Goal: Task Accomplishment & Management: Manage account settings

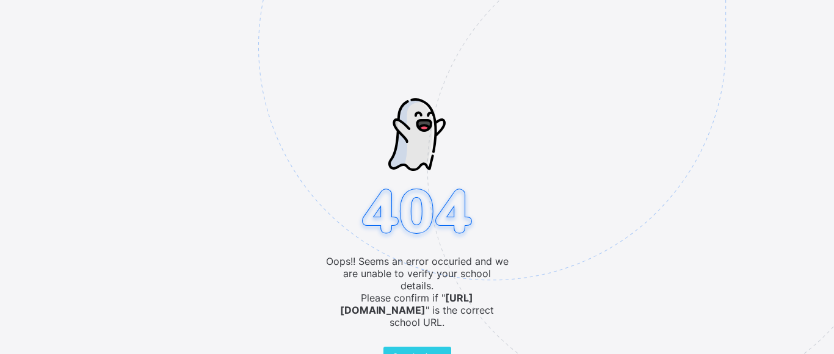
scroll to position [60, 0]
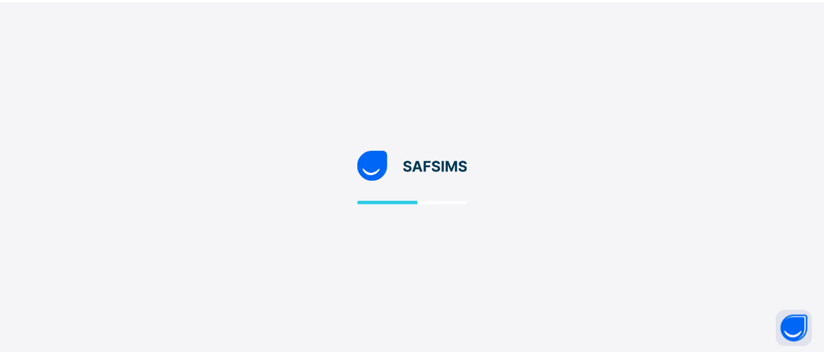
scroll to position [60, 0]
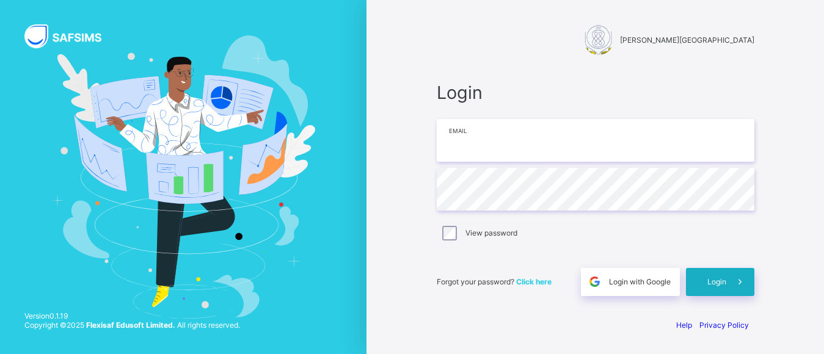
type input "**********"
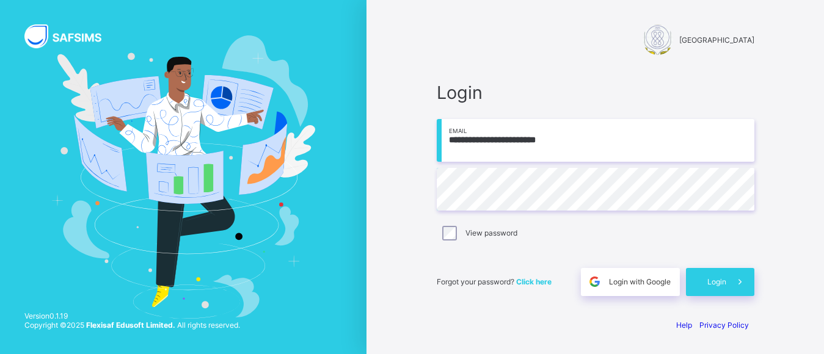
click at [726, 283] on span "Login" at bounding box center [716, 281] width 19 height 9
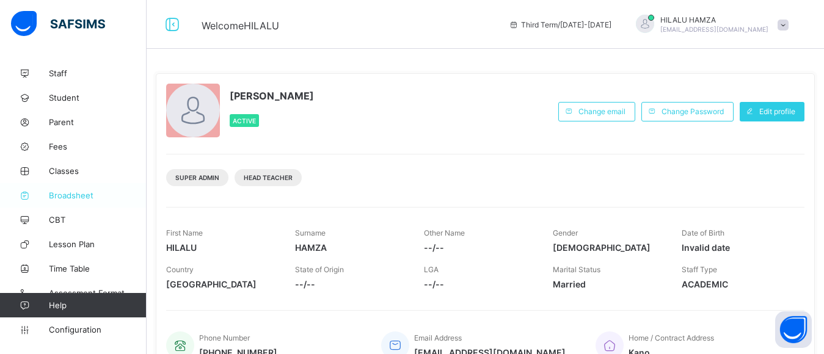
click at [73, 197] on span "Broadsheet" at bounding box center [98, 196] width 98 height 10
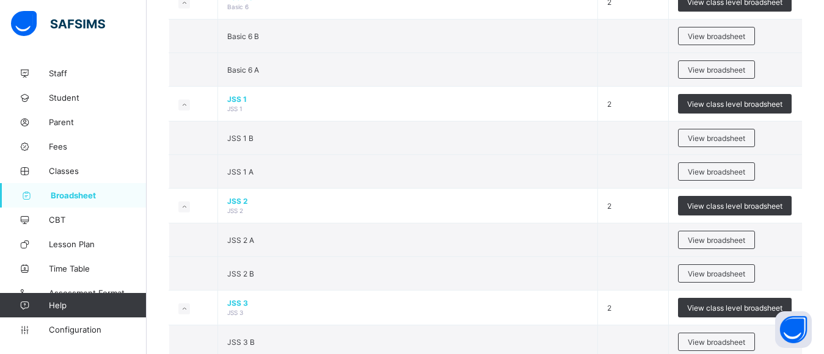
scroll to position [950, 0]
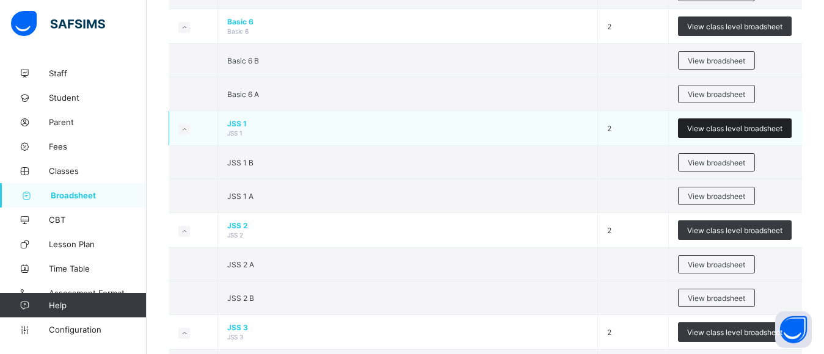
click at [702, 133] on span "View class level broadsheet" at bounding box center [734, 128] width 95 height 9
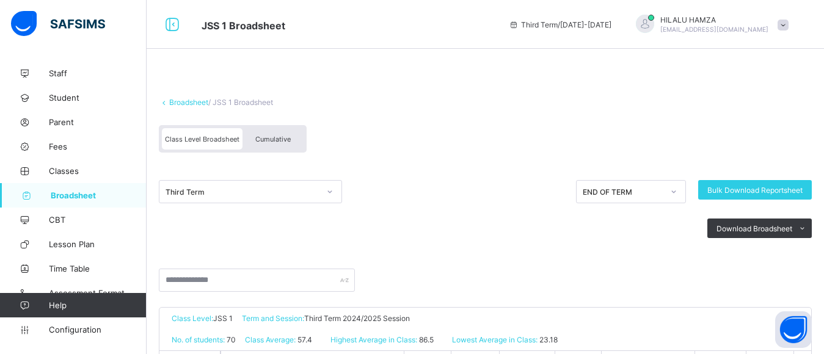
click at [265, 136] on div "Cumulative" at bounding box center [272, 138] width 61 height 21
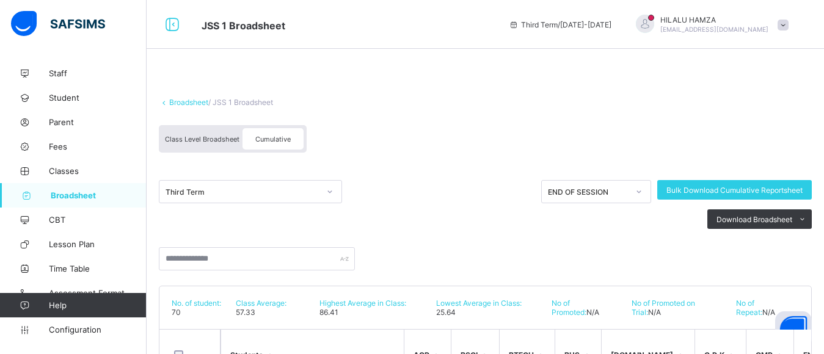
drag, startPoint x: 827, startPoint y: 70, endPoint x: 554, endPoint y: 83, distance: 273.3
click at [554, 83] on div "Broadsheet / JSS 1 Broadsheet Class Level Broadsheet Cumulative Third Term END …" at bounding box center [485, 360] width 677 height 598
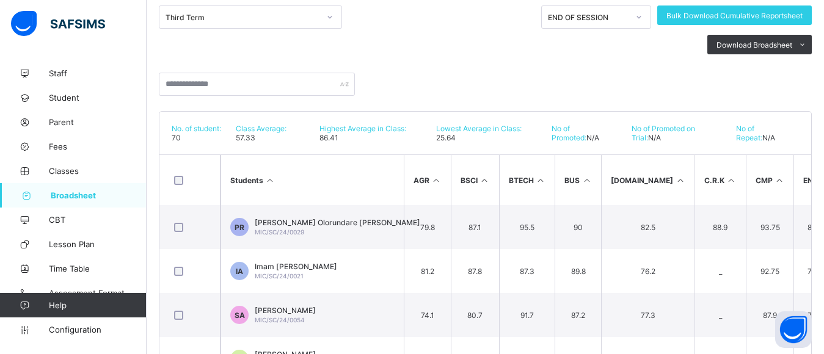
scroll to position [215, 0]
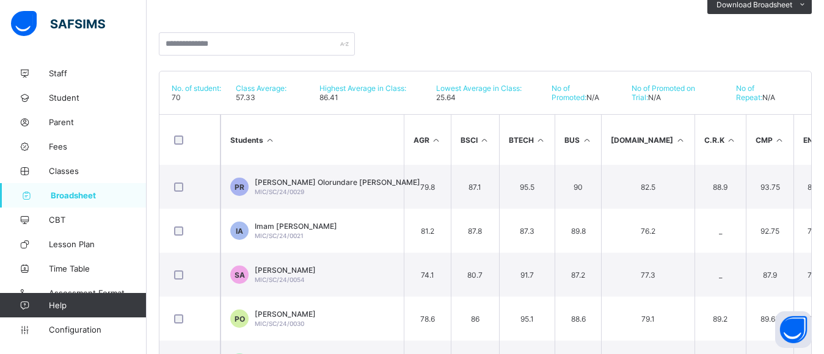
click at [202, 145] on div at bounding box center [190, 140] width 36 height 9
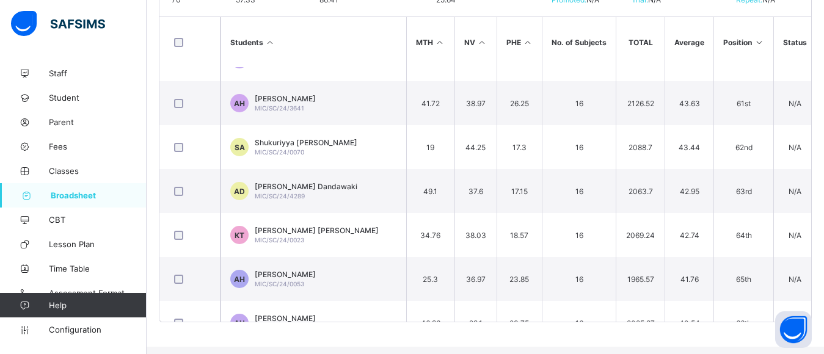
scroll to position [2828, 705]
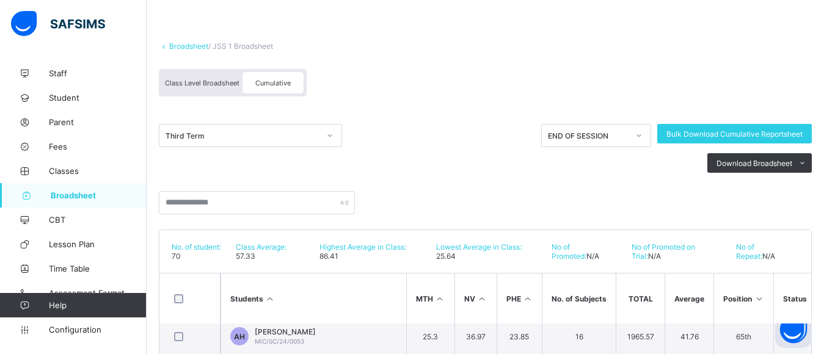
scroll to position [148, 0]
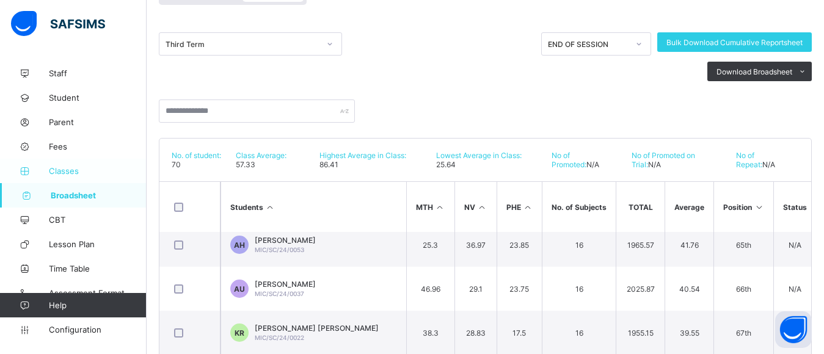
click at [63, 172] on span "Classes" at bounding box center [98, 171] width 98 height 10
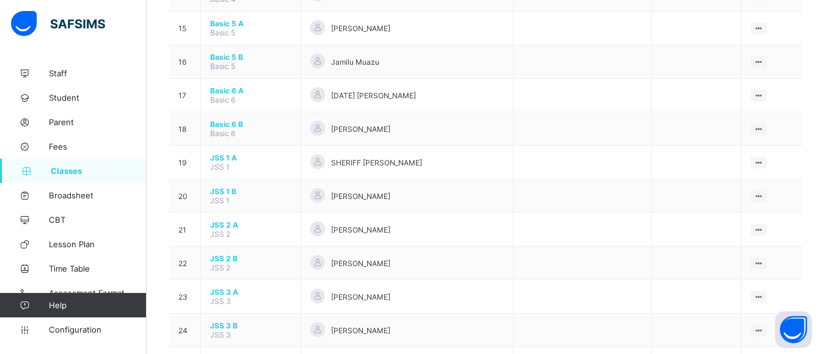
scroll to position [606, 0]
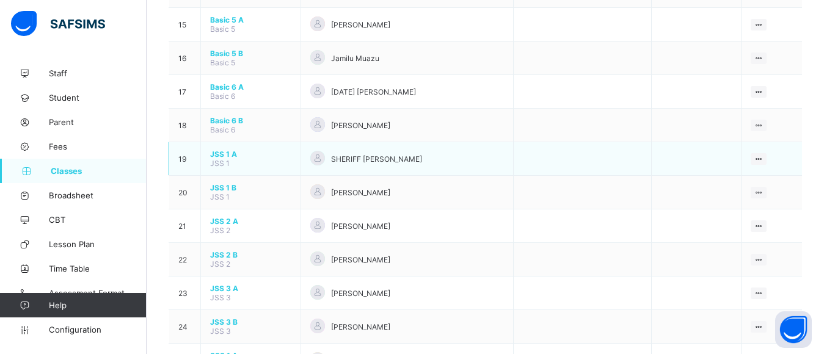
click at [285, 159] on span "JSS 1 A" at bounding box center [250, 154] width 81 height 9
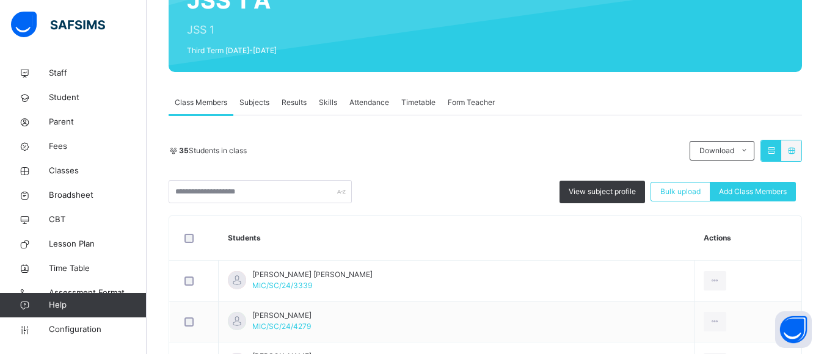
scroll to position [143, 0]
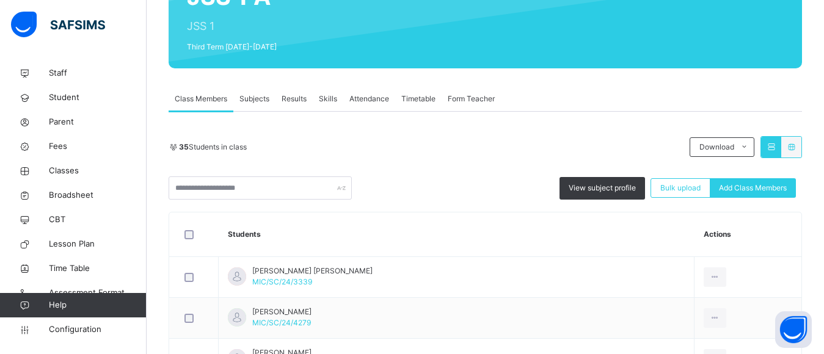
click at [293, 96] on span "Results" at bounding box center [294, 98] width 25 height 11
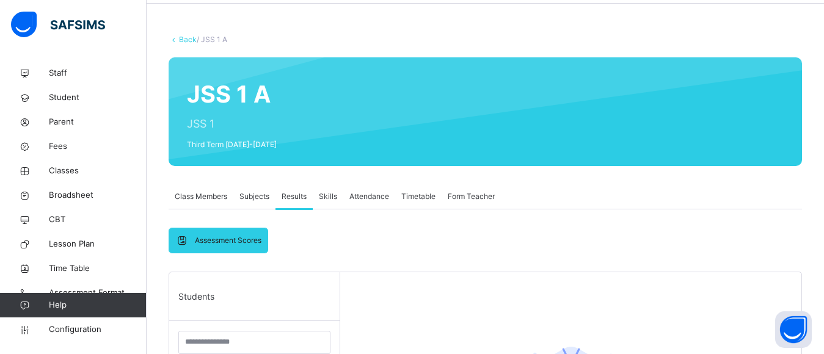
scroll to position [4, 0]
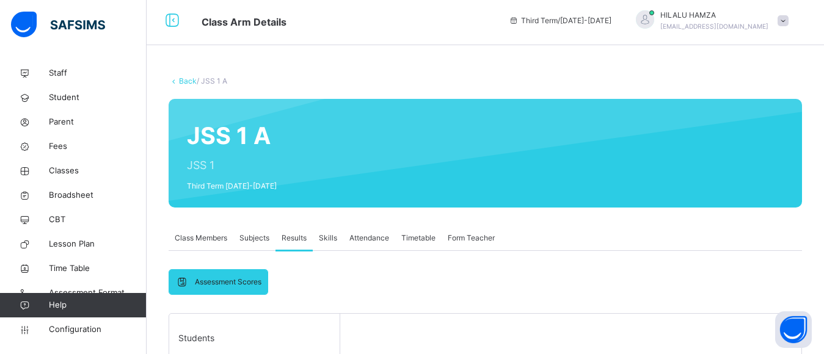
click at [257, 239] on span "Subjects" at bounding box center [254, 238] width 30 height 11
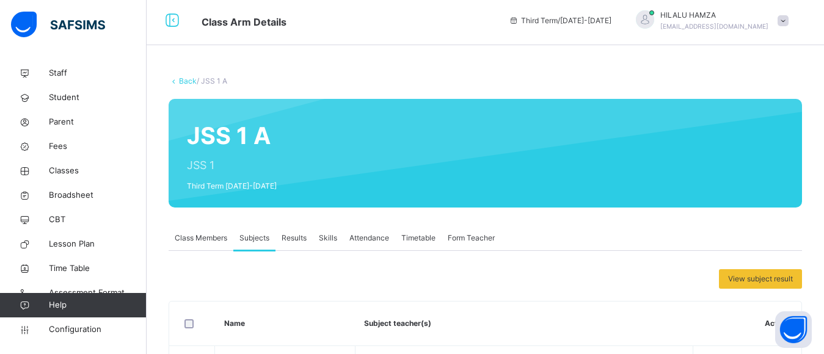
click at [209, 236] on span "Class Members" at bounding box center [201, 238] width 53 height 11
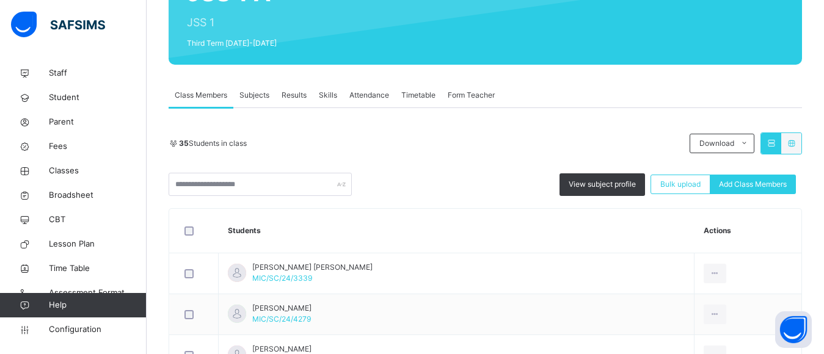
scroll to position [150, 0]
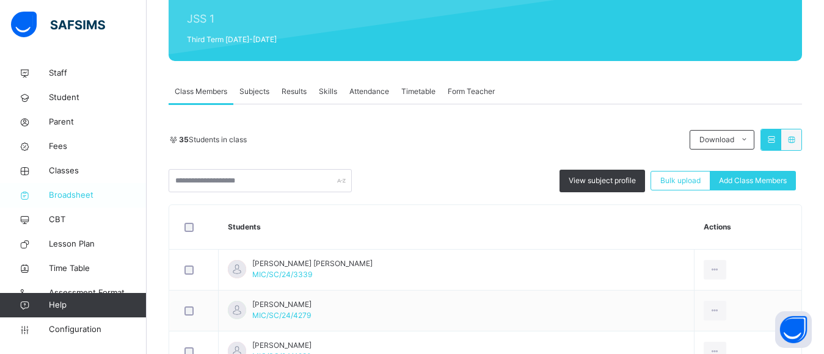
click at [73, 193] on span "Broadsheet" at bounding box center [98, 195] width 98 height 12
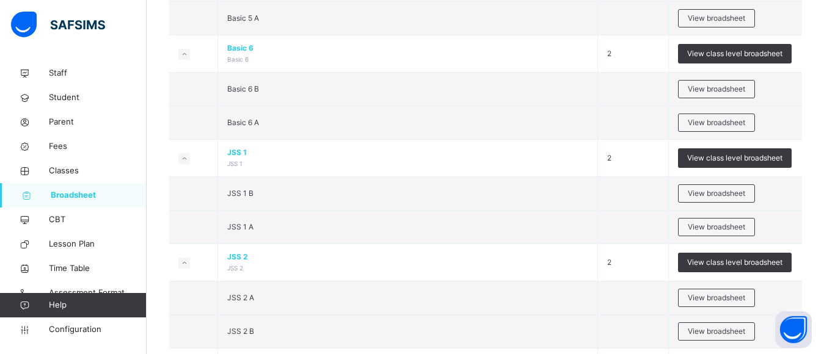
scroll to position [984, 0]
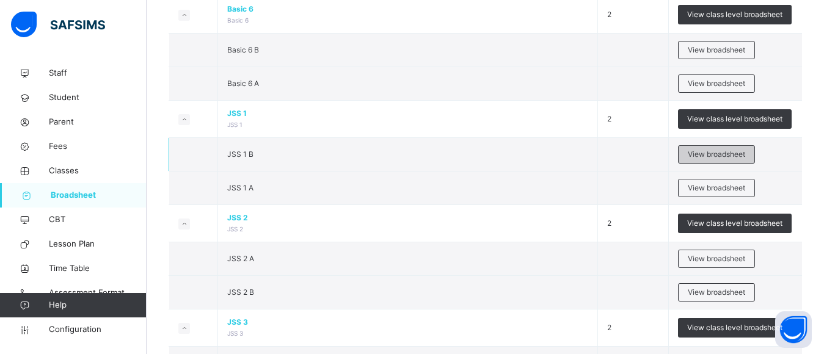
click at [724, 153] on span "View broadsheet" at bounding box center [716, 154] width 57 height 11
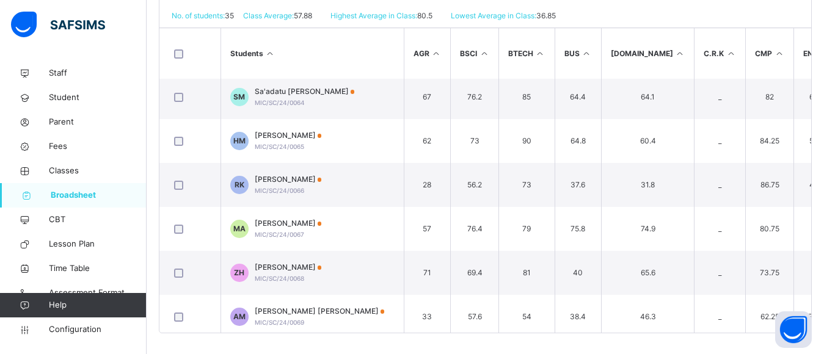
scroll to position [1290, 0]
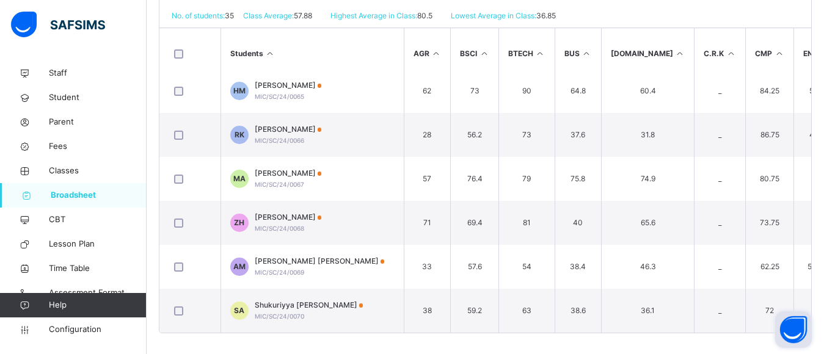
click at [809, 340] on button "Open asap" at bounding box center [793, 329] width 37 height 37
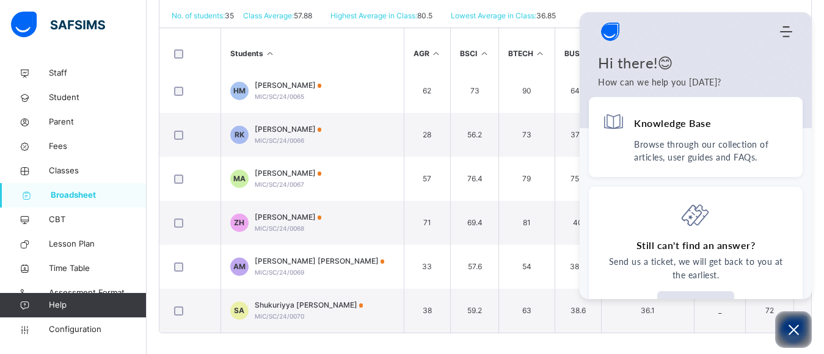
click at [643, 346] on div "Broadsheet / JSS 1 B Class Arm Broadsheet Cumulative Third Term 2024-2025 Send …" at bounding box center [485, 54] width 677 height 606
click at [793, 329] on icon "Open asap" at bounding box center [793, 329] width 15 height 15
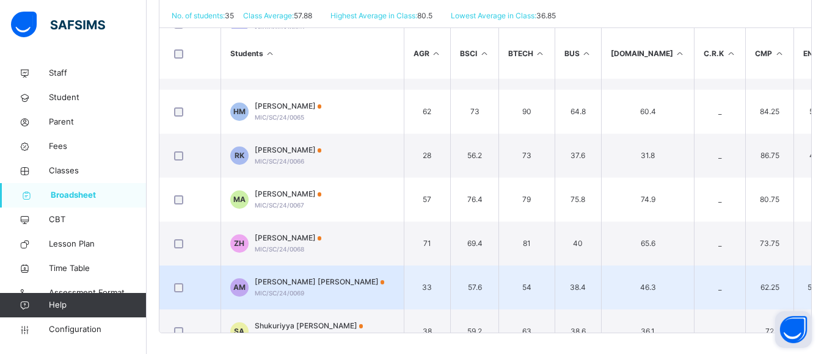
scroll to position [1260, 0]
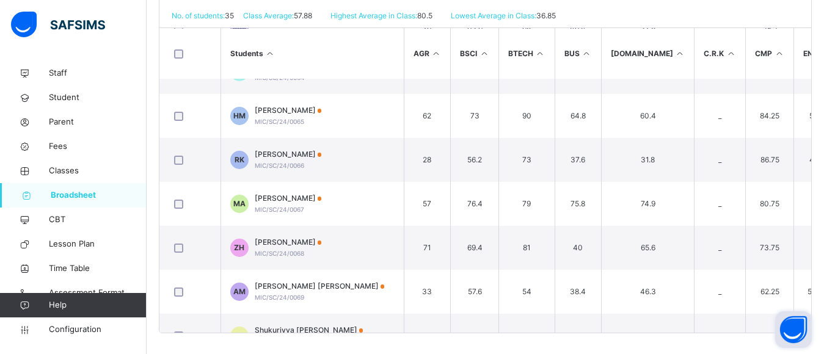
type textarea "****"
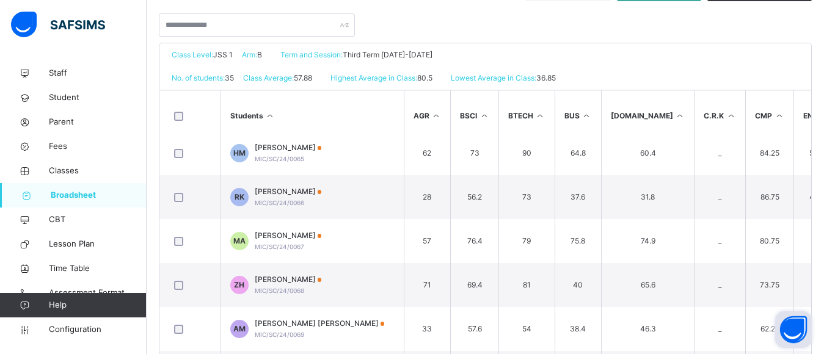
scroll to position [230, 0]
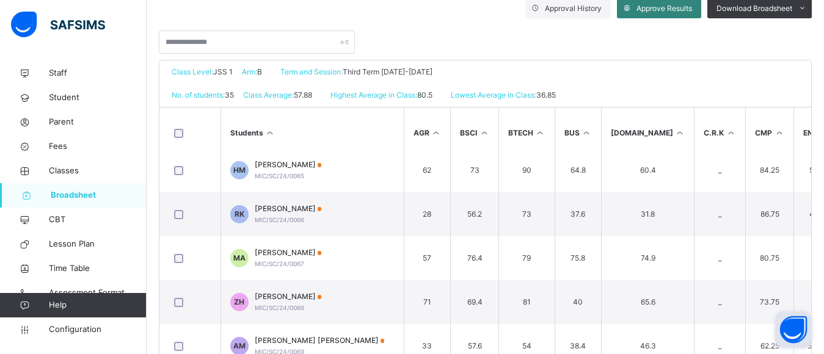
click at [677, 10] on span "Approve Results" at bounding box center [664, 8] width 56 height 11
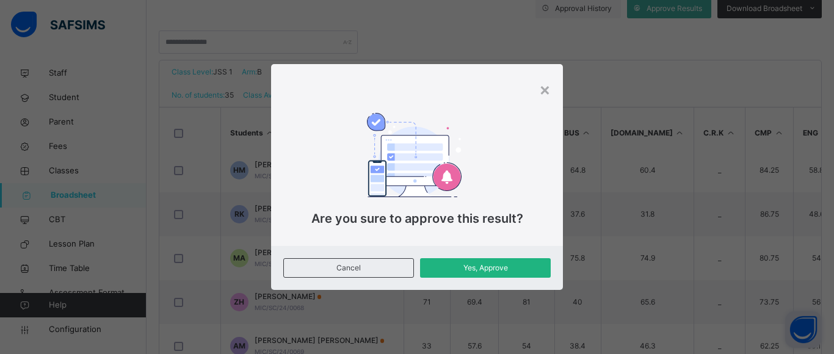
click at [482, 265] on span "Yes, Approve" at bounding box center [485, 268] width 112 height 11
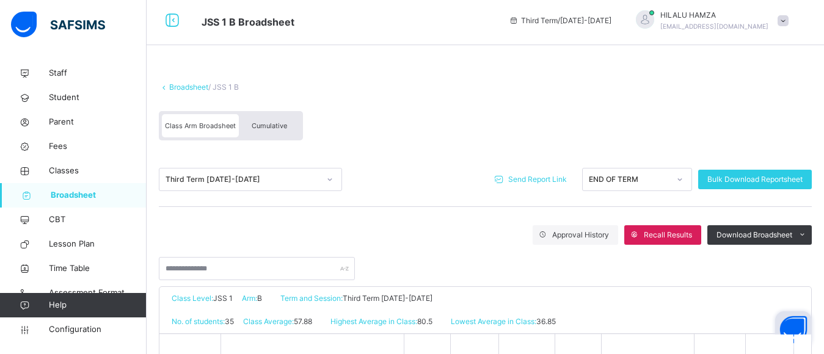
scroll to position [0, 0]
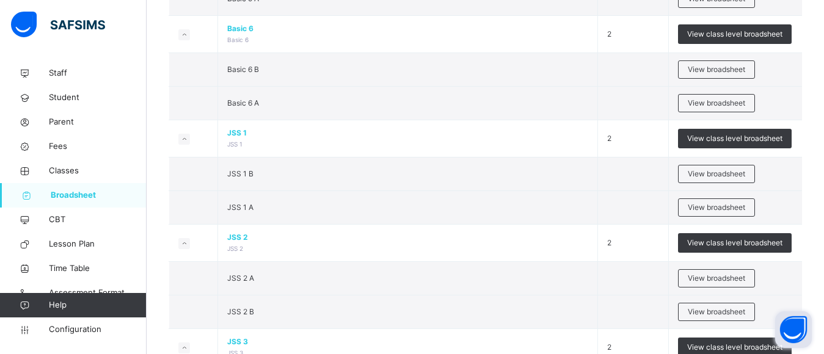
scroll to position [970, 0]
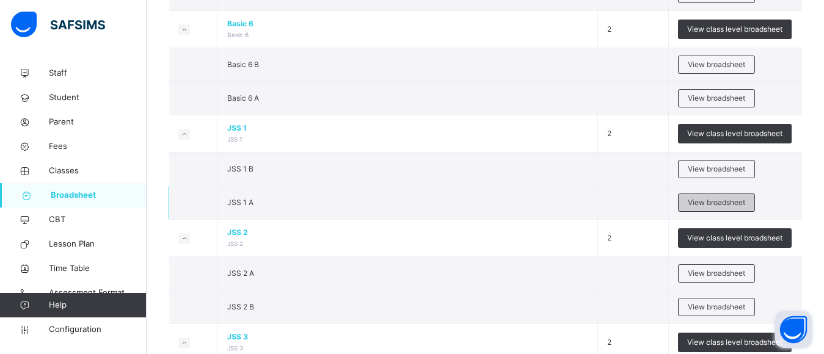
click at [724, 200] on span "View broadsheet" at bounding box center [716, 202] width 57 height 11
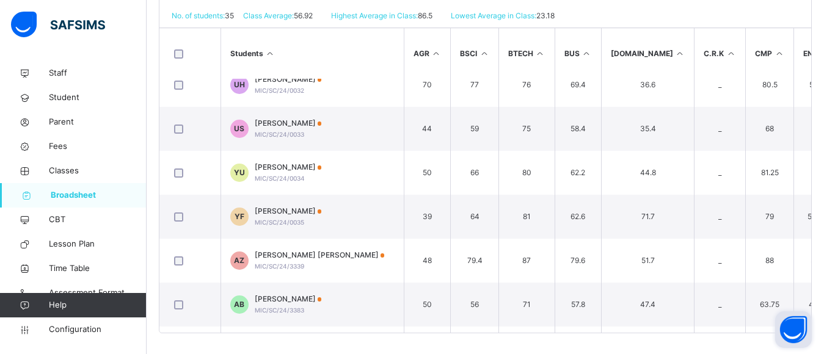
scroll to position [934, 0]
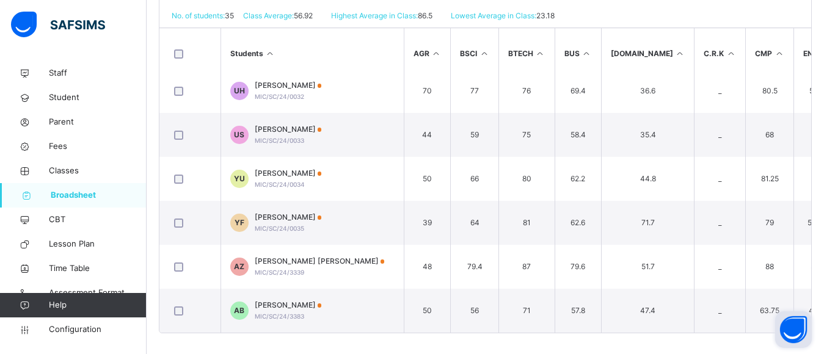
drag, startPoint x: 823, startPoint y: 239, endPoint x: 823, endPoint y: 224, distance: 15.3
click at [823, 224] on div "Broadsheet / JSS 1 A Class Arm Broadsheet Cumulative Third Term 2024-2025 Send …" at bounding box center [485, 54] width 677 height 606
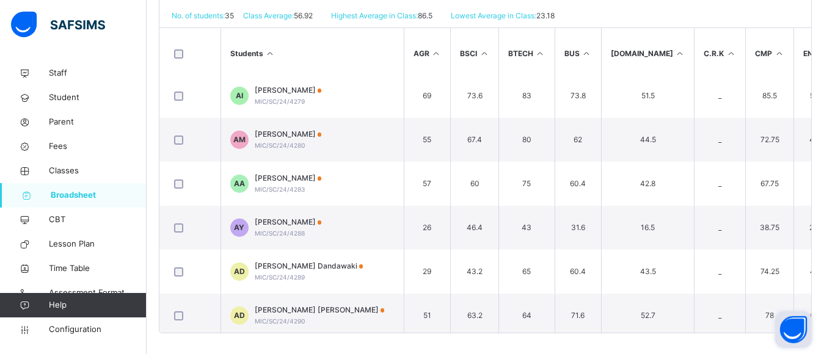
scroll to position [1290, 0]
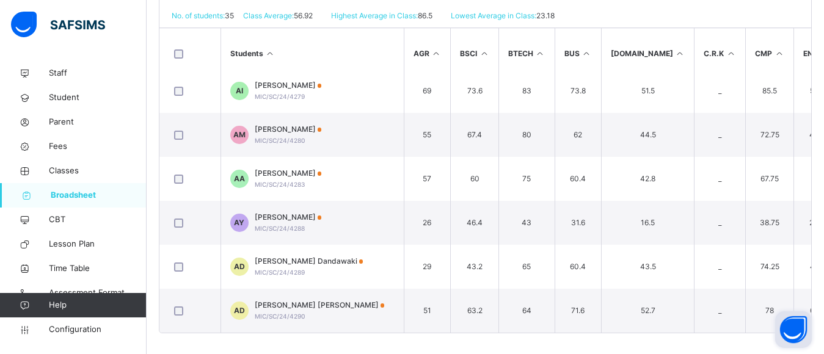
click at [808, 321] on button "Open asap" at bounding box center [793, 329] width 37 height 37
click at [812, 265] on body "JSS 1 A Broadsheet Third Term / 2024-2025 HILALU HAMZA hilaluhamza082@gmail.com…" at bounding box center [412, 23] width 824 height 667
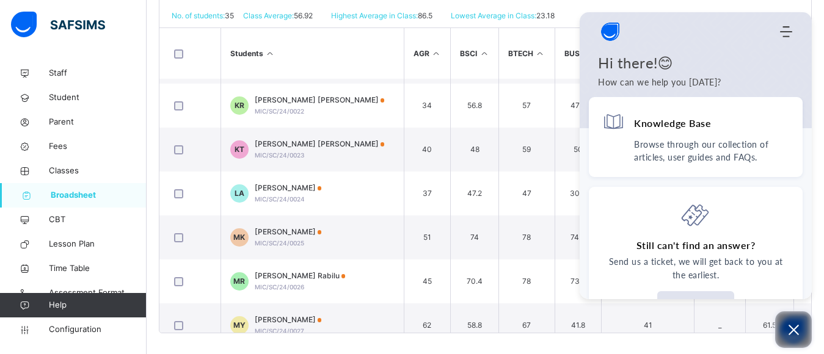
scroll to position [434, 0]
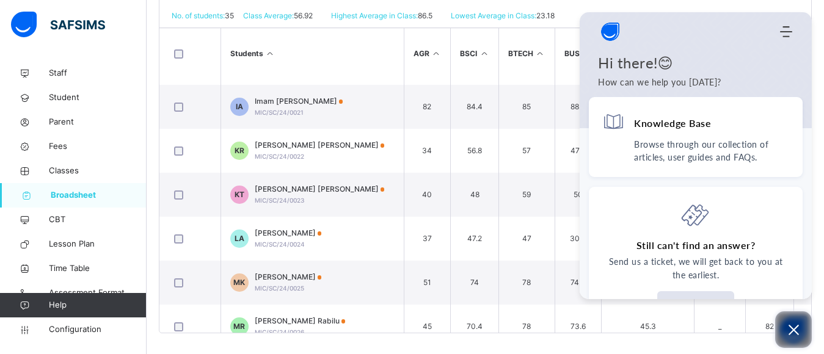
click at [796, 327] on icon "Open asap" at bounding box center [793, 330] width 10 height 10
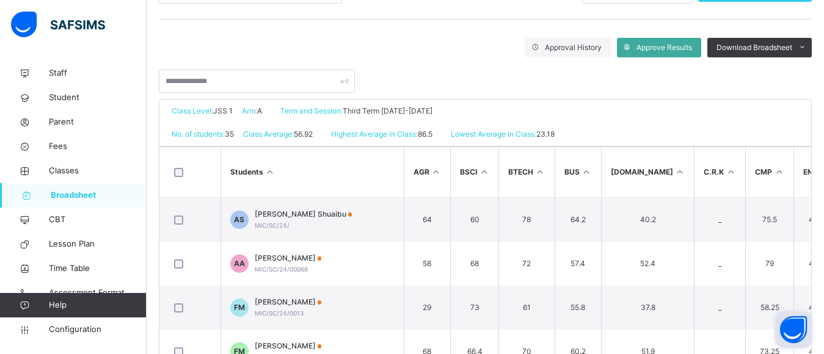
scroll to position [181, 0]
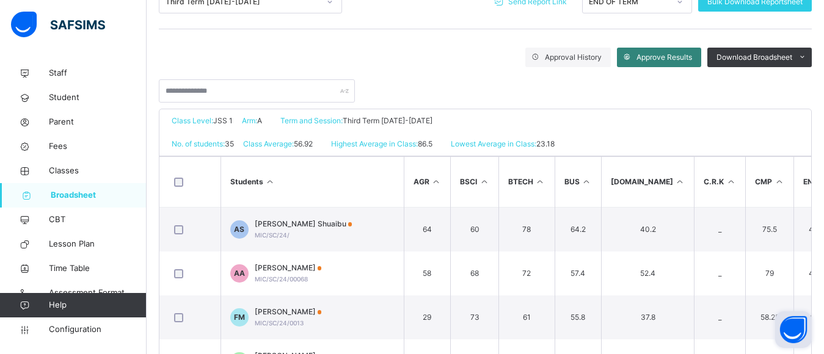
click at [682, 56] on span "Approve Results" at bounding box center [664, 57] width 56 height 11
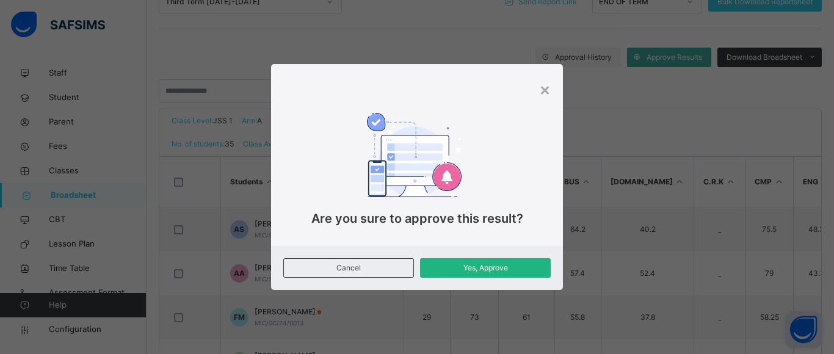
click at [498, 266] on span "Yes, Approve" at bounding box center [485, 268] width 112 height 11
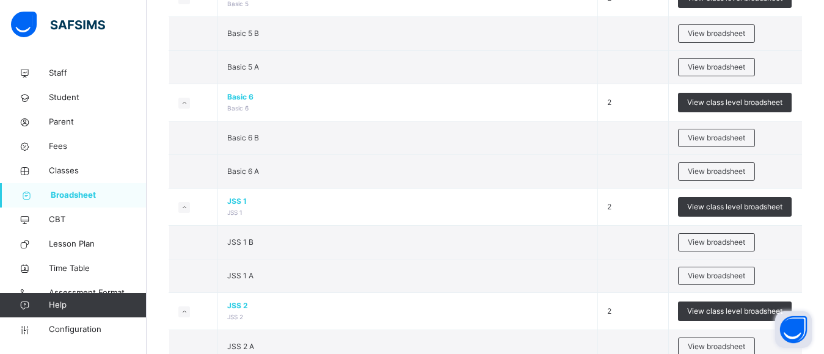
scroll to position [936, 0]
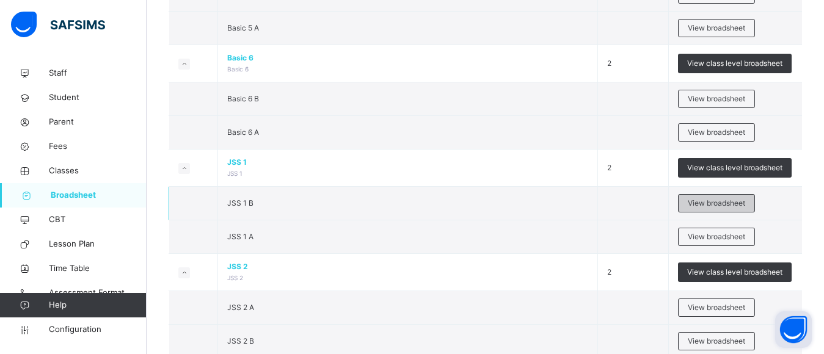
click at [719, 203] on span "View broadsheet" at bounding box center [716, 203] width 57 height 11
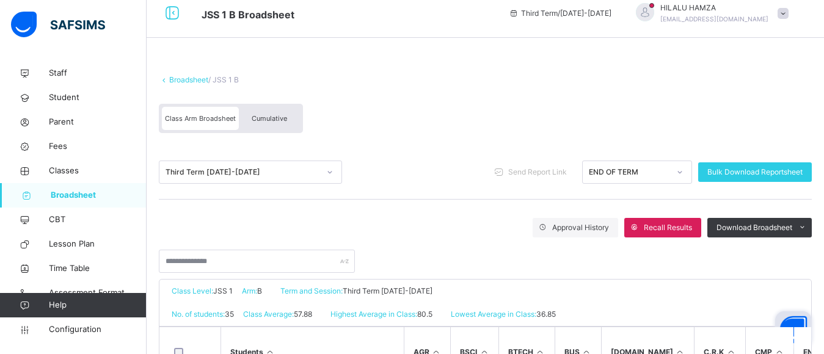
scroll to position [50, 0]
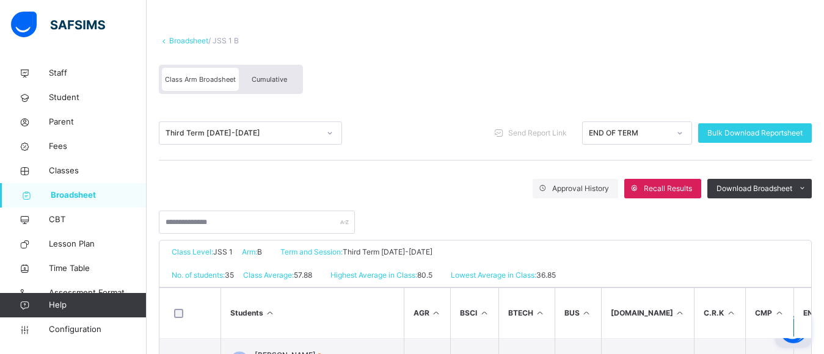
click at [264, 76] on span "Cumulative" at bounding box center [269, 79] width 35 height 9
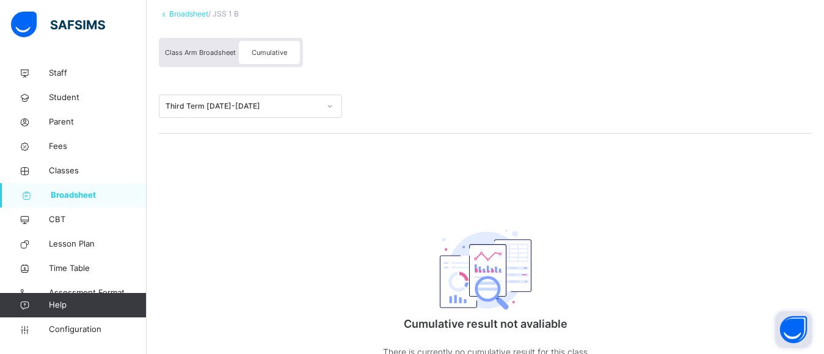
scroll to position [59, 0]
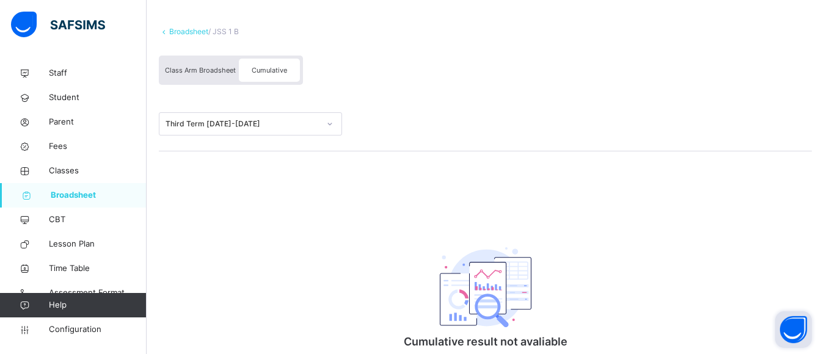
click at [211, 67] on span "Class Arm Broadsheet" at bounding box center [200, 70] width 71 height 9
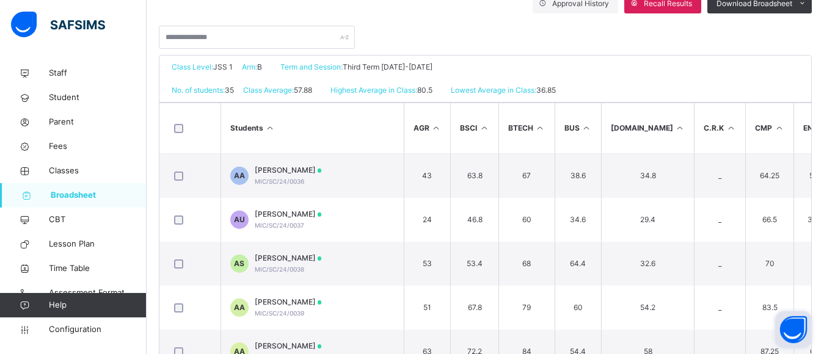
scroll to position [244, 0]
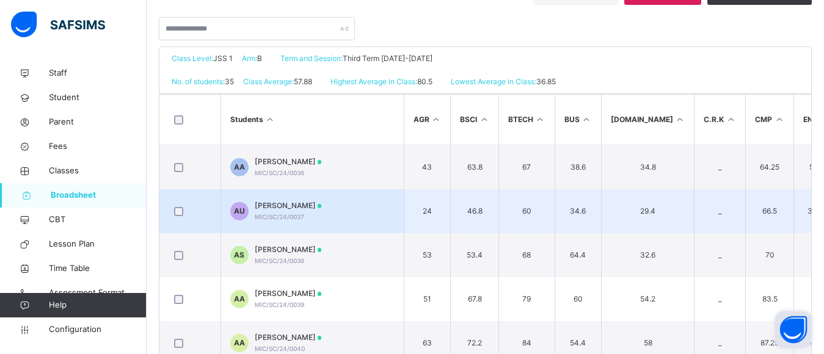
click at [284, 206] on span "Abdussamad Musa Umar" at bounding box center [288, 205] width 67 height 11
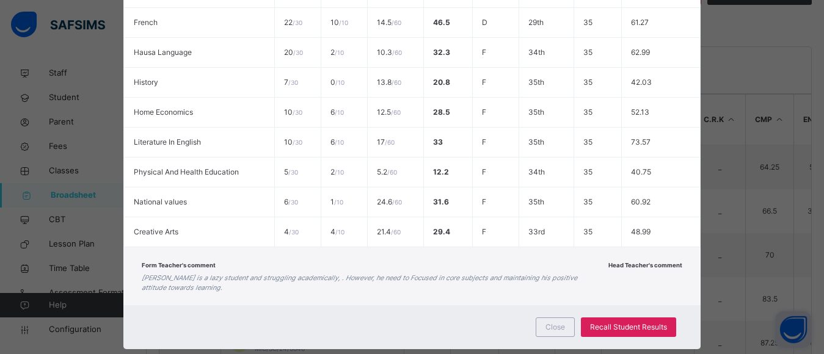
scroll to position [550, 0]
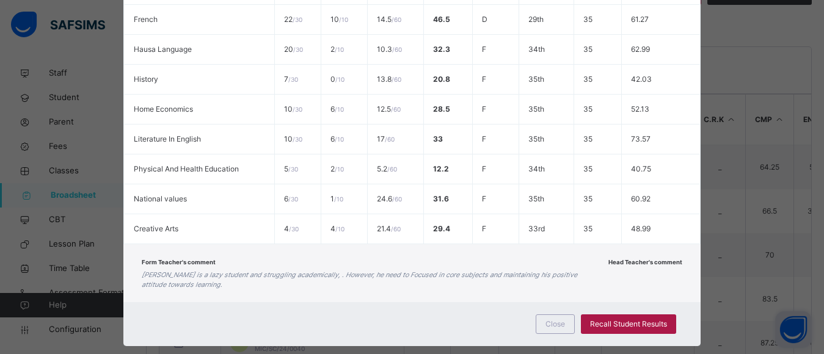
click at [644, 323] on span "Recall Student Results" at bounding box center [628, 324] width 77 height 11
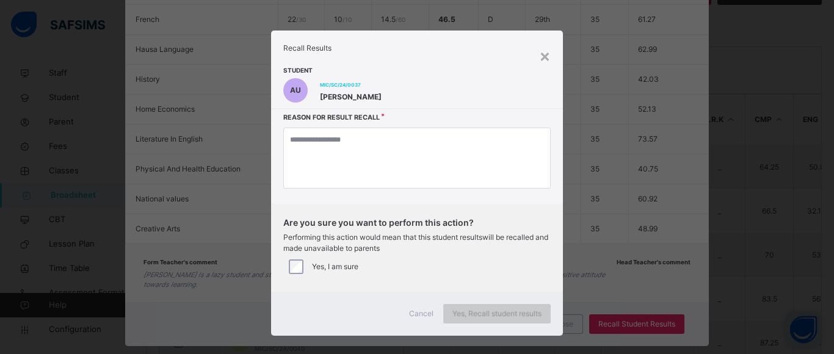
click at [492, 315] on span "Yes, Recall student results" at bounding box center [497, 313] width 89 height 11
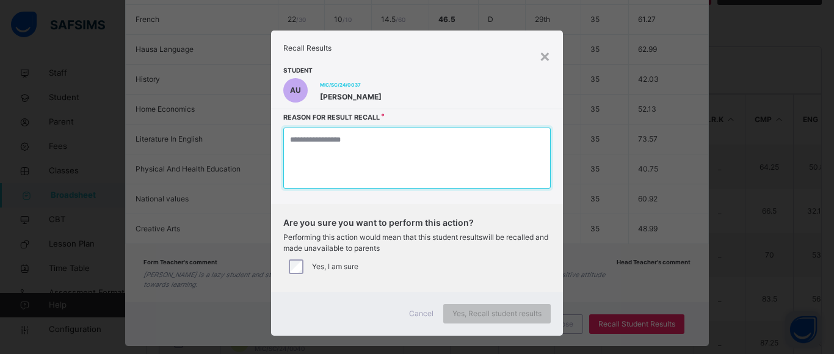
click at [387, 167] on textarea at bounding box center [416, 158] width 267 height 61
type textarea "*"
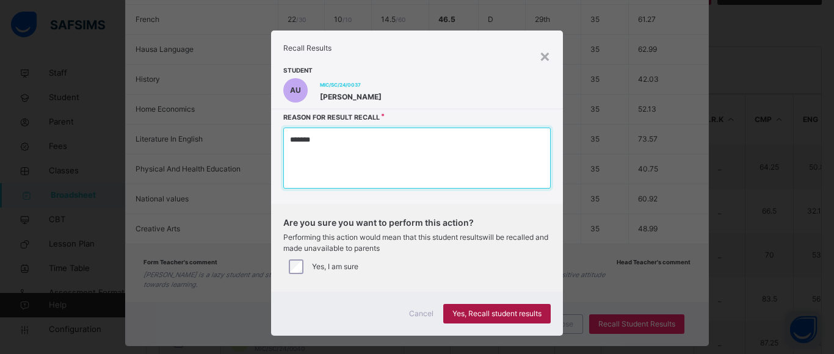
type textarea "*******"
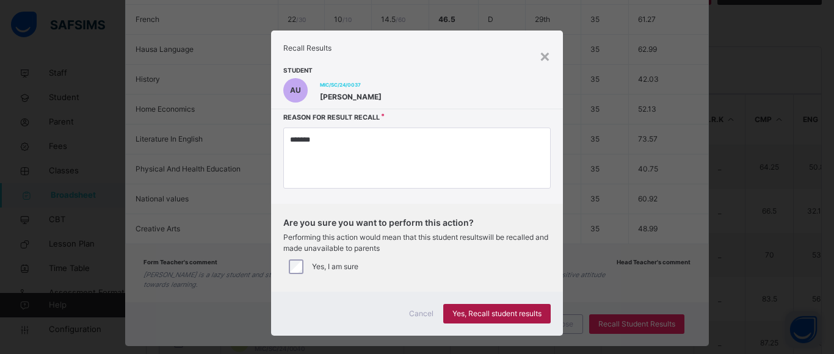
click at [480, 311] on span "Yes, Recall student results" at bounding box center [497, 313] width 89 height 11
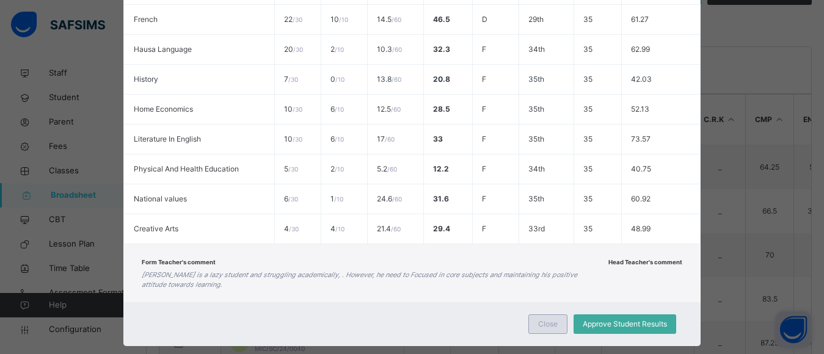
click at [548, 325] on span "Close" at bounding box center [548, 324] width 20 height 11
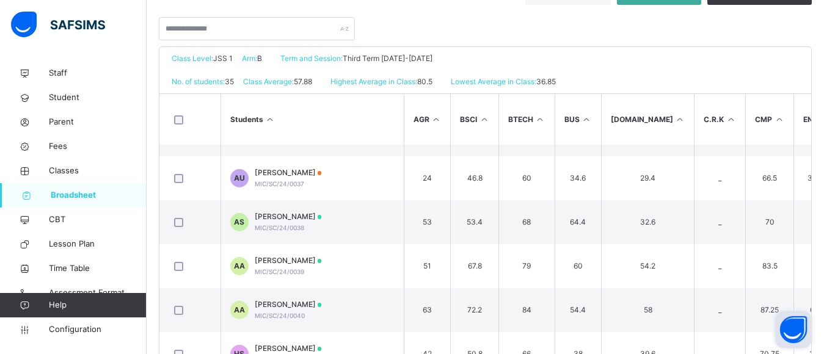
scroll to position [0, 0]
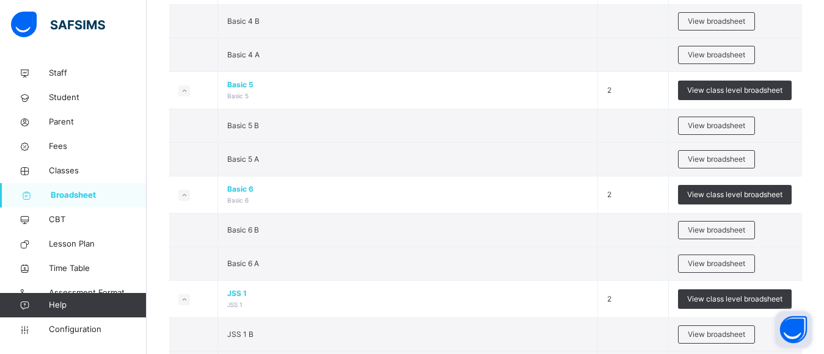
scroll to position [882, 0]
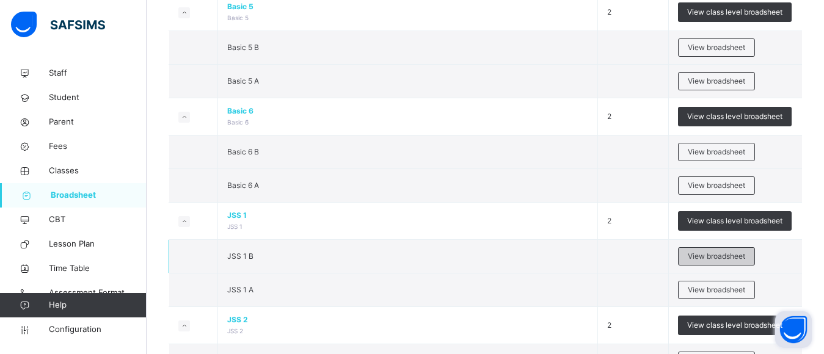
click at [705, 254] on span "View broadsheet" at bounding box center [716, 256] width 57 height 11
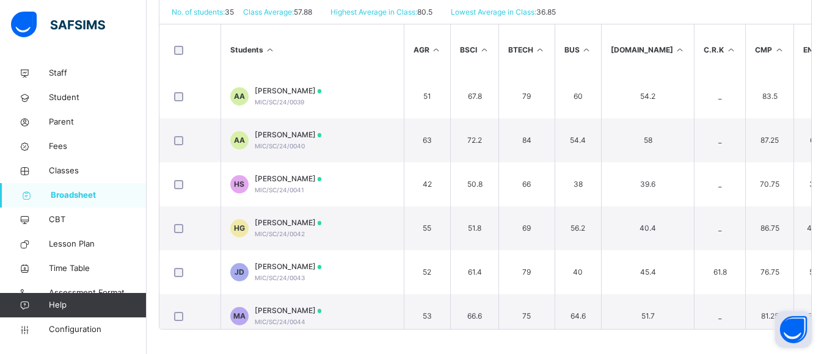
scroll to position [153, 0]
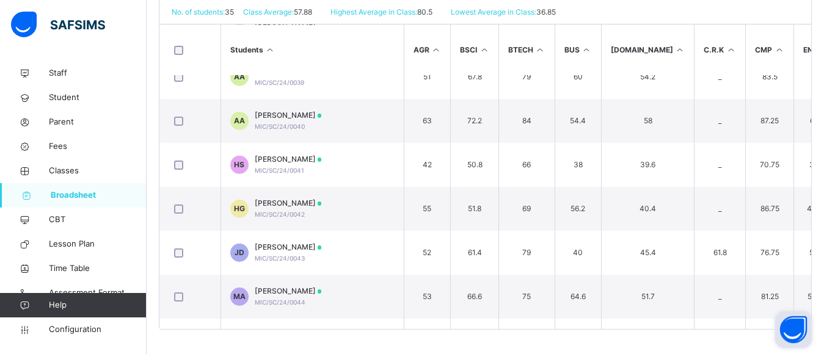
click at [812, 96] on div "MUSA ILIASU COLLEGE Date: 26th Aug 2025, 1:59:18 pm Class Level: JSS 1 Arm: B T…" at bounding box center [485, 153] width 653 height 353
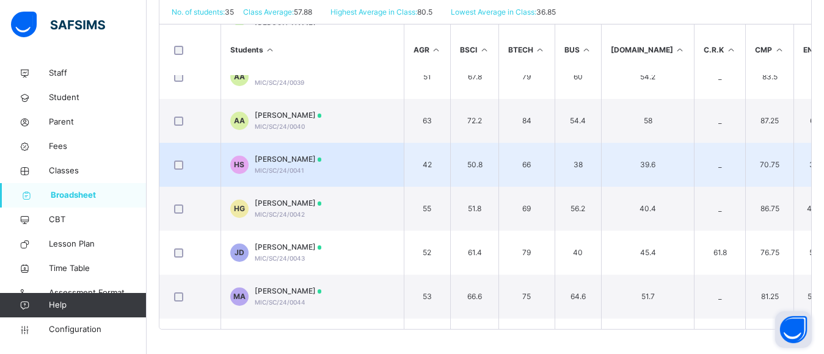
click at [266, 164] on span "Harun Sabiu" at bounding box center [288, 159] width 67 height 11
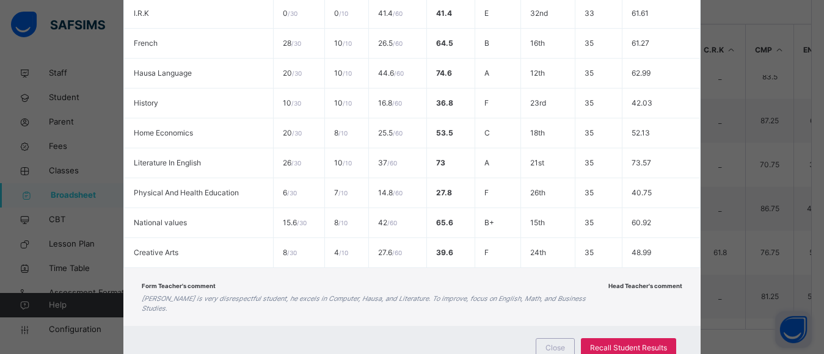
scroll to position [531, 0]
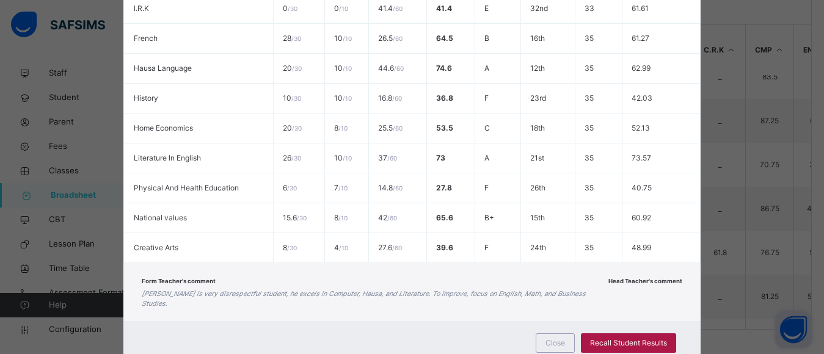
click at [625, 338] on span "Recall Student Results" at bounding box center [628, 343] width 77 height 11
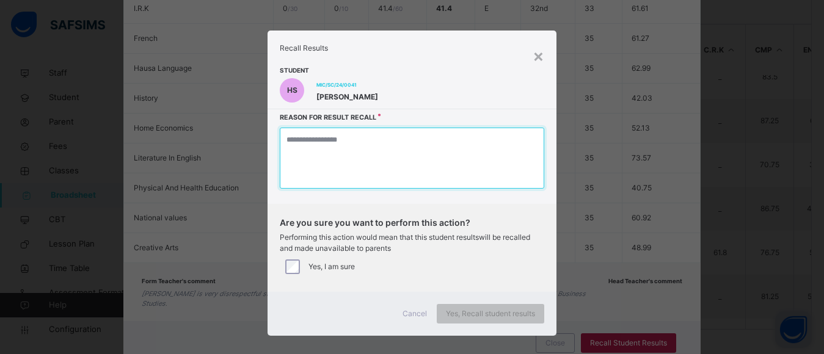
click at [332, 161] on textarea at bounding box center [412, 158] width 264 height 61
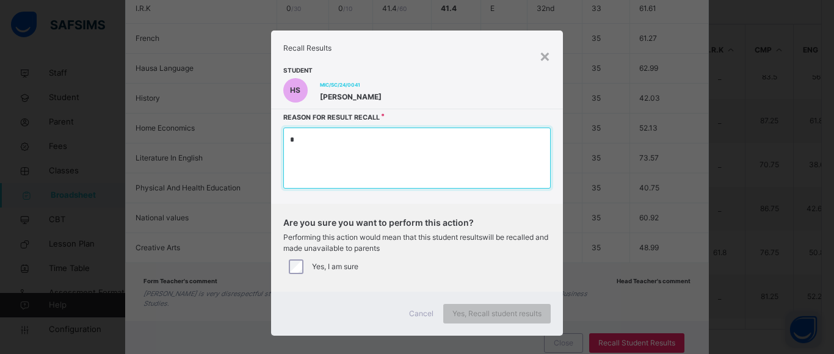
type textarea "*"
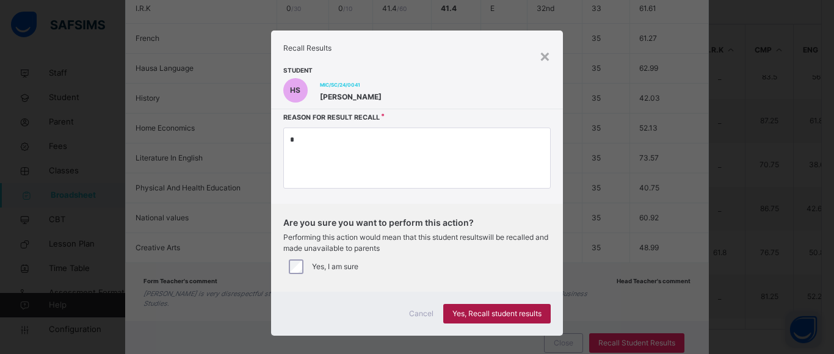
click at [470, 307] on div "Yes, Recall student results" at bounding box center [496, 314] width 107 height 20
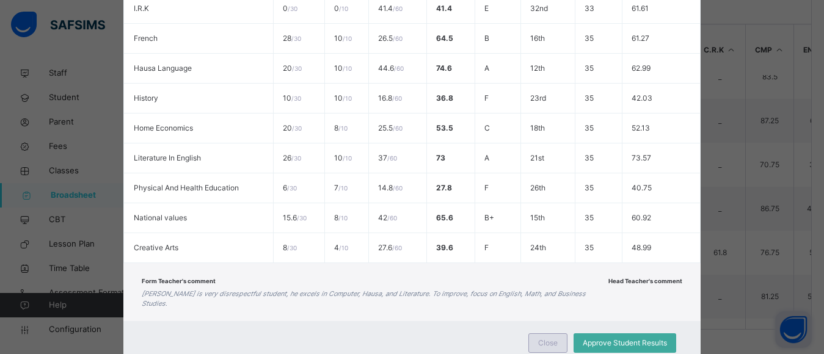
click at [546, 338] on span "Close" at bounding box center [548, 343] width 20 height 11
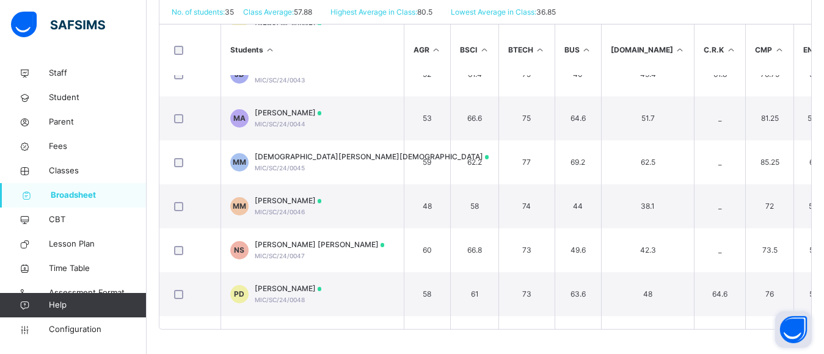
scroll to position [347, 0]
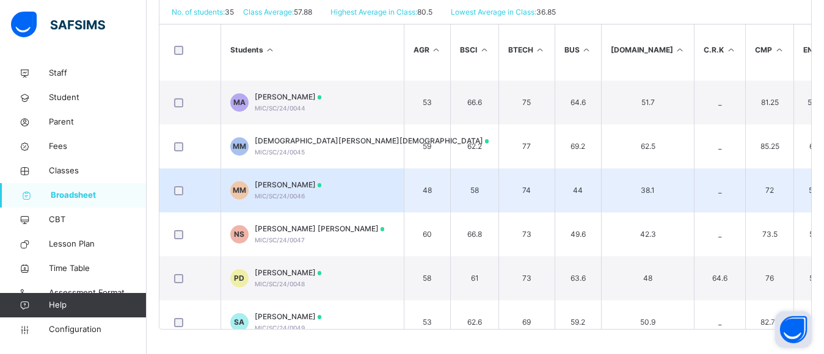
click at [306, 189] on span "Mubashir Bashir Muhammad" at bounding box center [288, 185] width 67 height 11
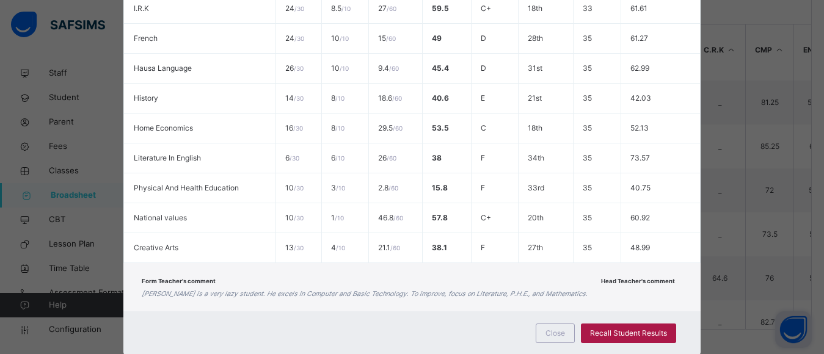
click at [613, 329] on span "Recall Student Results" at bounding box center [628, 333] width 77 height 11
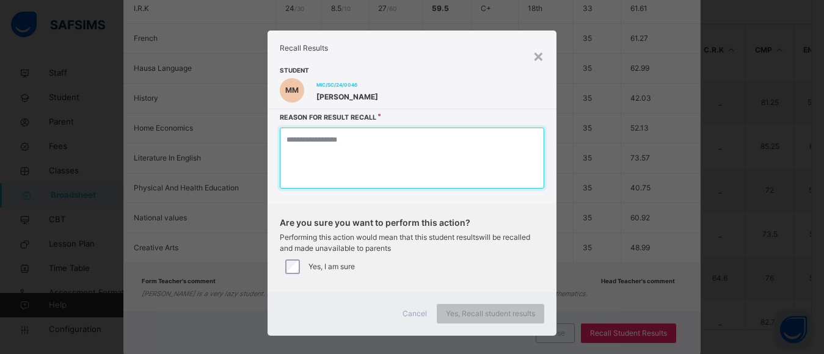
click at [380, 158] on textarea at bounding box center [412, 158] width 264 height 61
type textarea "*"
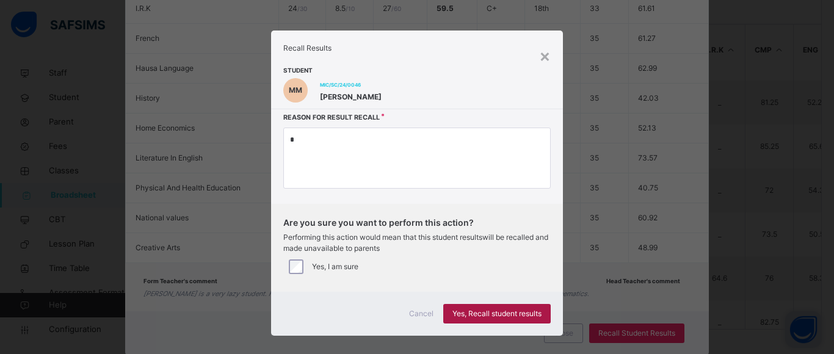
click at [507, 311] on span "Yes, Recall student results" at bounding box center [497, 313] width 89 height 11
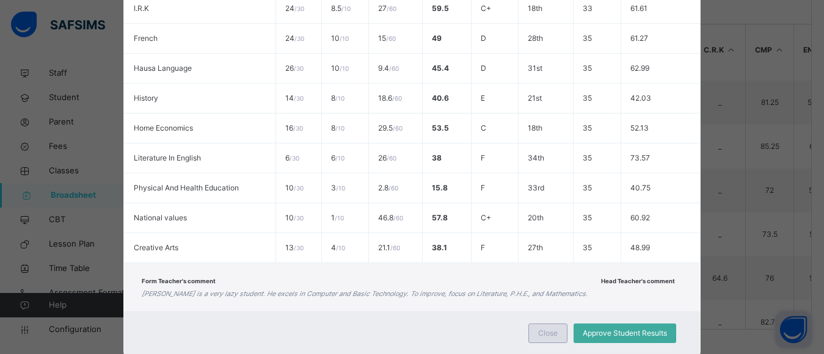
click at [551, 333] on span "Close" at bounding box center [548, 333] width 20 height 11
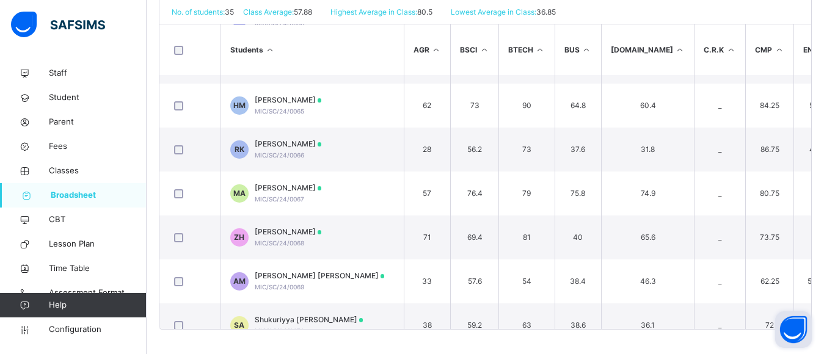
scroll to position [1290, 0]
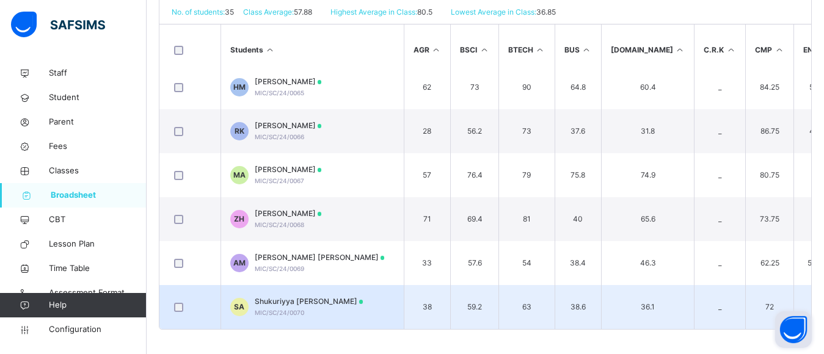
click at [307, 299] on span "Shukuriyya Garba Ahmad" at bounding box center [309, 301] width 109 height 11
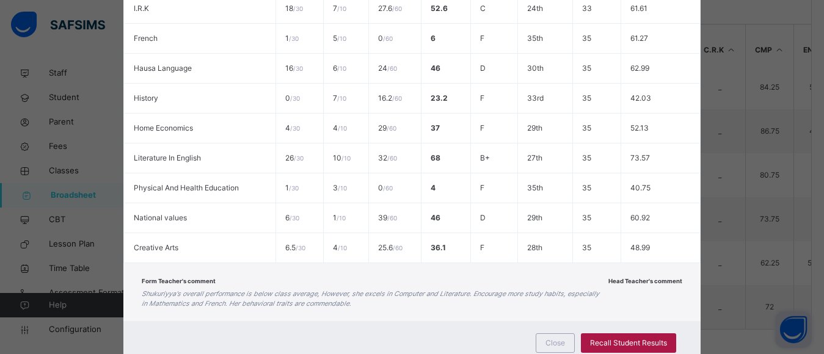
click at [619, 344] on span "Recall Student Results" at bounding box center [628, 343] width 77 height 11
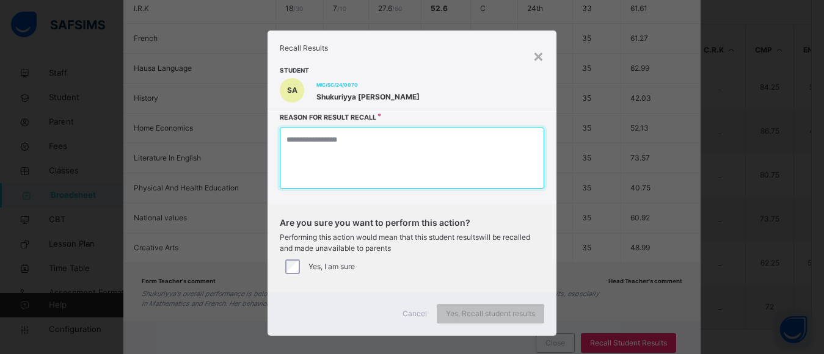
click at [333, 173] on textarea at bounding box center [412, 158] width 264 height 61
type textarea "*"
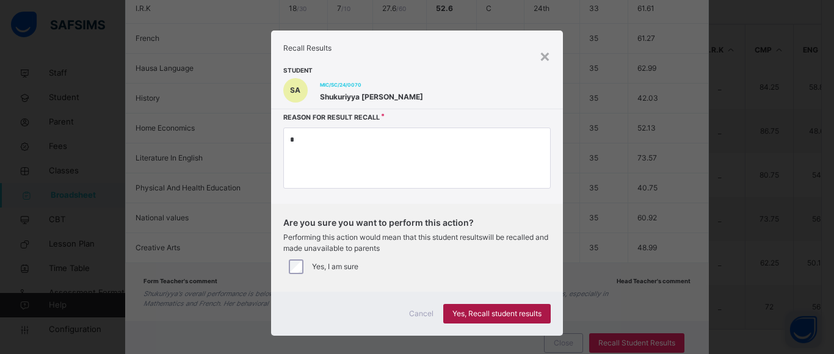
click at [498, 311] on span "Yes, Recall student results" at bounding box center [497, 313] width 89 height 11
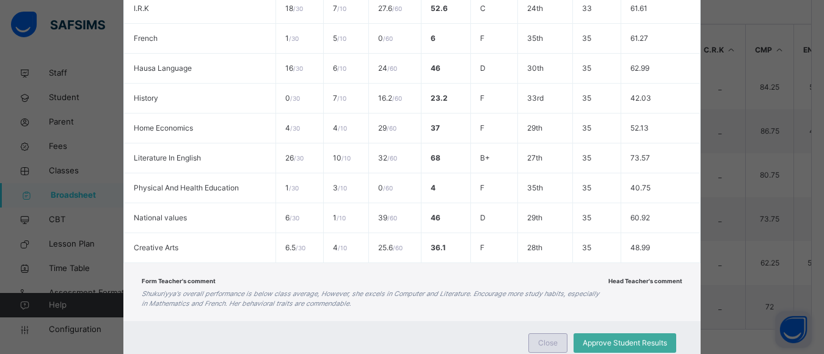
click at [542, 340] on span "Close" at bounding box center [548, 343] width 20 height 11
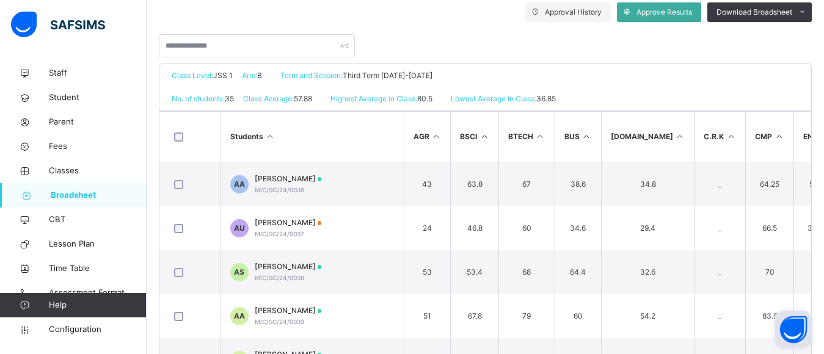
scroll to position [222, 0]
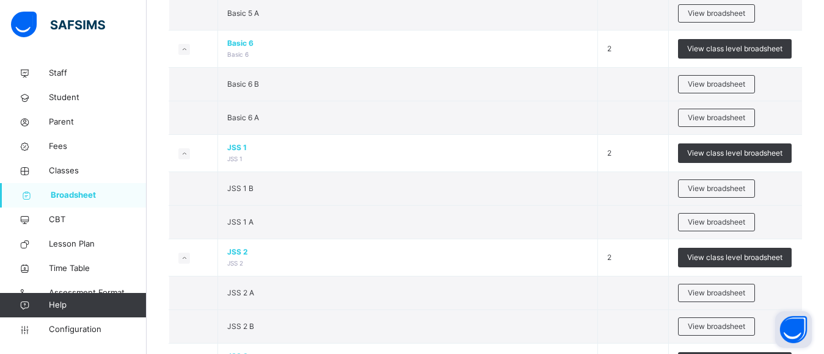
scroll to position [960, 0]
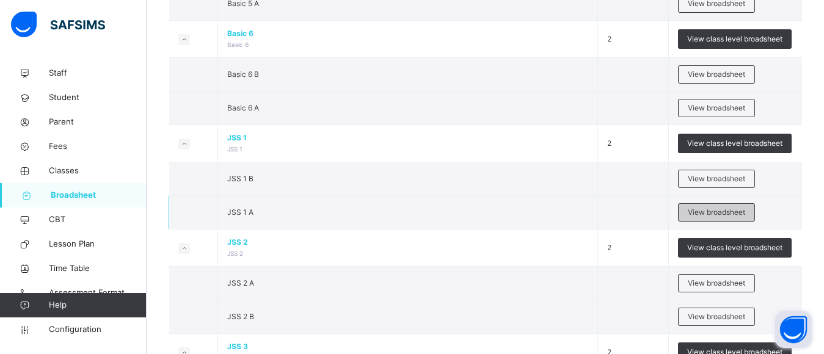
click at [718, 211] on span "View broadsheet" at bounding box center [716, 212] width 57 height 11
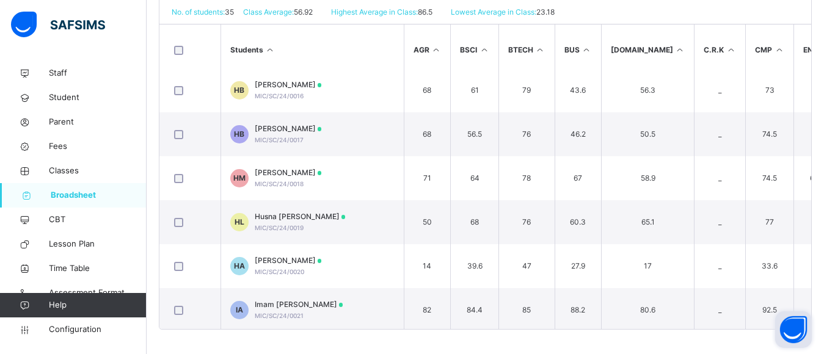
scroll to position [230, 0]
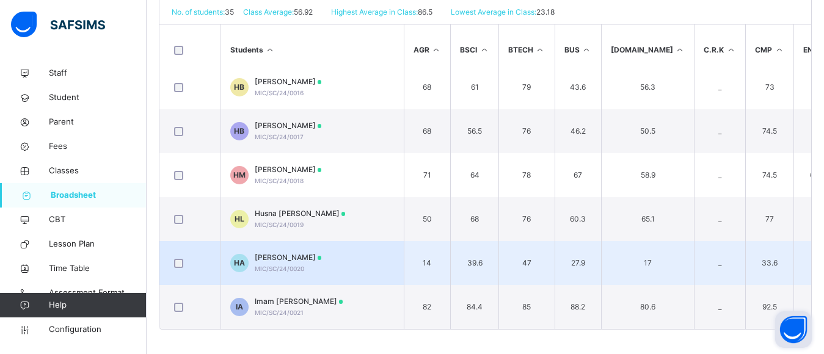
click at [308, 256] on span "Husna Garba Ahmad" at bounding box center [288, 257] width 67 height 11
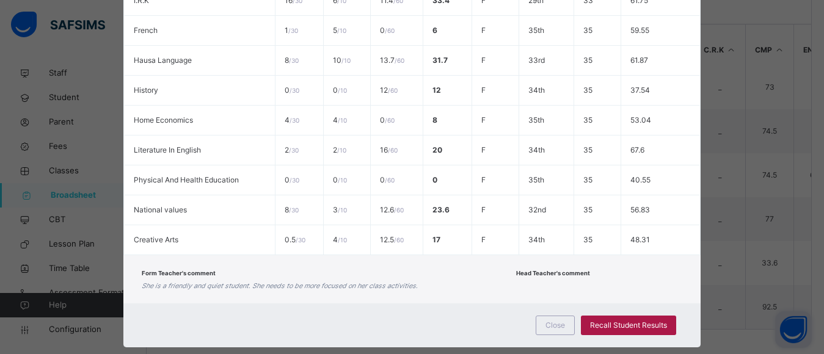
scroll to position [540, 0]
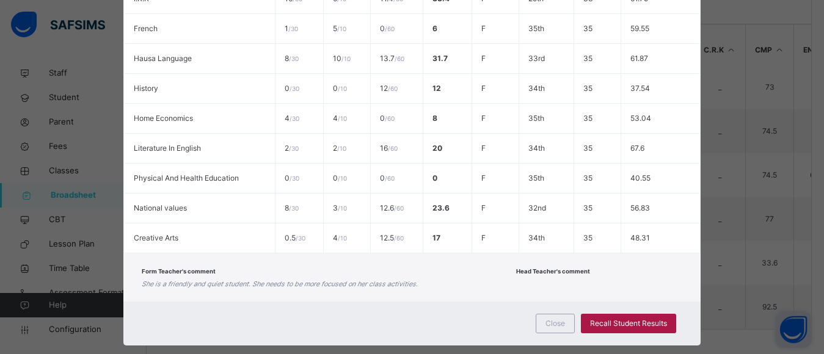
click at [618, 321] on span "Recall Student Results" at bounding box center [628, 323] width 77 height 11
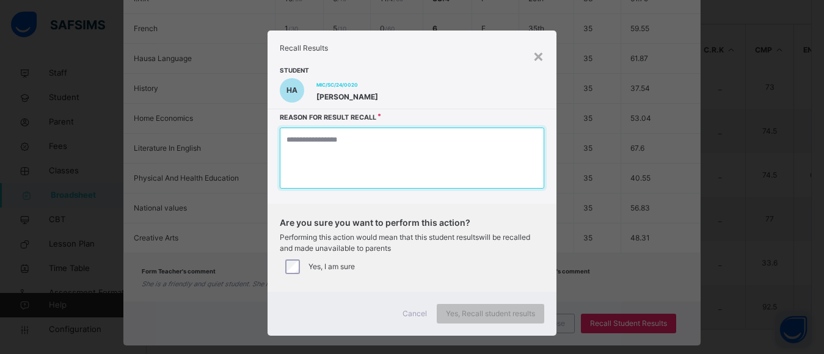
click at [309, 159] on textarea at bounding box center [412, 158] width 264 height 61
type textarea "*"
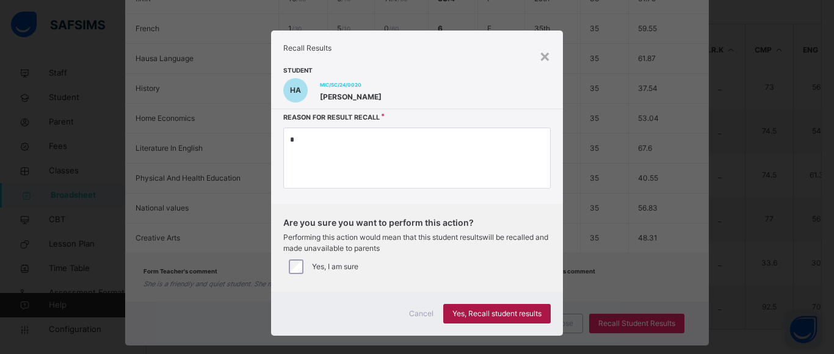
click at [478, 311] on span "Yes, Recall student results" at bounding box center [497, 313] width 89 height 11
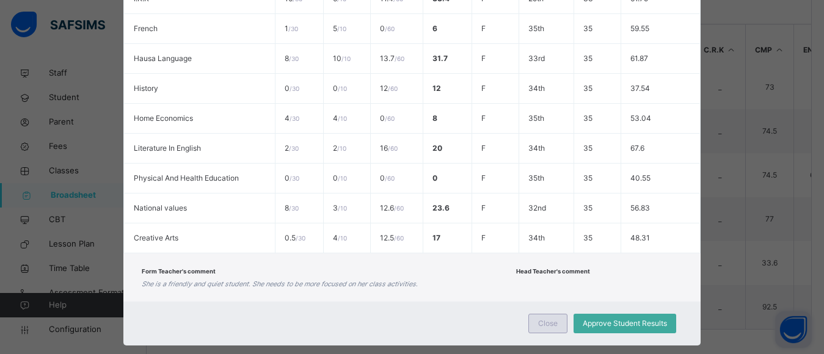
click at [554, 322] on span "Close" at bounding box center [548, 323] width 20 height 11
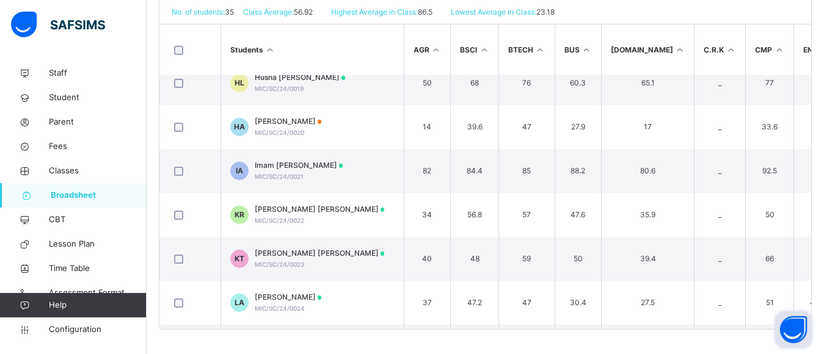
scroll to position [373, 0]
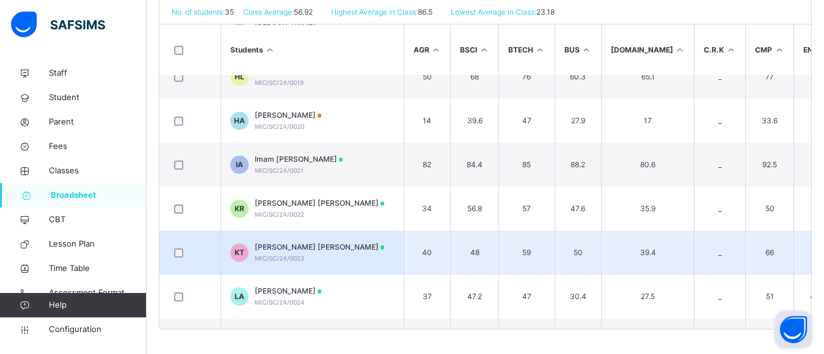
click at [302, 249] on span "Khalil Habib Tanko" at bounding box center [320, 247] width 130 height 11
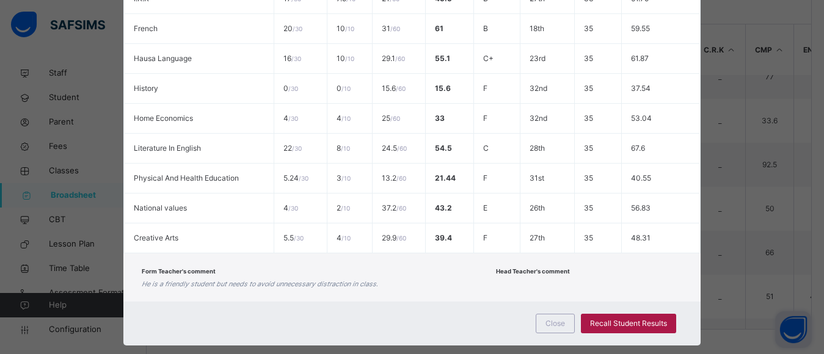
click at [648, 320] on span "Recall Student Results" at bounding box center [628, 323] width 77 height 11
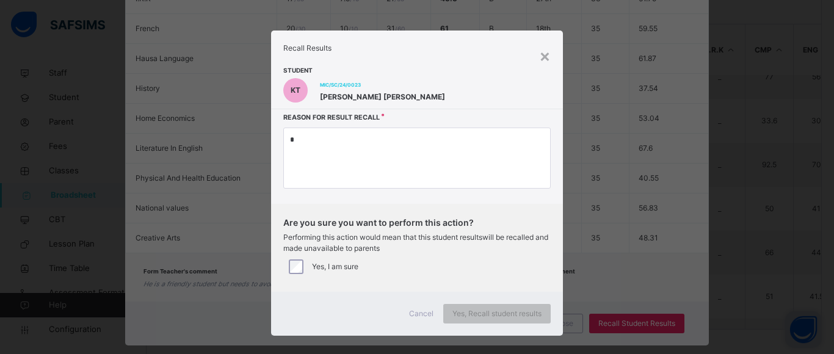
type textarea "*"
click at [465, 313] on span "Yes, Recall student results" at bounding box center [497, 313] width 89 height 11
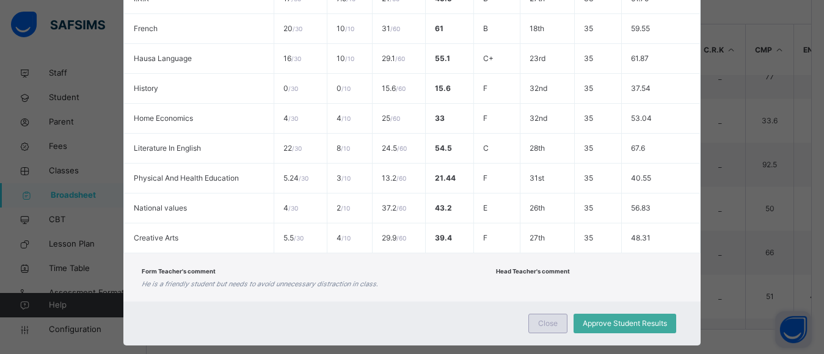
click at [555, 321] on span "Close" at bounding box center [548, 323] width 20 height 11
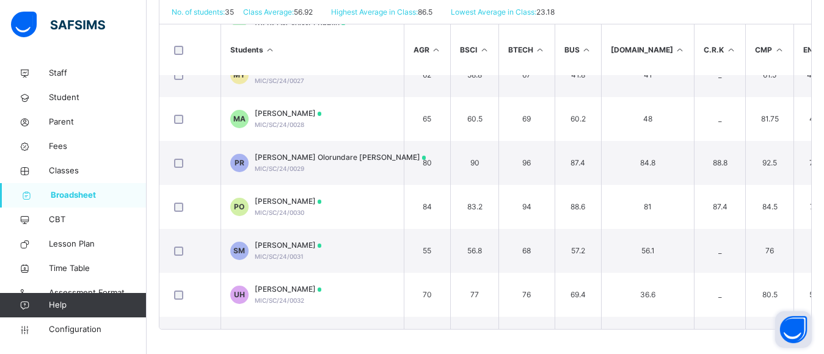
scroll to position [736, 0]
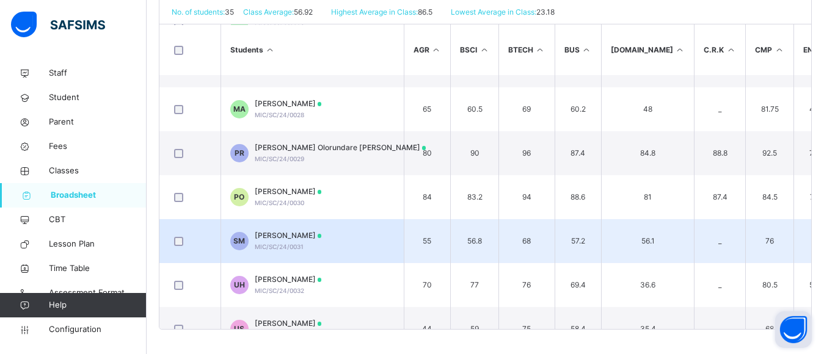
click at [322, 233] on span "Shahida Zago Muhammad" at bounding box center [288, 235] width 67 height 11
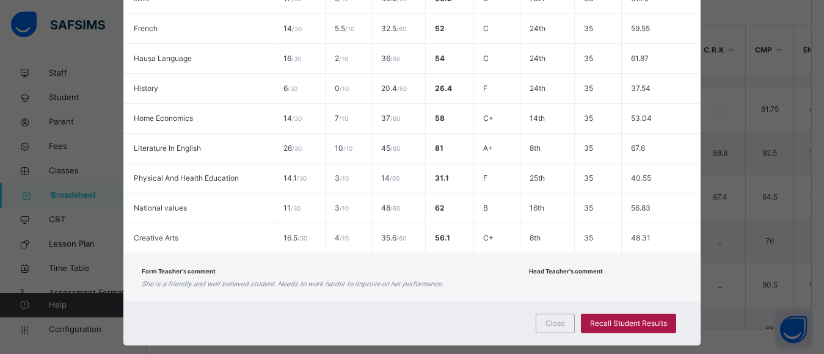
click at [608, 326] on span "Recall Student Results" at bounding box center [628, 323] width 77 height 11
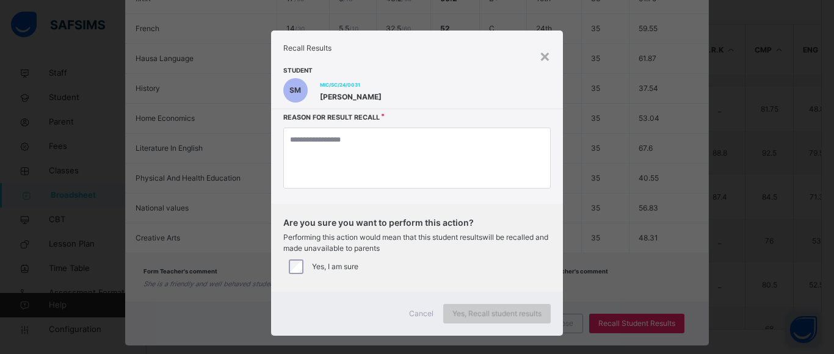
click at [509, 313] on span "Yes, Recall student results" at bounding box center [497, 313] width 89 height 11
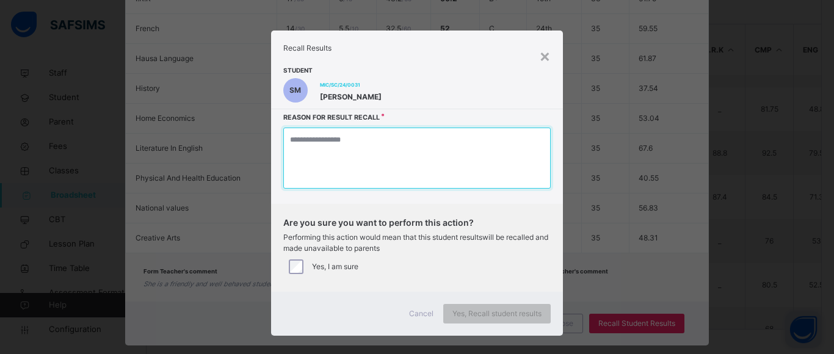
click at [396, 155] on textarea at bounding box center [416, 158] width 267 height 61
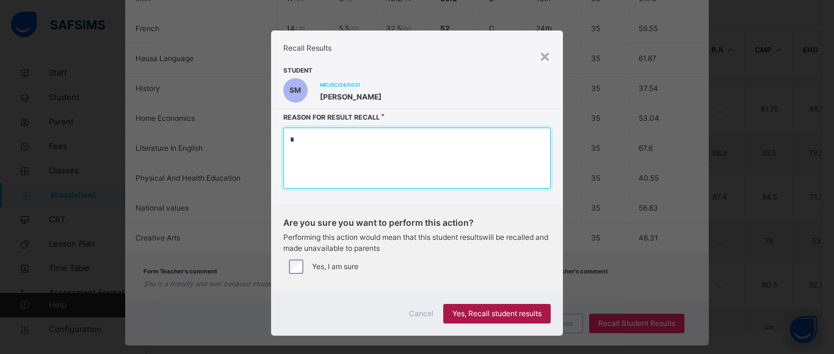
type textarea "*"
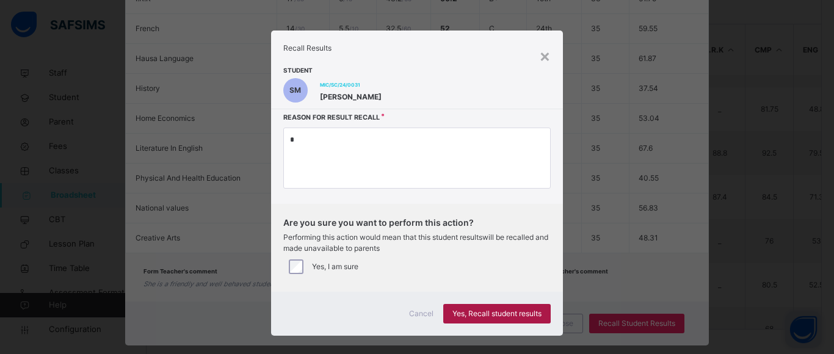
click at [497, 312] on span "Yes, Recall student results" at bounding box center [497, 313] width 89 height 11
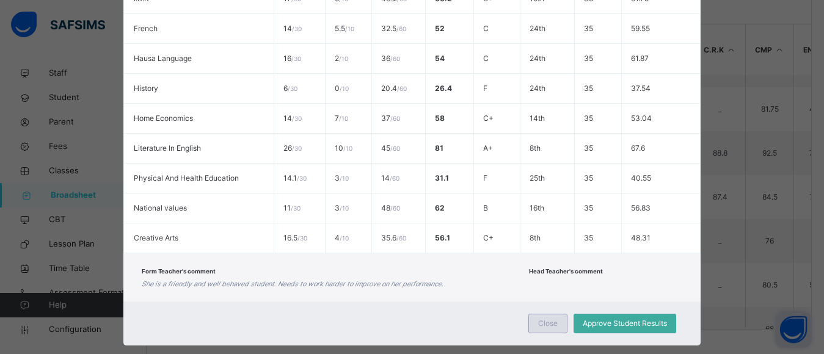
click at [542, 324] on span "Close" at bounding box center [548, 323] width 20 height 11
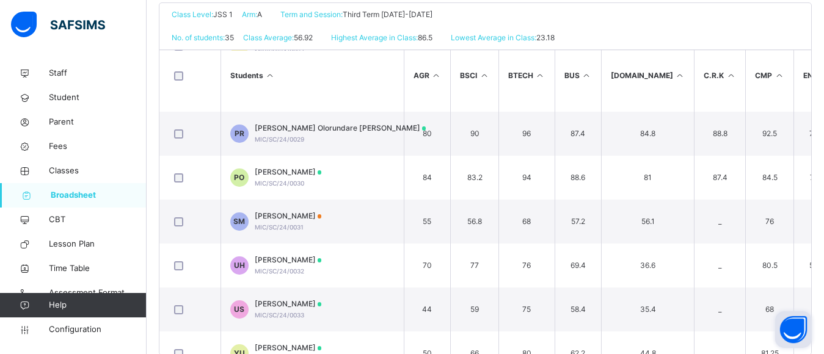
scroll to position [294, 0]
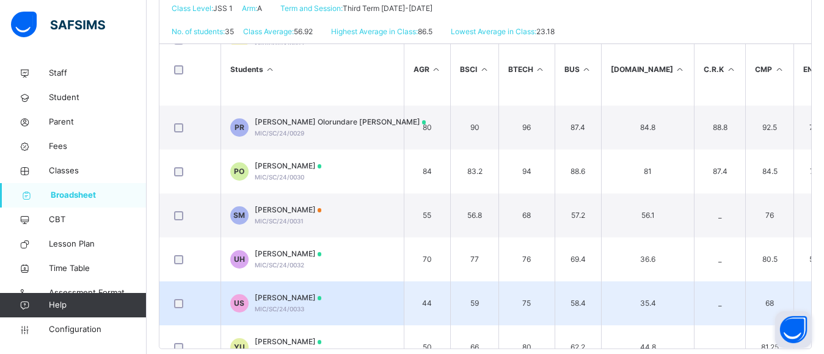
click at [313, 300] on span "Usman Jibrin Sani" at bounding box center [288, 298] width 67 height 11
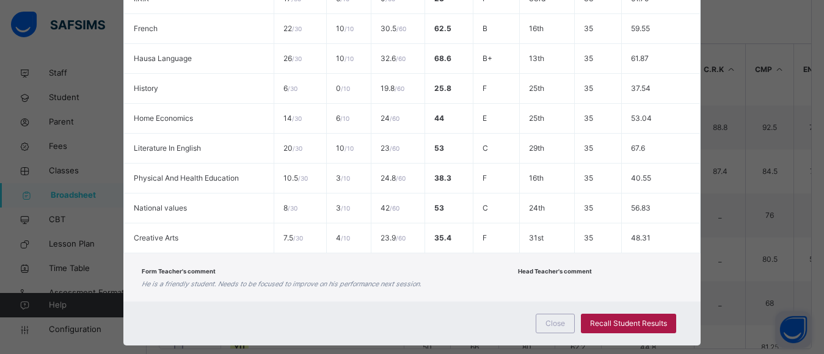
click at [614, 324] on span "Recall Student Results" at bounding box center [628, 323] width 77 height 11
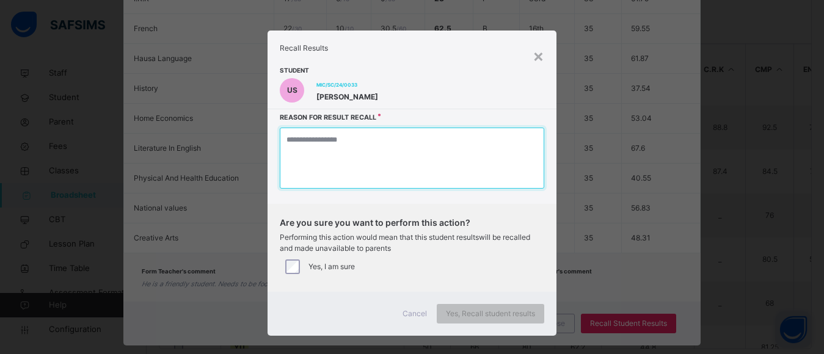
click at [310, 161] on textarea at bounding box center [412, 158] width 264 height 61
type textarea "*"
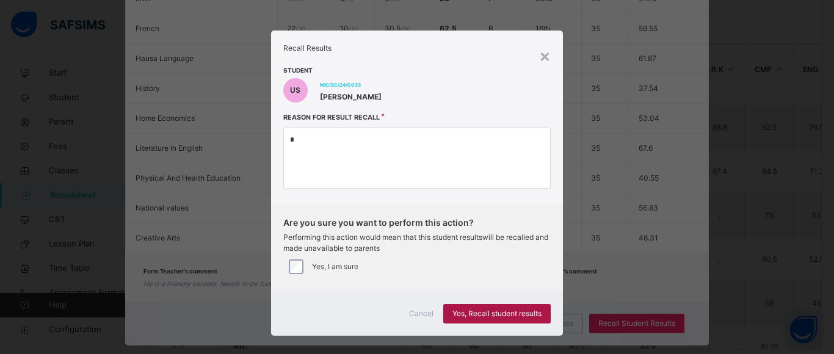
click at [499, 315] on span "Yes, Recall student results" at bounding box center [497, 313] width 89 height 11
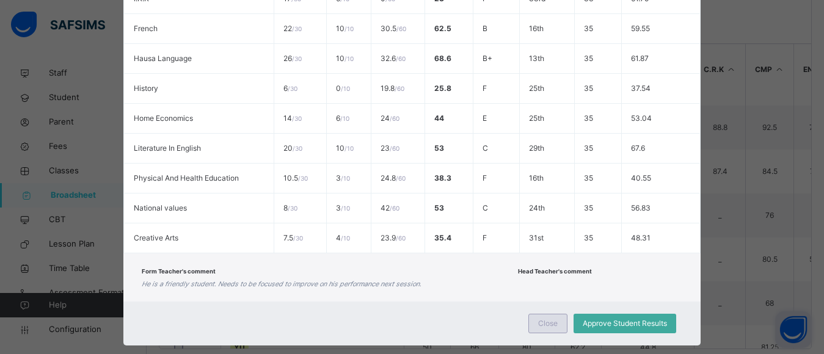
click at [550, 324] on span "Close" at bounding box center [548, 323] width 20 height 11
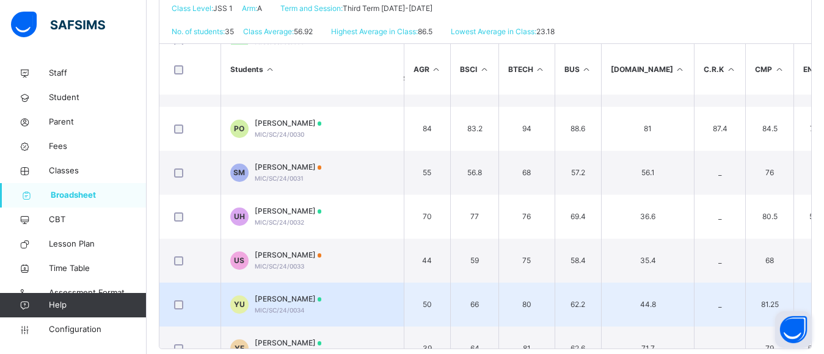
scroll to position [866, 0]
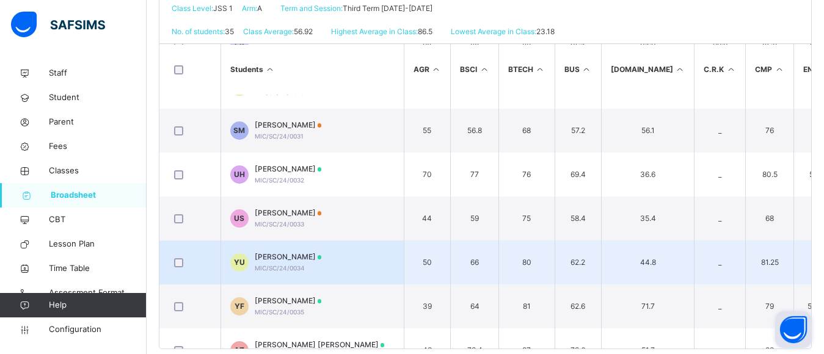
click at [293, 265] on span "MIC/SC/24/0034" at bounding box center [280, 267] width 50 height 7
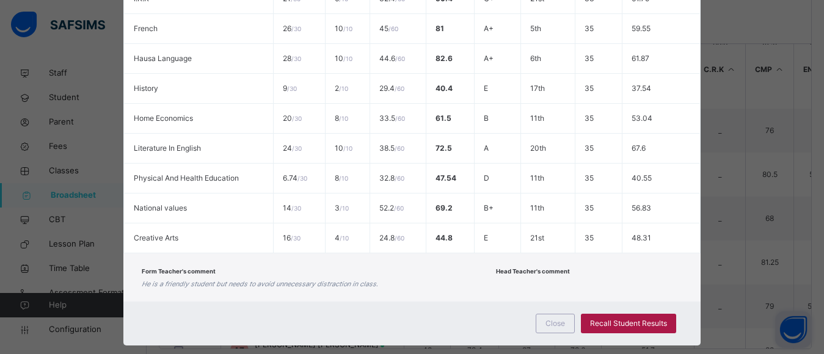
click at [609, 322] on span "Recall Student Results" at bounding box center [628, 323] width 77 height 11
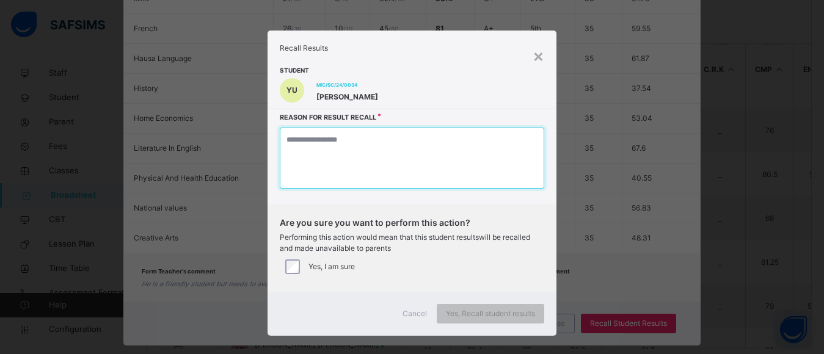
click at [382, 151] on textarea at bounding box center [412, 158] width 264 height 61
type textarea "*"
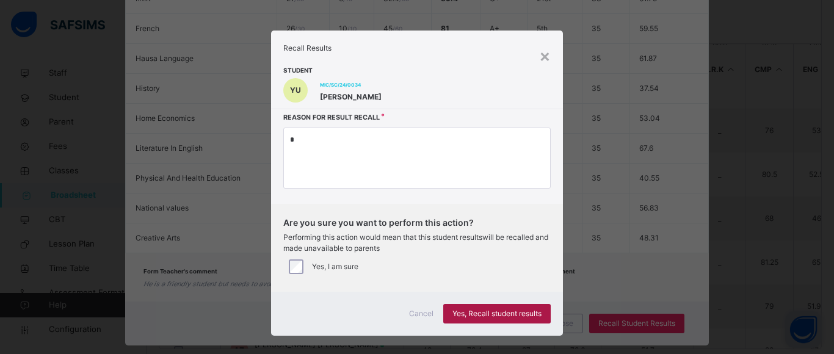
click at [510, 310] on span "Yes, Recall student results" at bounding box center [497, 313] width 89 height 11
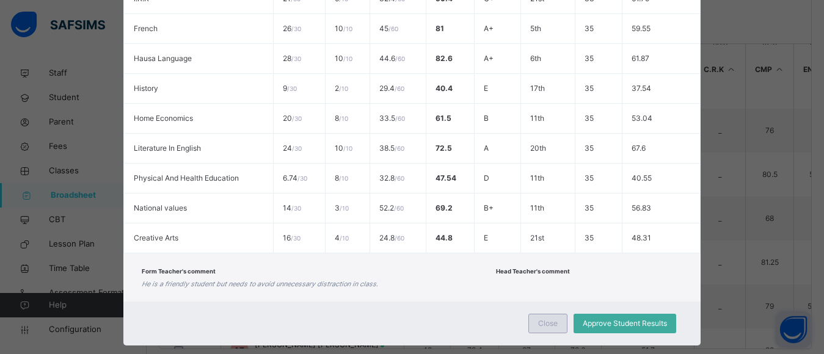
click at [546, 324] on span "Close" at bounding box center [548, 323] width 20 height 11
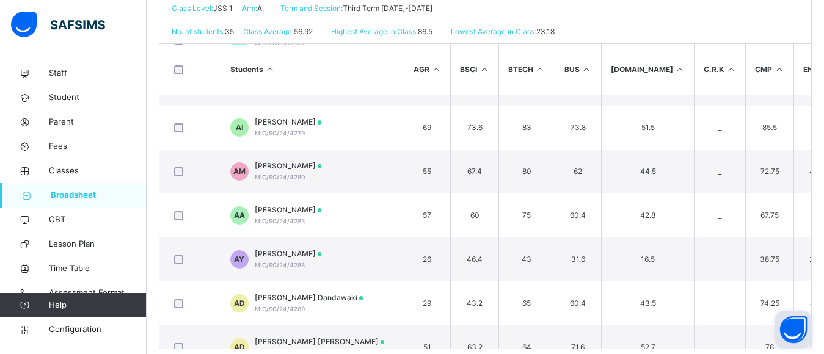
scroll to position [1290, 0]
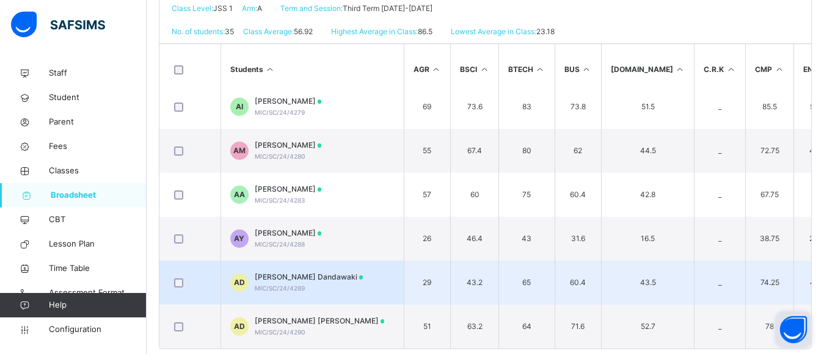
click at [293, 285] on span "MIC/SC/24/4289" at bounding box center [280, 288] width 50 height 7
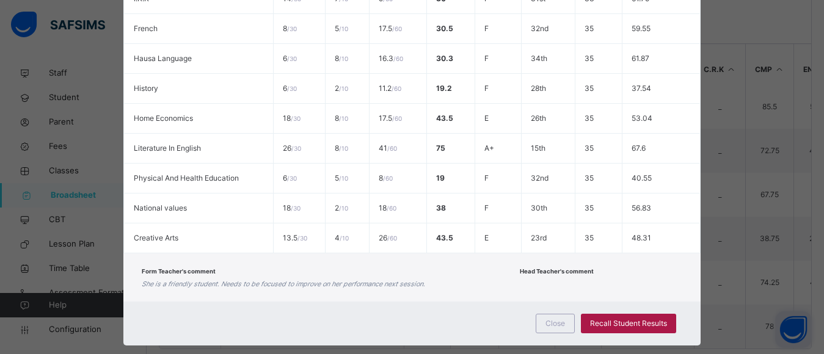
click at [633, 321] on span "Recall Student Results" at bounding box center [628, 323] width 77 height 11
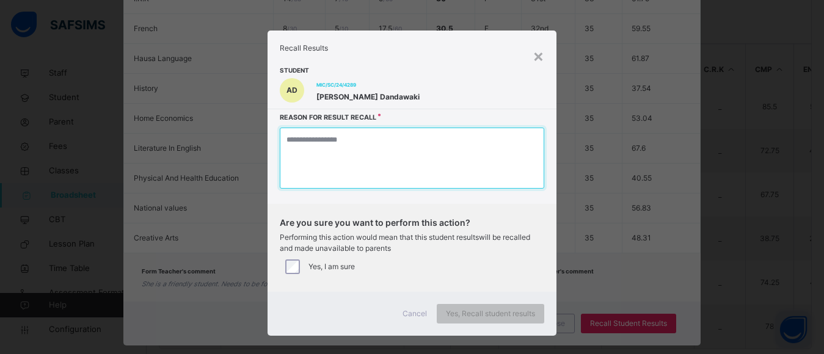
click at [313, 148] on textarea at bounding box center [412, 158] width 264 height 61
type textarea "*"
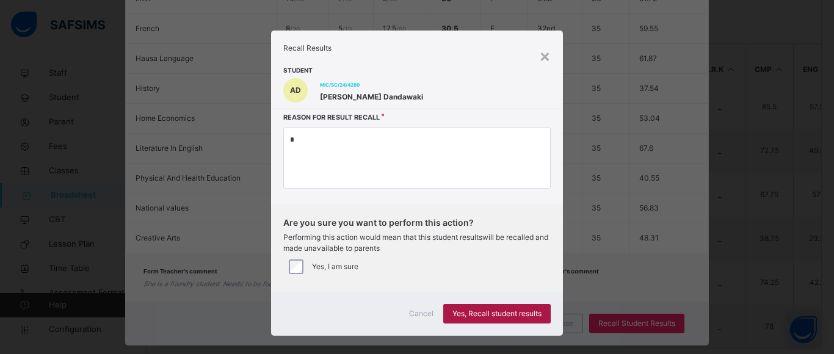
click at [493, 315] on span "Yes, Recall student results" at bounding box center [497, 313] width 89 height 11
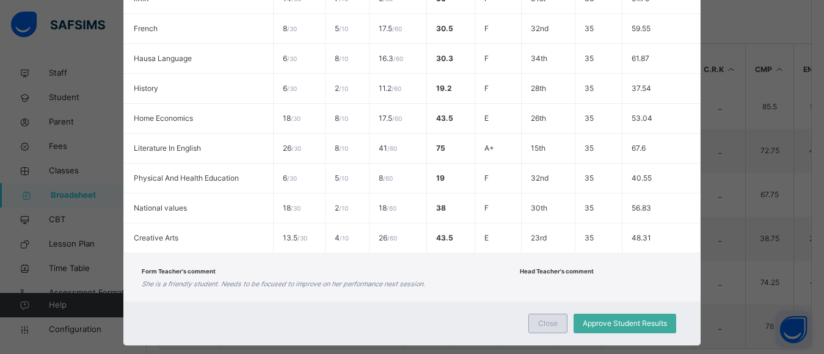
click at [541, 325] on span "Close" at bounding box center [548, 323] width 20 height 11
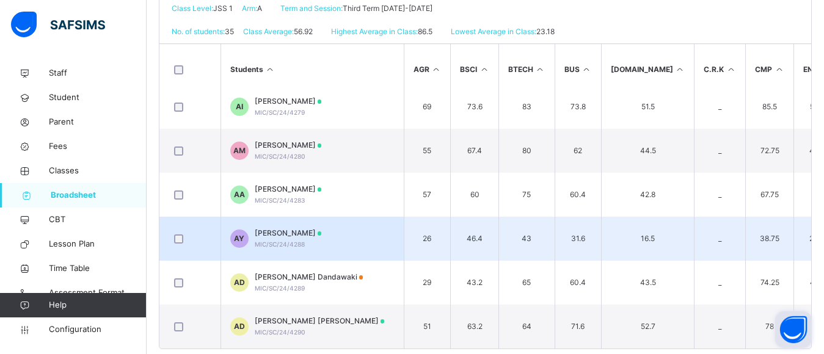
click at [264, 229] on span "Ahmad Ali Yusuf" at bounding box center [288, 233] width 67 height 11
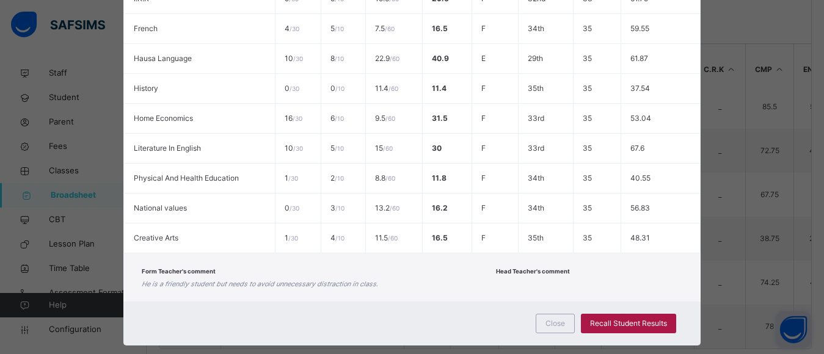
click at [646, 318] on span "Recall Student Results" at bounding box center [628, 323] width 77 height 11
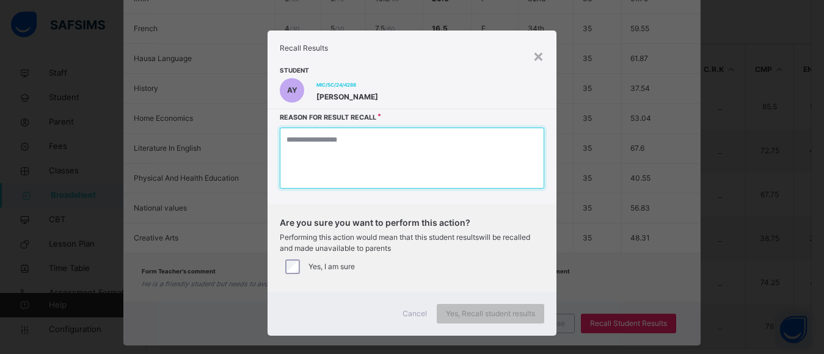
click at [368, 148] on textarea at bounding box center [412, 158] width 264 height 61
type textarea "*"
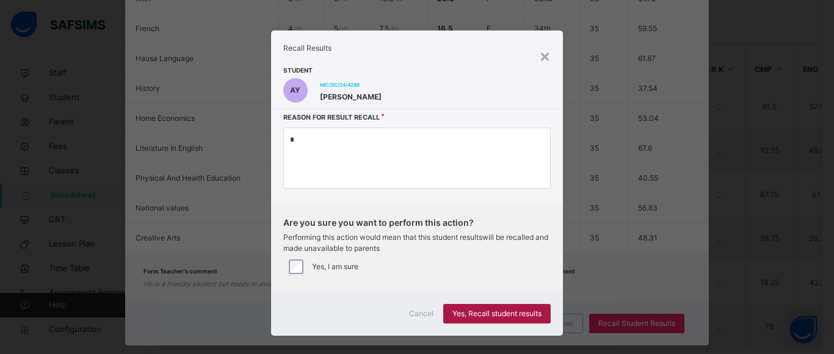
click at [521, 312] on span "Yes, Recall student results" at bounding box center [497, 313] width 89 height 11
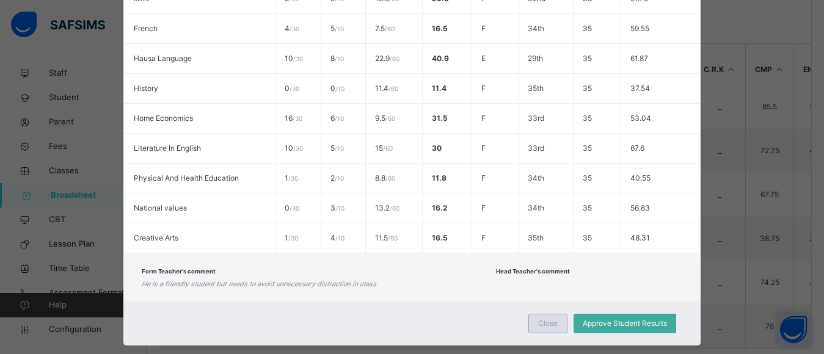
click at [551, 323] on span "Close" at bounding box center [548, 323] width 20 height 11
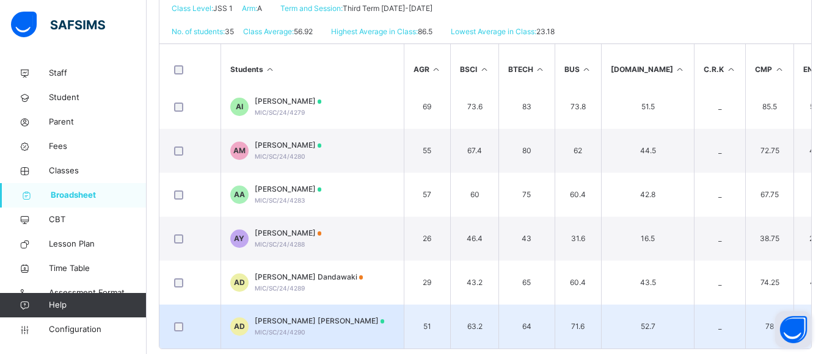
click at [280, 320] on span "Aisha Bashir Dawoud" at bounding box center [320, 321] width 130 height 11
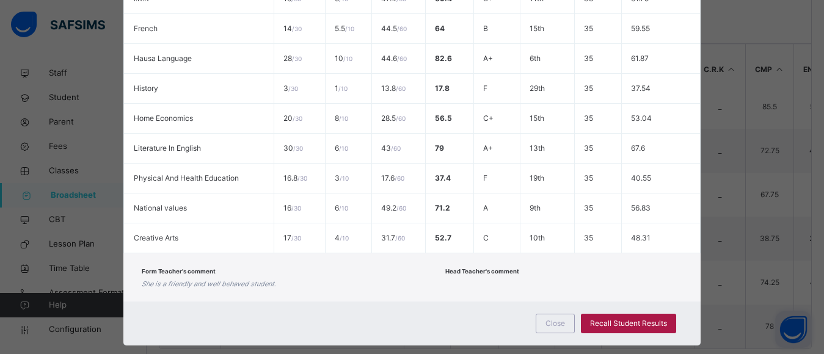
click at [625, 322] on span "Recall Student Results" at bounding box center [628, 323] width 77 height 11
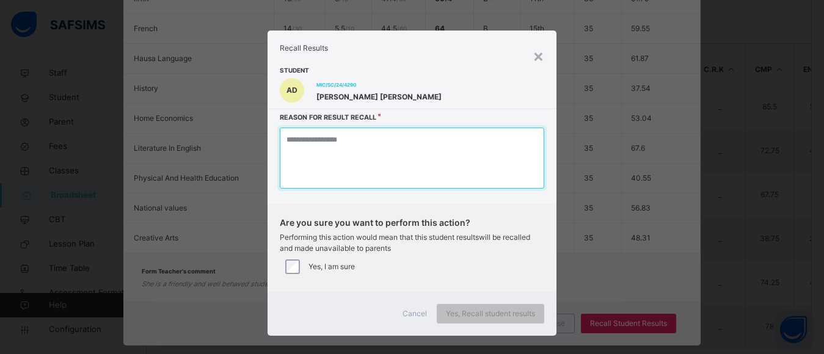
click at [385, 161] on textarea at bounding box center [412, 158] width 264 height 61
type textarea "*"
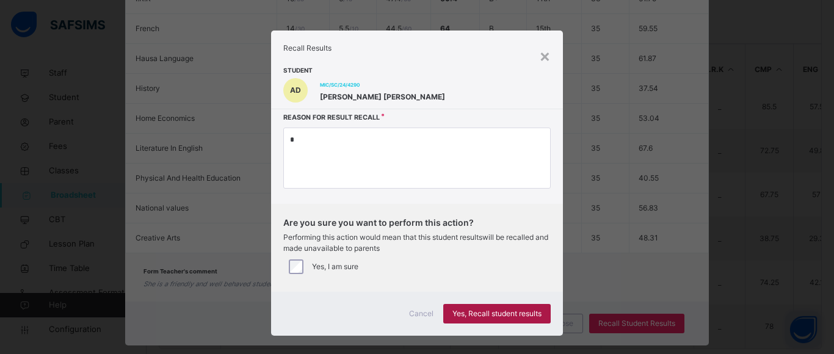
click at [484, 317] on span "Yes, Recall student results" at bounding box center [497, 313] width 89 height 11
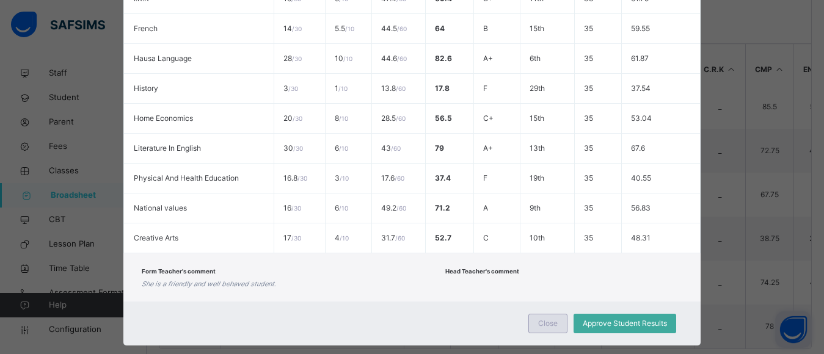
click at [548, 324] on span "Close" at bounding box center [548, 323] width 20 height 11
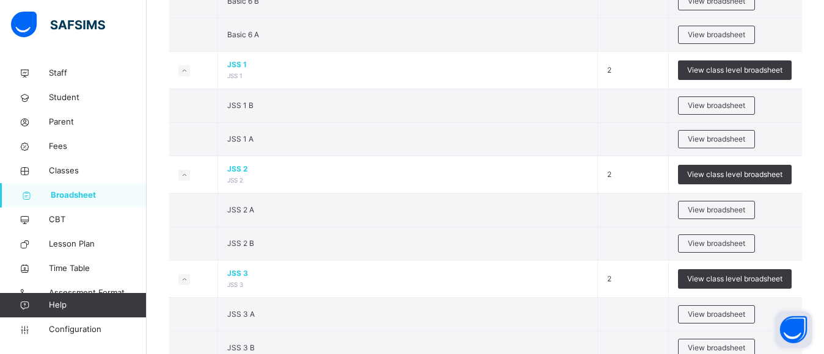
scroll to position [1038, 0]
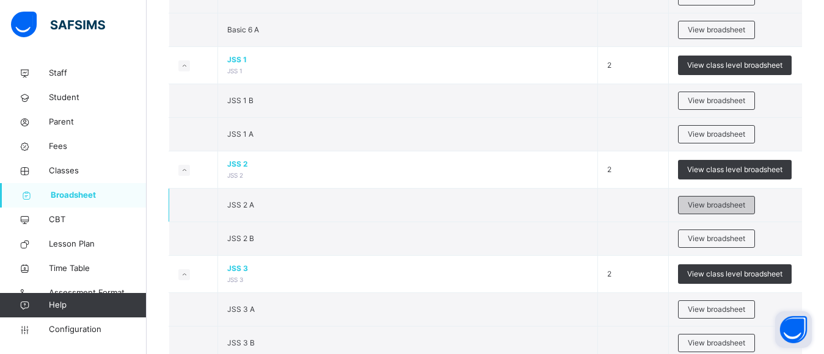
click at [724, 200] on span "View broadsheet" at bounding box center [716, 205] width 57 height 11
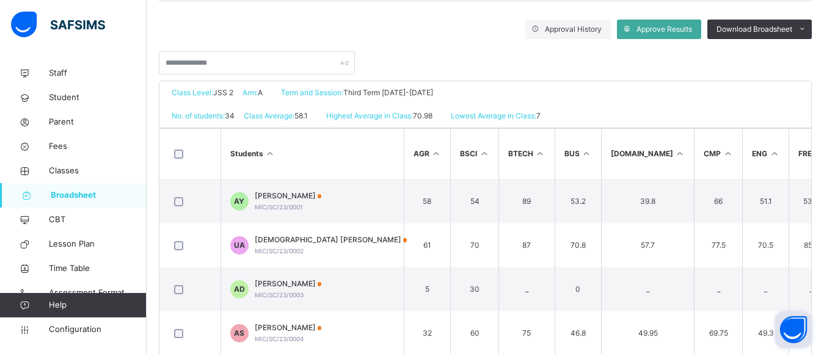
scroll to position [208, 0]
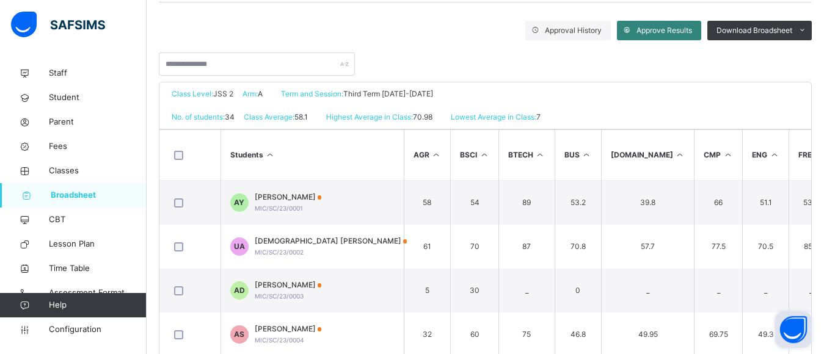
click at [666, 30] on span "Approve Results" at bounding box center [664, 30] width 56 height 11
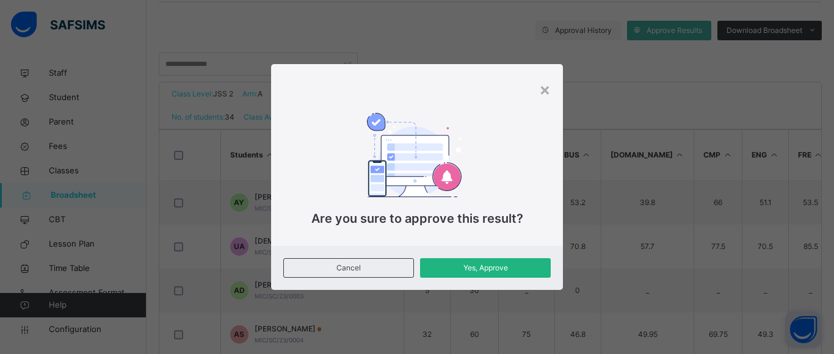
click at [489, 269] on span "Yes, Approve" at bounding box center [485, 268] width 112 height 11
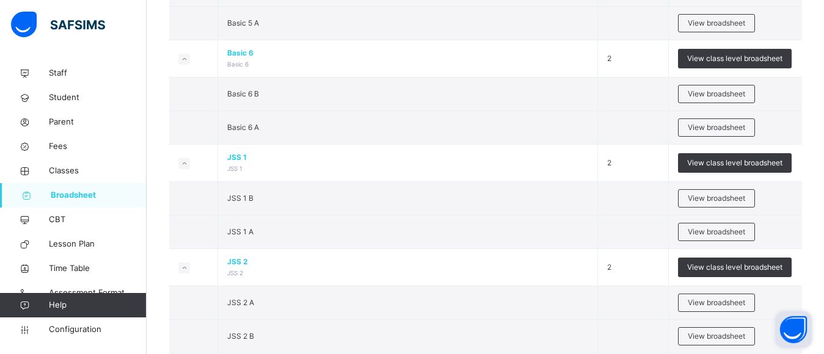
scroll to position [945, 0]
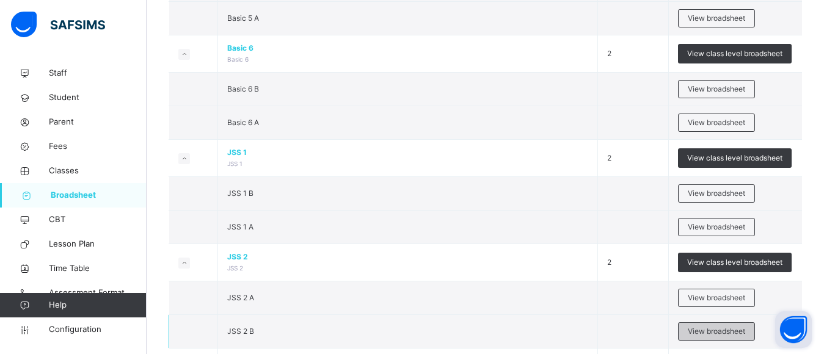
click at [719, 327] on span "View broadsheet" at bounding box center [716, 331] width 57 height 11
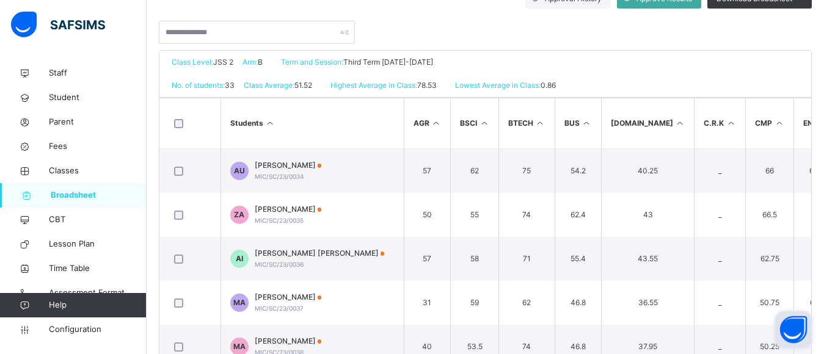
scroll to position [216, 0]
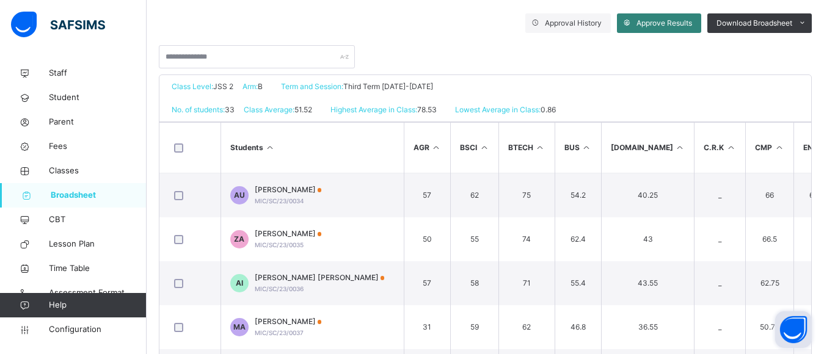
click at [664, 21] on span "Approve Results" at bounding box center [664, 23] width 56 height 11
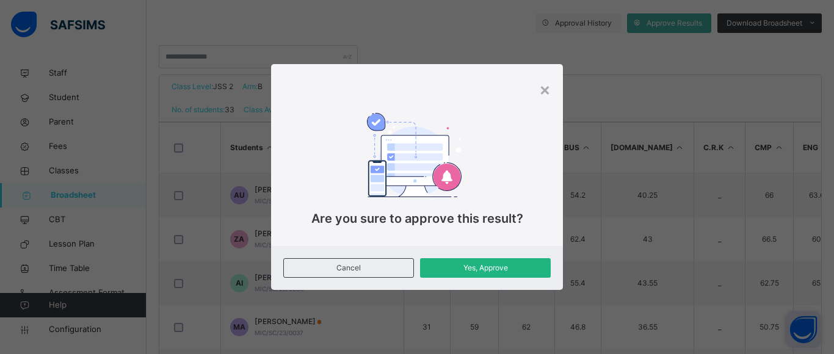
click at [504, 260] on div "Yes, Approve" at bounding box center [485, 268] width 131 height 20
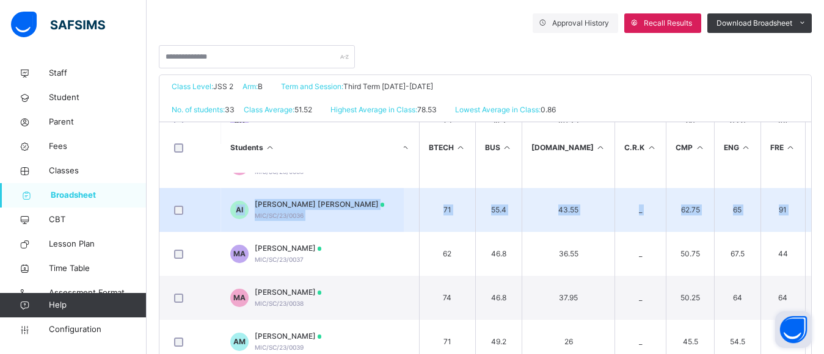
scroll to position [73, 118]
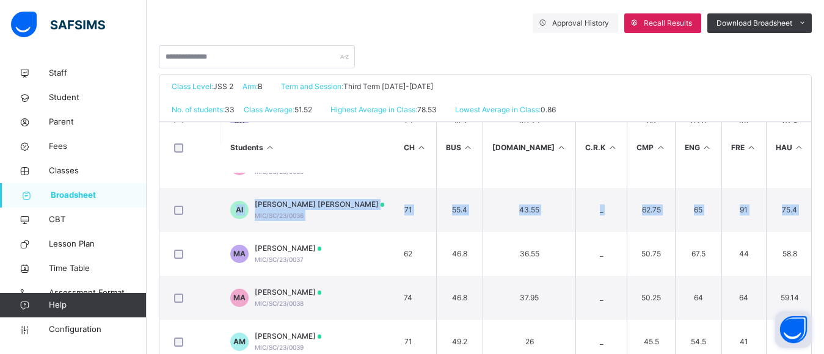
drag, startPoint x: 816, startPoint y: 186, endPoint x: 821, endPoint y: 173, distance: 14.3
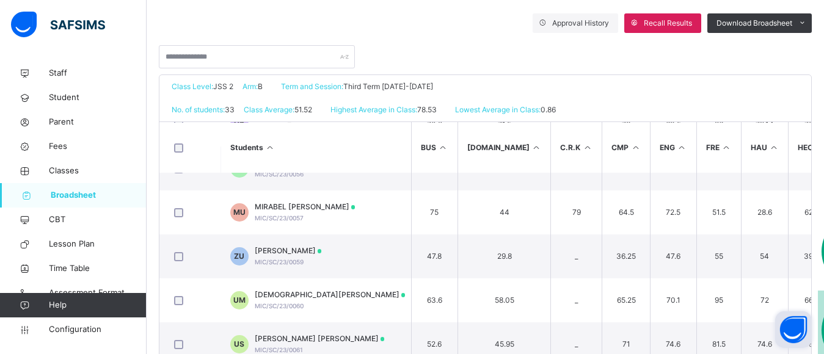
scroll to position [1083, 144]
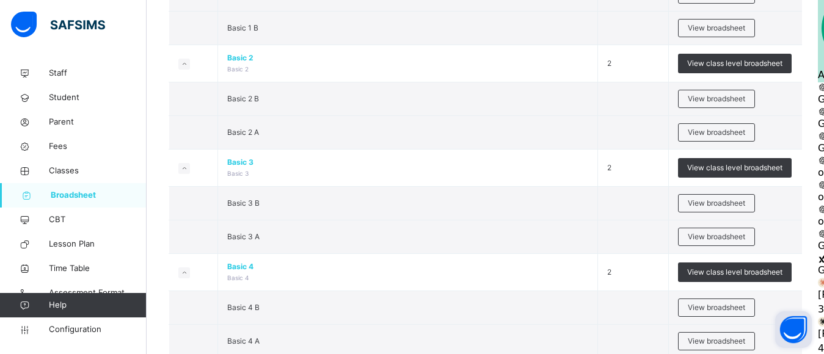
scroll to position [1314, 0]
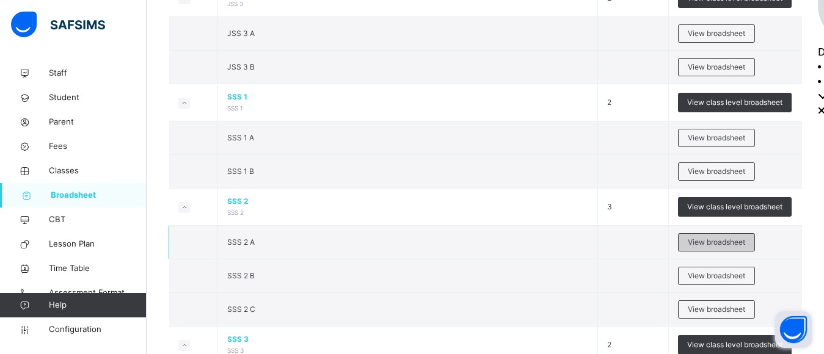
click at [707, 241] on span "View broadsheet" at bounding box center [716, 242] width 57 height 11
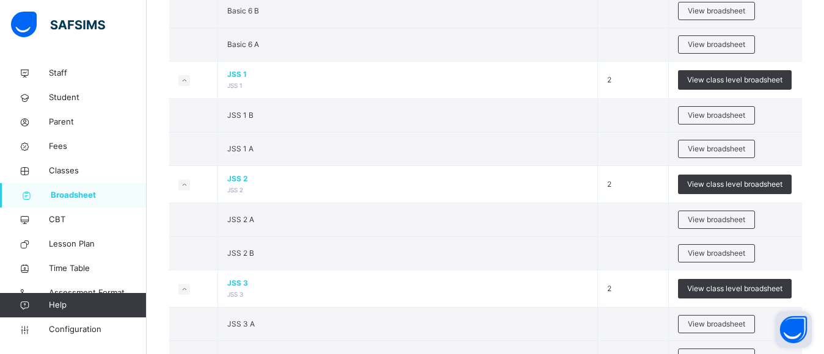
scroll to position [1028, 0]
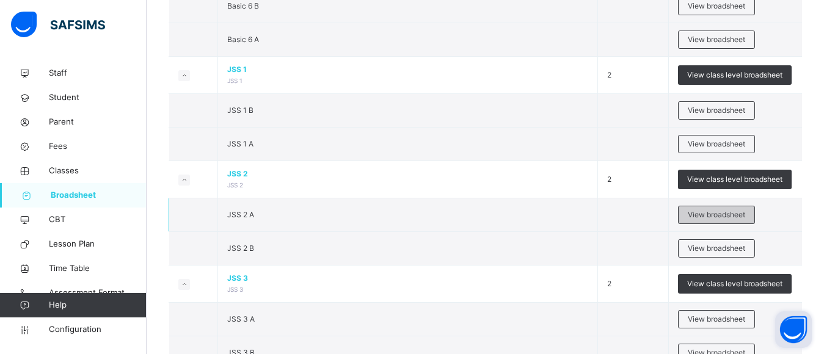
click at [711, 211] on span "View broadsheet" at bounding box center [716, 214] width 57 height 11
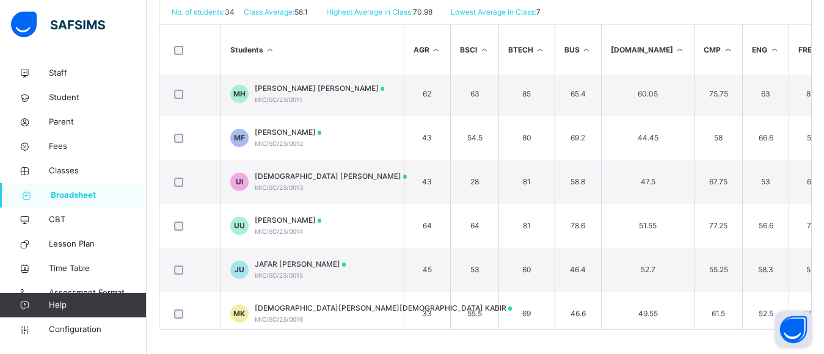
scroll to position [450, 0]
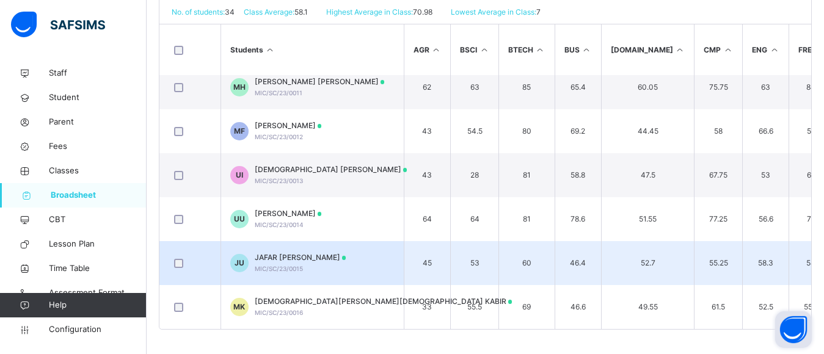
click at [313, 258] on span "JAFAR UMUSA UMAR" at bounding box center [301, 257] width 92 height 11
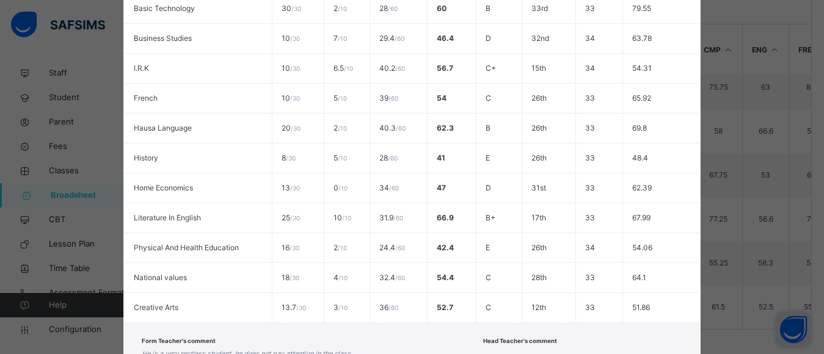
scroll to position [560, 0]
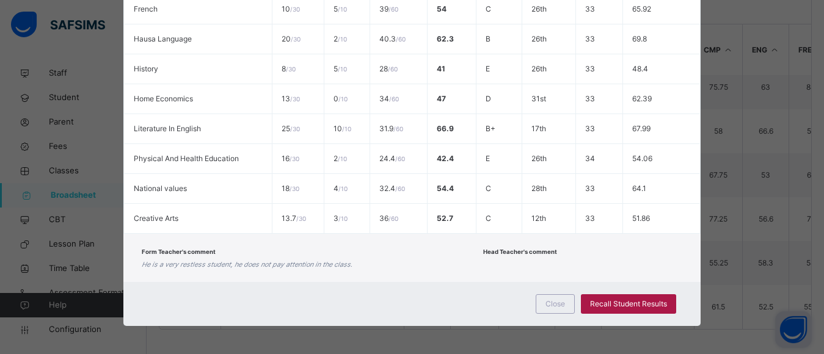
click at [631, 299] on span "Recall Student Results" at bounding box center [628, 304] width 77 height 11
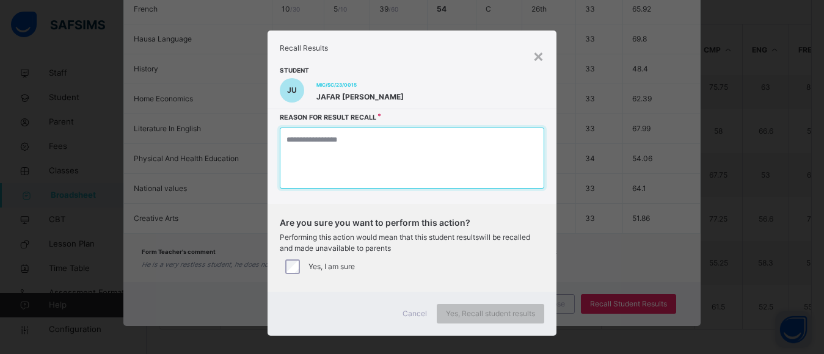
click at [372, 158] on textarea at bounding box center [412, 158] width 264 height 61
type textarea "*"
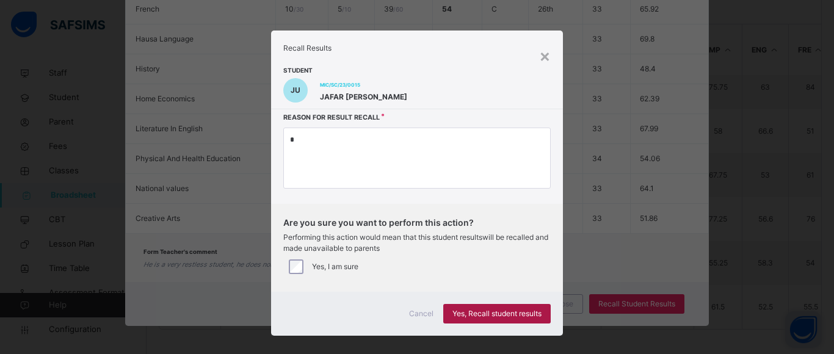
click at [478, 315] on span "Yes, Recall student results" at bounding box center [497, 313] width 89 height 11
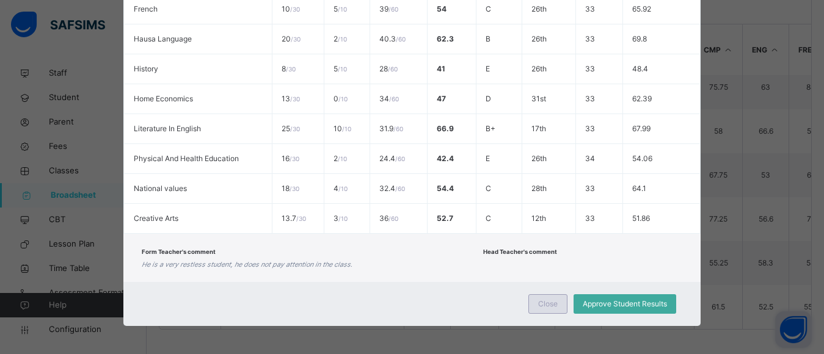
click at [546, 304] on span "Close" at bounding box center [548, 304] width 20 height 11
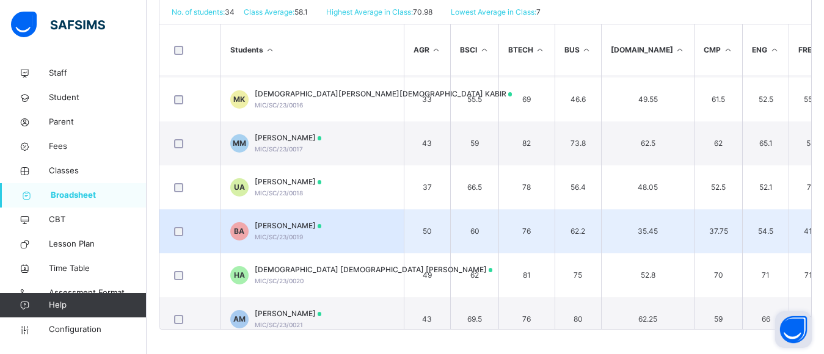
scroll to position [664, 0]
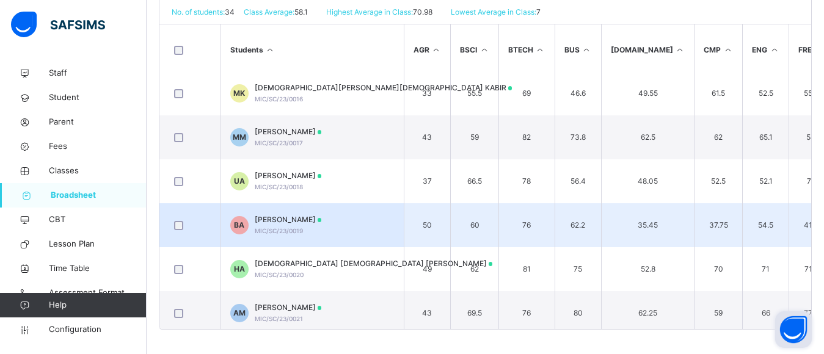
click at [297, 227] on span "MIC/SC/23/0019" at bounding box center [279, 230] width 48 height 7
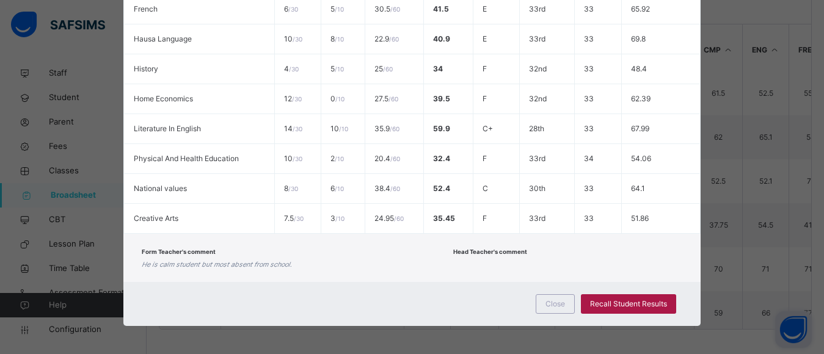
click at [614, 300] on span "Recall Student Results" at bounding box center [628, 304] width 77 height 11
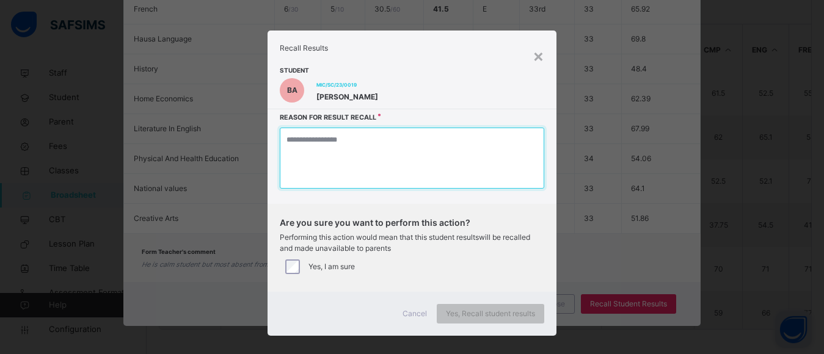
click at [308, 171] on textarea at bounding box center [412, 158] width 264 height 61
type textarea "*"
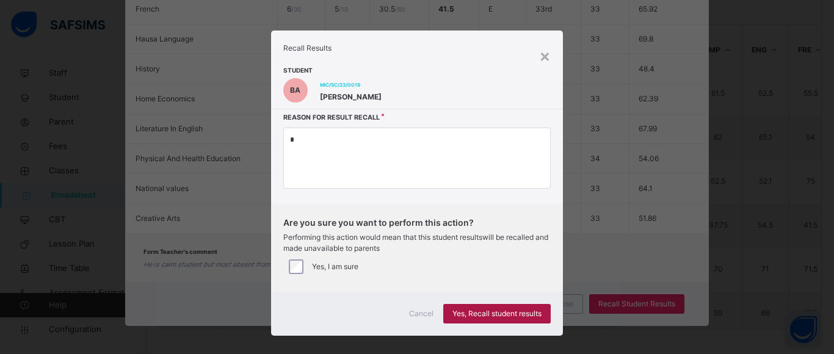
click at [492, 309] on span "Yes, Recall student results" at bounding box center [497, 313] width 89 height 11
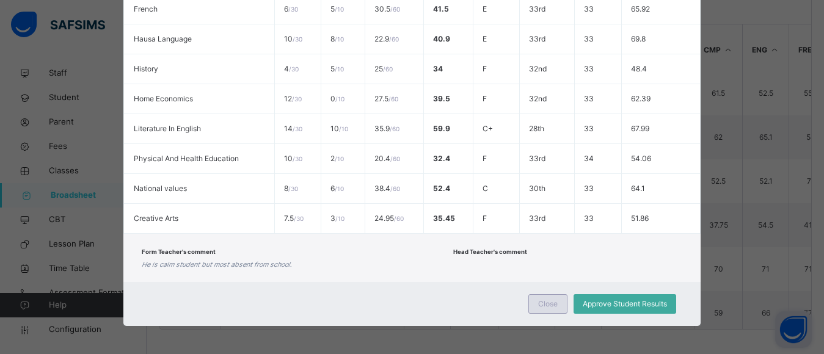
click at [547, 304] on span "Close" at bounding box center [548, 304] width 20 height 11
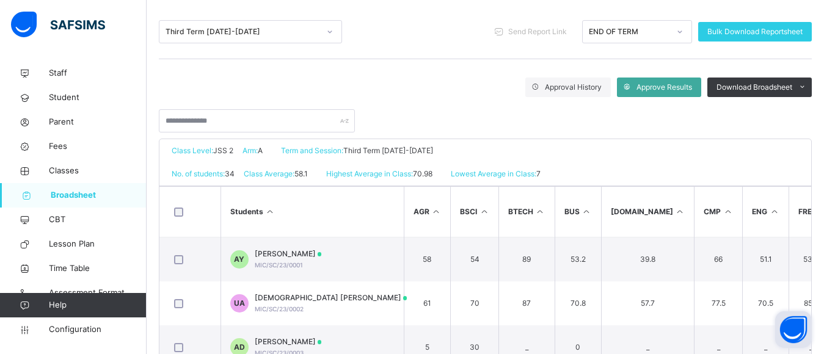
scroll to position [148, 0]
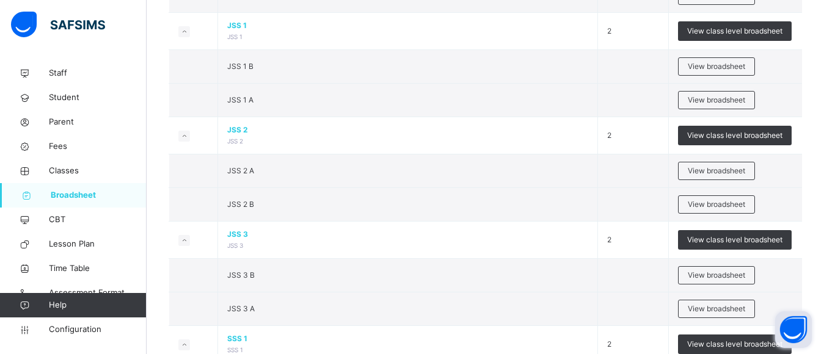
scroll to position [1077, 0]
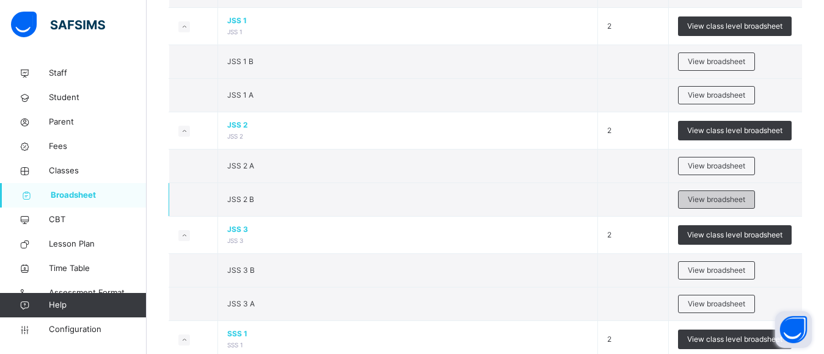
click at [709, 195] on span "View broadsheet" at bounding box center [716, 199] width 57 height 11
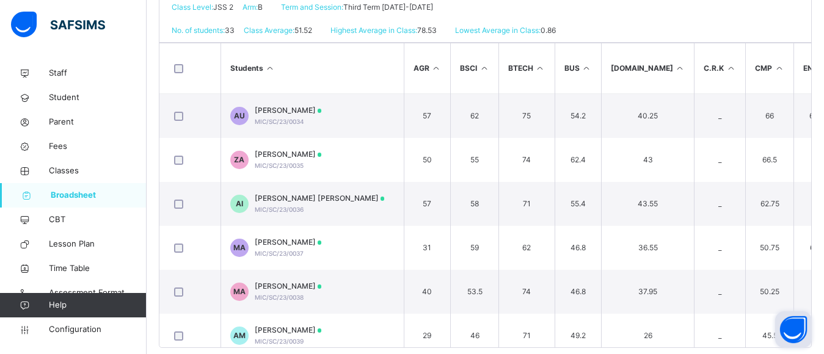
scroll to position [313, 0]
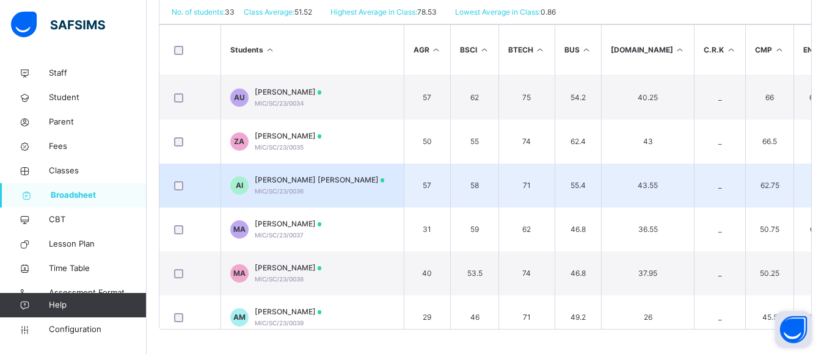
click at [304, 180] on span "AHMAD MAHMUD IBRAHIM" at bounding box center [320, 180] width 130 height 11
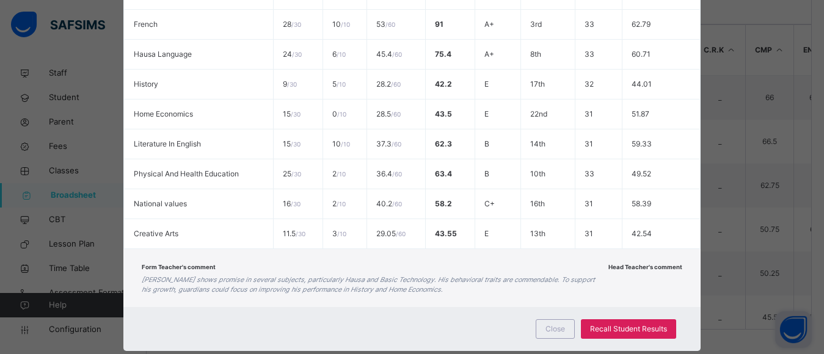
scroll to position [566, 0]
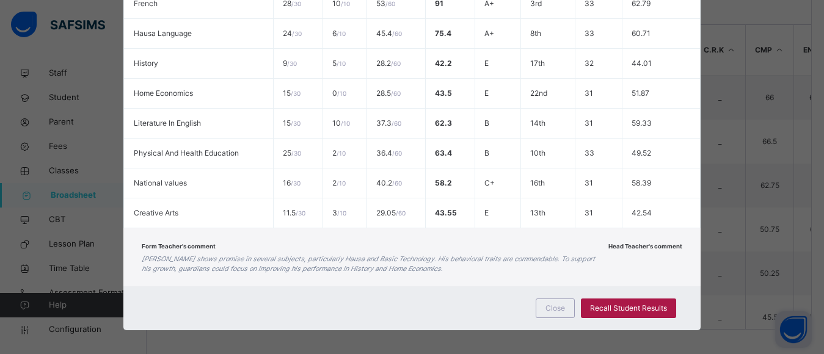
click at [644, 310] on span "Recall Student Results" at bounding box center [628, 308] width 77 height 11
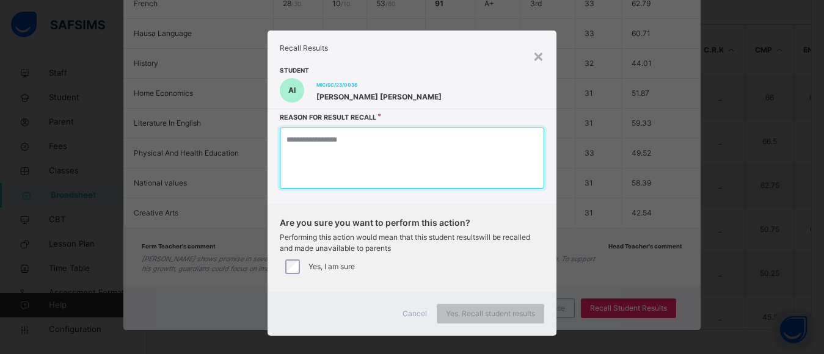
click at [371, 172] on textarea at bounding box center [412, 158] width 264 height 61
type textarea "*"
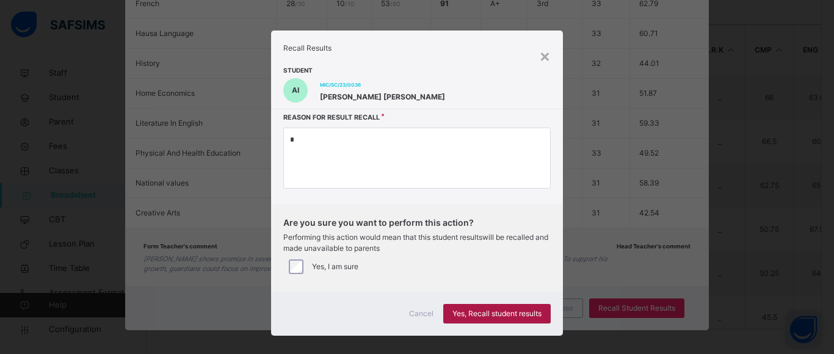
click at [489, 310] on span "Yes, Recall student results" at bounding box center [497, 313] width 89 height 11
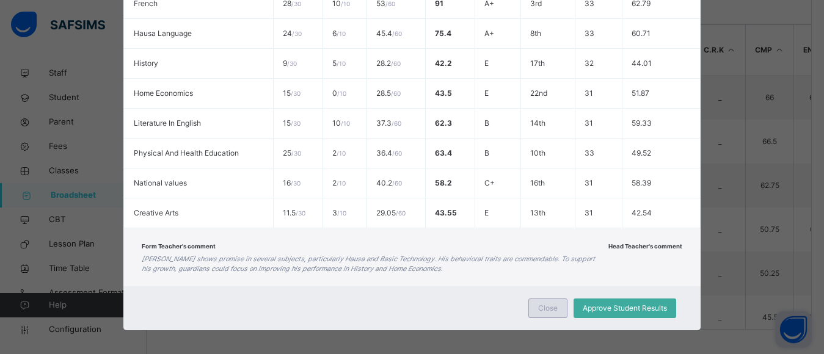
click at [558, 307] on span "Close" at bounding box center [548, 308] width 20 height 11
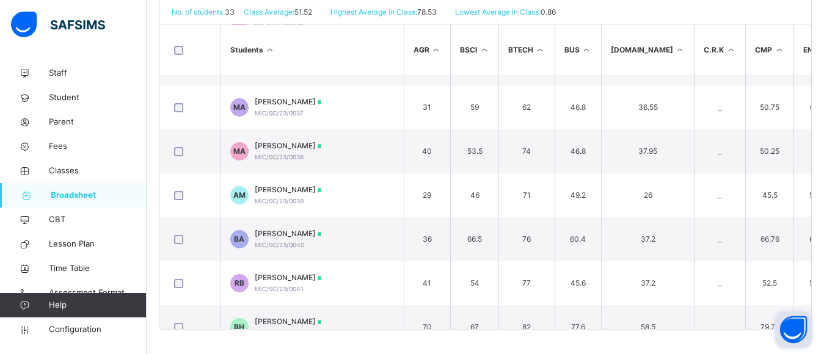
scroll to position [131, 0]
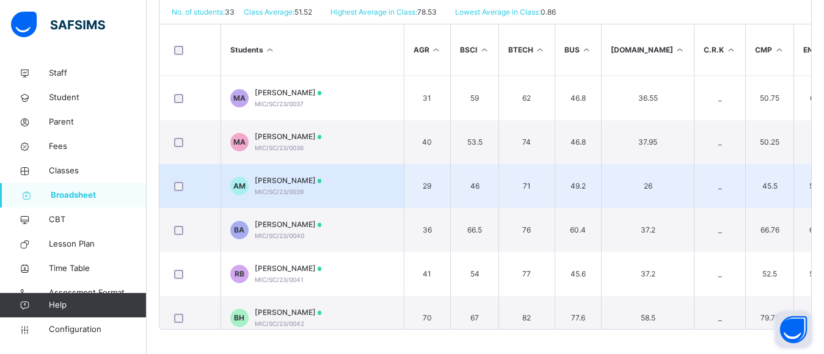
click at [180, 181] on div at bounding box center [190, 186] width 43 height 26
click at [287, 183] on span "ASIM MUHAMMAD MUSA" at bounding box center [288, 180] width 67 height 11
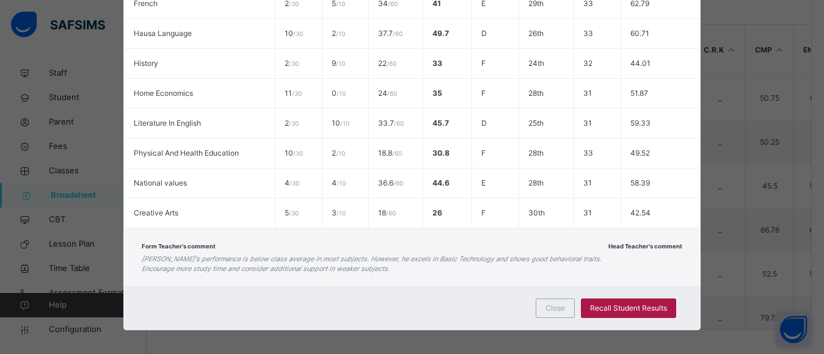
click at [627, 307] on span "Recall Student Results" at bounding box center [628, 308] width 77 height 11
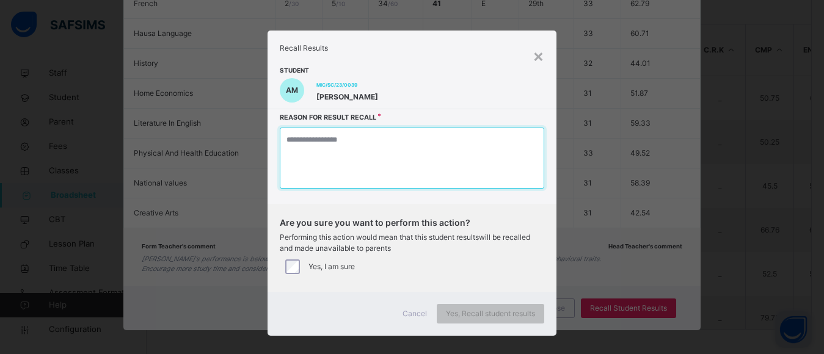
click at [357, 157] on textarea at bounding box center [412, 158] width 264 height 61
type textarea "*"
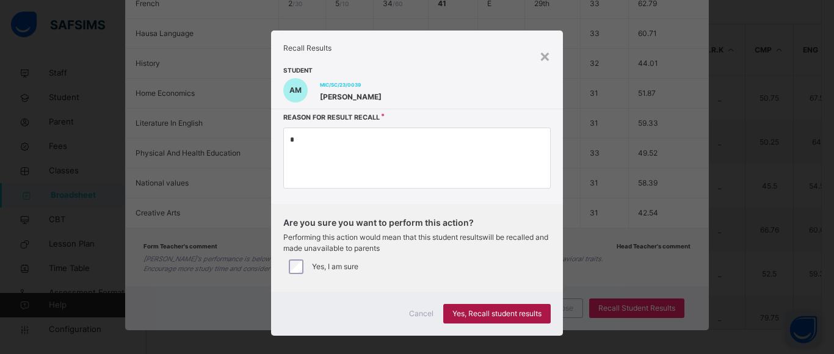
click at [509, 313] on span "Yes, Recall student results" at bounding box center [497, 313] width 89 height 11
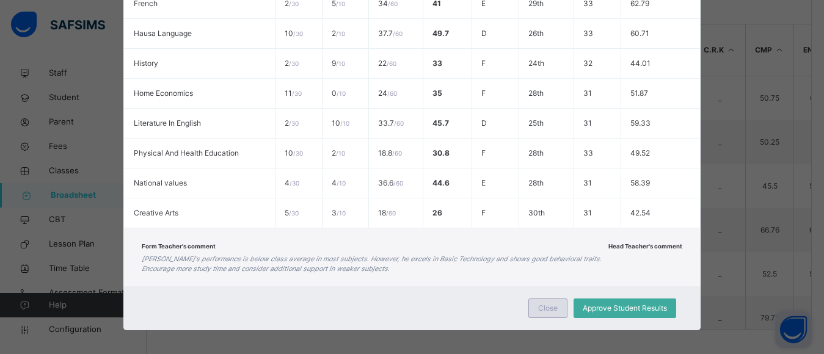
click at [547, 299] on div "Close" at bounding box center [547, 309] width 39 height 20
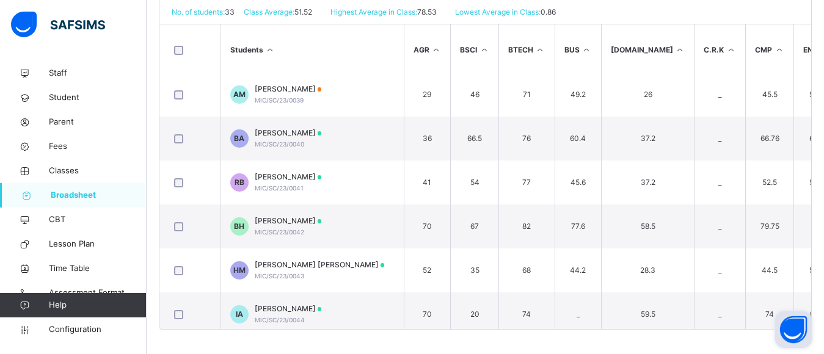
scroll to position [242, 0]
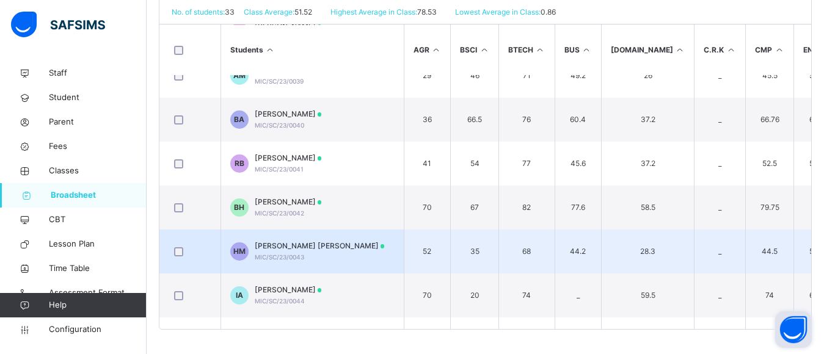
click at [271, 245] on span "HASSAN SADI MUHAMMAD" at bounding box center [320, 246] width 130 height 11
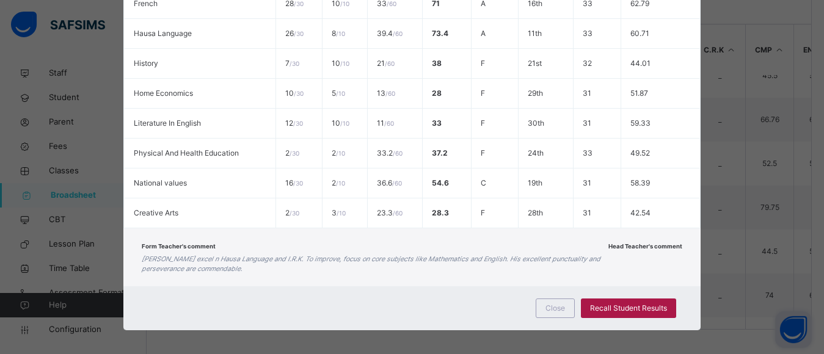
click at [617, 307] on span "Recall Student Results" at bounding box center [628, 308] width 77 height 11
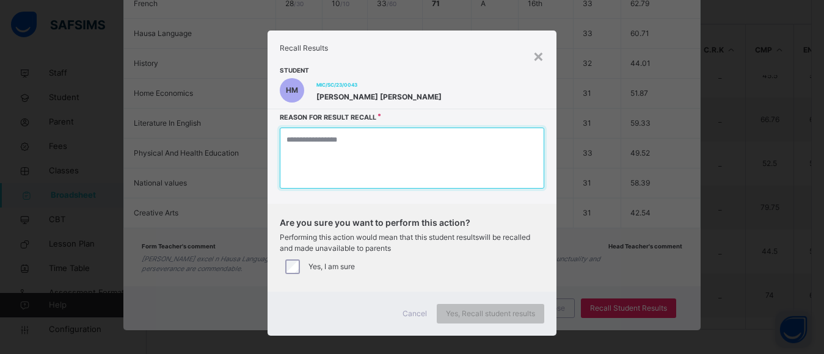
drag, startPoint x: 318, startPoint y: 152, endPoint x: 293, endPoint y: 217, distance: 70.2
click at [318, 152] on textarea at bounding box center [412, 158] width 264 height 61
type textarea "*"
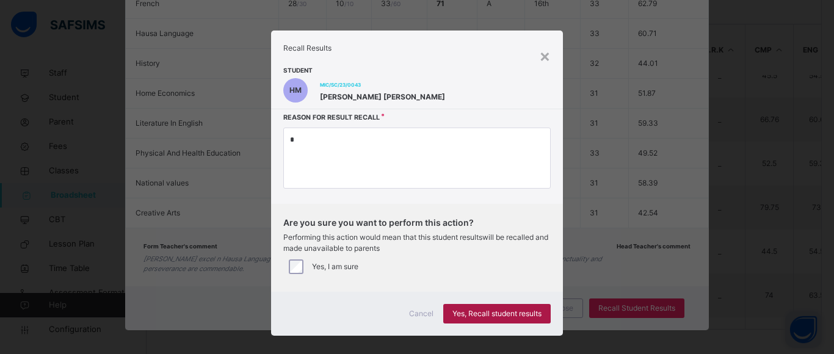
click at [491, 310] on span "Yes, Recall student results" at bounding box center [497, 313] width 89 height 11
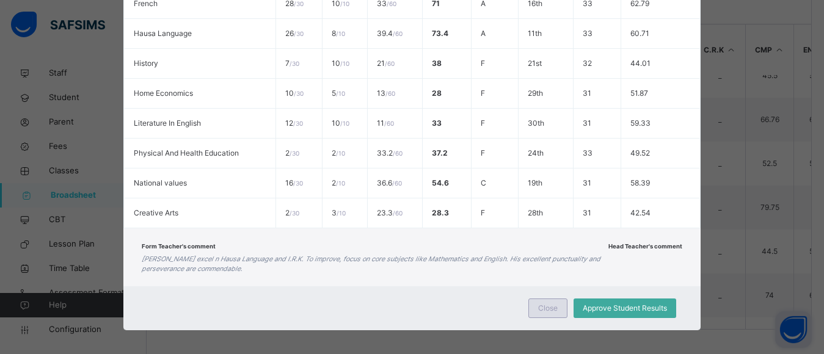
click at [553, 309] on span "Close" at bounding box center [548, 308] width 20 height 11
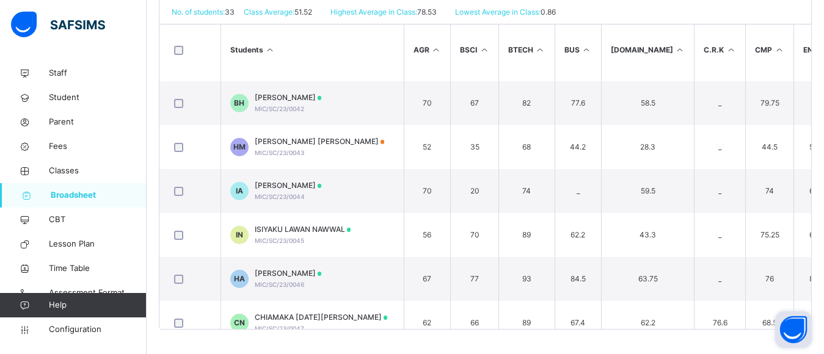
scroll to position [358, 0]
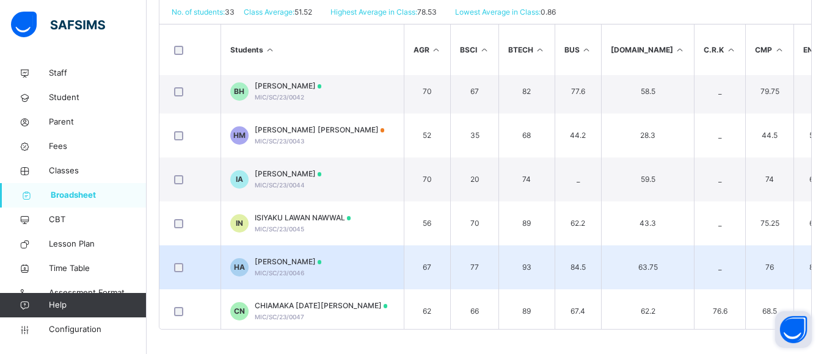
click at [307, 258] on span "HALIMA MANSUR AHMAD" at bounding box center [288, 261] width 67 height 11
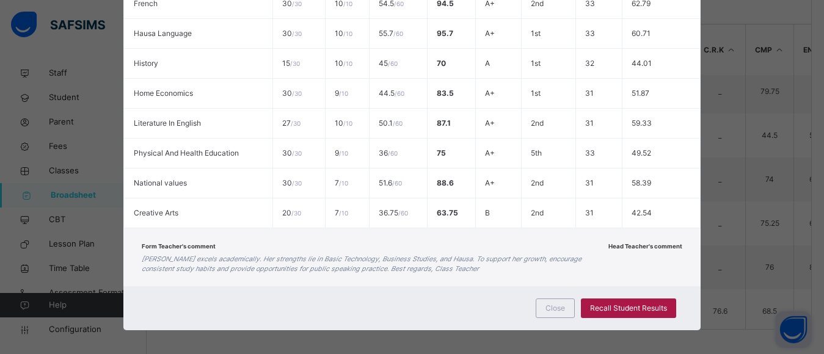
click at [625, 305] on span "Recall Student Results" at bounding box center [628, 308] width 77 height 11
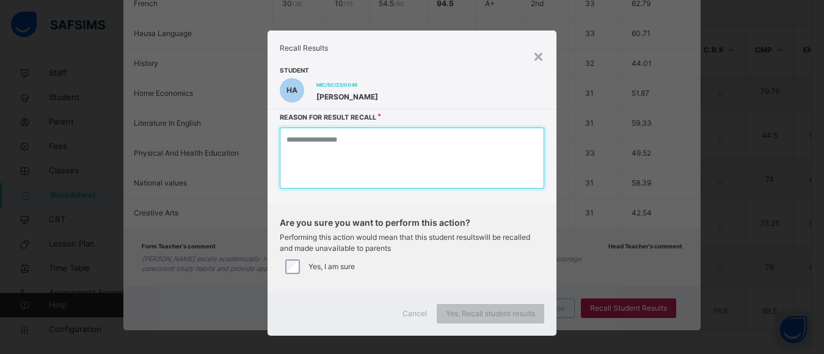
click at [366, 166] on textarea at bounding box center [412, 158] width 264 height 61
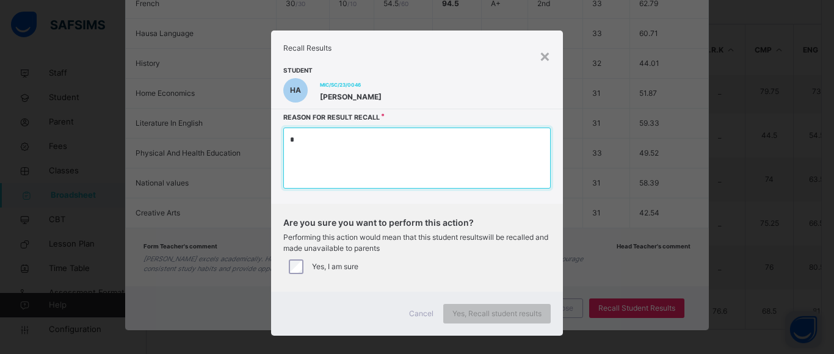
type textarea "*"
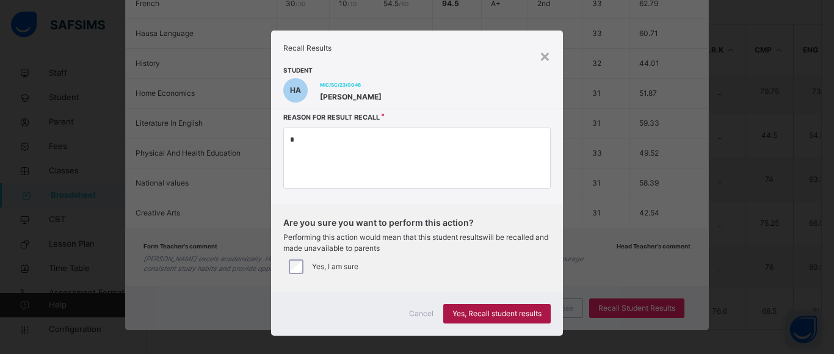
click at [512, 308] on span "Yes, Recall student results" at bounding box center [497, 313] width 89 height 11
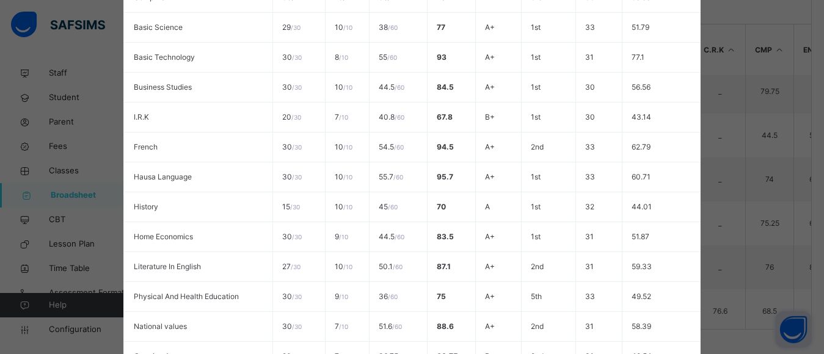
scroll to position [572, 0]
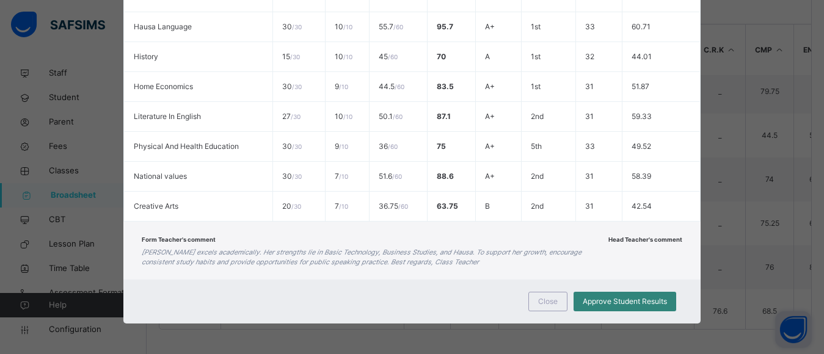
click at [643, 300] on span "Approve Student Results" at bounding box center [625, 301] width 84 height 11
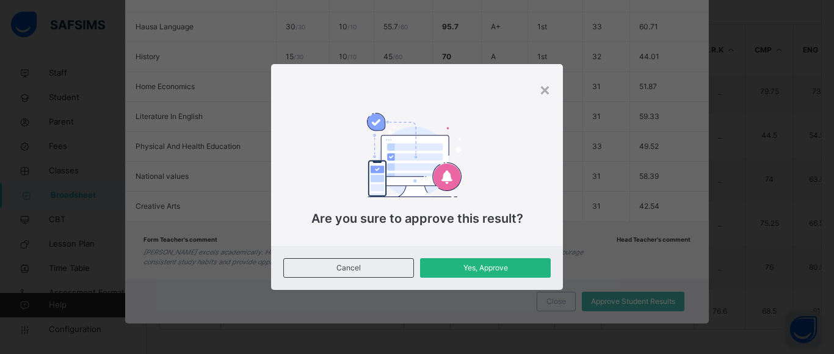
click at [518, 266] on span "Yes, Approve" at bounding box center [485, 268] width 112 height 11
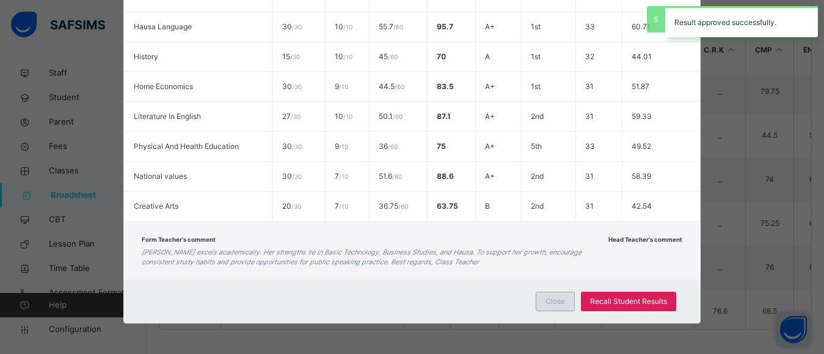
click at [553, 304] on span "Close" at bounding box center [555, 301] width 20 height 11
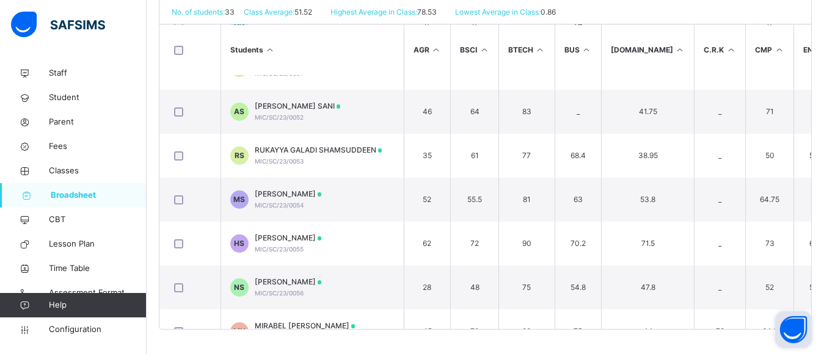
scroll to position [774, 0]
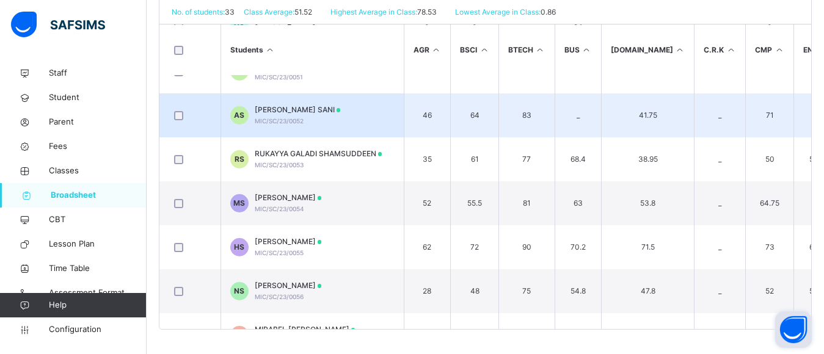
click at [276, 114] on span "ASIYA SALISU SANI" at bounding box center [298, 109] width 86 height 11
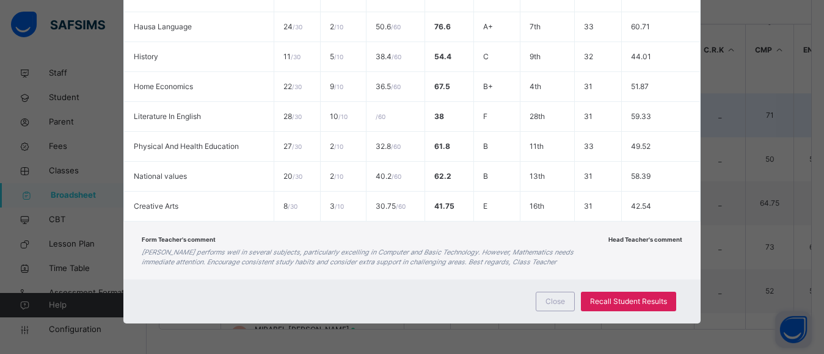
scroll to position [542, 0]
click at [633, 299] on span "Recall Student Results" at bounding box center [628, 301] width 77 height 11
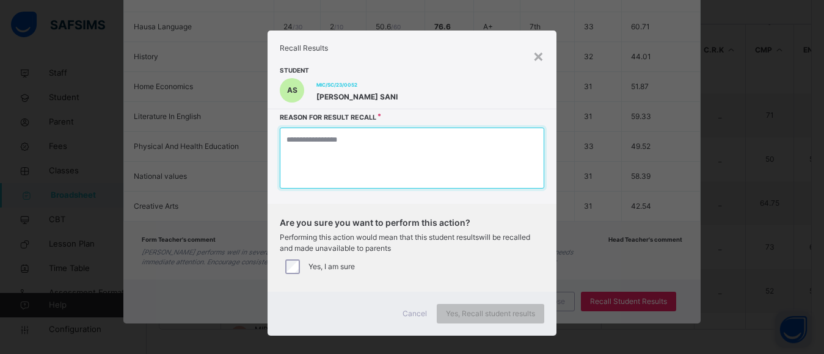
click at [369, 158] on textarea at bounding box center [412, 158] width 264 height 61
type textarea "*"
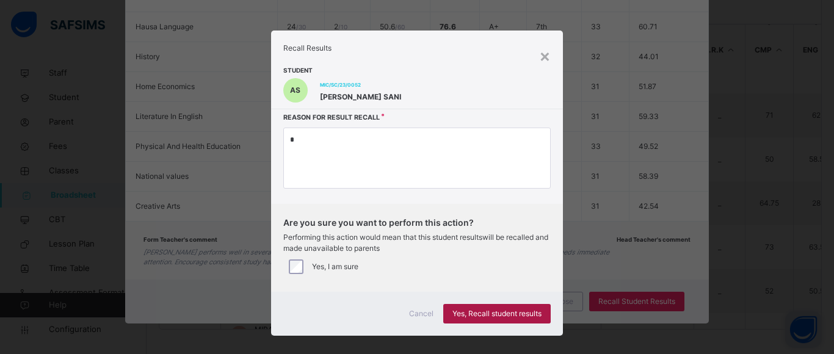
click at [501, 310] on span "Yes, Recall student results" at bounding box center [497, 313] width 89 height 11
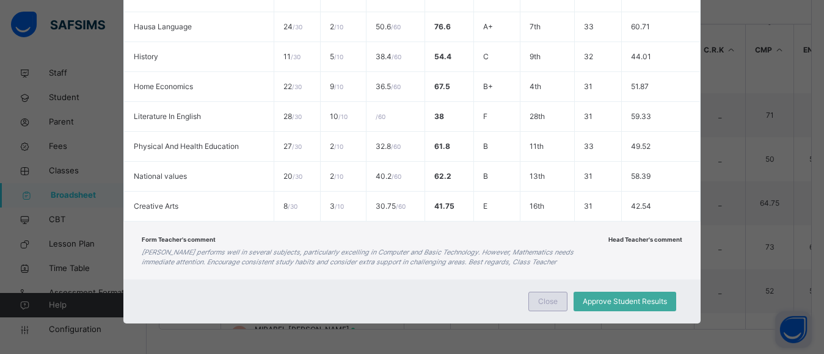
click at [561, 300] on div "Close" at bounding box center [547, 302] width 39 height 20
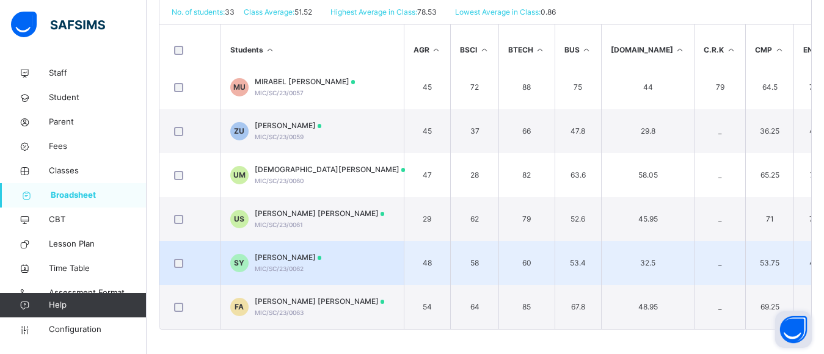
scroll to position [1028, 0]
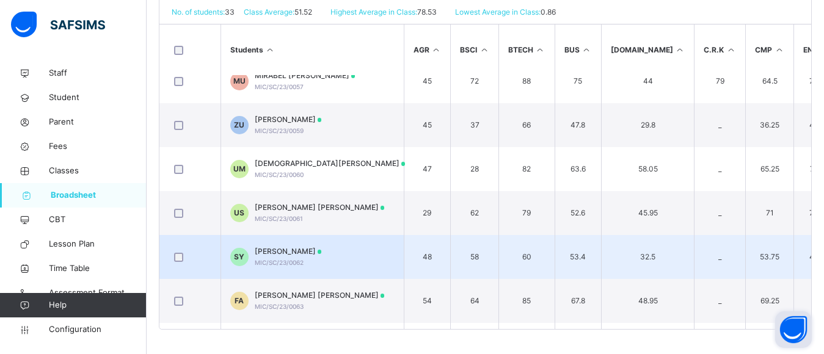
click at [322, 250] on span "SAUDAT SHAMSUDDEEN YUSUF" at bounding box center [288, 251] width 67 height 11
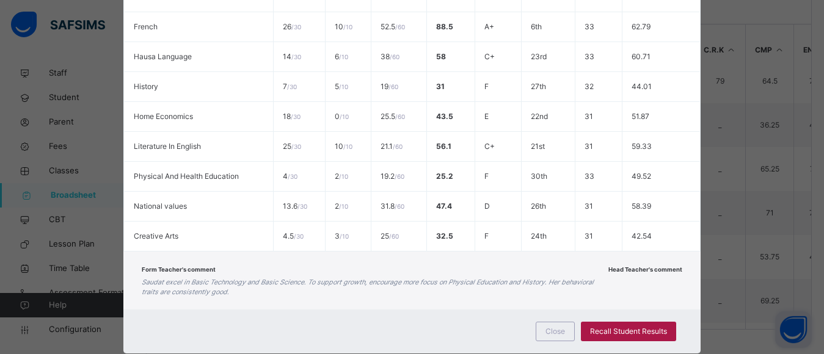
click at [629, 331] on span "Recall Student Results" at bounding box center [628, 331] width 77 height 11
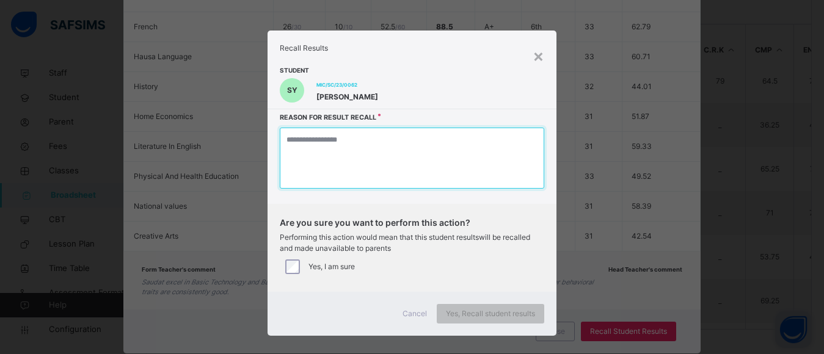
click at [376, 158] on textarea at bounding box center [412, 158] width 264 height 61
type textarea "*"
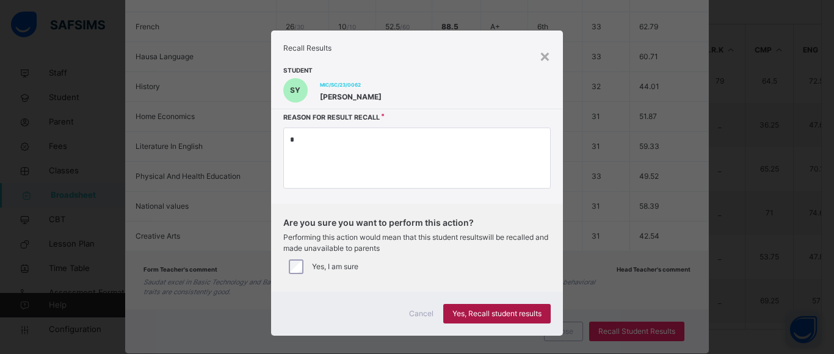
click at [512, 313] on span "Yes, Recall student results" at bounding box center [497, 313] width 89 height 11
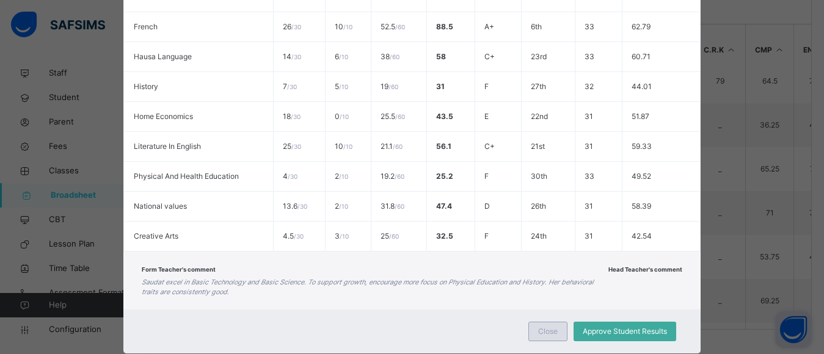
click at [550, 332] on span "Close" at bounding box center [548, 331] width 20 height 11
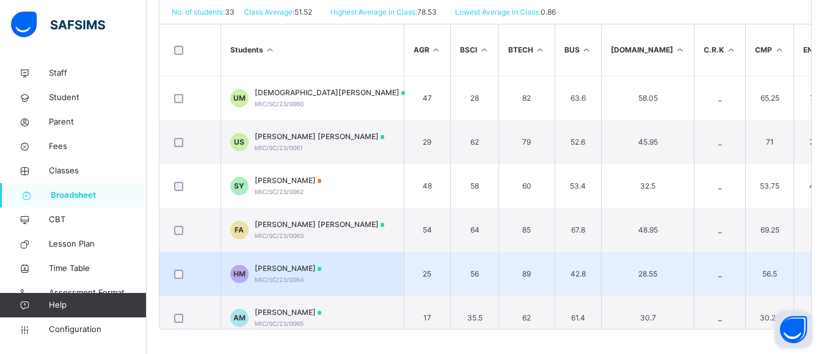
scroll to position [1108, 0]
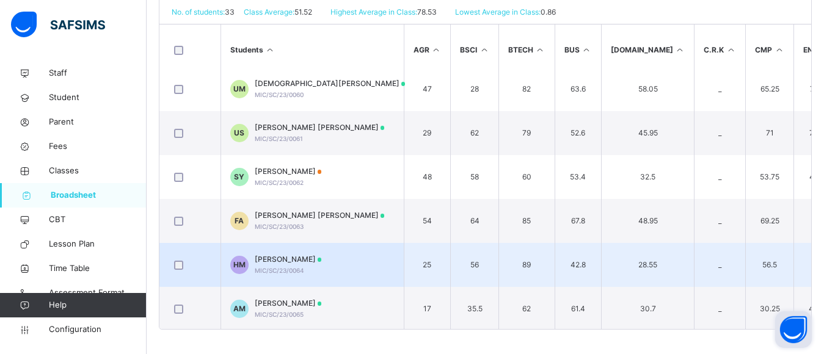
click at [292, 261] on span "HAUWA AHMAD MANSUR" at bounding box center [288, 259] width 67 height 11
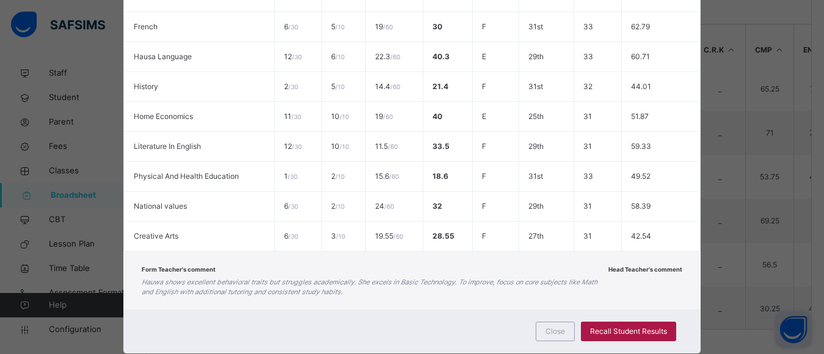
click at [621, 329] on span "Recall Student Results" at bounding box center [628, 331] width 77 height 11
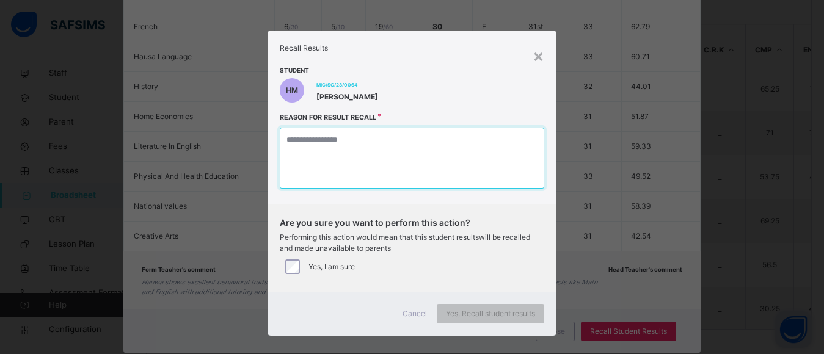
click at [372, 160] on textarea at bounding box center [412, 158] width 264 height 61
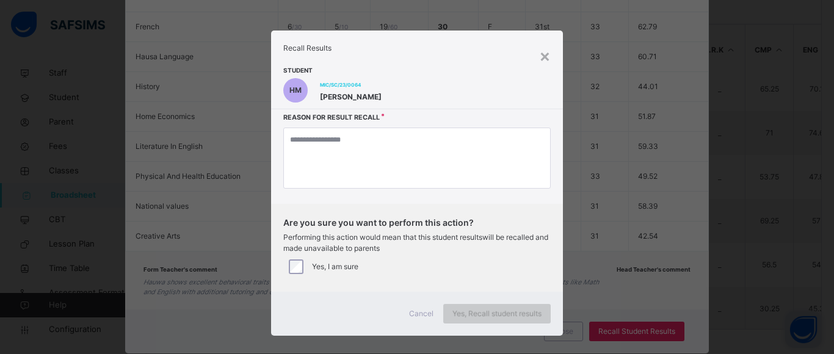
click at [464, 310] on span "Yes, Recall student results" at bounding box center [497, 313] width 89 height 11
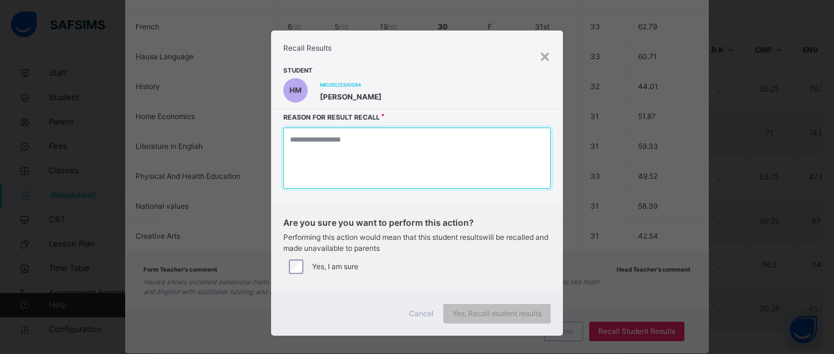
click at [376, 159] on textarea at bounding box center [416, 158] width 267 height 61
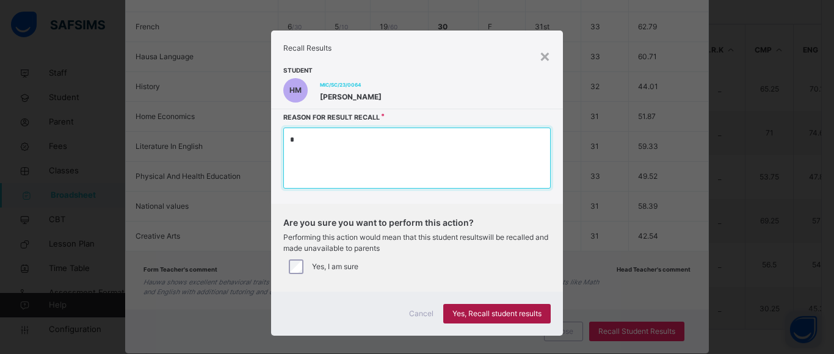
type textarea "*"
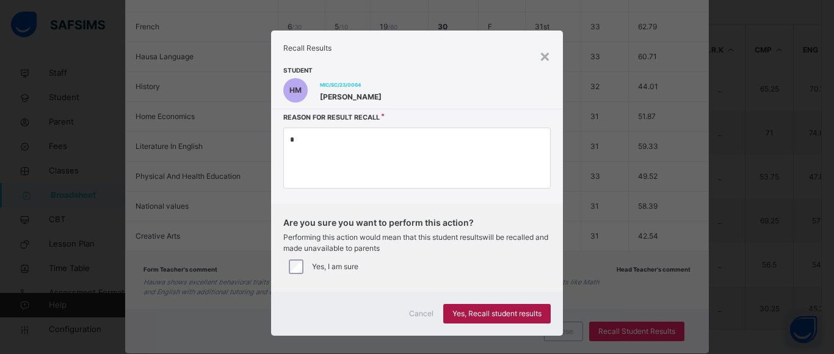
click at [473, 313] on span "Yes, Recall student results" at bounding box center [497, 313] width 89 height 11
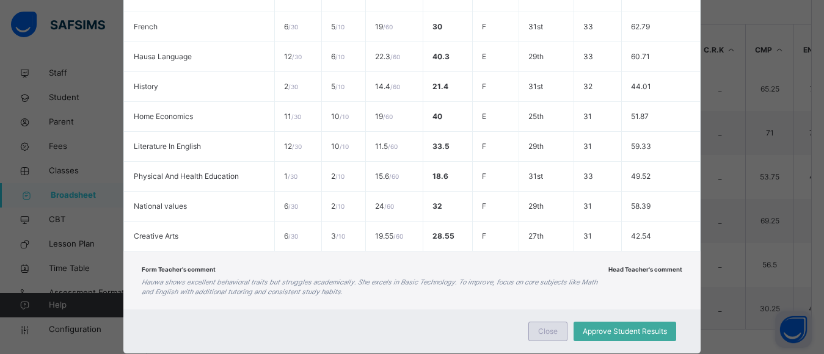
click at [540, 332] on span "Close" at bounding box center [548, 331] width 20 height 11
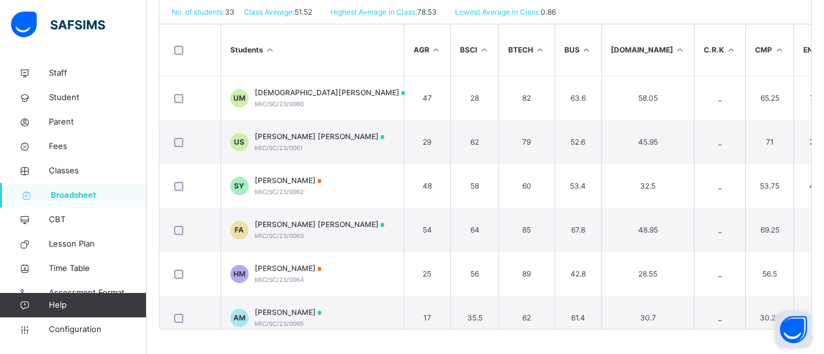
scroll to position [1151, 0]
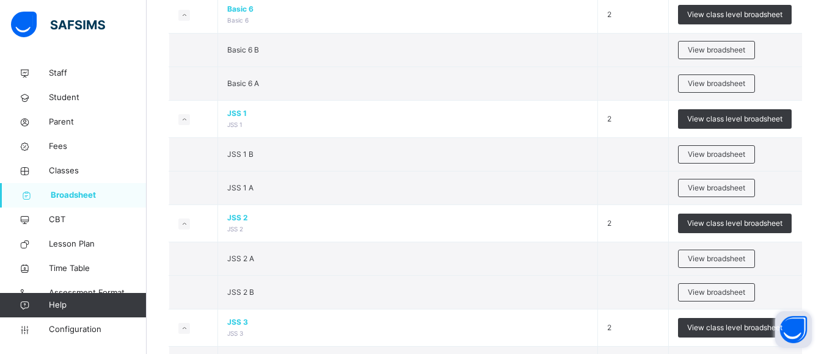
scroll to position [994, 0]
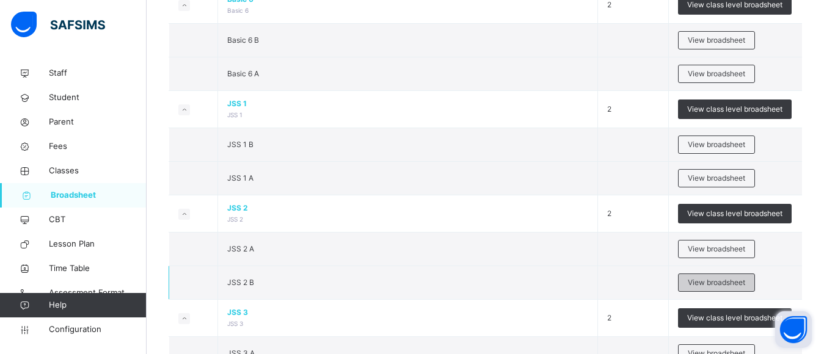
click at [729, 277] on span "View broadsheet" at bounding box center [716, 282] width 57 height 11
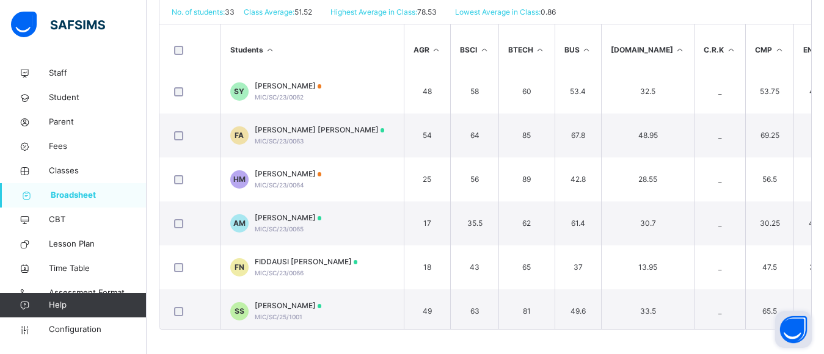
scroll to position [1202, 0]
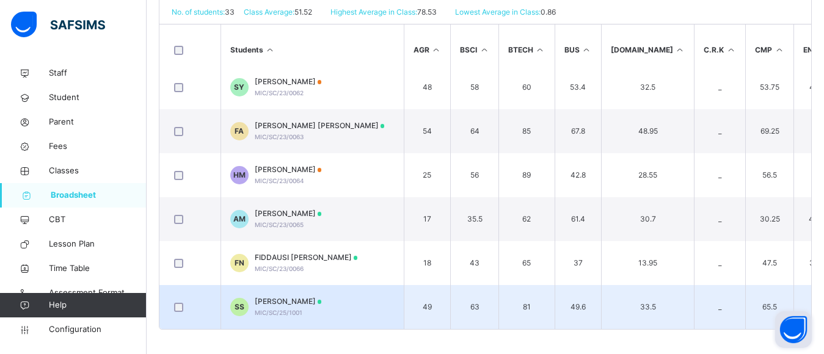
click at [313, 296] on span "SHAFAATU ABUBAKAR SANI" at bounding box center [288, 301] width 67 height 11
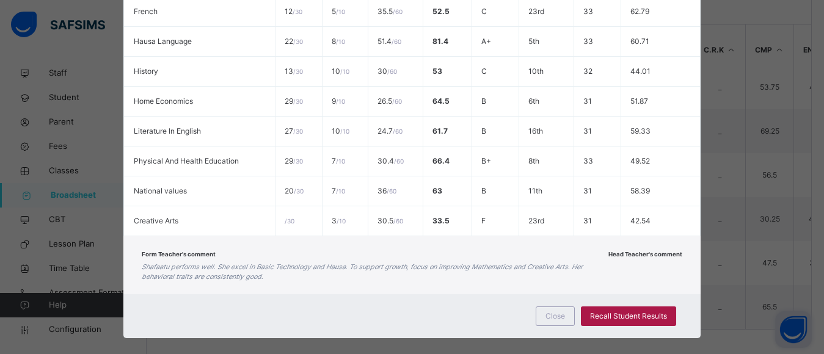
scroll to position [562, 0]
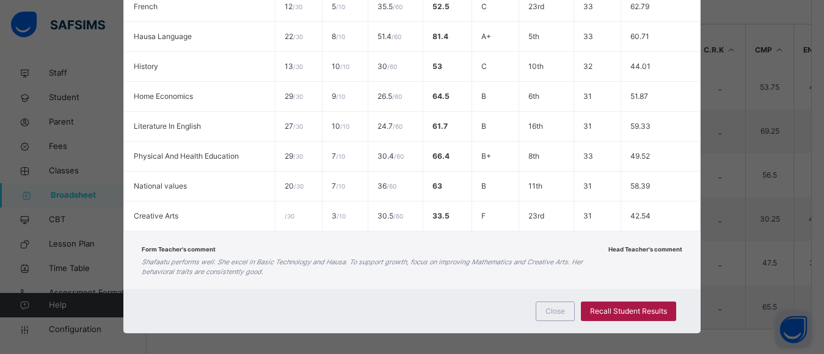
click at [617, 311] on span "Recall Student Results" at bounding box center [628, 311] width 77 height 11
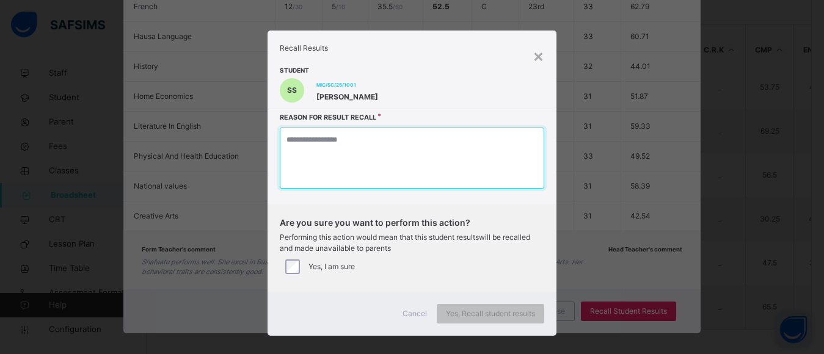
click at [409, 147] on textarea at bounding box center [412, 158] width 264 height 61
type textarea "*"
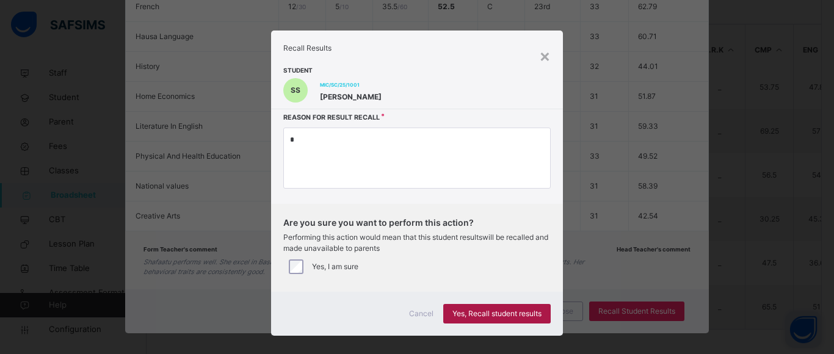
click at [502, 310] on span "Yes, Recall student results" at bounding box center [497, 313] width 89 height 11
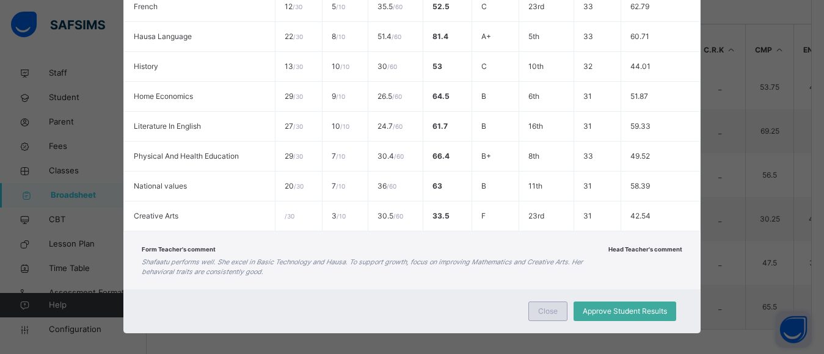
click at [548, 310] on span "Close" at bounding box center [548, 311] width 20 height 11
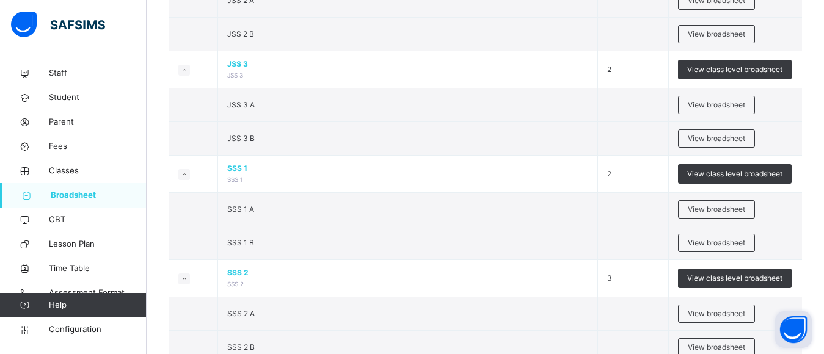
scroll to position [1223, 0]
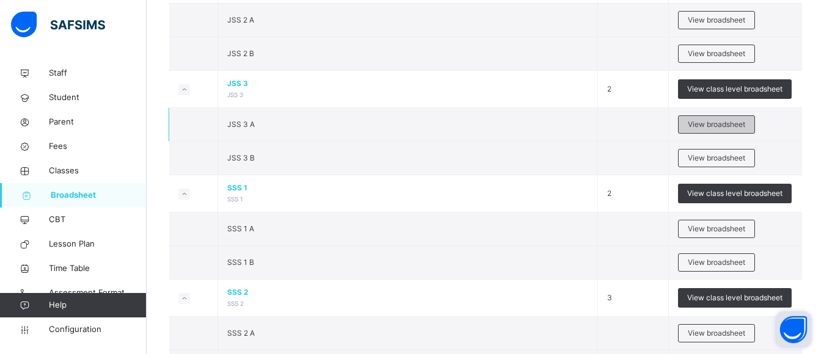
click at [717, 126] on span "View broadsheet" at bounding box center [716, 124] width 57 height 11
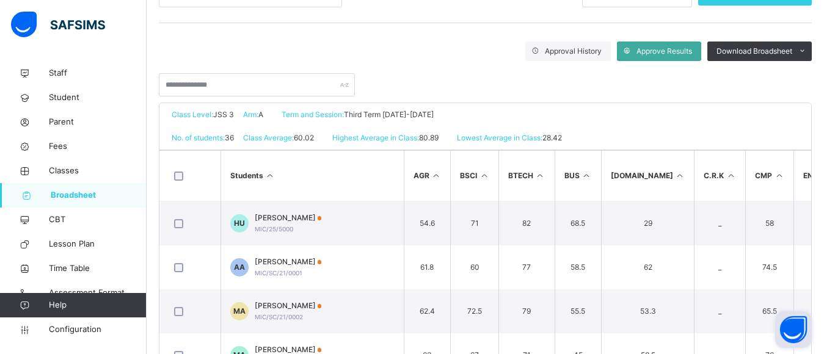
scroll to position [190, 0]
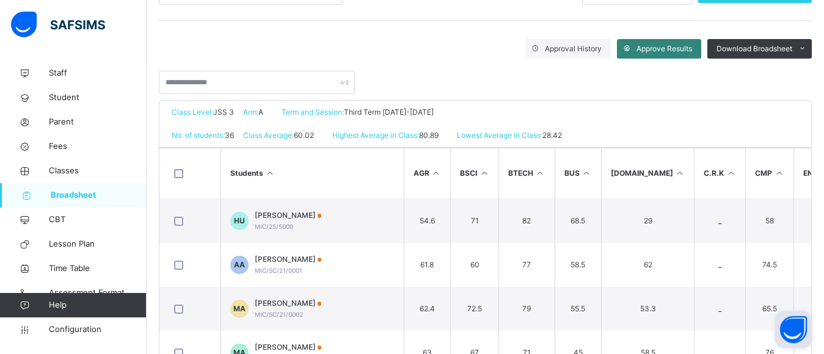
click at [670, 45] on span "Approve Results" at bounding box center [664, 48] width 56 height 11
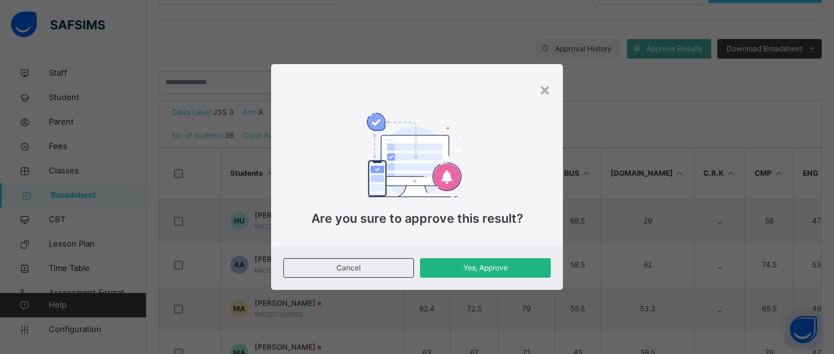
click at [478, 270] on span "Yes, Approve" at bounding box center [485, 268] width 112 height 11
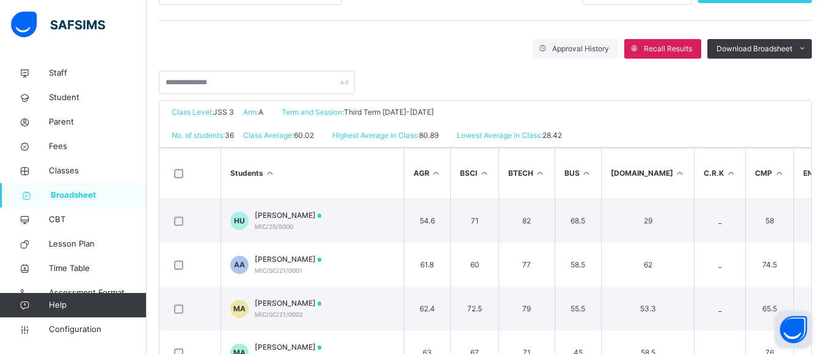
click at [199, 197] on th at bounding box center [189, 173] width 61 height 51
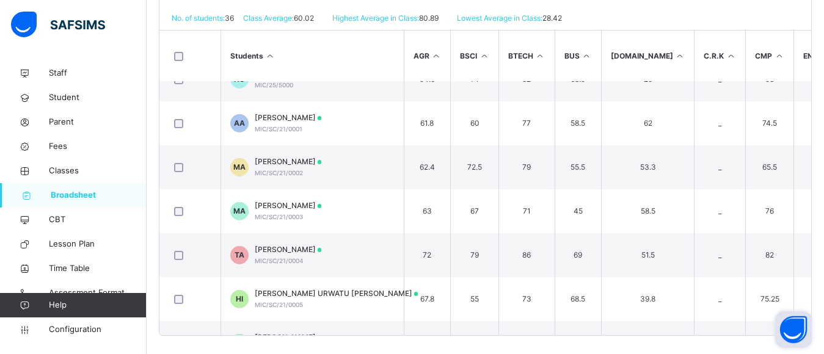
scroll to position [308, 0]
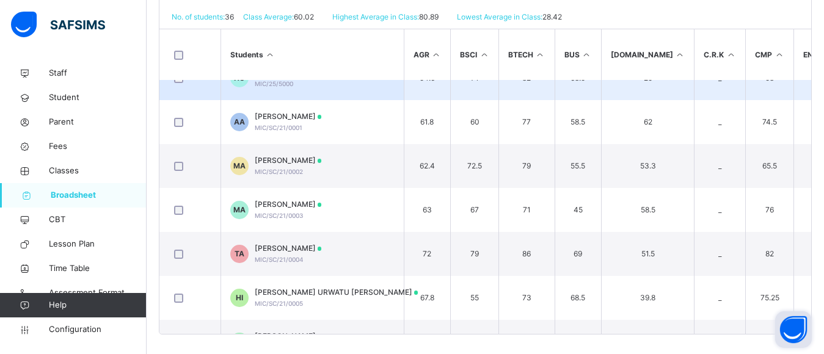
click at [215, 88] on td at bounding box center [189, 78] width 61 height 45
click at [218, 87] on td at bounding box center [189, 78] width 61 height 45
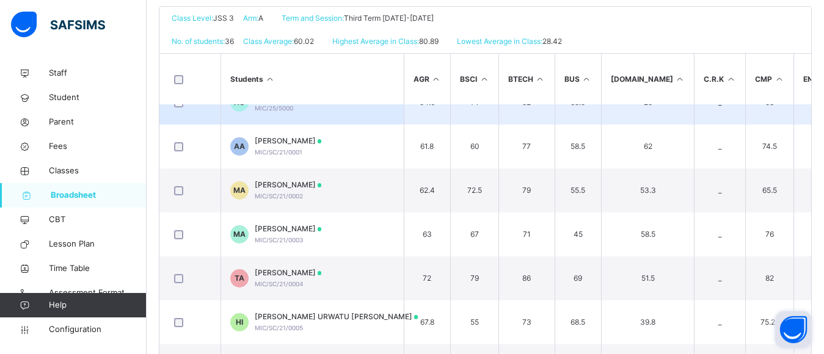
scroll to position [49, 0]
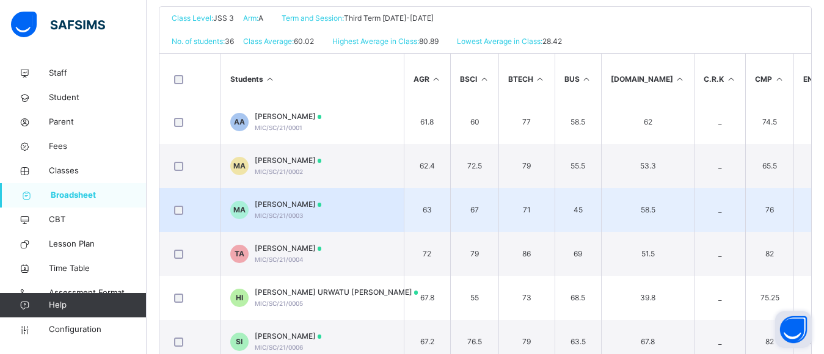
click at [288, 200] on span "MUHAMMAD BASHIR AUWAL" at bounding box center [288, 204] width 67 height 11
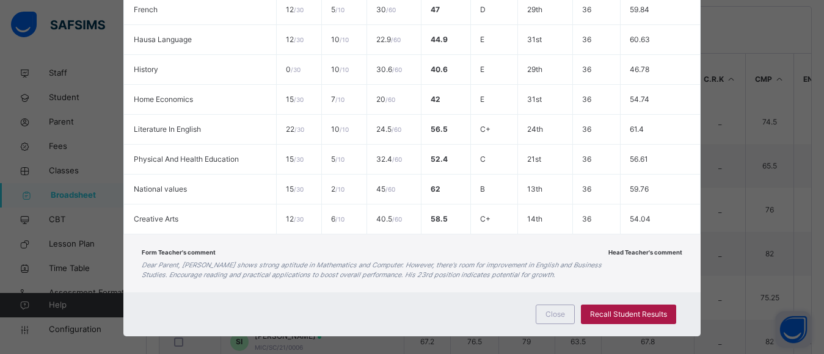
scroll to position [569, 0]
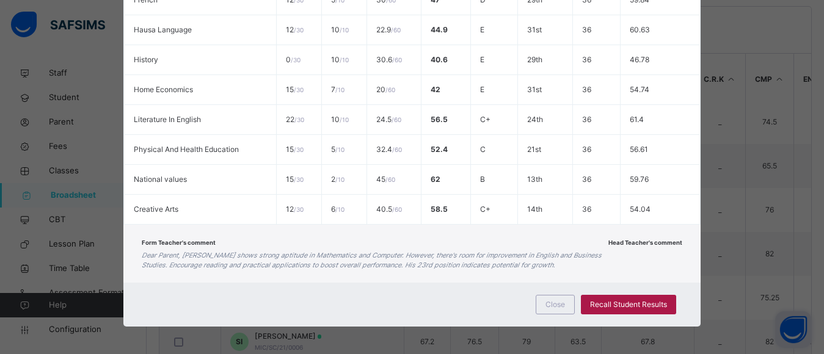
click at [639, 305] on span "Recall Student Results" at bounding box center [628, 304] width 77 height 11
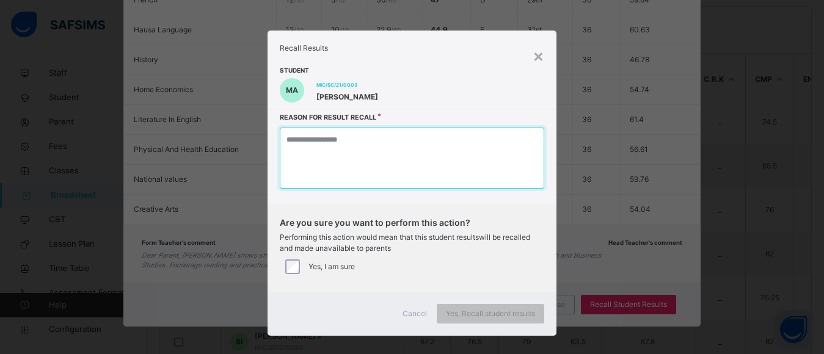
click at [376, 167] on textarea at bounding box center [412, 158] width 264 height 61
type textarea "*"
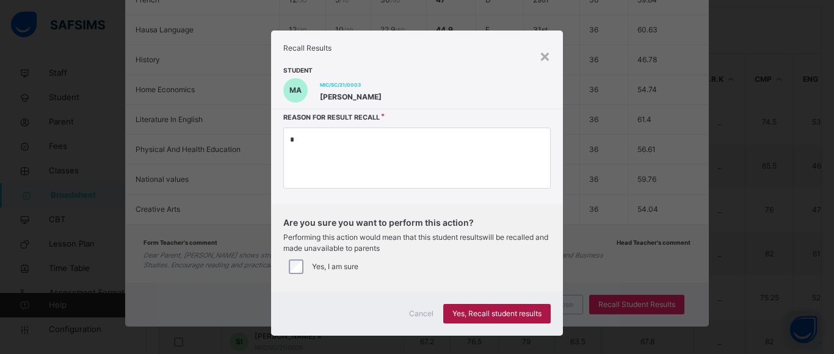
click at [492, 311] on span "Yes, Recall student results" at bounding box center [497, 313] width 89 height 11
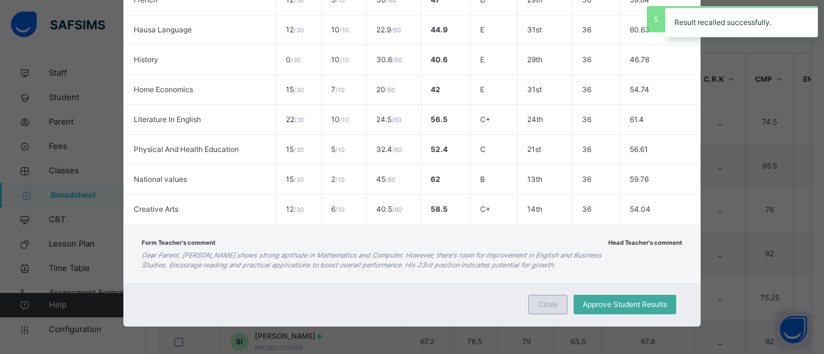
click at [564, 300] on div "Close" at bounding box center [547, 305] width 39 height 20
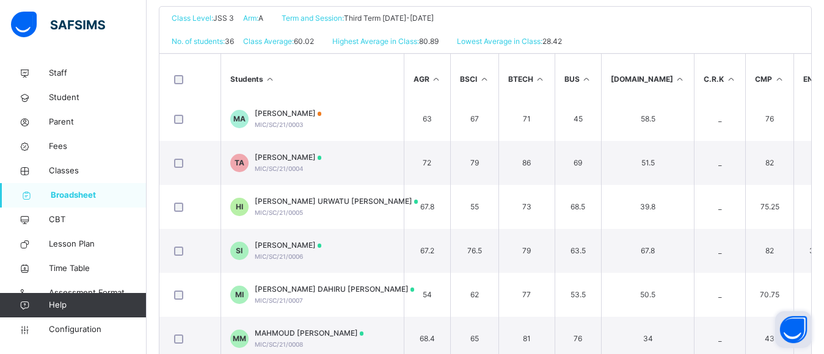
scroll to position [170, 0]
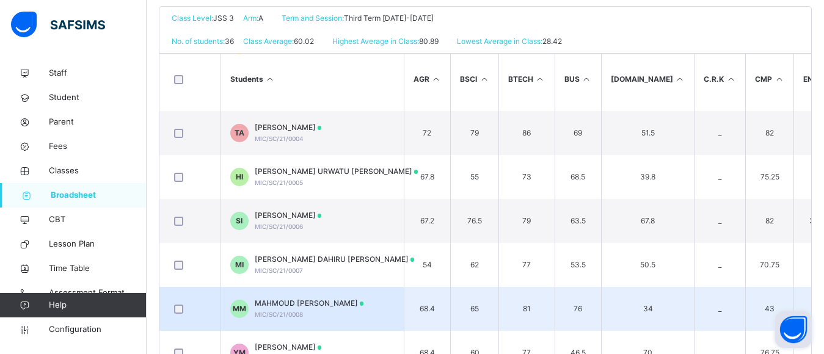
click at [302, 305] on span "MAHMOUD LAWAN MAHMOUD" at bounding box center [309, 303] width 109 height 11
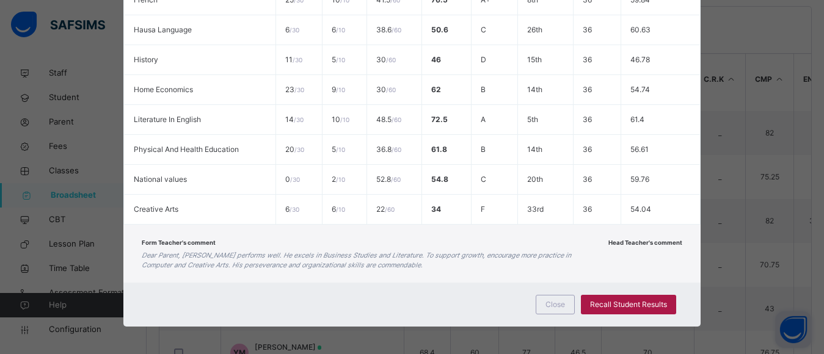
click at [609, 300] on span "Recall Student Results" at bounding box center [628, 304] width 77 height 11
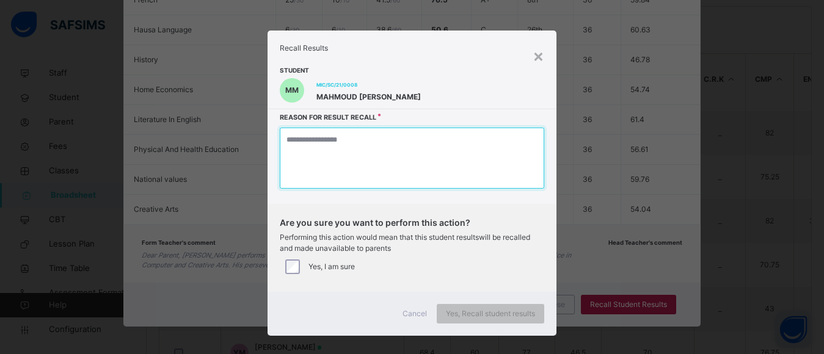
click at [370, 164] on textarea at bounding box center [412, 158] width 264 height 61
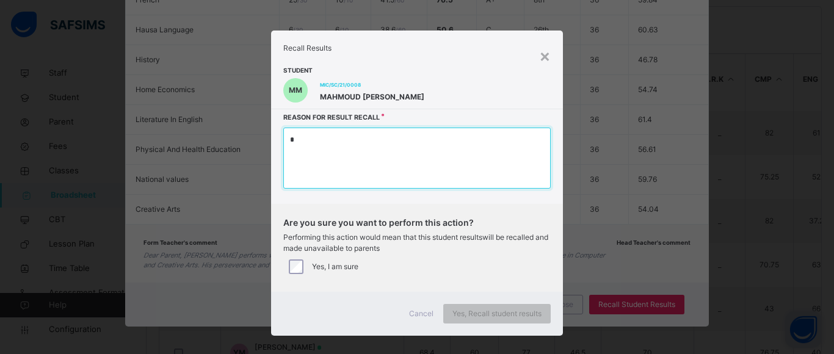
type textarea "*"
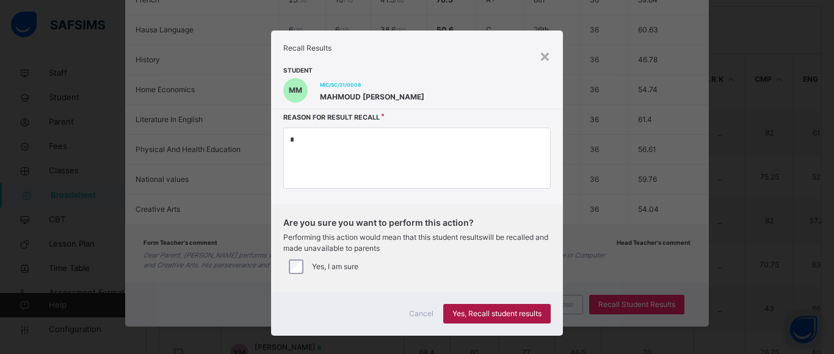
click at [480, 310] on span "Yes, Recall student results" at bounding box center [497, 313] width 89 height 11
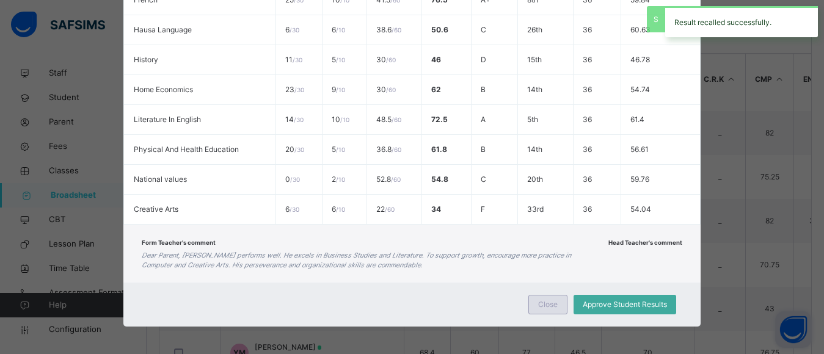
click at [562, 303] on div "Close" at bounding box center [547, 305] width 39 height 20
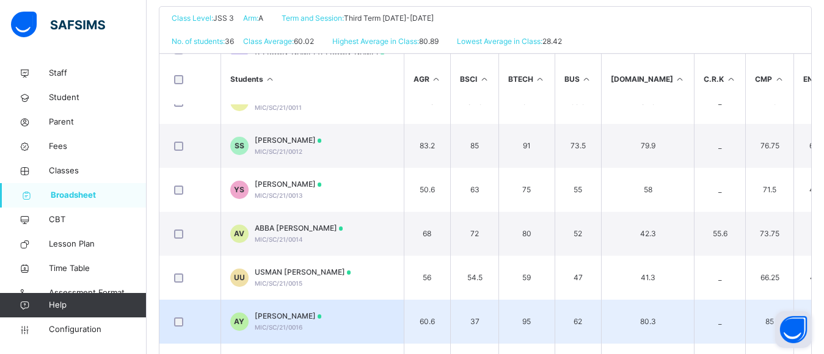
scroll to position [526, 0]
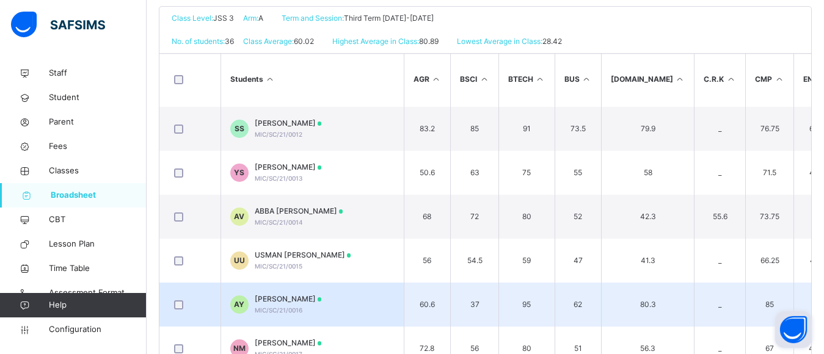
click at [322, 294] on span "ABDULSALAM BABA YAKUBU" at bounding box center [288, 299] width 67 height 11
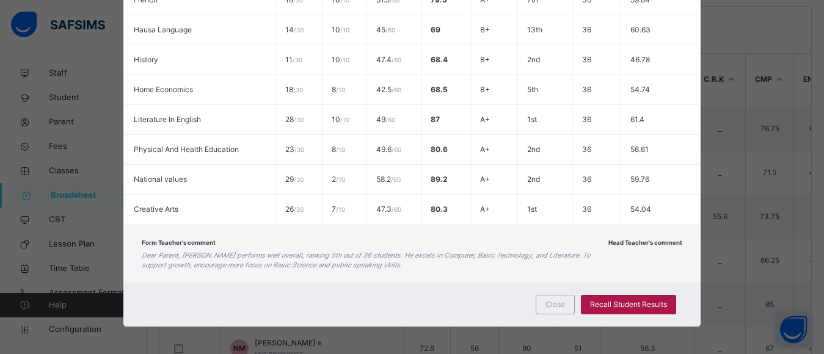
click at [623, 301] on span "Recall Student Results" at bounding box center [628, 304] width 77 height 11
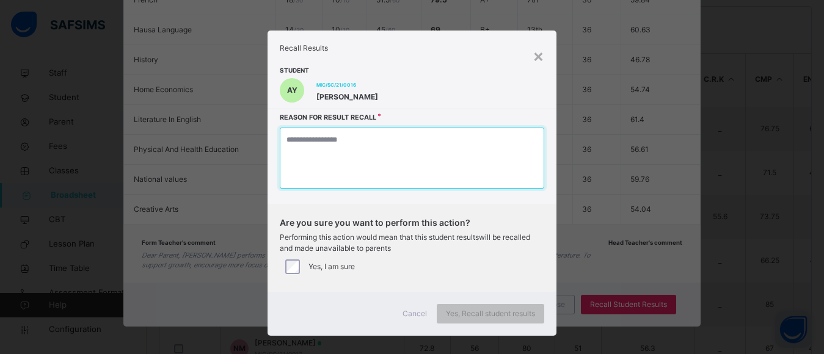
click at [373, 165] on textarea at bounding box center [412, 158] width 264 height 61
type textarea "*"
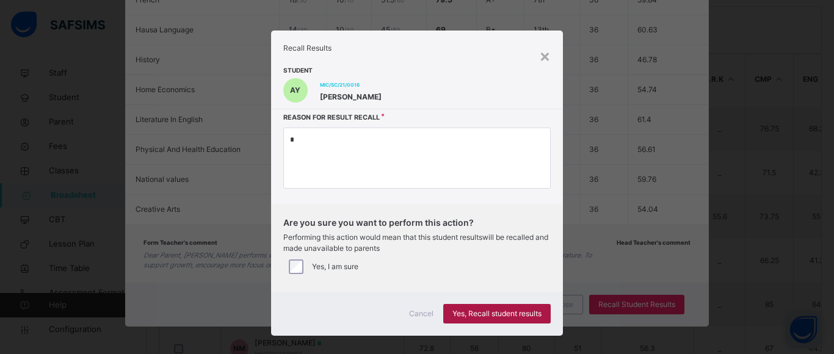
click at [514, 312] on span "Yes, Recall student results" at bounding box center [497, 313] width 89 height 11
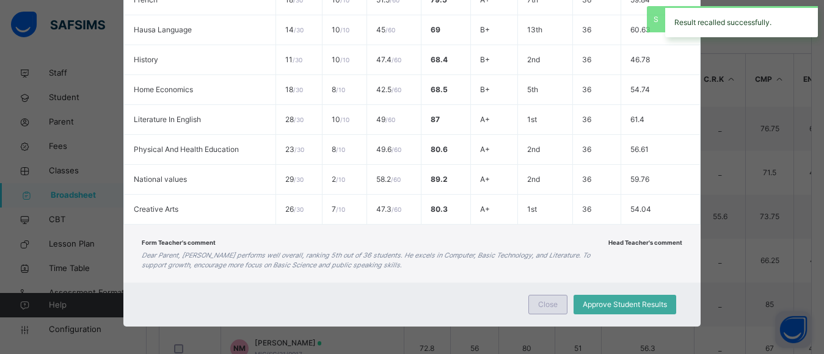
click at [542, 304] on span "Close" at bounding box center [548, 304] width 20 height 11
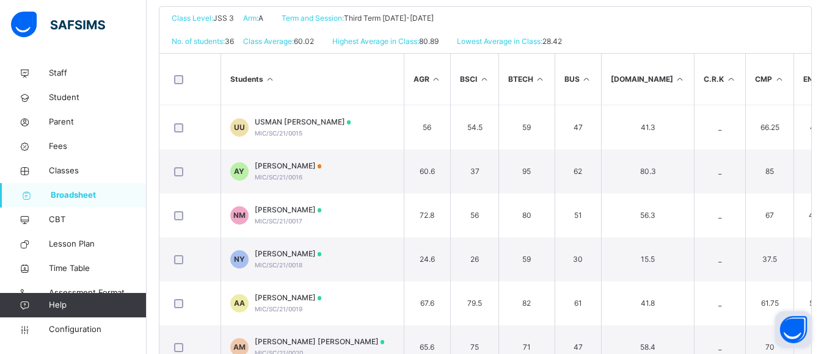
scroll to position [662, 0]
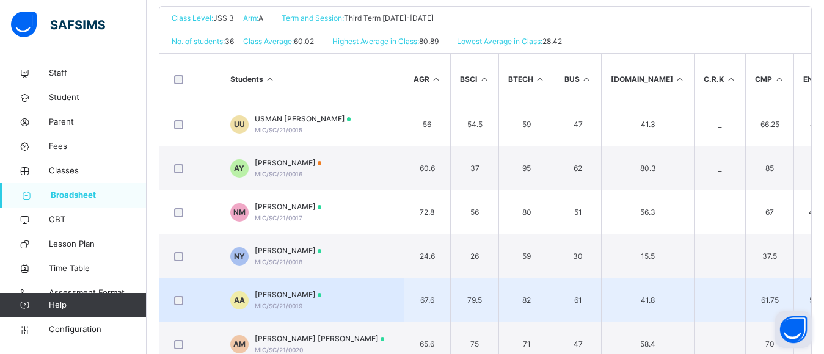
click at [322, 297] on span "AISHA ABUBAKAR ABDULRASHEED" at bounding box center [288, 294] width 67 height 11
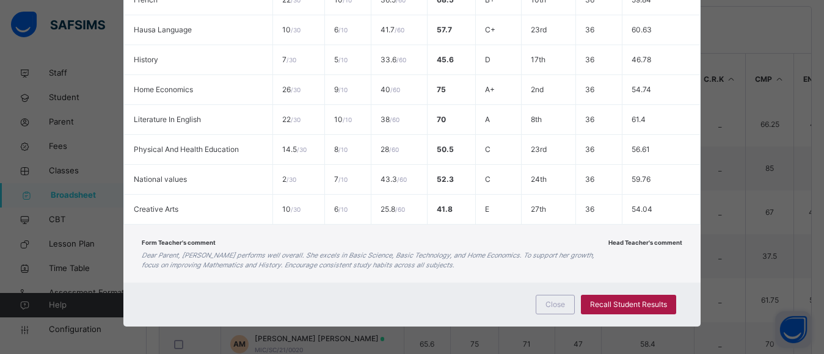
click at [622, 302] on span "Recall Student Results" at bounding box center [628, 304] width 77 height 11
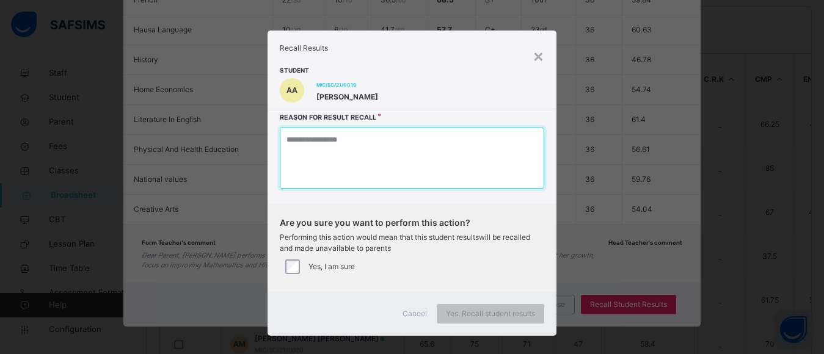
click at [383, 150] on textarea at bounding box center [412, 158] width 264 height 61
type textarea "*"
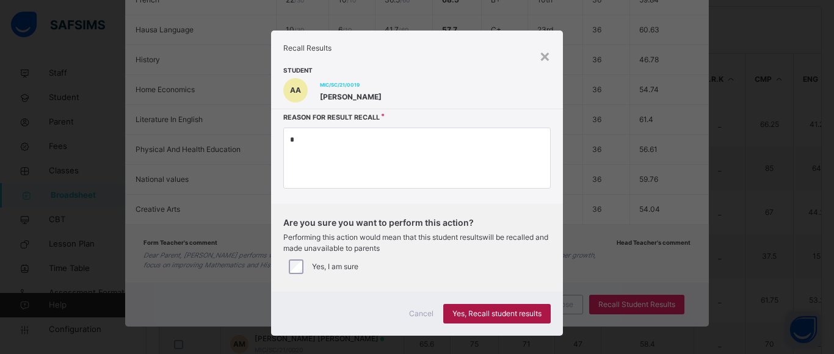
click at [473, 312] on span "Yes, Recall student results" at bounding box center [497, 313] width 89 height 11
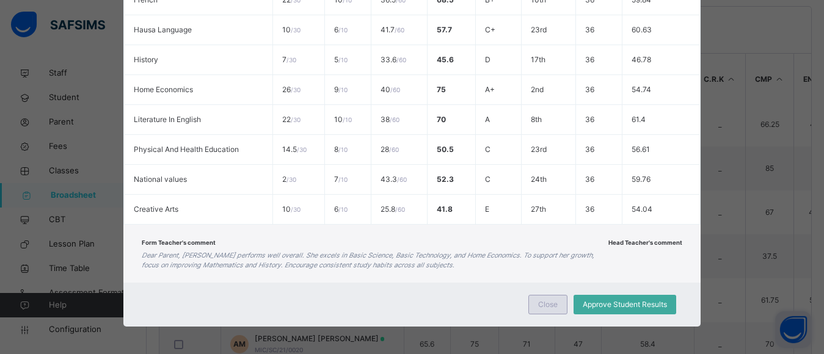
click at [551, 305] on span "Close" at bounding box center [548, 304] width 20 height 11
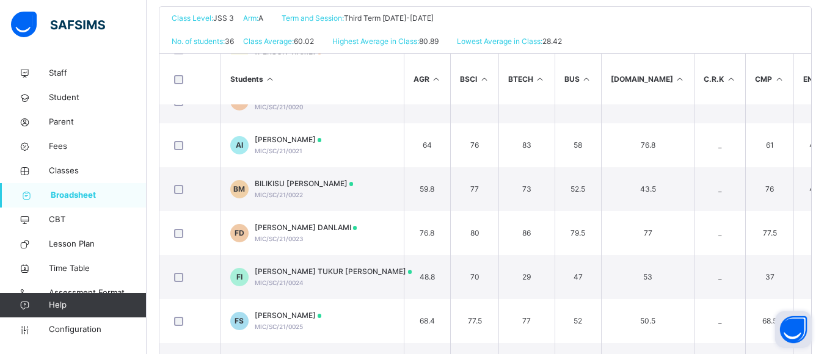
scroll to position [915, 0]
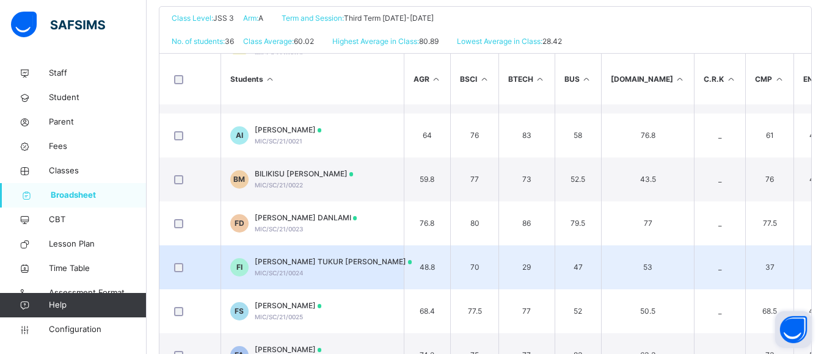
click at [293, 262] on span "FATIMA TUKUR IBRAHIM" at bounding box center [334, 261] width 158 height 11
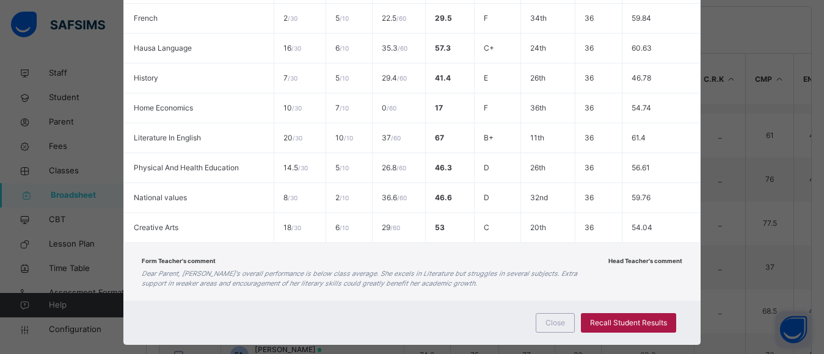
click at [622, 318] on span "Recall Student Results" at bounding box center [628, 323] width 77 height 11
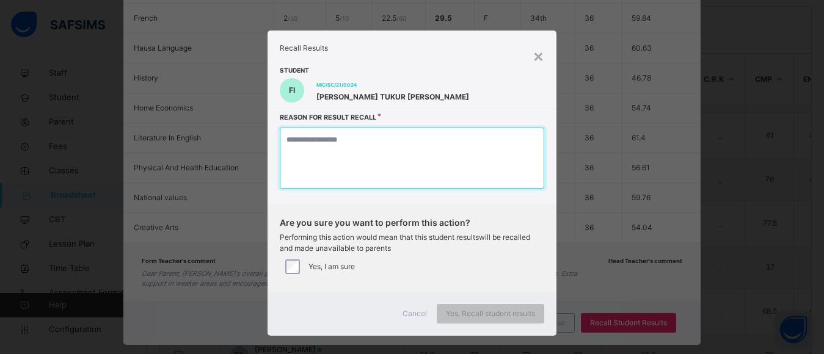
click at [423, 160] on textarea at bounding box center [412, 158] width 264 height 61
type textarea "*"
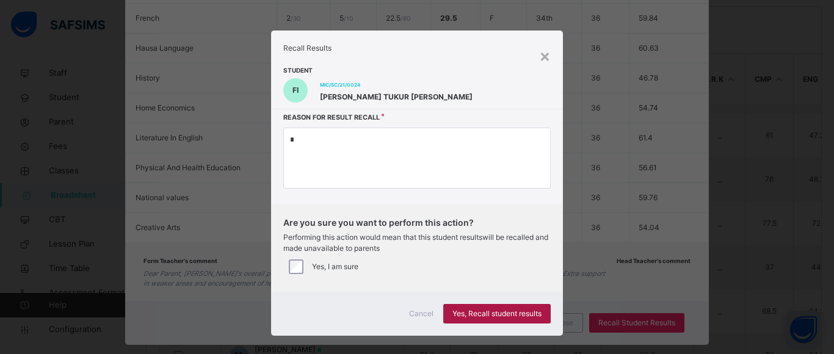
click at [493, 314] on span "Yes, Recall student results" at bounding box center [497, 313] width 89 height 11
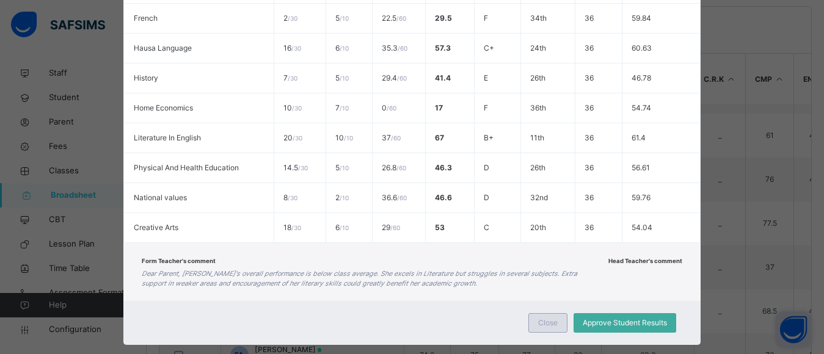
click at [543, 318] on span "Close" at bounding box center [548, 323] width 20 height 11
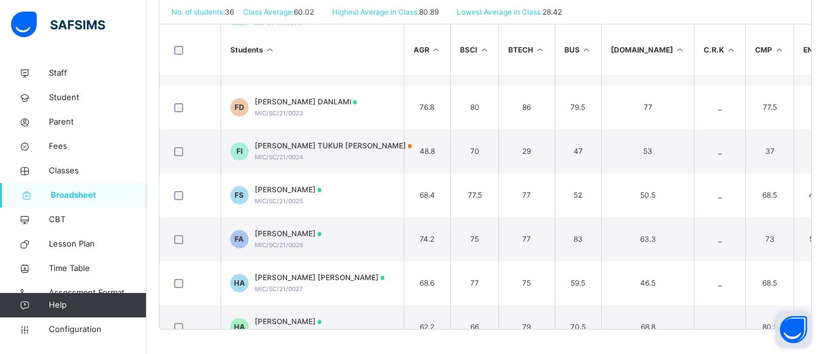
scroll to position [995, 0]
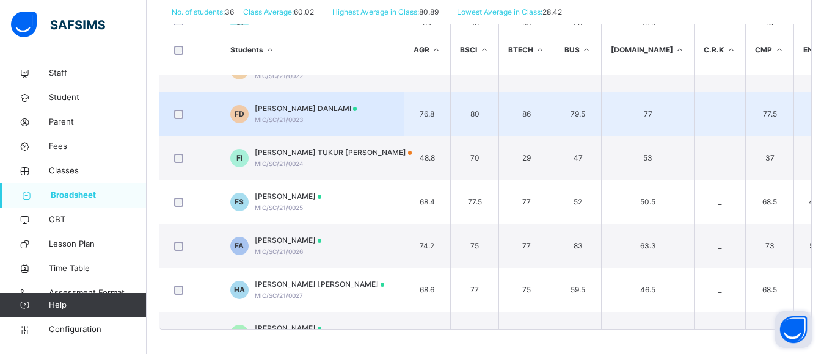
click at [322, 115] on div "FATIMA ZARA DANLAMI MIC/SC/21/0023" at bounding box center [306, 114] width 103 height 22
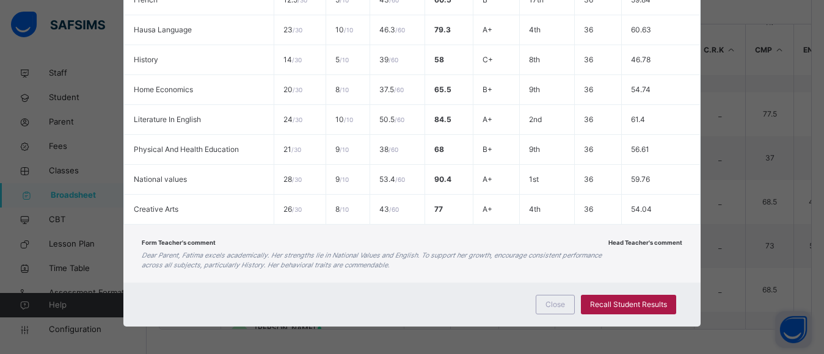
click at [601, 302] on span "Recall Student Results" at bounding box center [628, 304] width 77 height 11
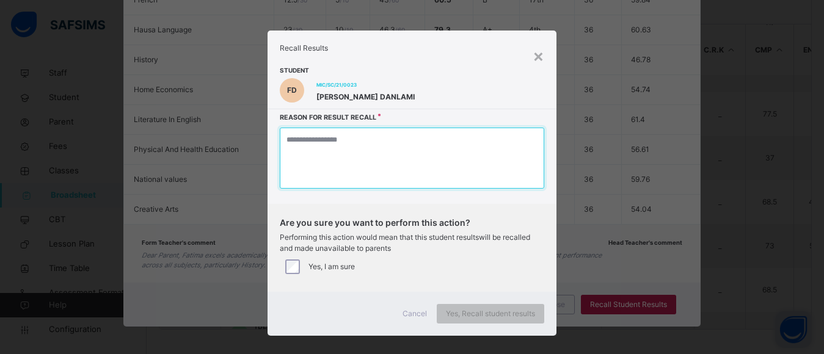
click at [329, 156] on textarea at bounding box center [412, 158] width 264 height 61
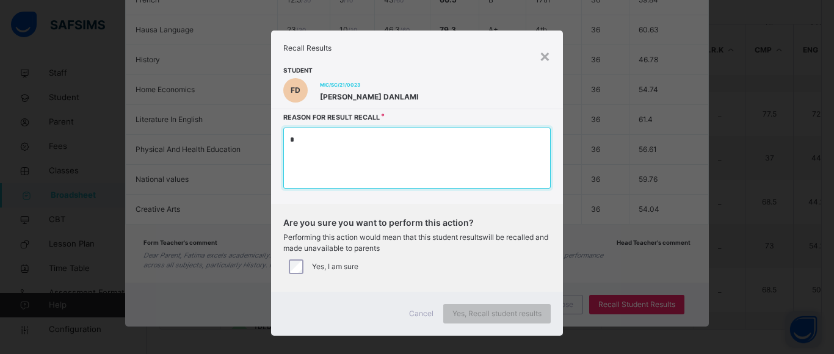
type textarea "*"
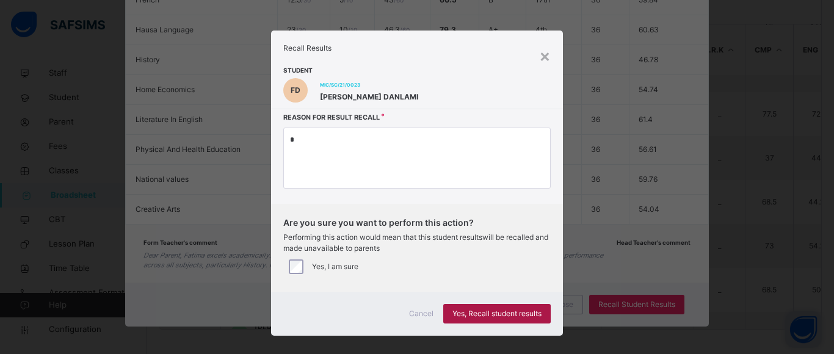
click at [474, 315] on span "Yes, Recall student results" at bounding box center [497, 313] width 89 height 11
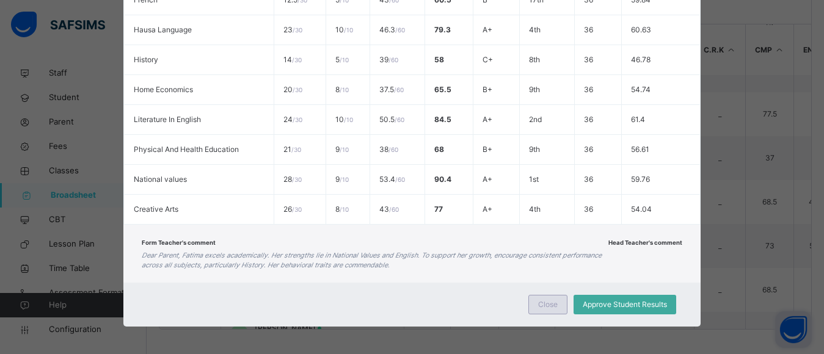
click at [542, 303] on span "Close" at bounding box center [548, 304] width 20 height 11
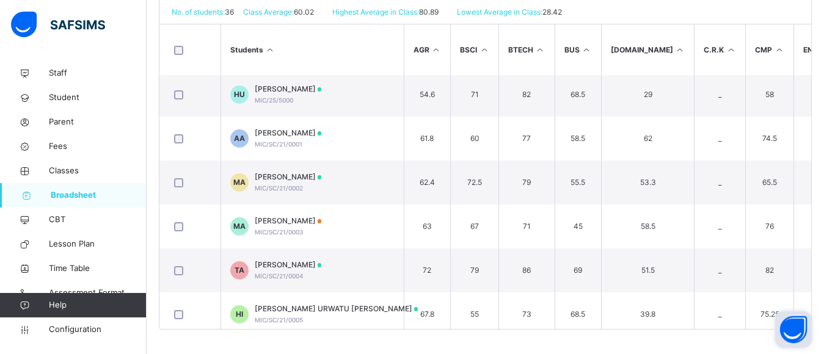
scroll to position [0, 0]
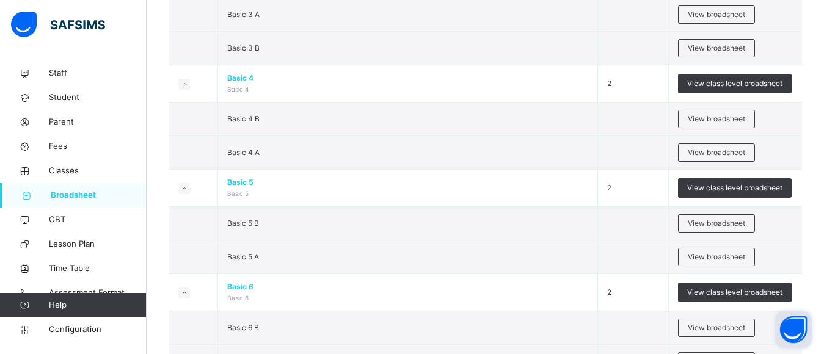
scroll to position [1136, 0]
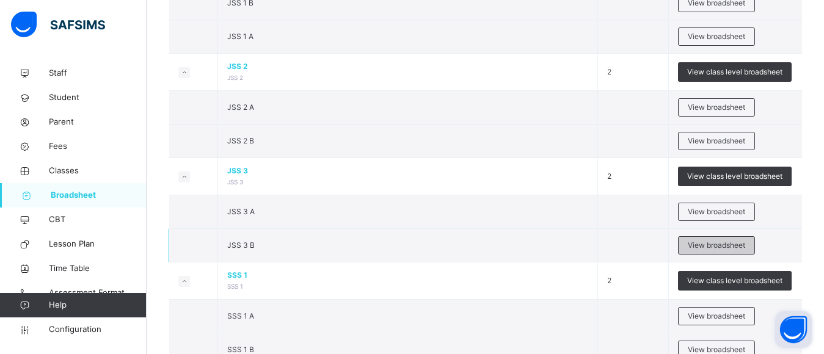
click at [706, 246] on span "View broadsheet" at bounding box center [716, 245] width 57 height 11
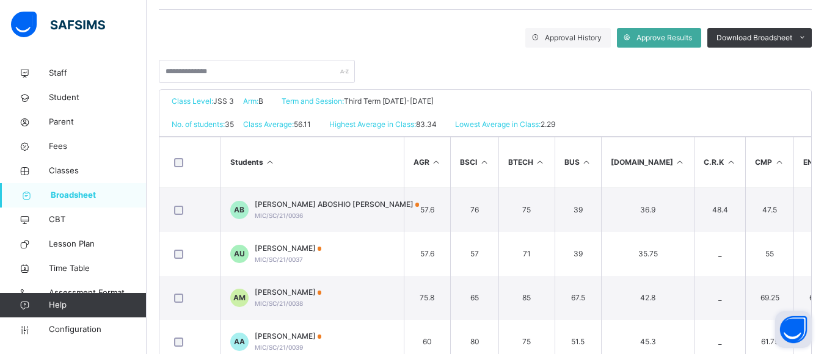
scroll to position [200, 0]
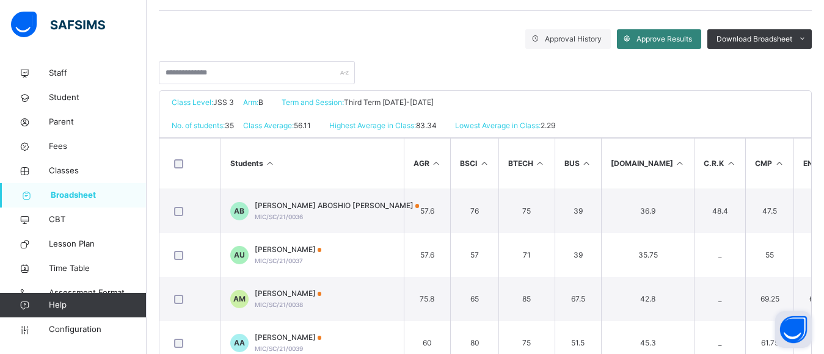
click at [667, 41] on span "Approve Results" at bounding box center [664, 39] width 56 height 11
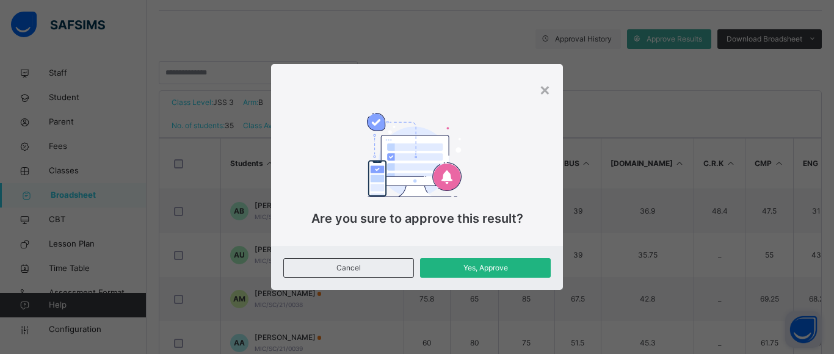
click at [482, 269] on span "Yes, Approve" at bounding box center [485, 268] width 112 height 11
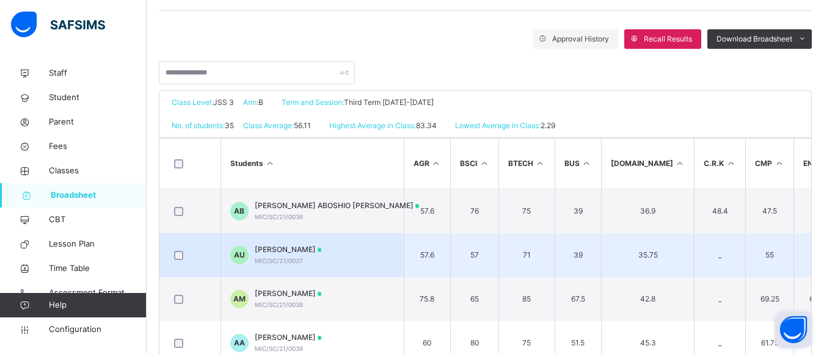
click at [301, 249] on span "AHMAD MUSA UMAR" at bounding box center [288, 249] width 67 height 11
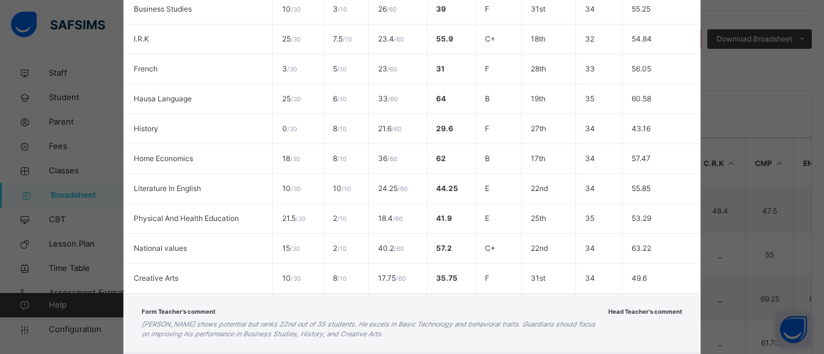
scroll to position [572, 0]
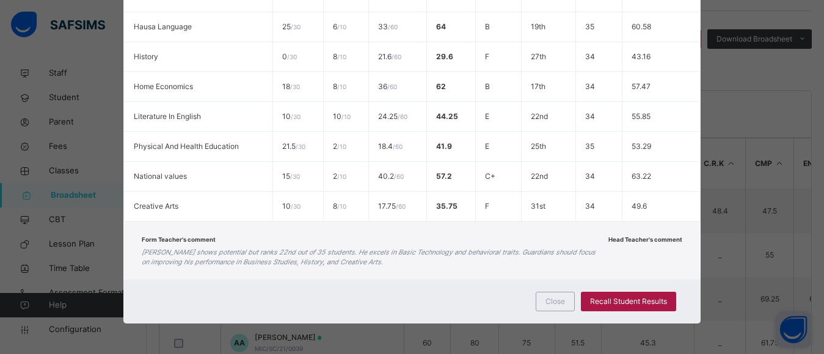
click at [633, 300] on span "Recall Student Results" at bounding box center [628, 301] width 77 height 11
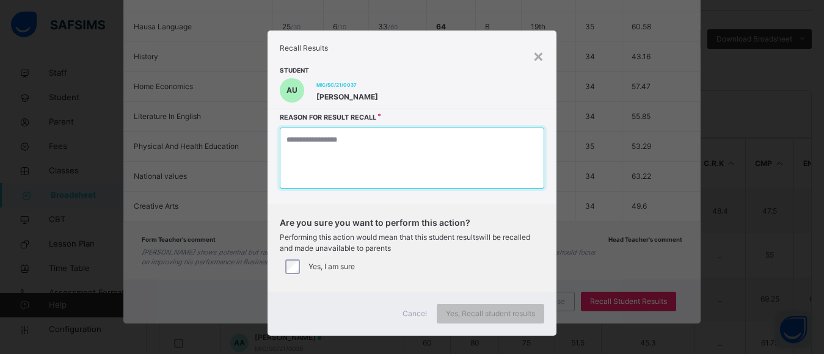
click at [378, 167] on textarea at bounding box center [412, 158] width 264 height 61
type textarea "*"
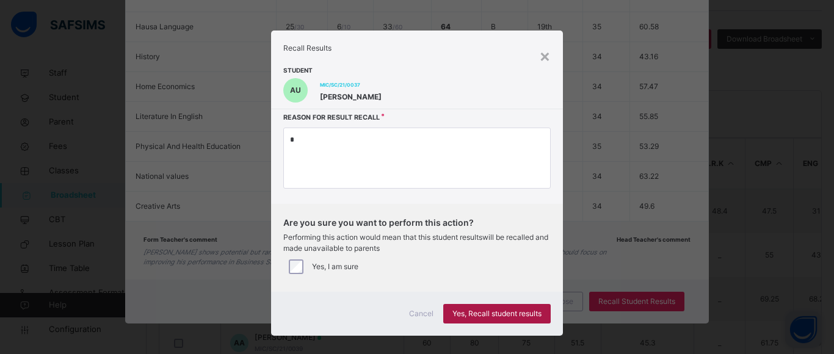
click at [483, 316] on span "Yes, Recall student results" at bounding box center [497, 313] width 89 height 11
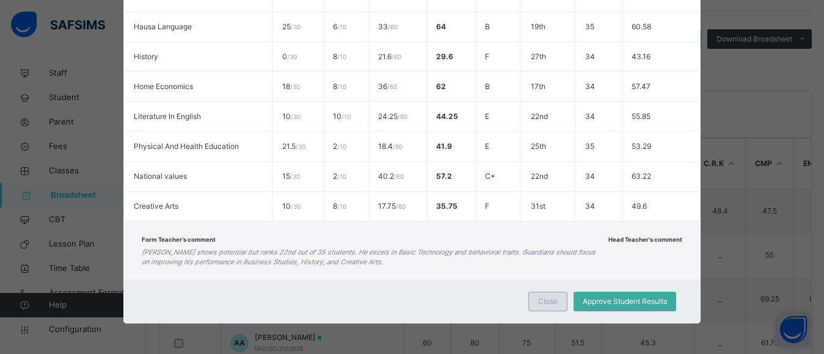
click at [555, 301] on span "Close" at bounding box center [548, 301] width 20 height 11
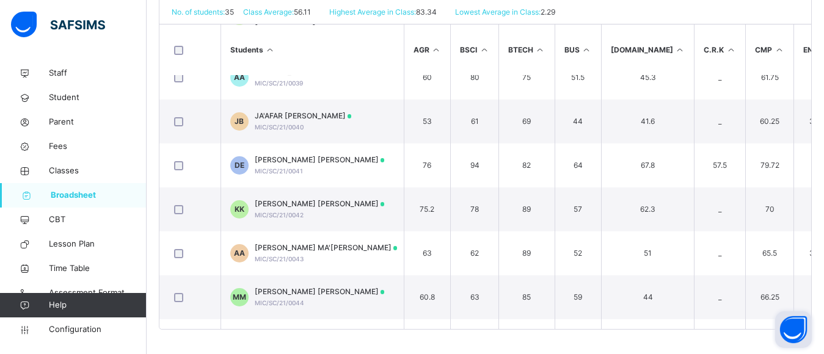
scroll to position [191, 0]
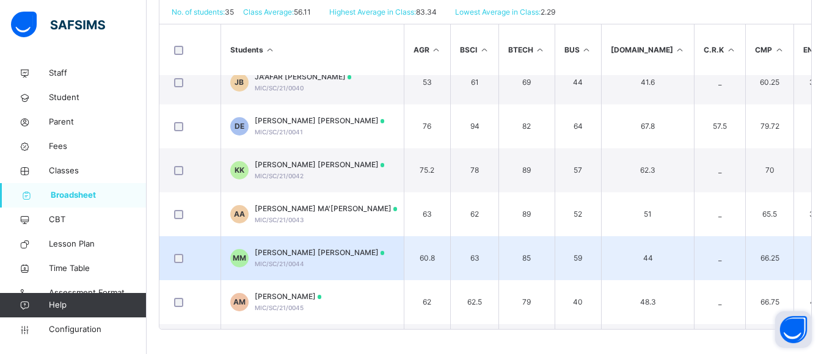
click at [303, 253] on span "MUFEED ABUBAKAR MAHMOUD" at bounding box center [320, 252] width 130 height 11
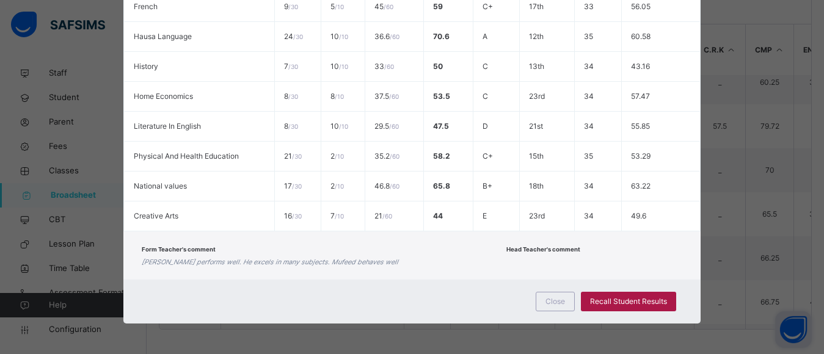
scroll to position [562, 0]
click at [625, 300] on span "Recall Student Results" at bounding box center [628, 301] width 77 height 11
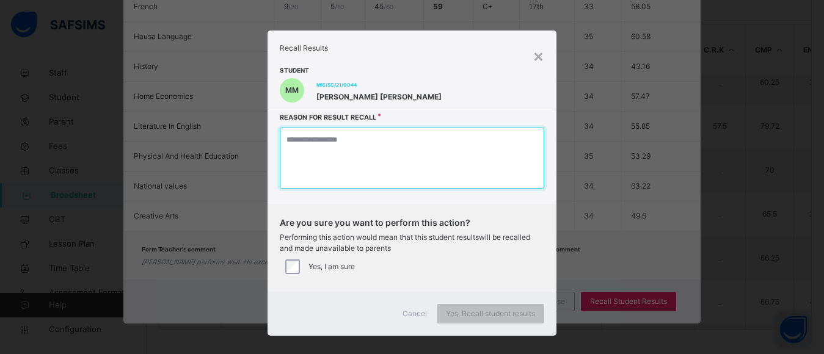
click at [396, 168] on textarea at bounding box center [412, 158] width 264 height 61
type textarea "*"
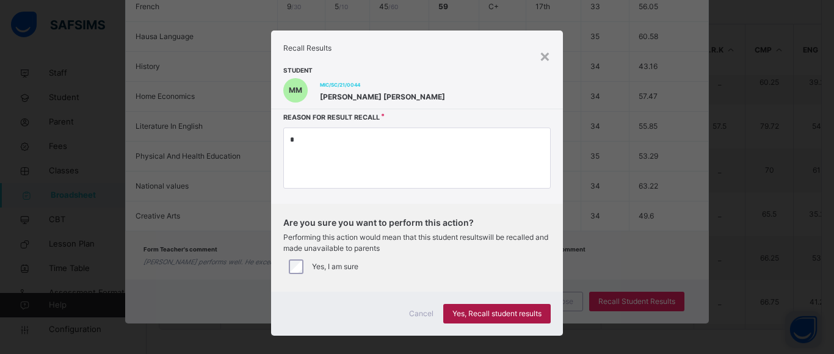
click at [490, 313] on span "Yes, Recall student results" at bounding box center [497, 313] width 89 height 11
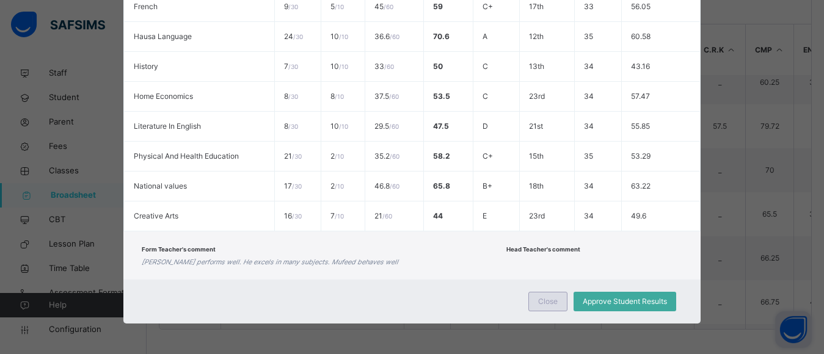
click at [548, 302] on span "Close" at bounding box center [548, 301] width 20 height 11
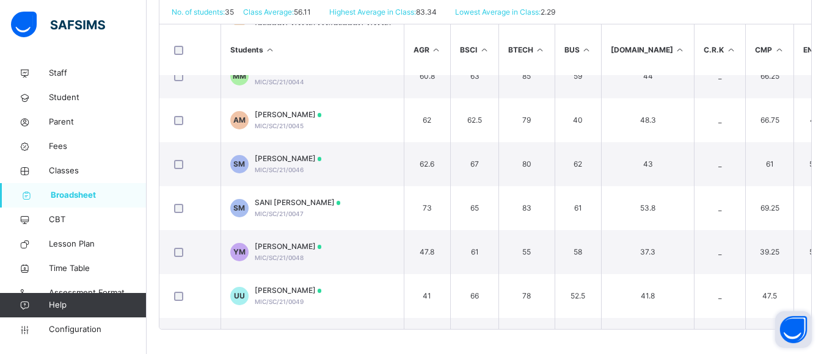
scroll to position [386, 0]
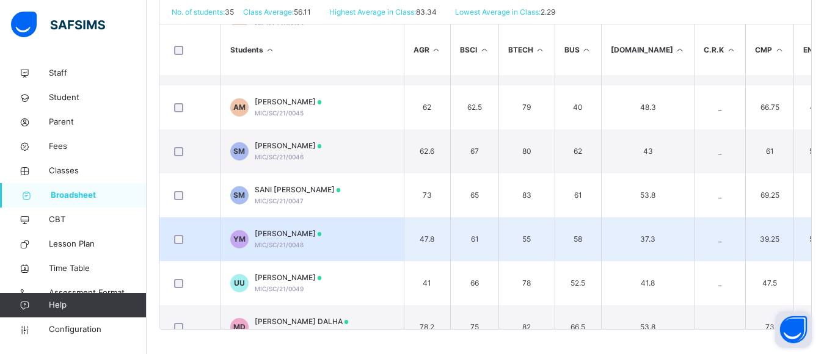
click at [310, 230] on span "YUSUF ABUBAKAR MUHSIN" at bounding box center [288, 233] width 67 height 11
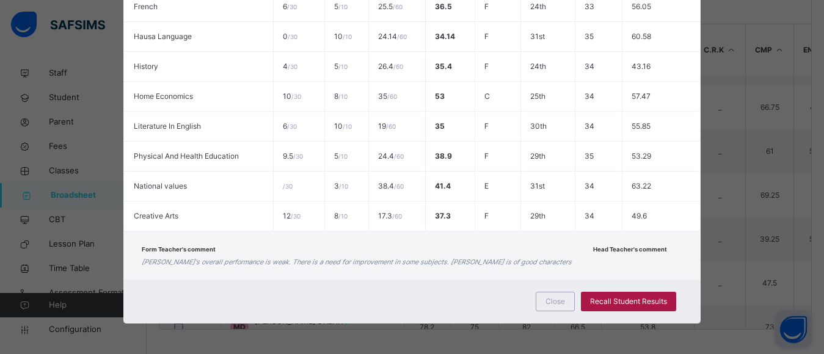
click at [625, 302] on span "Recall Student Results" at bounding box center [628, 301] width 77 height 11
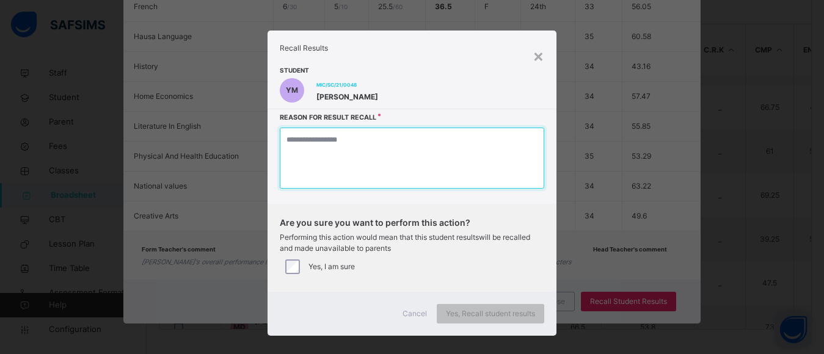
click at [364, 161] on textarea at bounding box center [412, 158] width 264 height 61
type textarea "*"
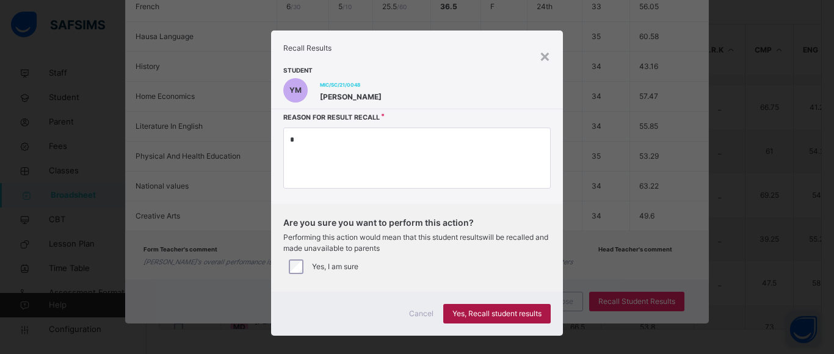
click at [489, 313] on span "Yes, Recall student results" at bounding box center [497, 313] width 89 height 11
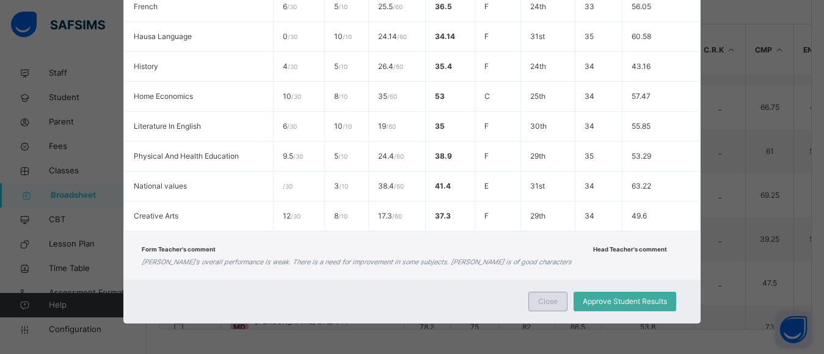
click at [546, 302] on span "Close" at bounding box center [548, 301] width 20 height 11
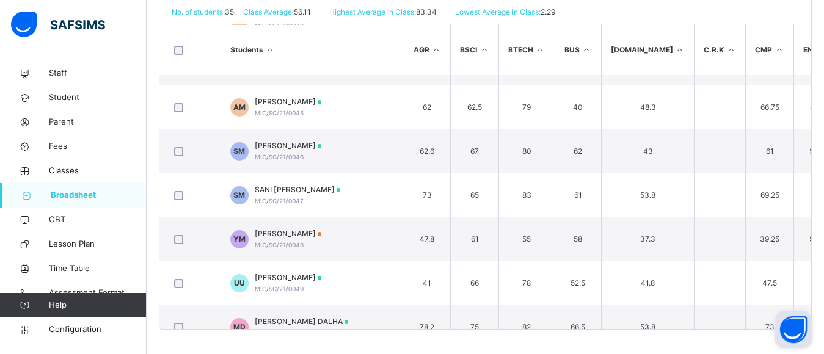
drag, startPoint x: 821, startPoint y: 132, endPoint x: 819, endPoint y: 138, distance: 6.6
click at [812, 140] on div "MUSA ILIASU COLLEGE Date: 26th Aug 2025, 3:10:17 pm Class Level: JSS 3 Arm: B T…" at bounding box center [485, 153] width 653 height 353
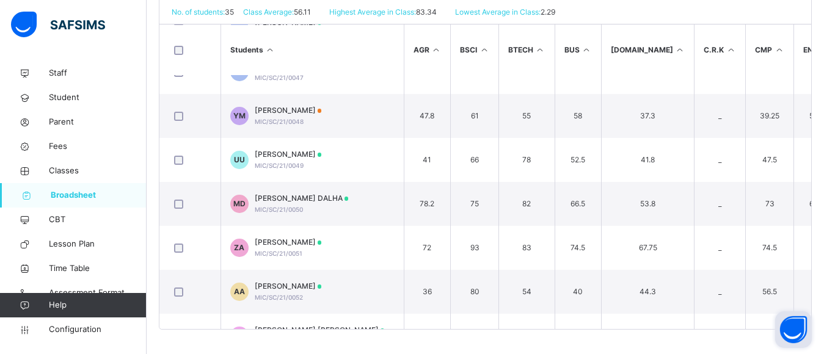
scroll to position [512, 0]
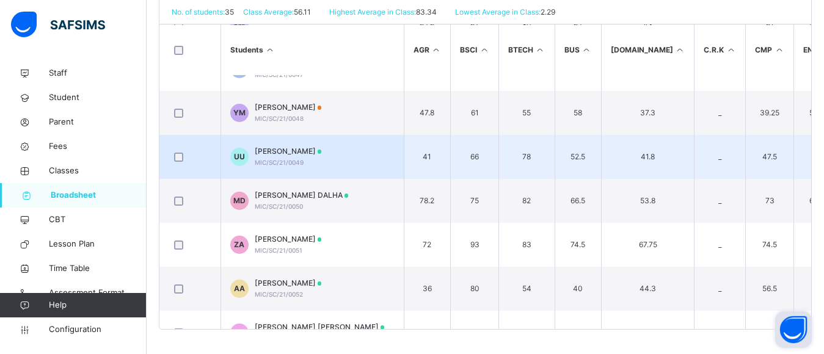
click at [310, 152] on span "UMAR JAMILU UMAR" at bounding box center [288, 151] width 67 height 11
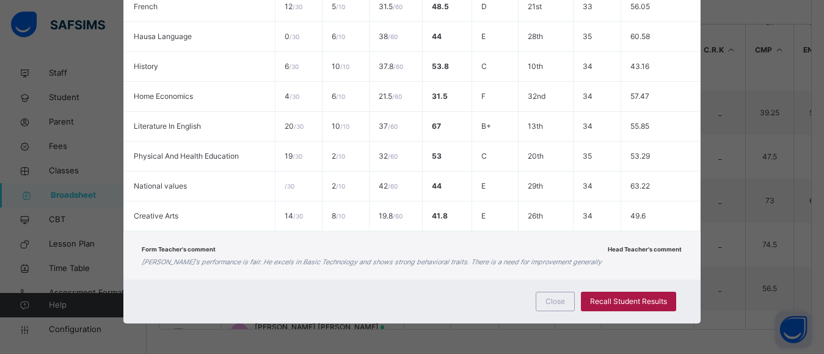
click at [638, 301] on span "Recall Student Results" at bounding box center [628, 301] width 77 height 11
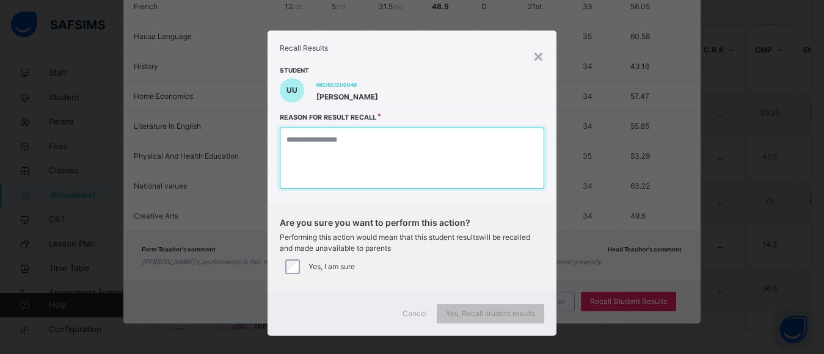
click at [435, 151] on textarea at bounding box center [412, 158] width 264 height 61
type textarea "*"
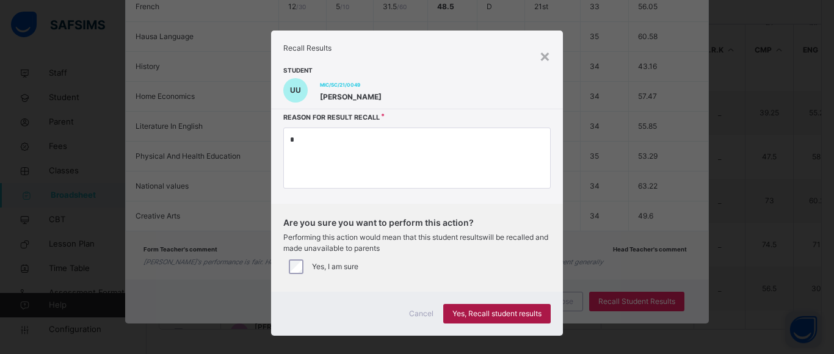
click at [476, 310] on span "Yes, Recall student results" at bounding box center [497, 313] width 89 height 11
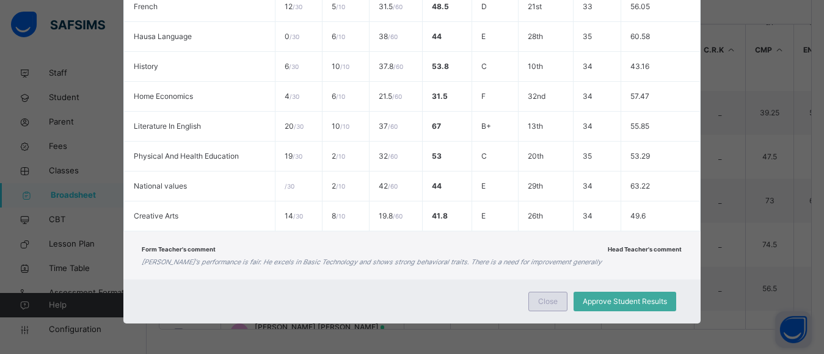
click at [542, 302] on span "Close" at bounding box center [548, 301] width 20 height 11
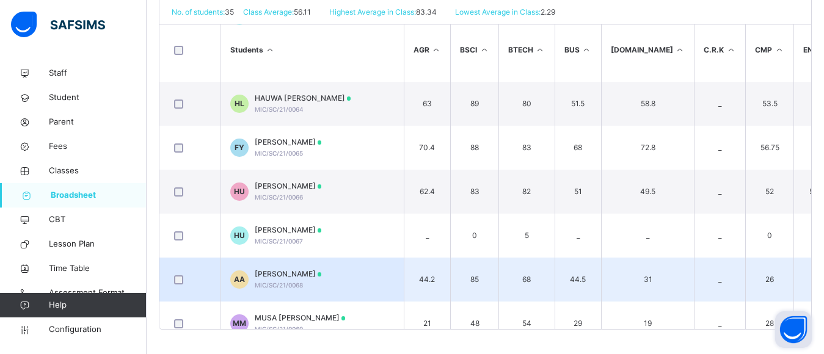
scroll to position [1229, 0]
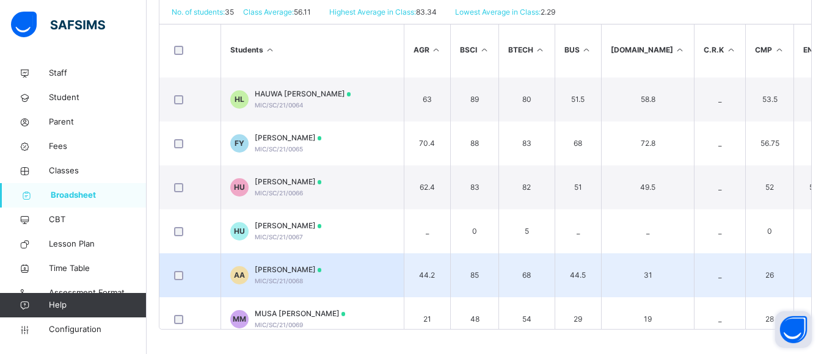
click at [296, 268] on span "AISHA GARBA AHMAD" at bounding box center [288, 269] width 67 height 11
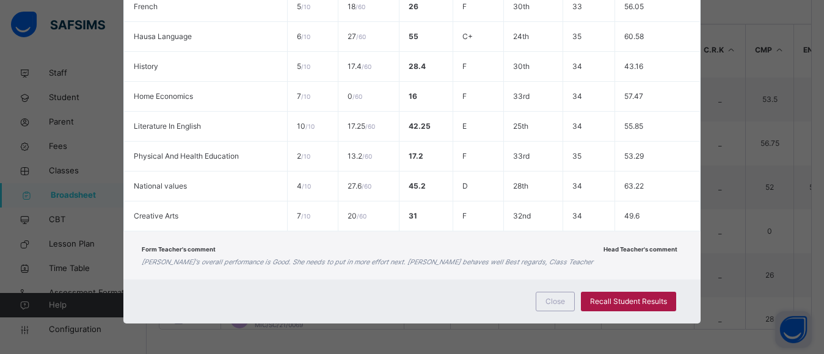
click at [628, 299] on span "Recall Student Results" at bounding box center [628, 301] width 77 height 11
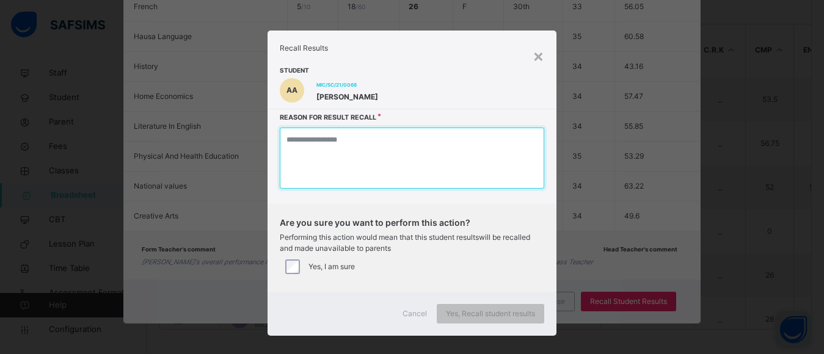
click at [357, 150] on textarea at bounding box center [412, 158] width 264 height 61
type textarea "*"
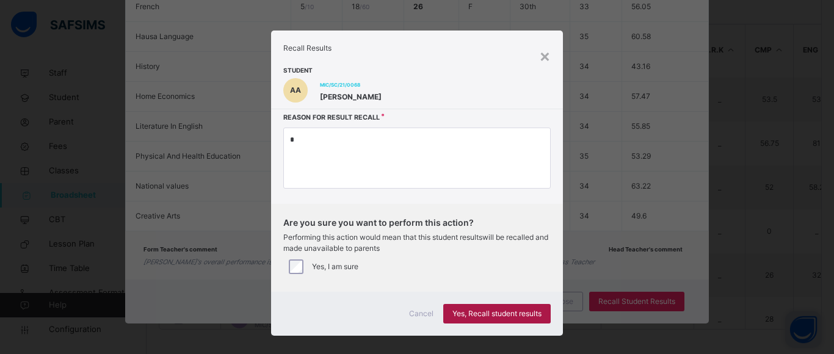
click at [488, 312] on span "Yes, Recall student results" at bounding box center [497, 313] width 89 height 11
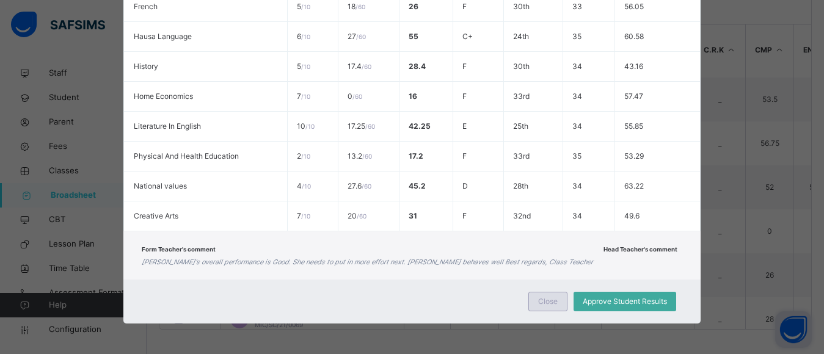
click at [548, 301] on span "Close" at bounding box center [548, 301] width 20 height 11
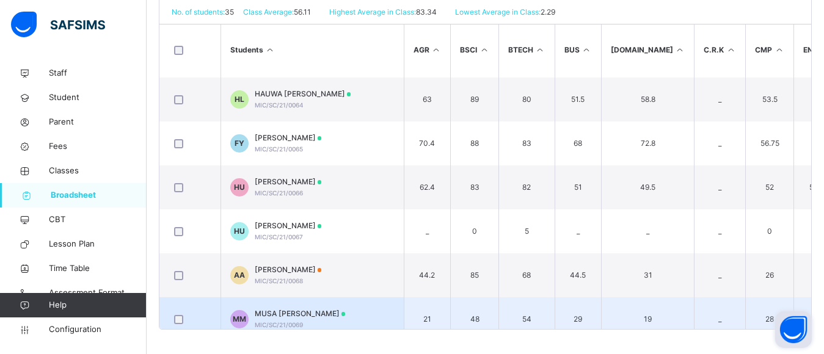
click at [288, 305] on td "MM MUSA SANI MUSA MIC/SC/21/0069" at bounding box center [311, 319] width 183 height 44
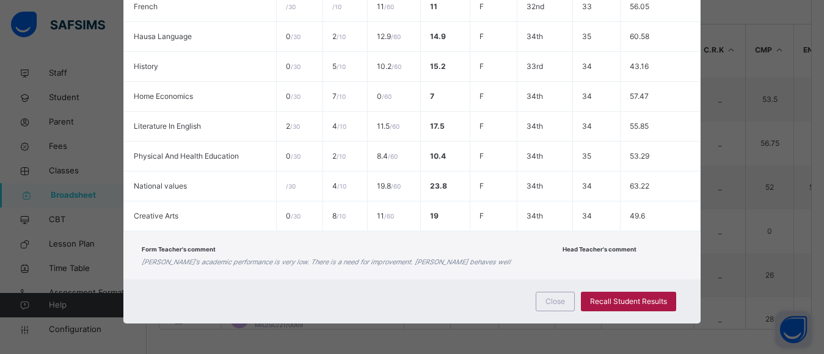
click at [616, 304] on span "Recall Student Results" at bounding box center [628, 301] width 77 height 11
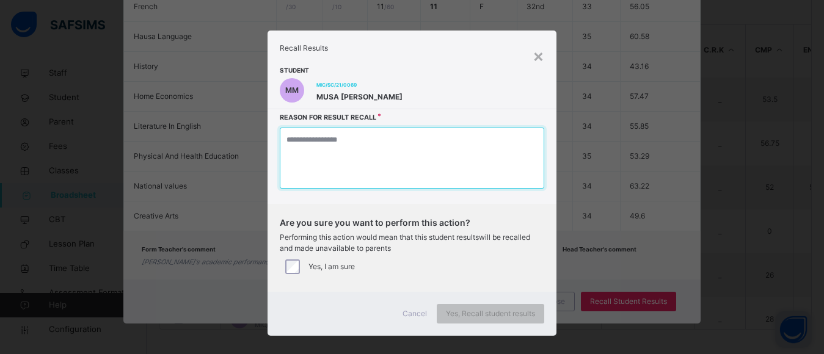
click at [400, 156] on textarea at bounding box center [412, 158] width 264 height 61
type textarea "*"
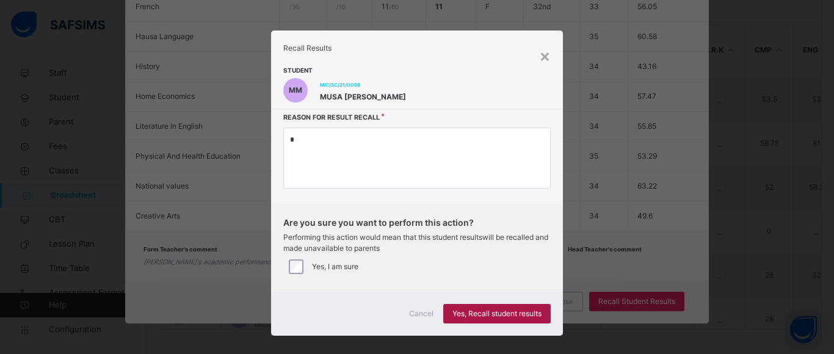
click at [487, 311] on span "Yes, Recall student results" at bounding box center [497, 313] width 89 height 11
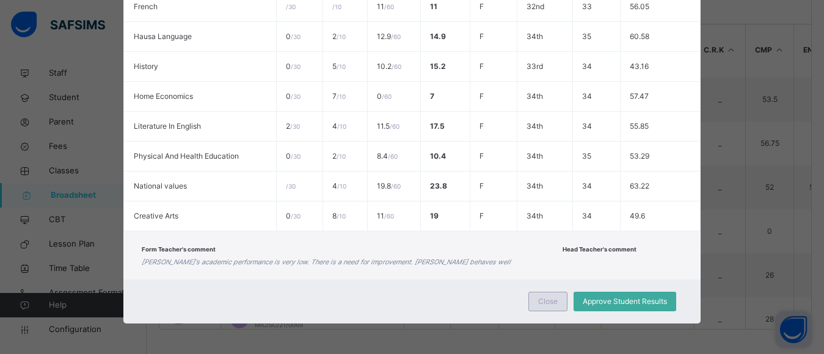
click at [544, 299] on span "Close" at bounding box center [548, 301] width 20 height 11
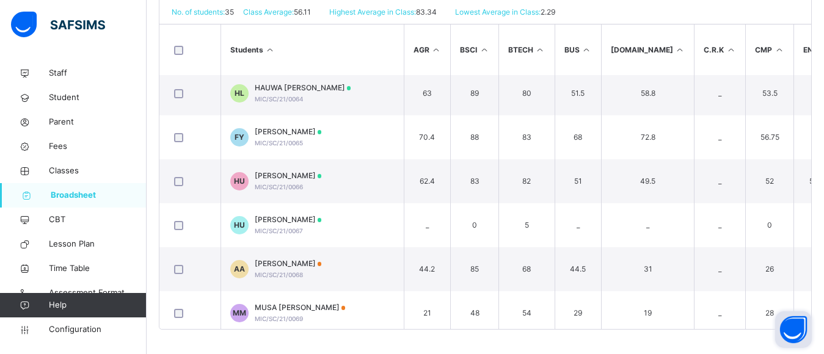
scroll to position [1264, 0]
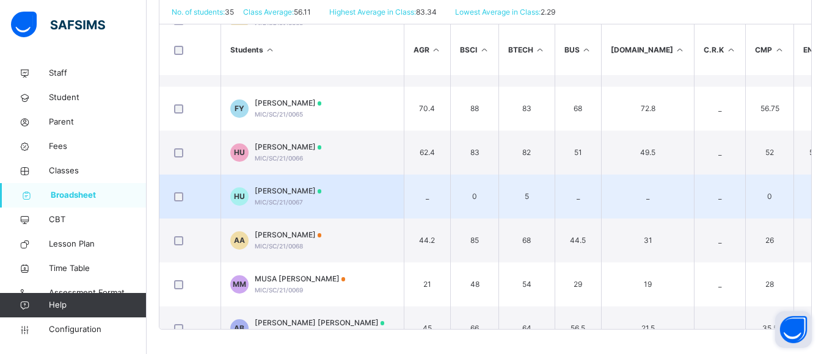
click at [279, 191] on span "HALIMA SHARIFF USMAN" at bounding box center [288, 191] width 67 height 11
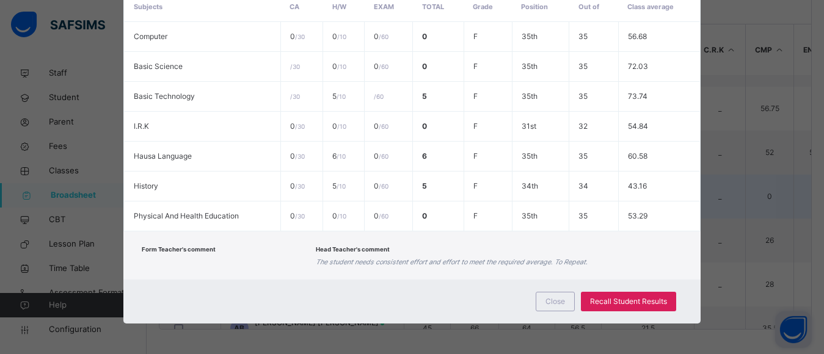
scroll to position [293, 0]
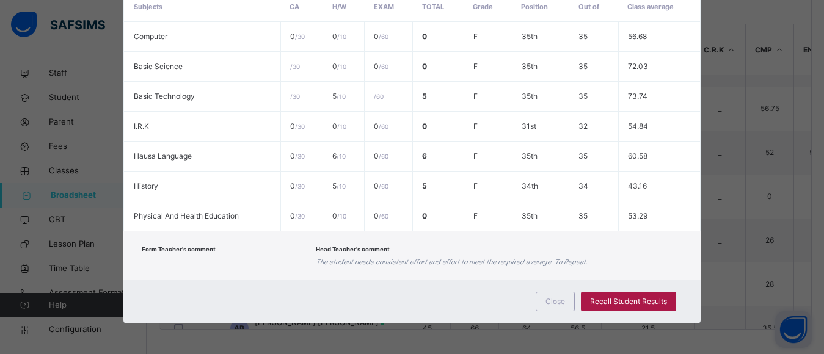
click at [635, 300] on span "Recall Student Results" at bounding box center [628, 301] width 77 height 11
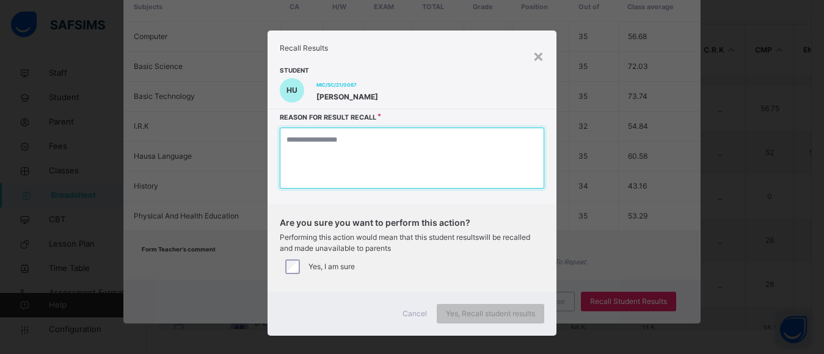
click at [460, 173] on textarea at bounding box center [412, 158] width 264 height 61
type textarea "*"
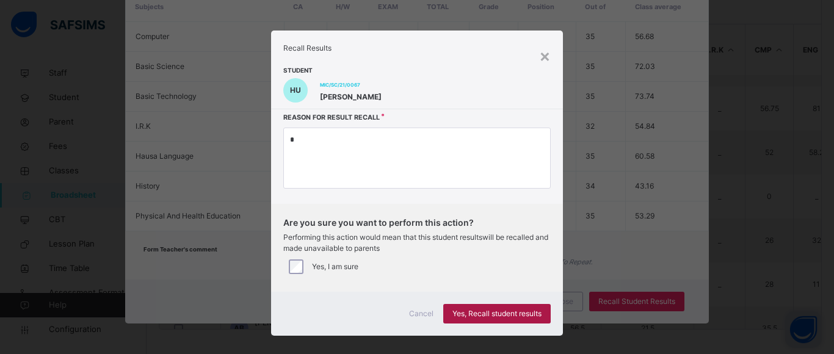
click at [468, 315] on span "Yes, Recall student results" at bounding box center [497, 313] width 89 height 11
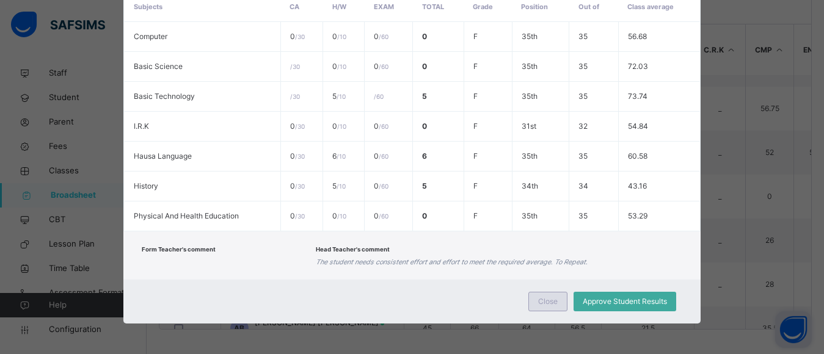
click at [548, 302] on span "Close" at bounding box center [548, 301] width 20 height 11
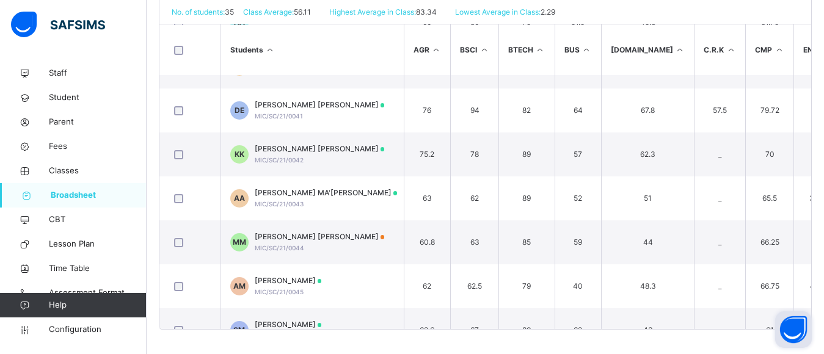
scroll to position [201, 0]
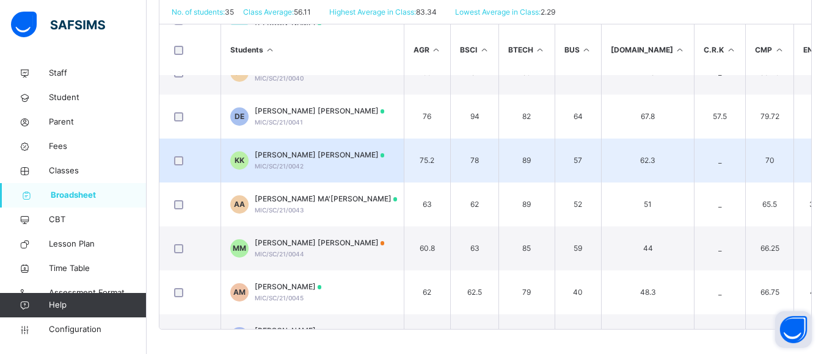
click at [291, 159] on span "KHALIL ADAM KABIR" at bounding box center [320, 155] width 130 height 11
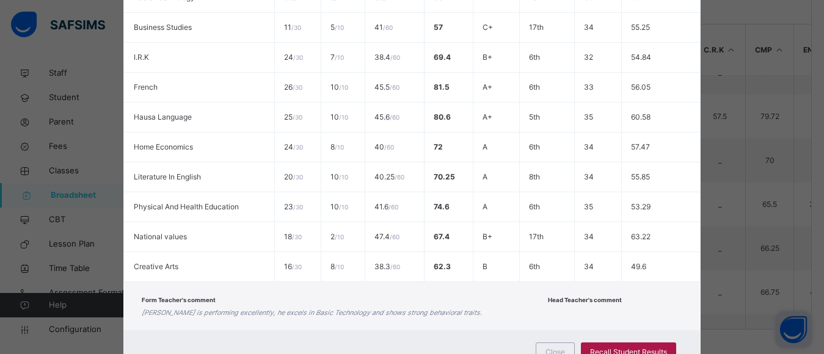
scroll to position [533, 0]
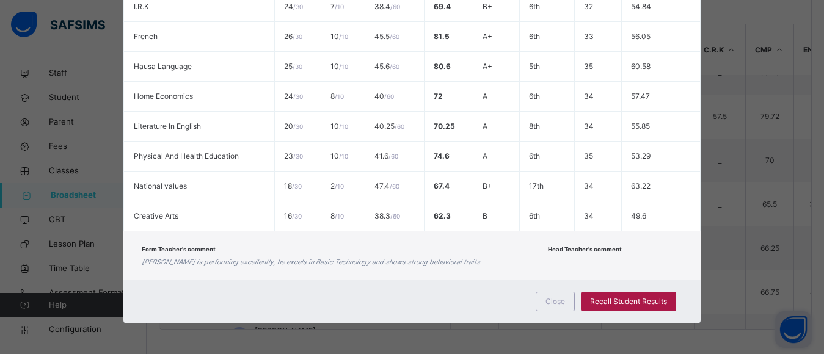
click at [622, 297] on span "Recall Student Results" at bounding box center [628, 301] width 77 height 11
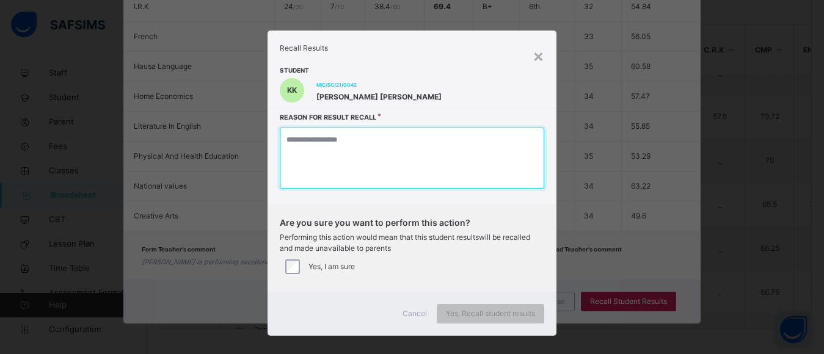
click at [398, 145] on textarea at bounding box center [412, 158] width 264 height 61
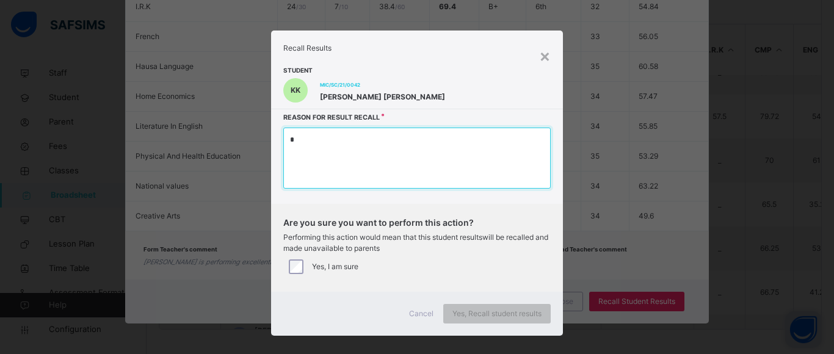
type textarea "*"
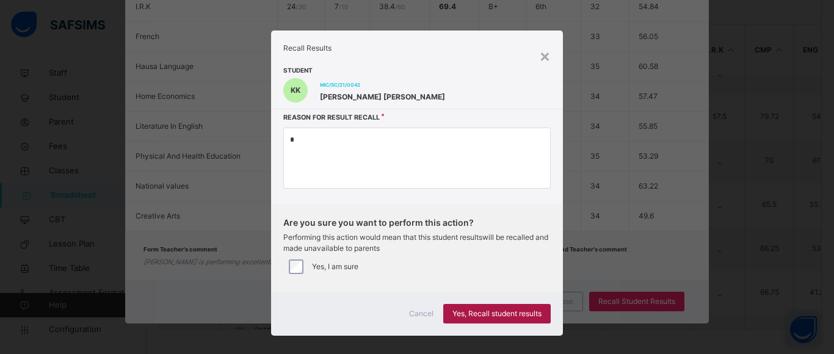
click at [487, 316] on span "Yes, Recall student results" at bounding box center [497, 313] width 89 height 11
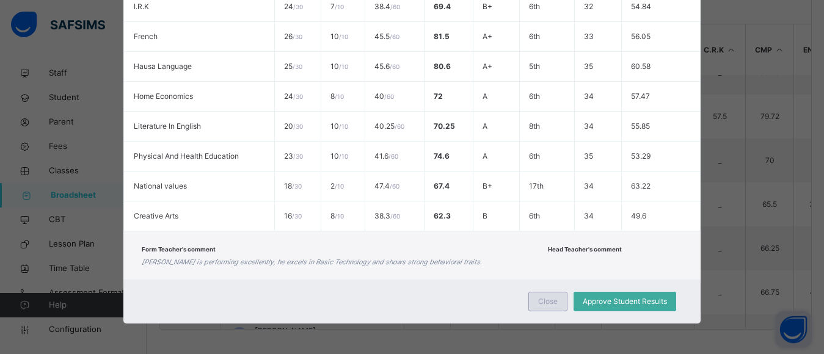
click at [549, 302] on span "Close" at bounding box center [548, 301] width 20 height 11
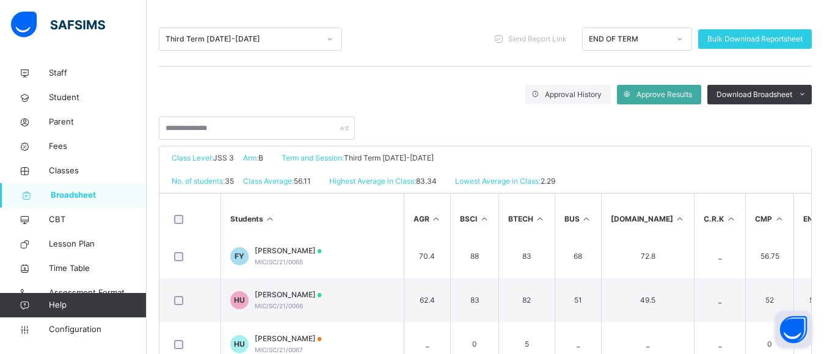
scroll to position [128, 0]
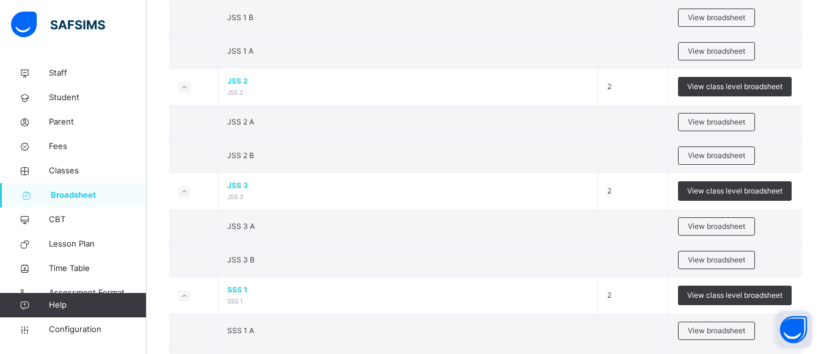
scroll to position [1131, 0]
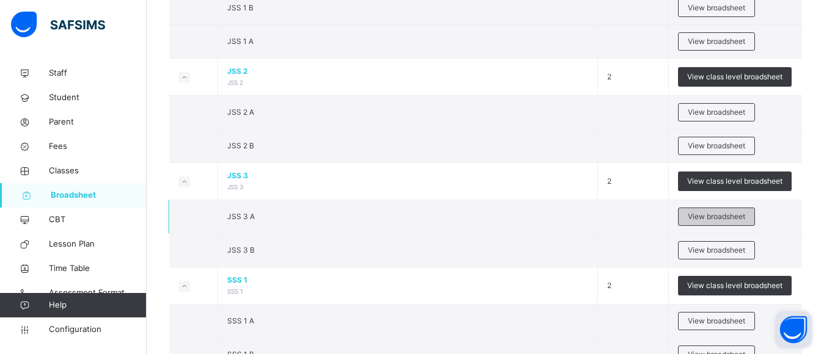
click at [718, 217] on span "View broadsheet" at bounding box center [716, 216] width 57 height 11
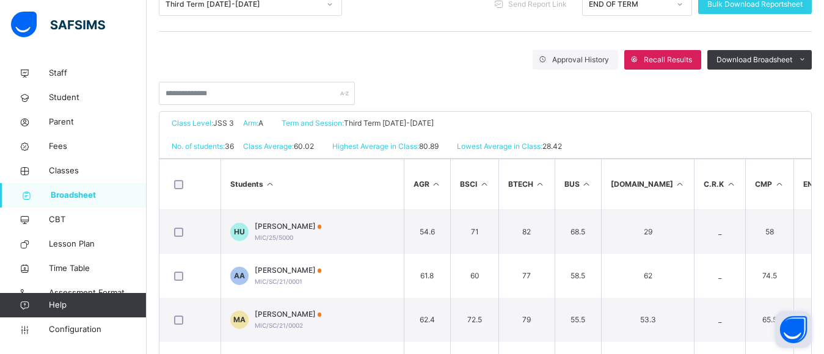
scroll to position [212, 0]
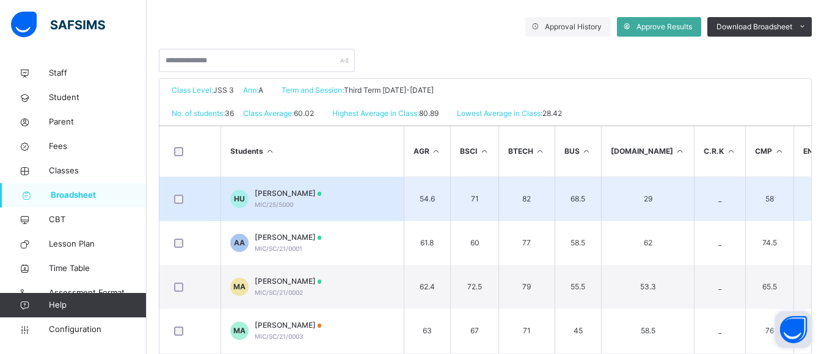
click at [406, 196] on td "54.6" at bounding box center [427, 199] width 47 height 45
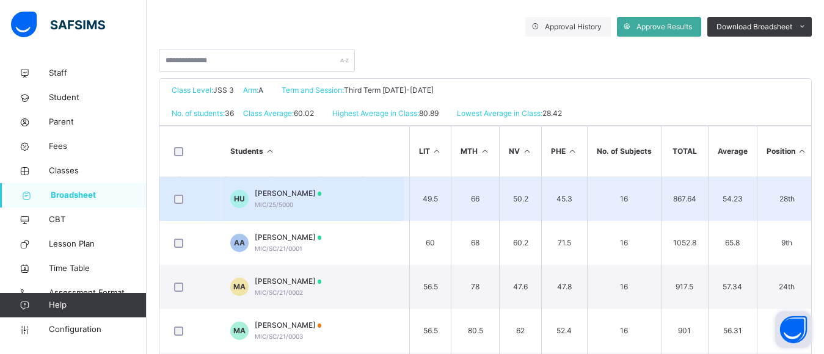
scroll to position [0, 660]
click at [305, 197] on span "Halima Abdullahi Usman" at bounding box center [288, 193] width 67 height 11
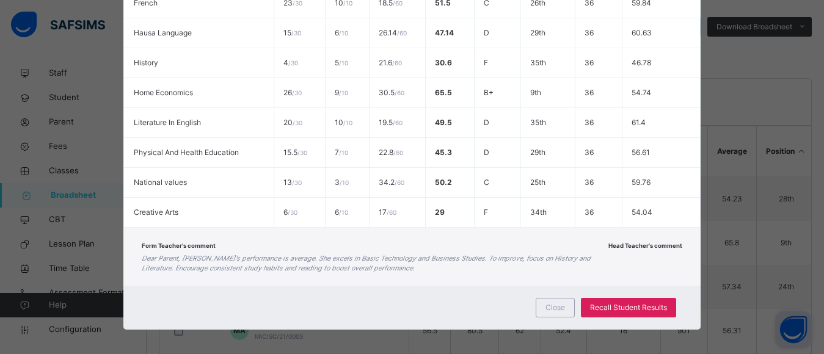
scroll to position [572, 0]
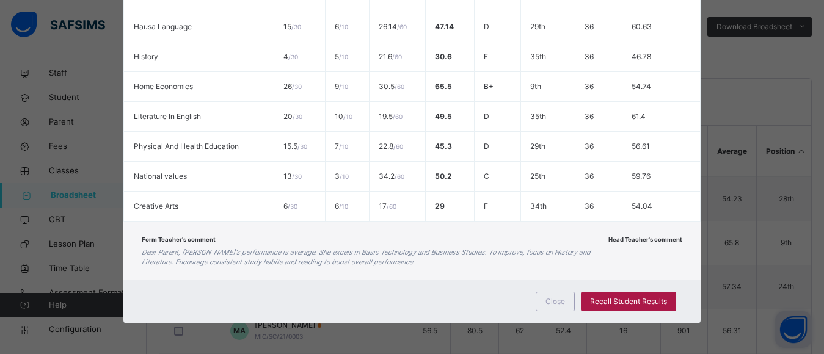
click at [630, 300] on span "Recall Student Results" at bounding box center [628, 301] width 77 height 11
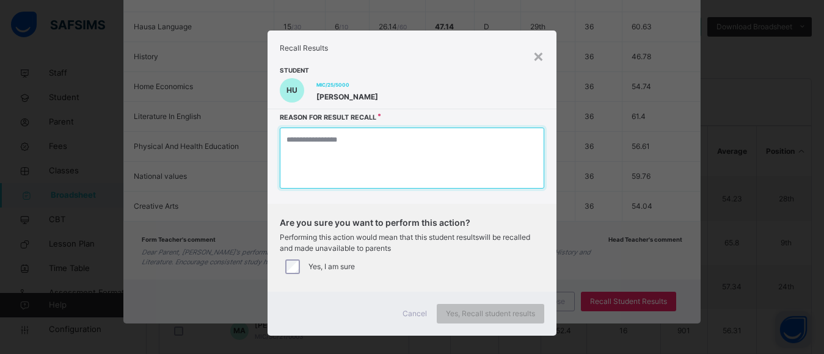
click at [364, 165] on textarea at bounding box center [412, 158] width 264 height 61
type textarea "*"
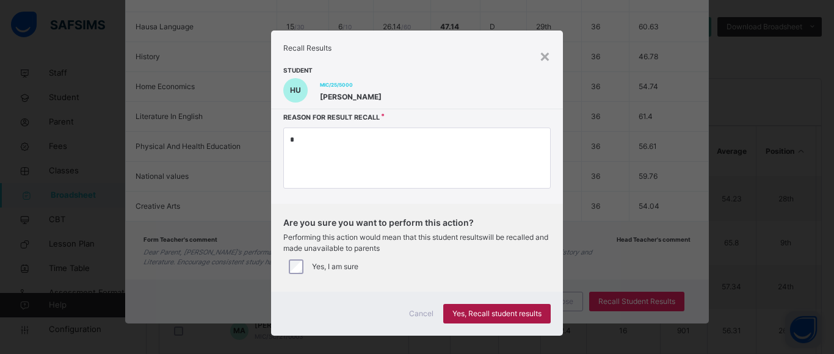
click at [472, 309] on span "Yes, Recall student results" at bounding box center [497, 313] width 89 height 11
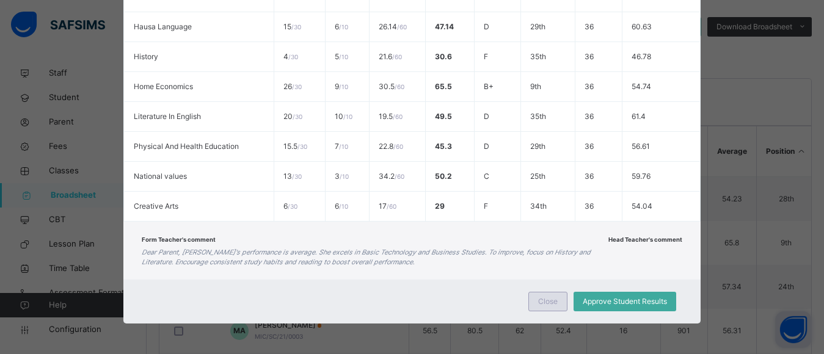
click at [552, 304] on span "Close" at bounding box center [548, 301] width 20 height 11
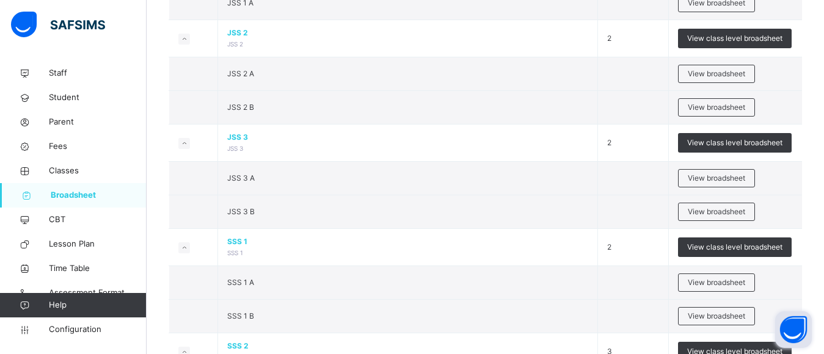
scroll to position [1228, 0]
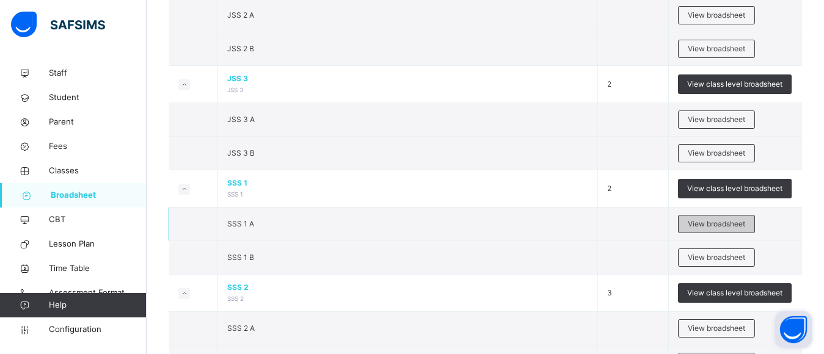
click at [706, 218] on div "View broadsheet" at bounding box center [716, 224] width 77 height 18
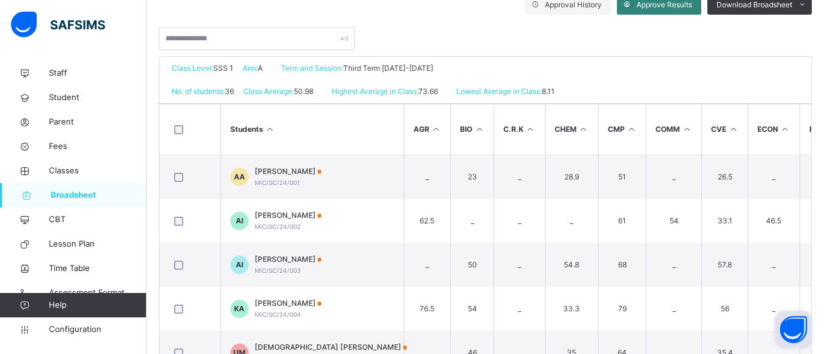
scroll to position [229, 0]
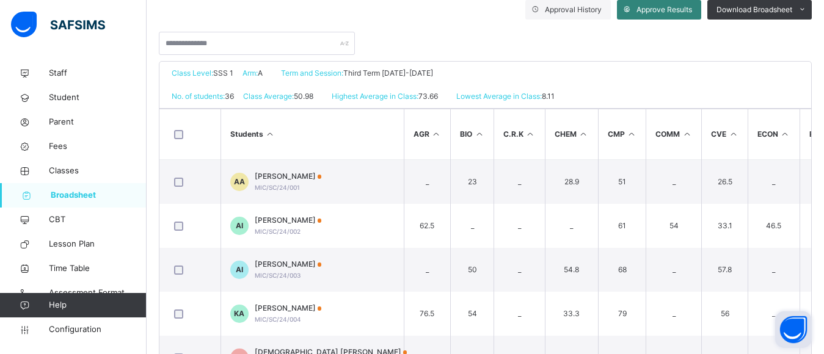
click at [660, 7] on span "Approve Results" at bounding box center [664, 9] width 56 height 11
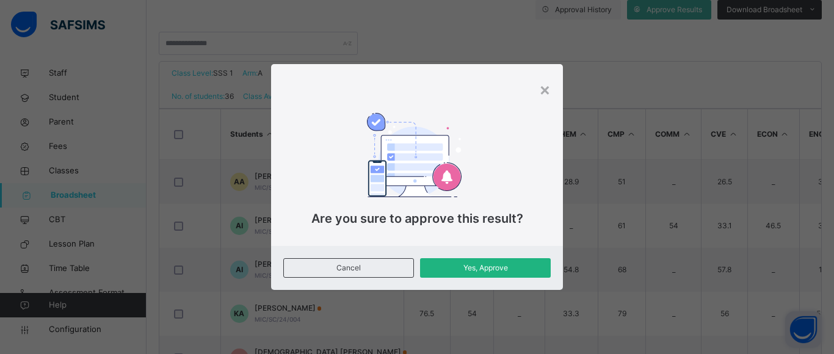
click at [471, 270] on span "Yes, Approve" at bounding box center [485, 268] width 112 height 11
click at [496, 269] on span "Yes, Approve" at bounding box center [485, 268] width 112 height 11
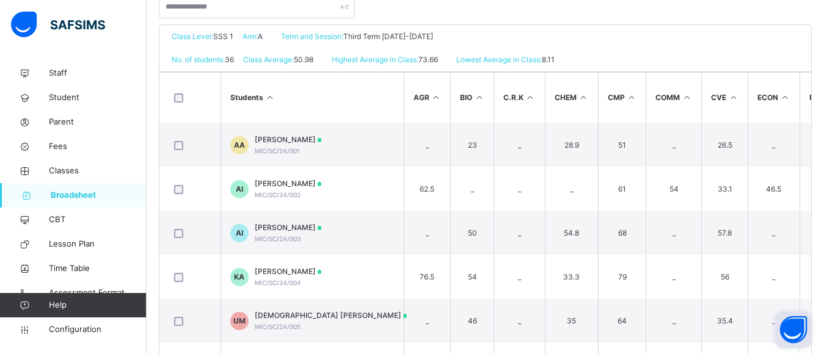
scroll to position [273, 0]
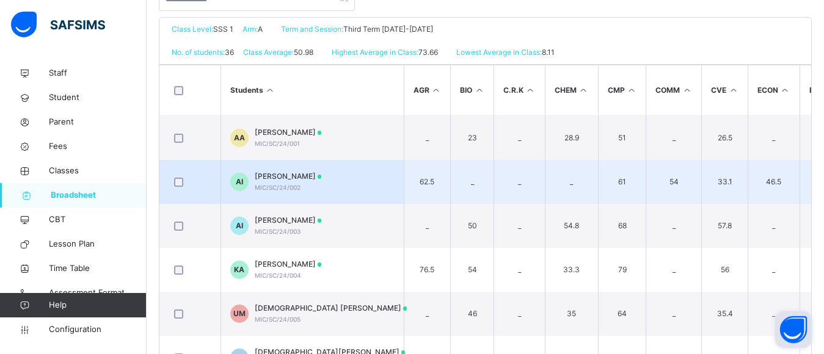
click at [311, 176] on span "ABUBAKAR NAIYA ISMAIL" at bounding box center [288, 176] width 67 height 11
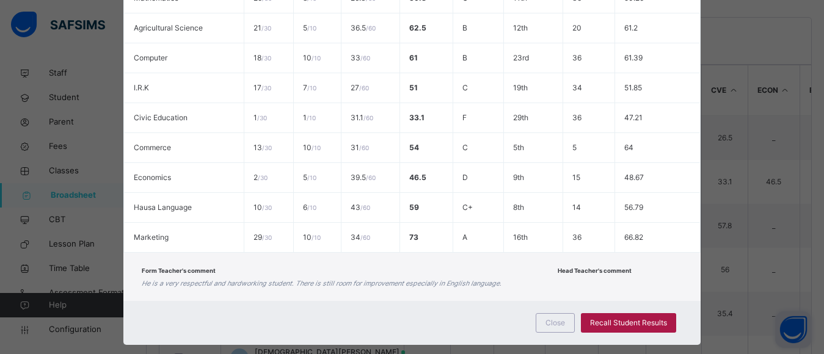
scroll to position [409, 0]
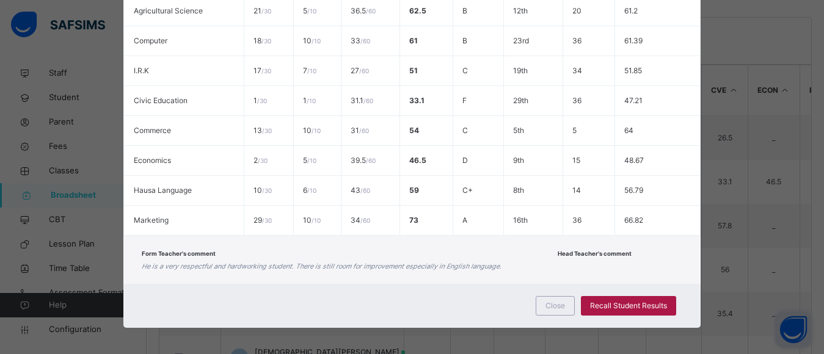
click at [622, 303] on span "Recall Student Results" at bounding box center [628, 305] width 77 height 11
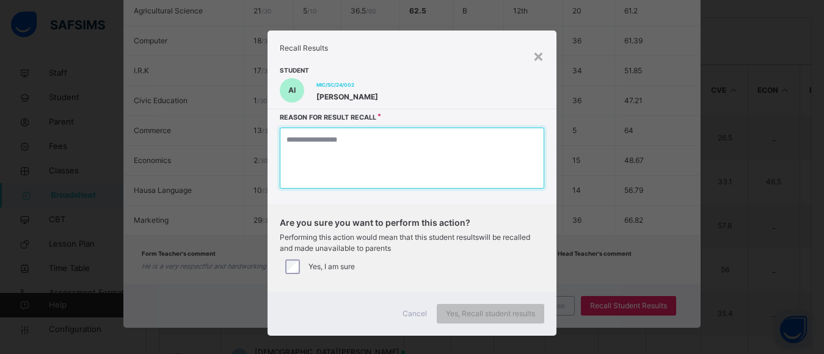
click at [399, 162] on textarea at bounding box center [412, 158] width 264 height 61
type textarea "*"
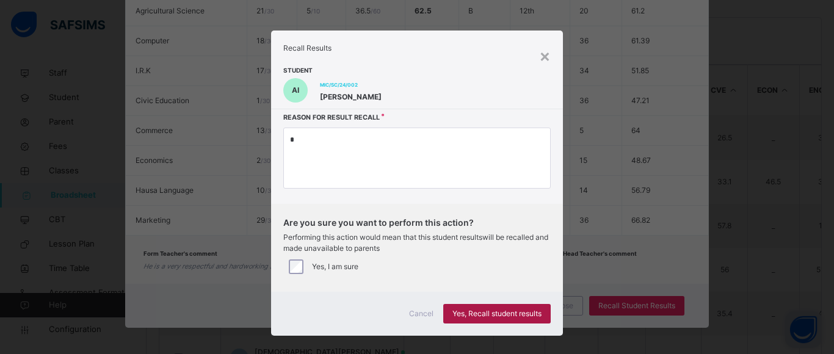
click at [482, 308] on div "Yes, Recall student results" at bounding box center [496, 314] width 107 height 20
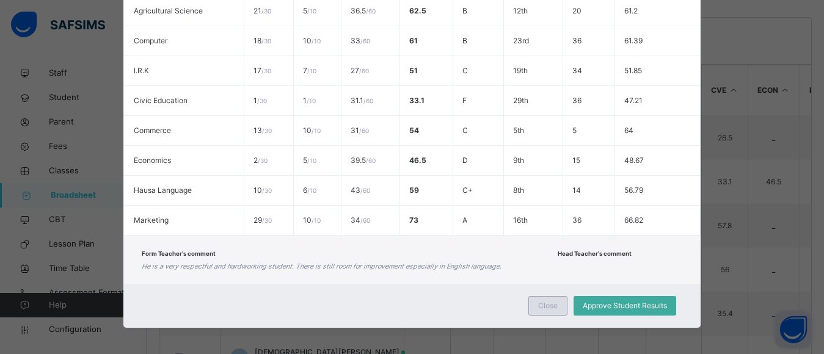
click at [550, 303] on span "Close" at bounding box center [548, 305] width 20 height 11
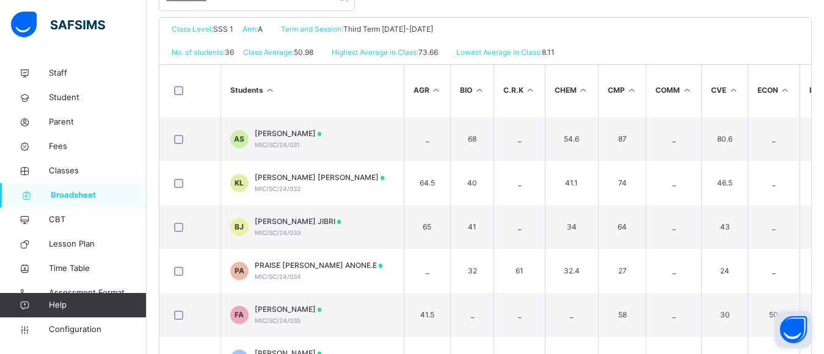
scroll to position [1334, 0]
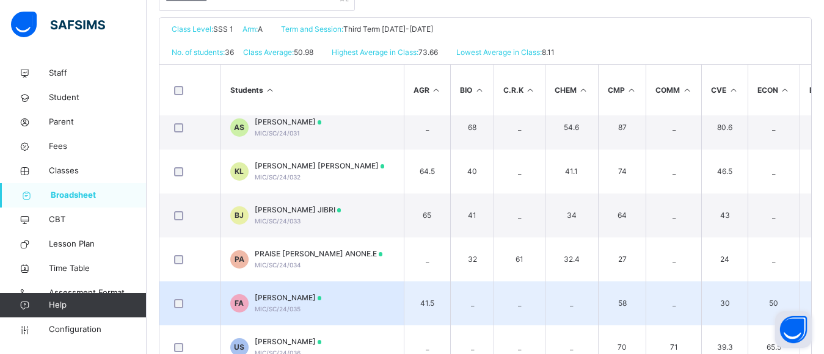
click at [278, 293] on span "FATIMA GARBA AHMAD" at bounding box center [288, 298] width 67 height 11
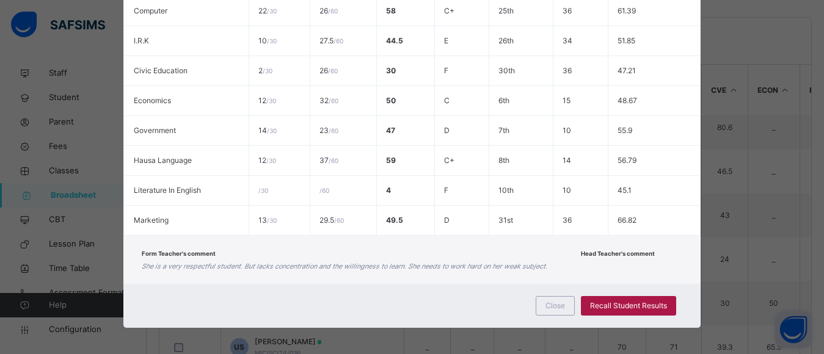
click at [627, 300] on span "Recall Student Results" at bounding box center [628, 305] width 77 height 11
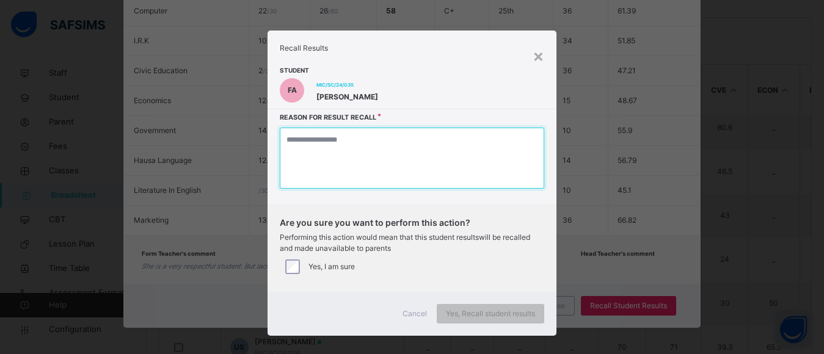
click at [435, 148] on textarea at bounding box center [412, 158] width 264 height 61
type textarea "*"
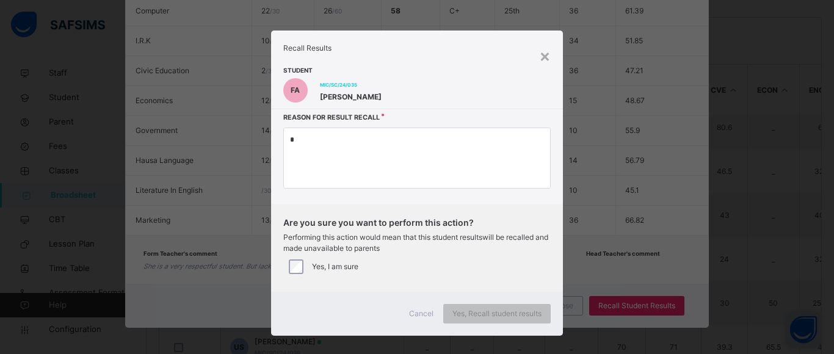
click at [292, 258] on div "Yes, I am sure" at bounding box center [416, 267] width 267 height 26
click at [503, 308] on div "Yes, Recall student results" at bounding box center [496, 314] width 107 height 20
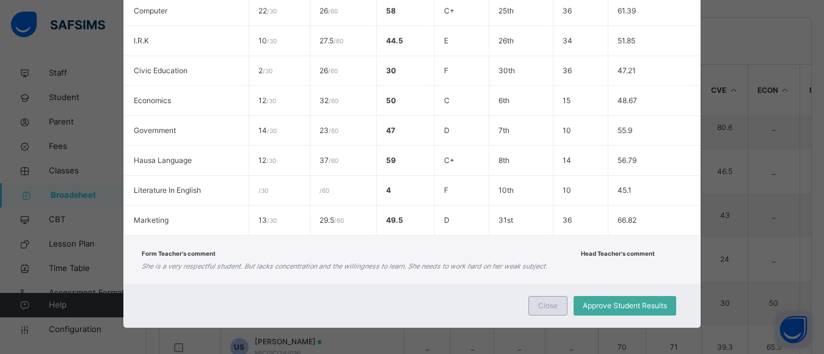
click at [545, 298] on div "Close" at bounding box center [547, 306] width 39 height 20
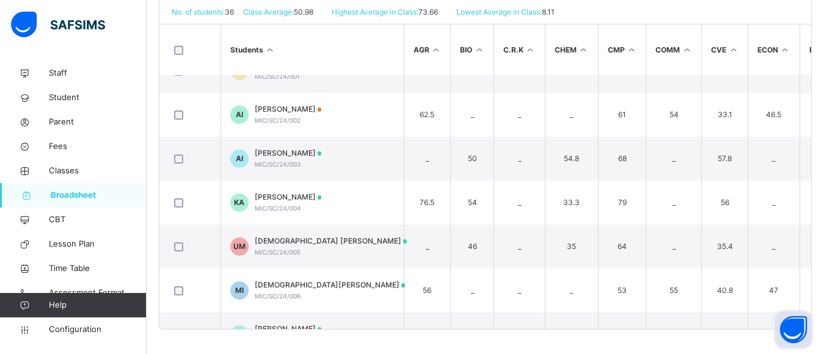
scroll to position [0, 0]
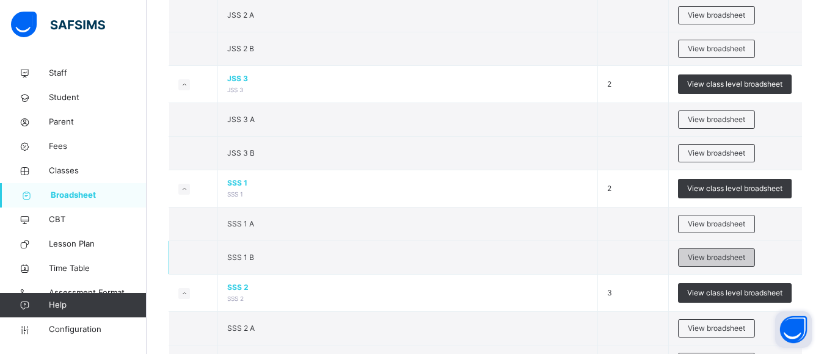
scroll to position [1267, 0]
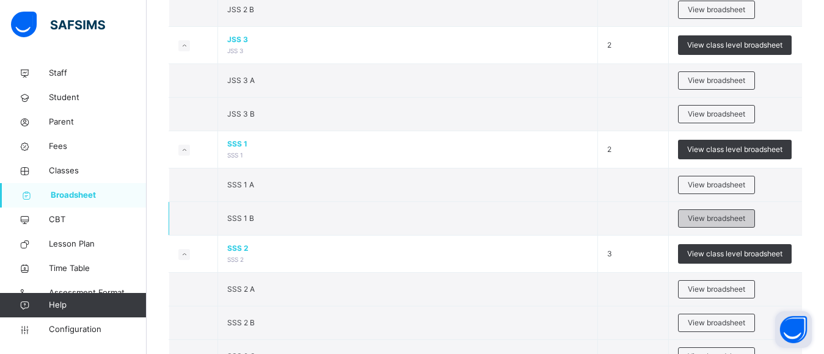
click at [719, 217] on span "View broadsheet" at bounding box center [716, 218] width 57 height 11
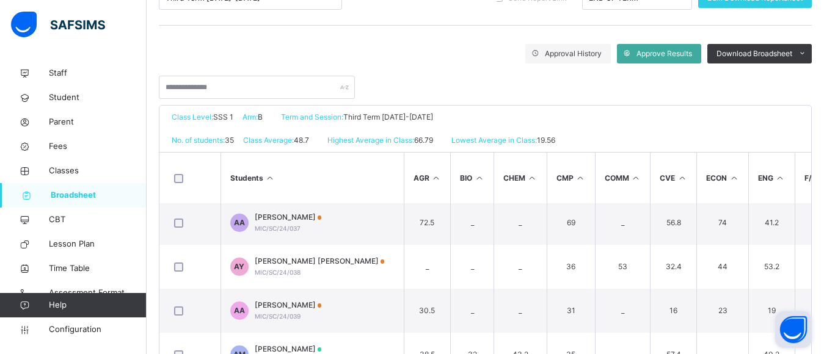
scroll to position [181, 0]
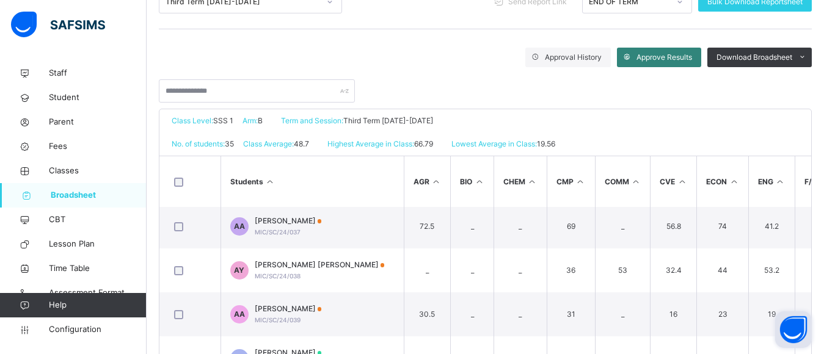
click at [670, 56] on span "Approve Results" at bounding box center [664, 57] width 56 height 11
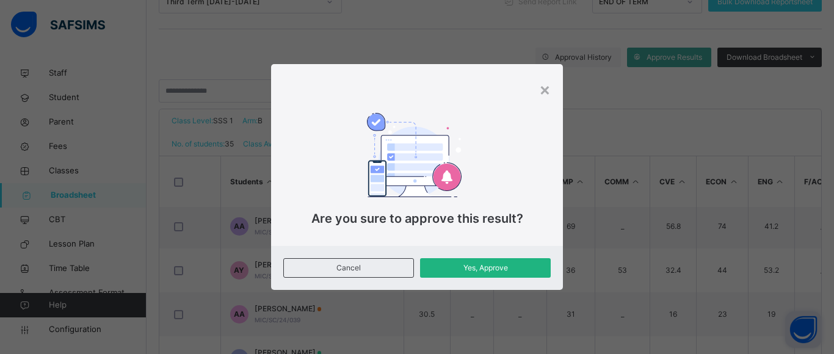
click at [500, 269] on span "Yes, Approve" at bounding box center [485, 268] width 112 height 11
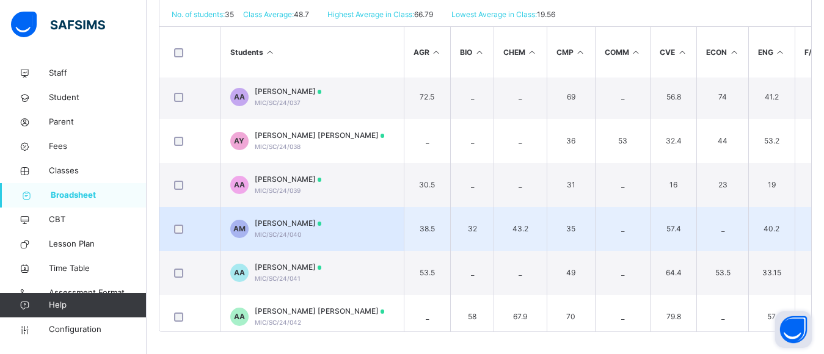
scroll to position [313, 0]
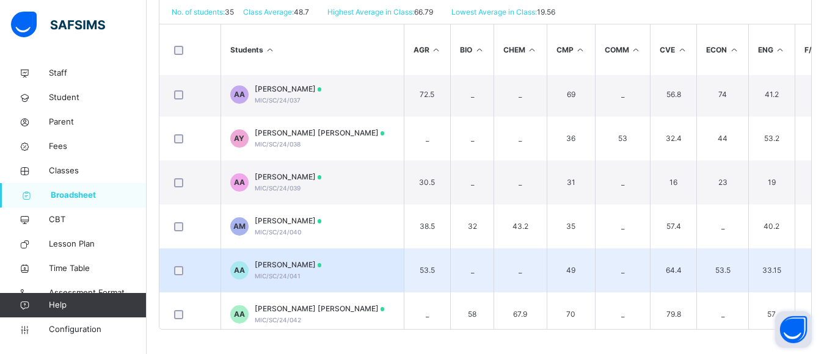
click at [309, 259] on td "AA AISHA TIJJANI ABUBAKAR MIC/SC/24/041" at bounding box center [311, 271] width 183 height 44
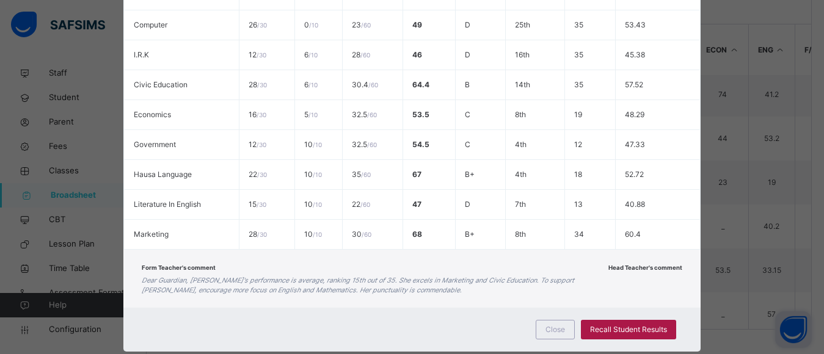
scroll to position [423, 0]
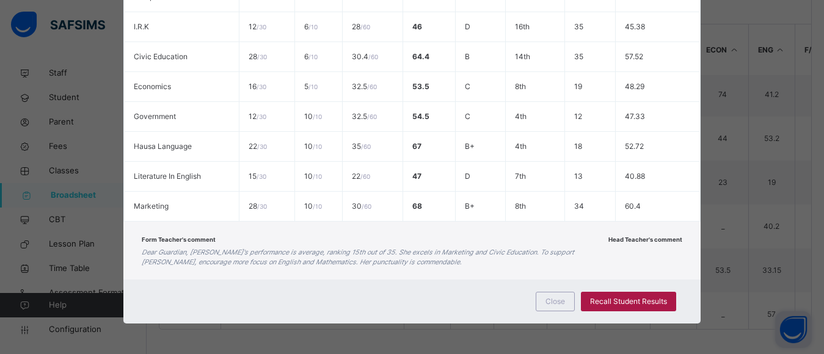
click at [651, 302] on span "Recall Student Results" at bounding box center [628, 301] width 77 height 11
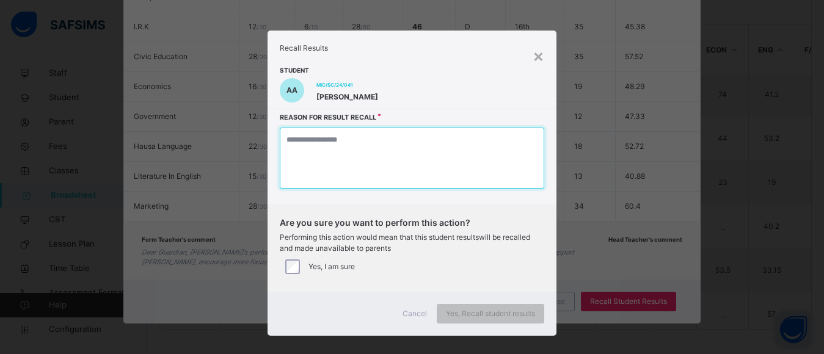
click at [409, 143] on textarea at bounding box center [412, 158] width 264 height 61
type textarea "*"
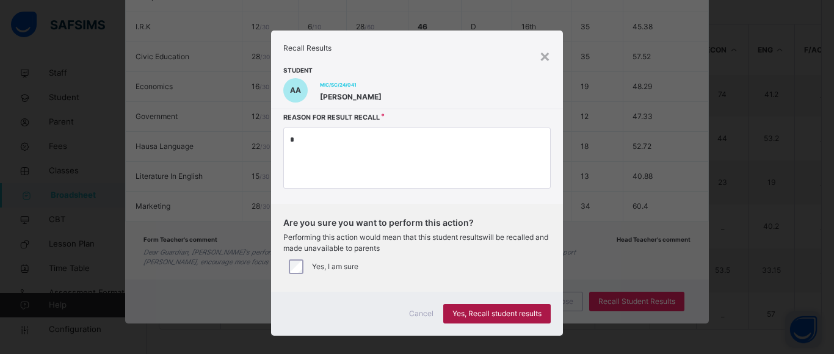
click at [483, 314] on span "Yes, Recall student results" at bounding box center [497, 313] width 89 height 11
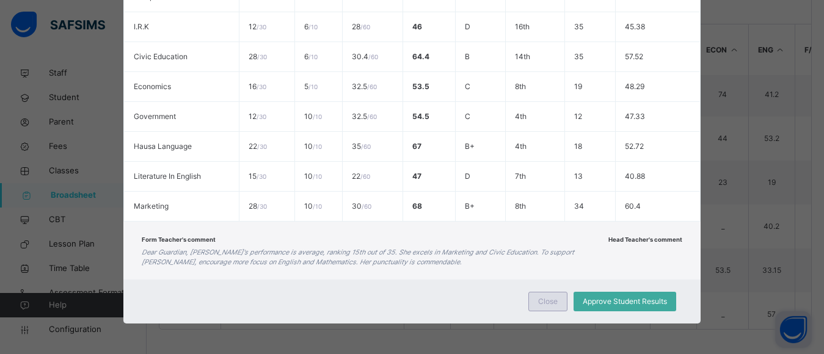
click at [555, 300] on span "Close" at bounding box center [548, 301] width 20 height 11
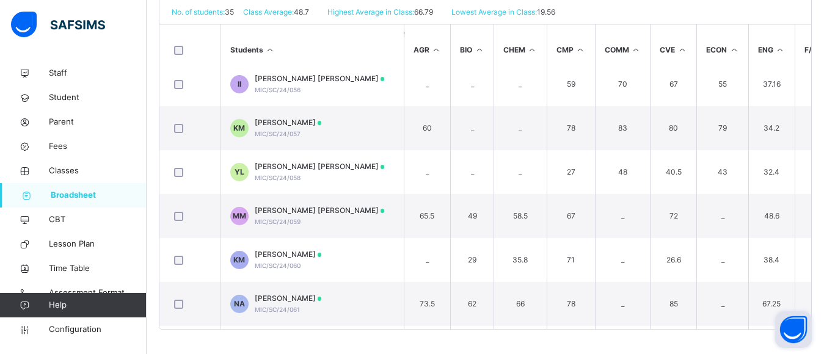
scroll to position [856, 0]
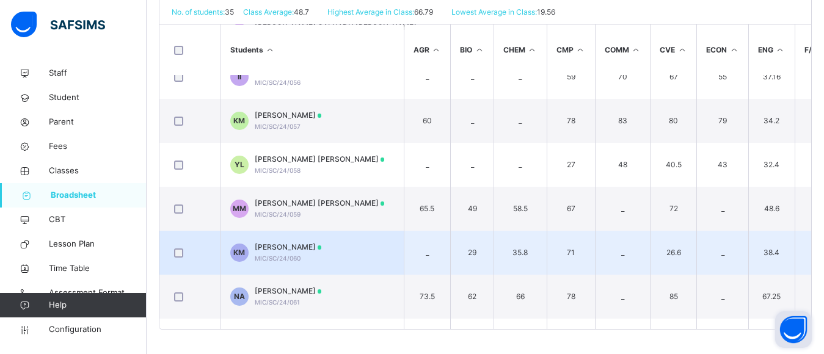
click at [319, 246] on span "[PERSON_NAME]" at bounding box center [288, 247] width 67 height 11
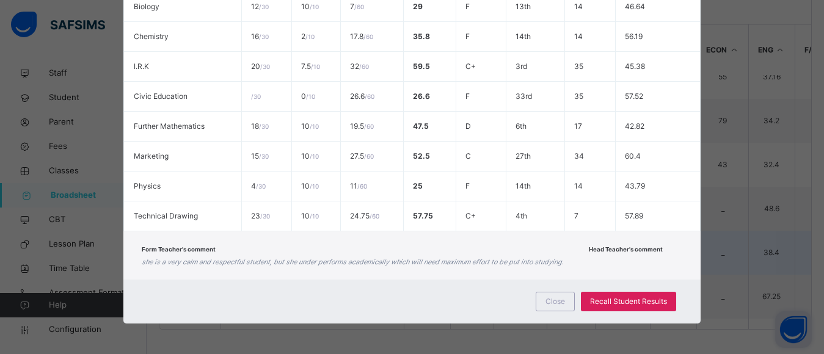
scroll to position [413, 0]
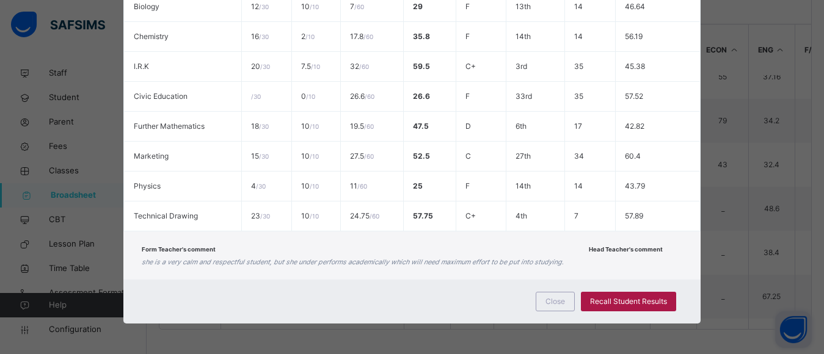
click at [634, 302] on span "Recall Student Results" at bounding box center [628, 301] width 77 height 11
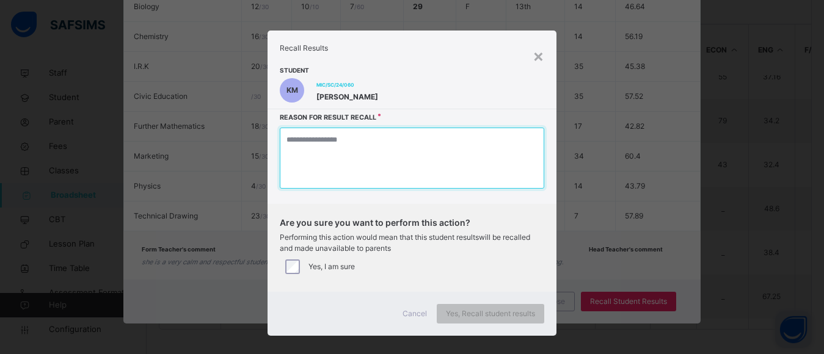
click at [396, 151] on textarea at bounding box center [412, 158] width 264 height 61
type textarea "*"
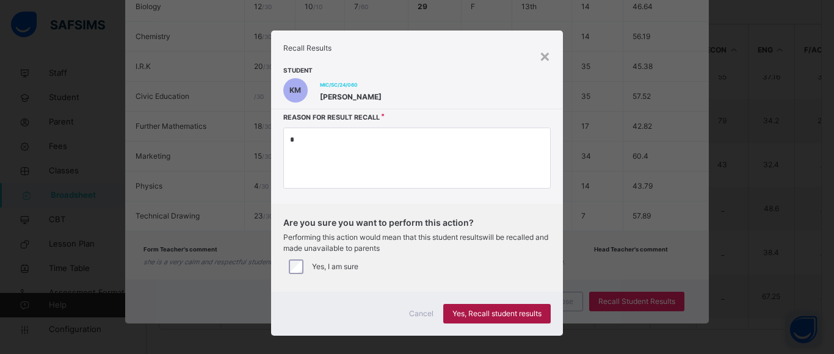
click at [492, 309] on span "Yes, Recall student results" at bounding box center [497, 313] width 89 height 11
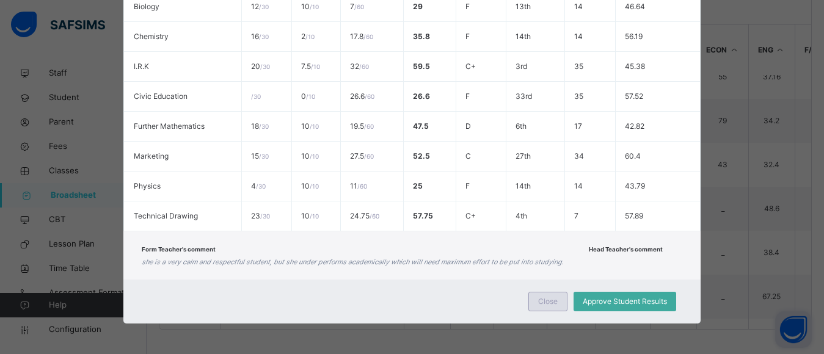
click at [558, 297] on span "Close" at bounding box center [548, 301] width 20 height 11
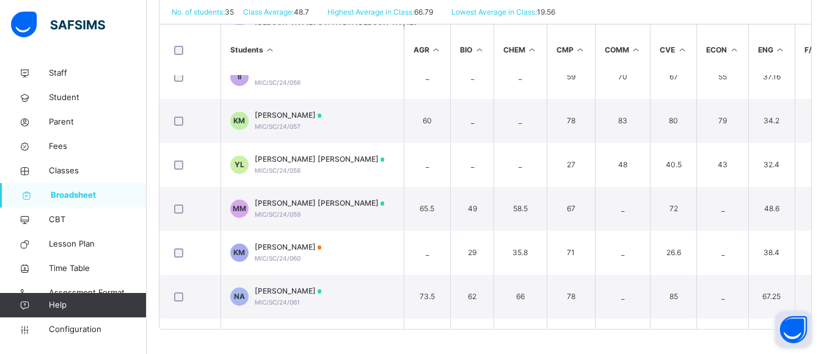
scroll to position [986, 0]
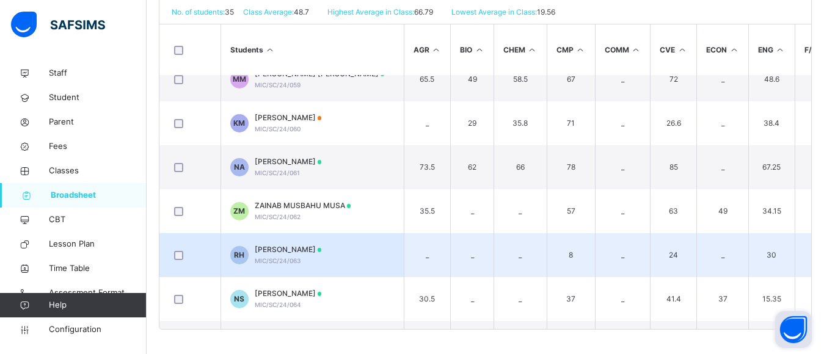
click at [322, 250] on span "[PERSON_NAME]" at bounding box center [288, 249] width 67 height 11
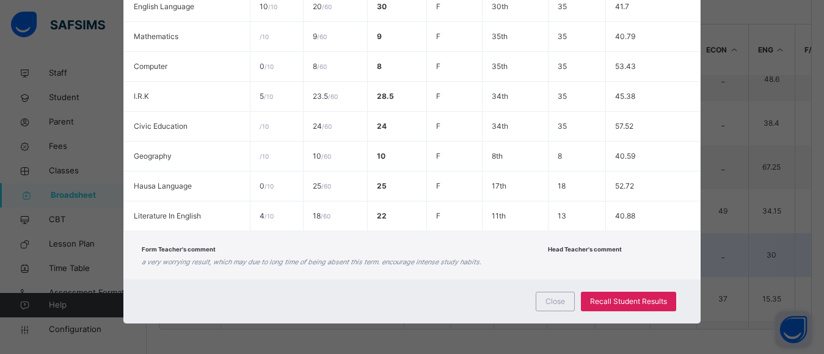
scroll to position [323, 0]
click at [652, 302] on span "Recall Student Results" at bounding box center [628, 301] width 77 height 11
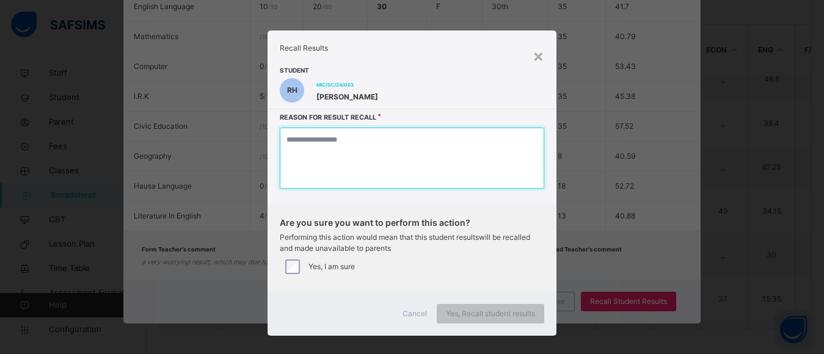
click at [416, 169] on textarea at bounding box center [412, 158] width 264 height 61
type textarea "*"
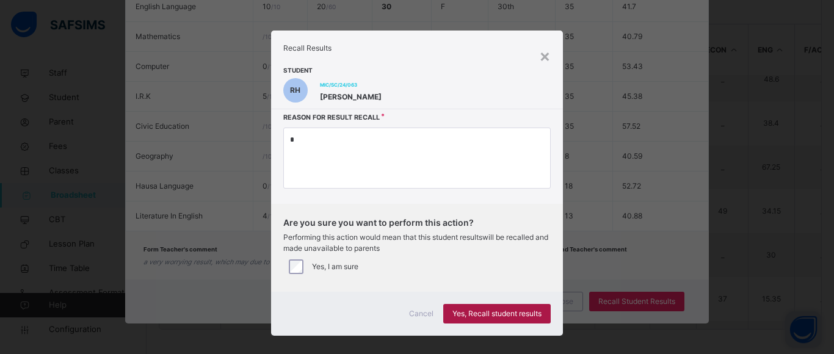
click at [511, 306] on div "Yes, Recall student results" at bounding box center [496, 314] width 107 height 20
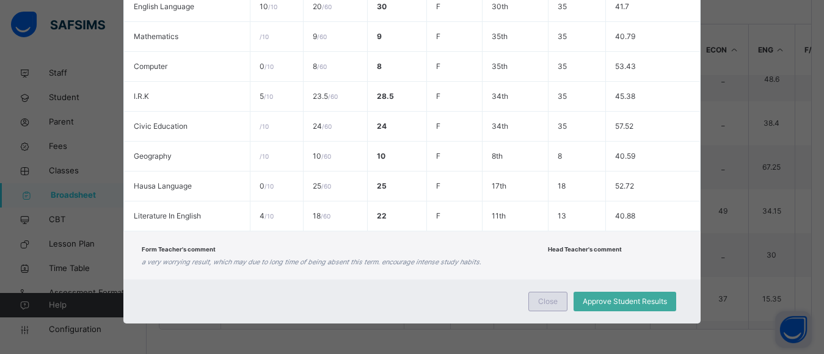
click at [539, 304] on span "Close" at bounding box center [548, 301] width 20 height 11
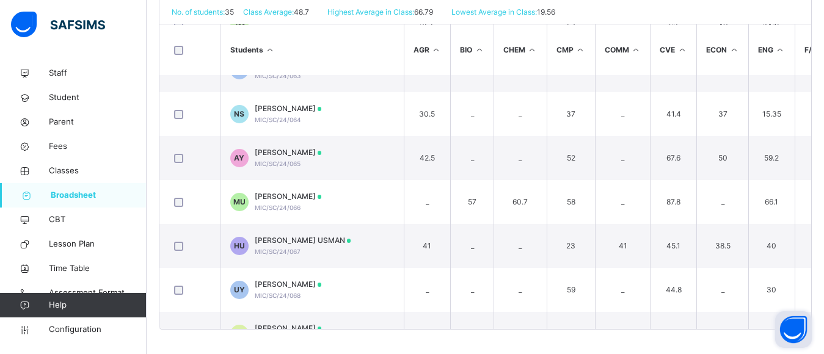
scroll to position [1177, 0]
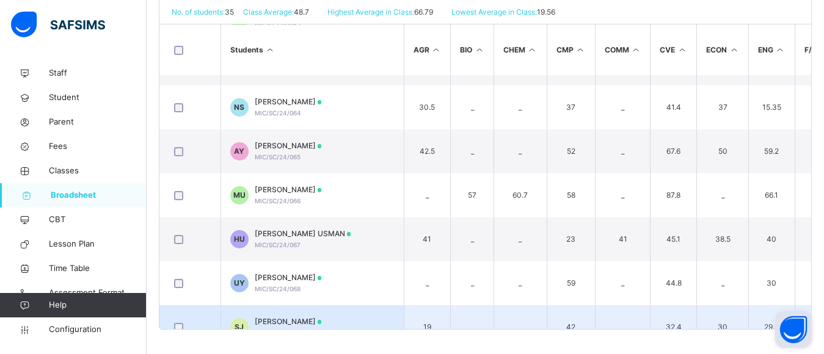
click at [385, 311] on td "SJ SAAD JALLABA MIC/SC/25/1005" at bounding box center [311, 327] width 183 height 44
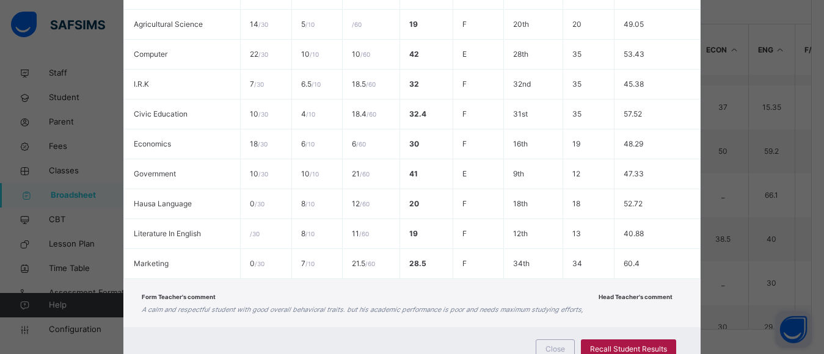
scroll to position [381, 0]
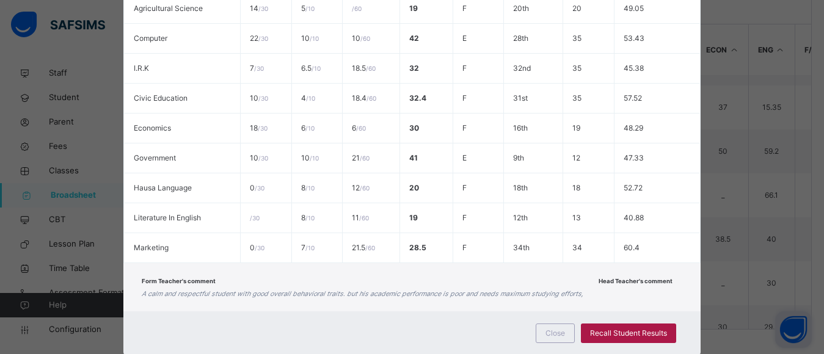
click at [624, 333] on span "Recall Student Results" at bounding box center [628, 333] width 77 height 11
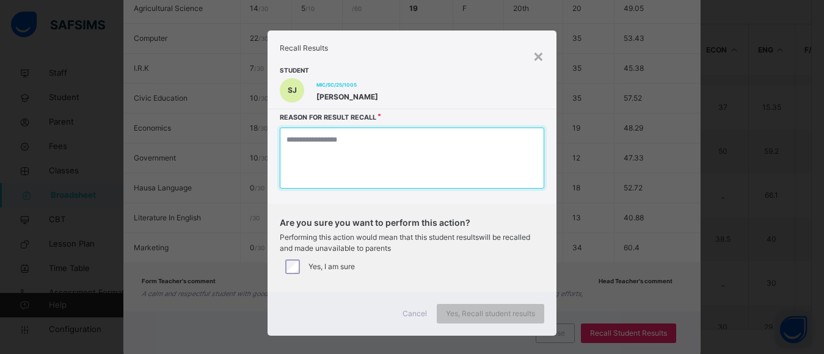
click at [438, 158] on textarea at bounding box center [412, 158] width 264 height 61
type textarea "*"
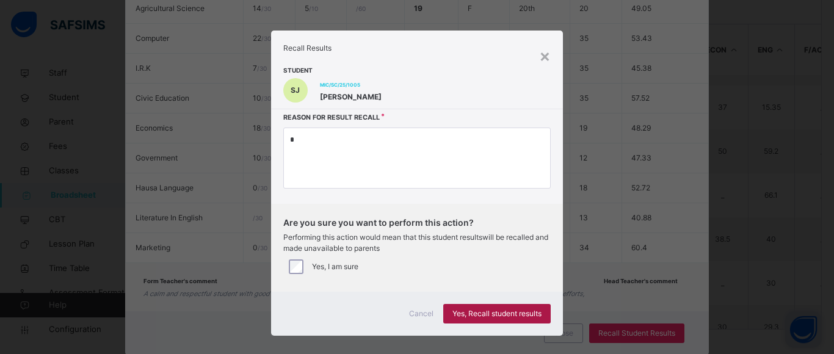
click at [507, 318] on span "Yes, Recall student results" at bounding box center [497, 313] width 89 height 11
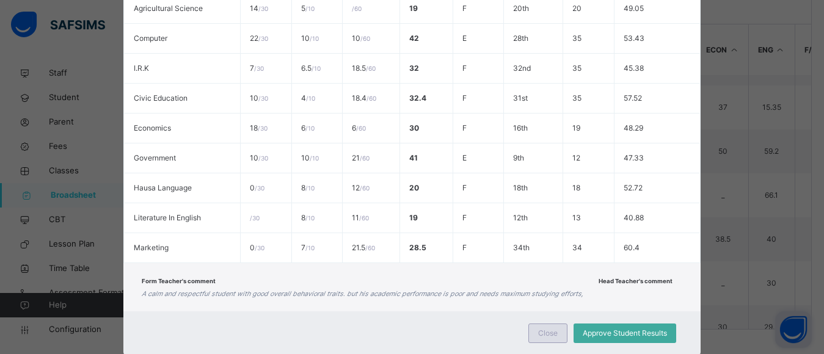
click at [548, 335] on span "Close" at bounding box center [548, 333] width 20 height 11
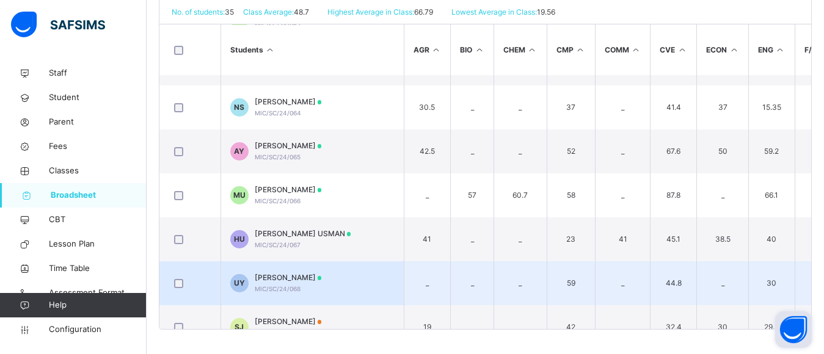
click at [283, 273] on span "[PERSON_NAME]" at bounding box center [288, 277] width 67 height 11
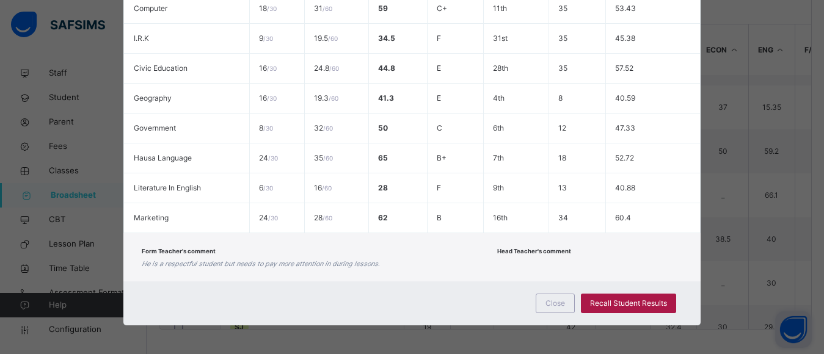
click at [630, 299] on span "Recall Student Results" at bounding box center [628, 303] width 77 height 11
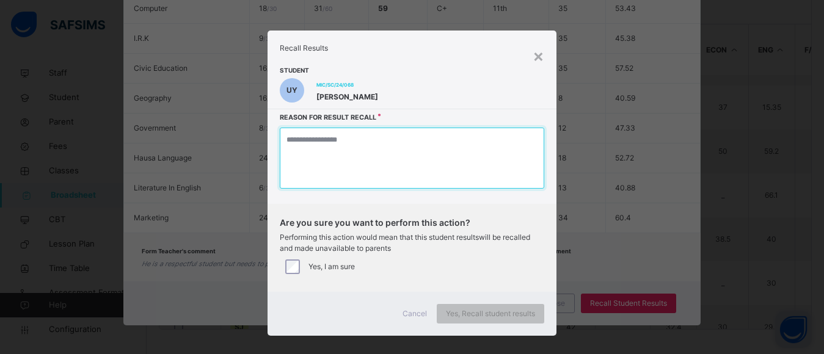
click at [376, 164] on textarea at bounding box center [412, 158] width 264 height 61
type textarea "*"
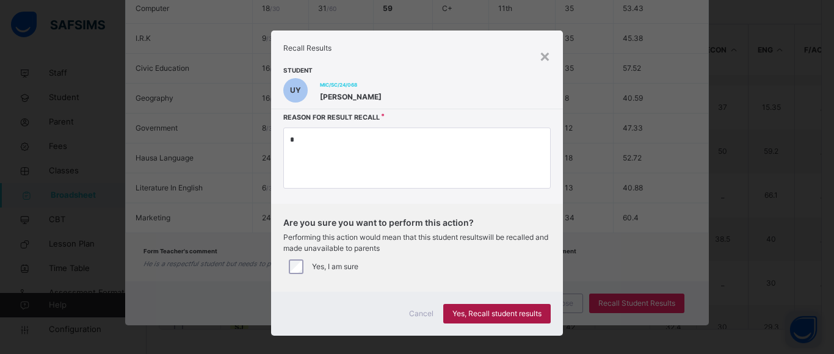
click at [489, 317] on span "Yes, Recall student results" at bounding box center [497, 313] width 89 height 11
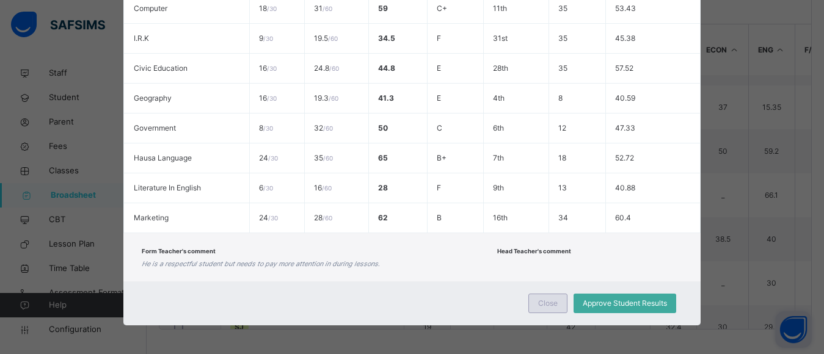
click at [555, 302] on span "Close" at bounding box center [548, 303] width 20 height 11
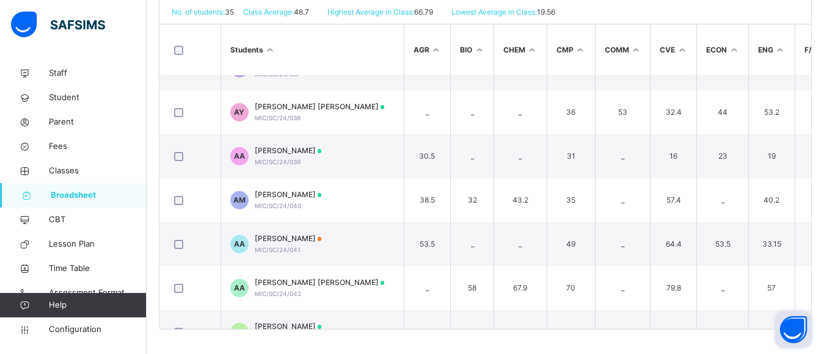
scroll to position [0, 0]
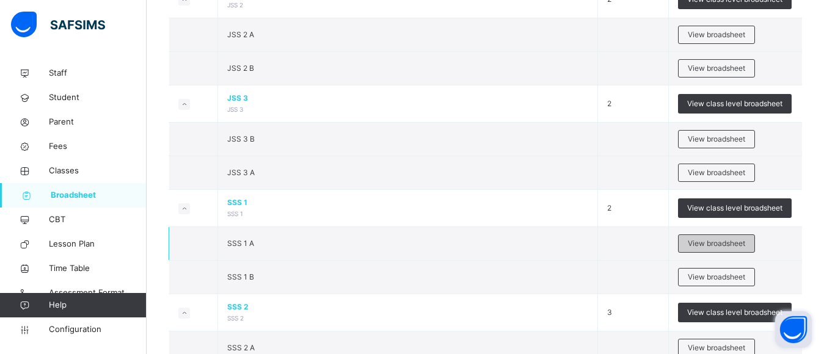
scroll to position [1272, 0]
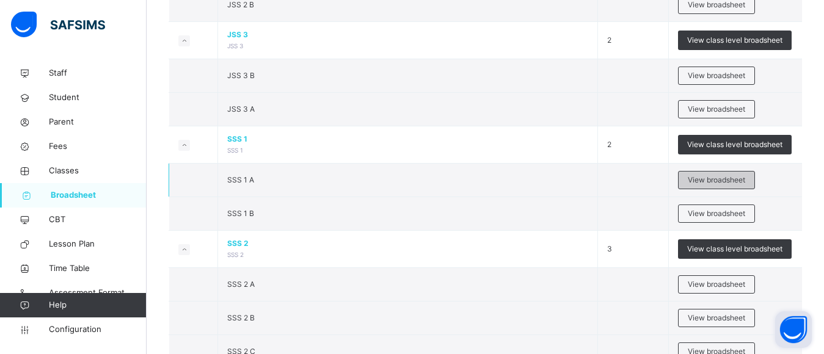
click at [723, 178] on span "View broadsheet" at bounding box center [716, 180] width 57 height 11
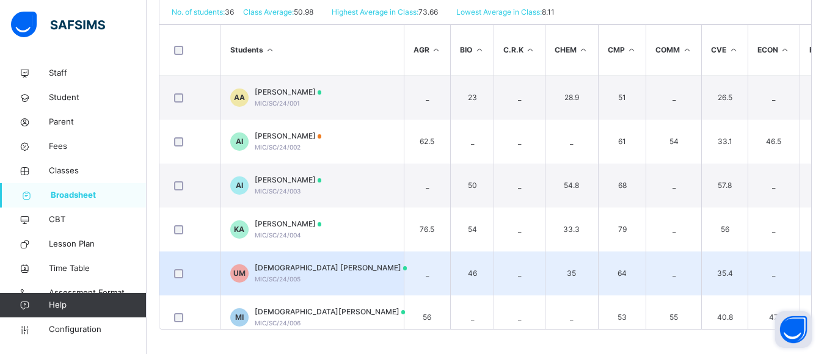
scroll to position [34, 0]
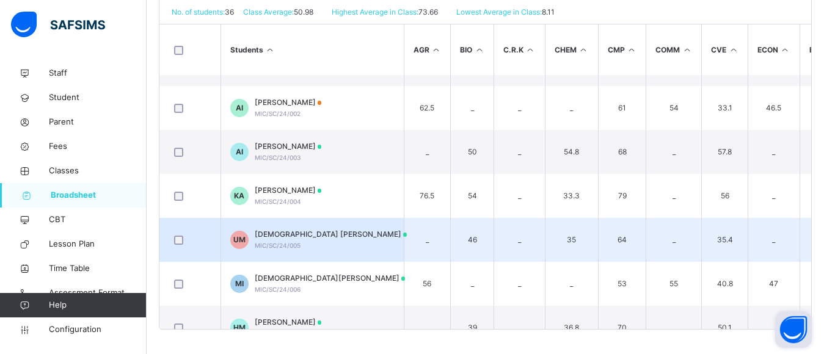
click at [295, 238] on span "USMAN RABIU MUHAMMAD" at bounding box center [331, 234] width 153 height 11
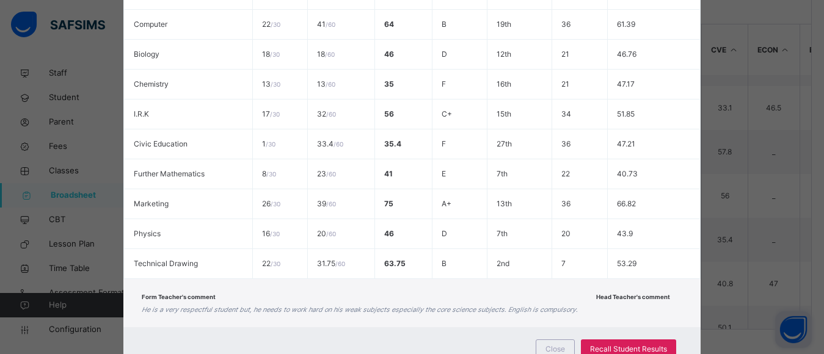
scroll to position [388, 0]
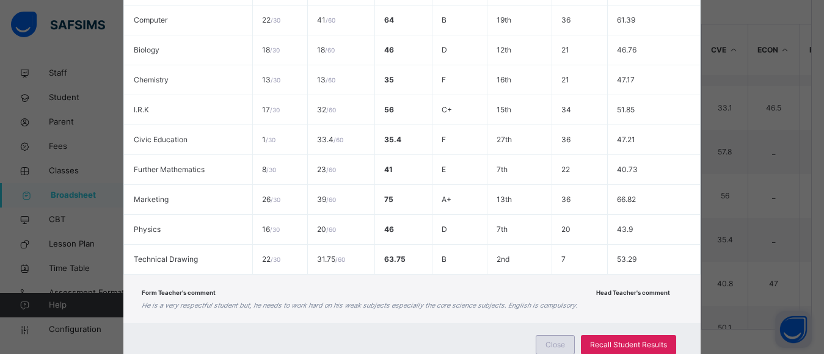
click at [561, 340] on span "Close" at bounding box center [555, 345] width 20 height 11
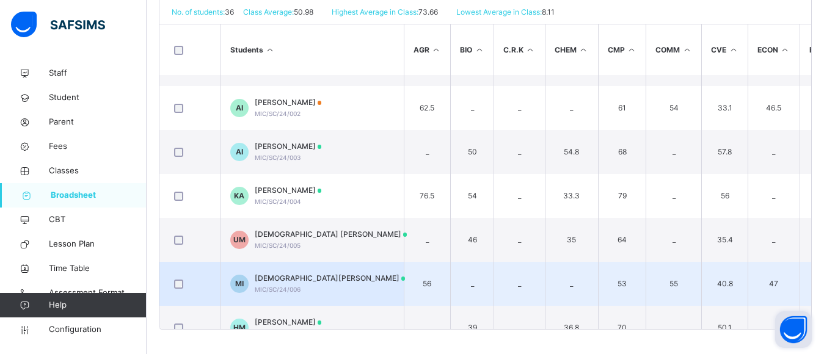
click at [338, 275] on span "MUHAMMAD USMAN IBRAHIM" at bounding box center [330, 278] width 151 height 11
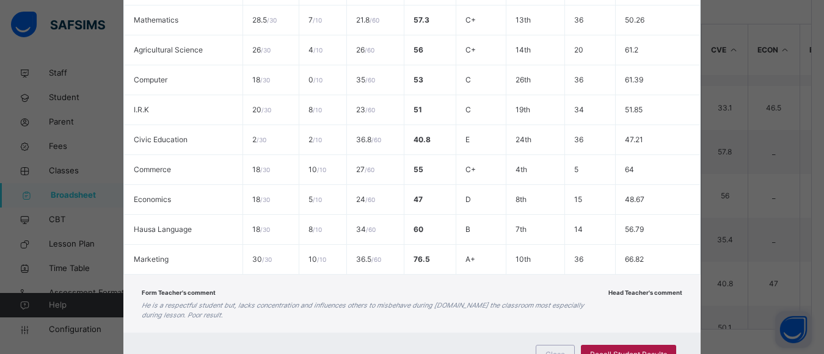
click at [609, 349] on span "Recall Student Results" at bounding box center [628, 354] width 77 height 11
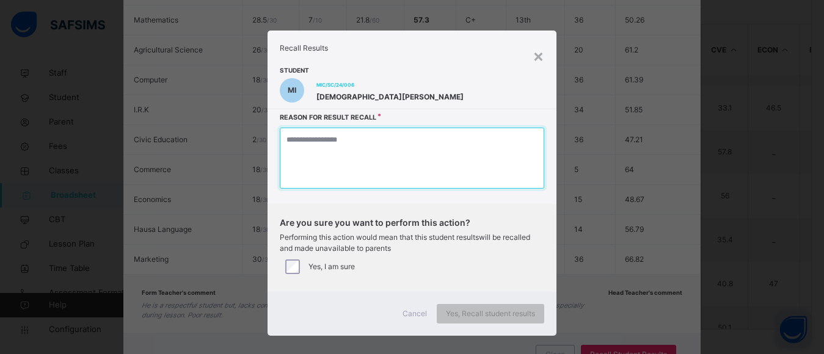
click at [399, 153] on textarea at bounding box center [412, 158] width 264 height 61
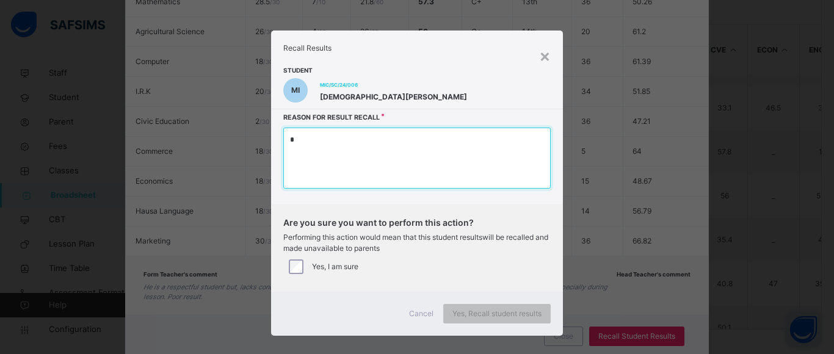
type textarea "*"
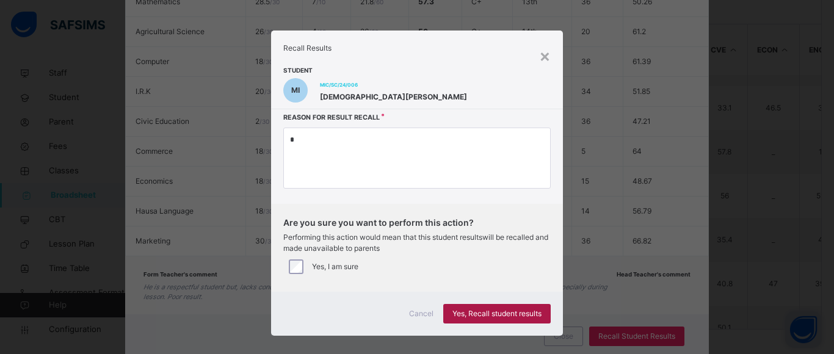
click at [512, 310] on span "Yes, Recall student results" at bounding box center [497, 313] width 89 height 11
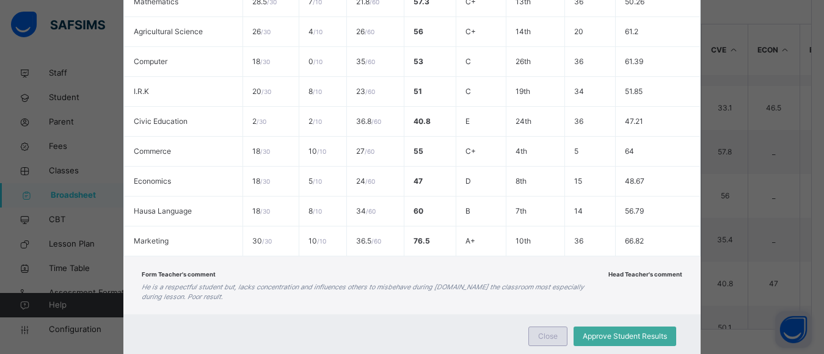
click at [549, 336] on span "Close" at bounding box center [548, 336] width 20 height 11
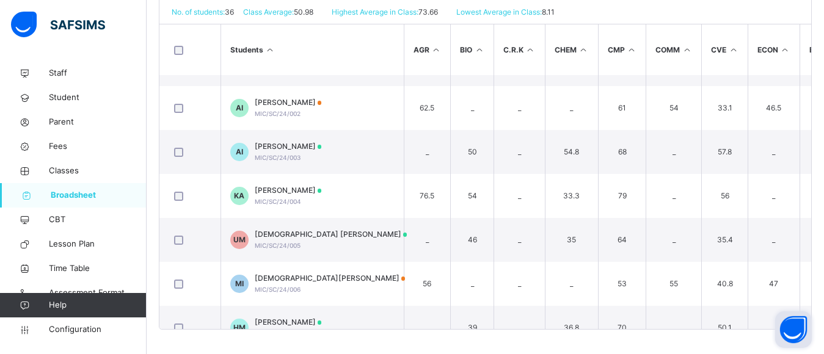
scroll to position [179, 0]
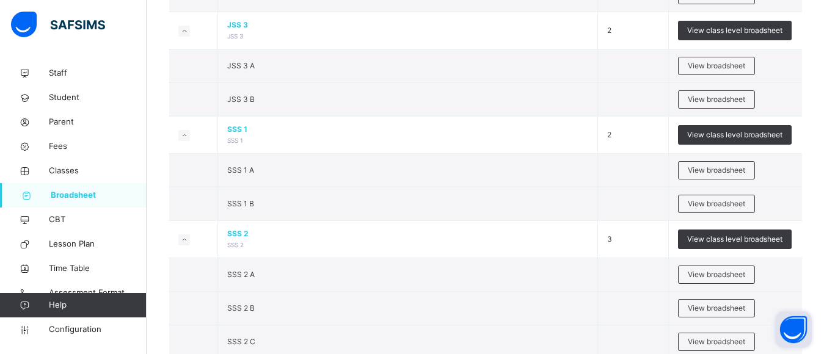
scroll to position [1287, 0]
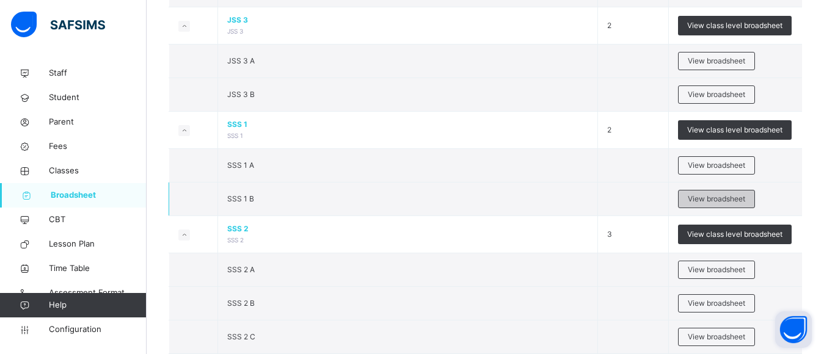
click at [715, 194] on span "View broadsheet" at bounding box center [716, 199] width 57 height 11
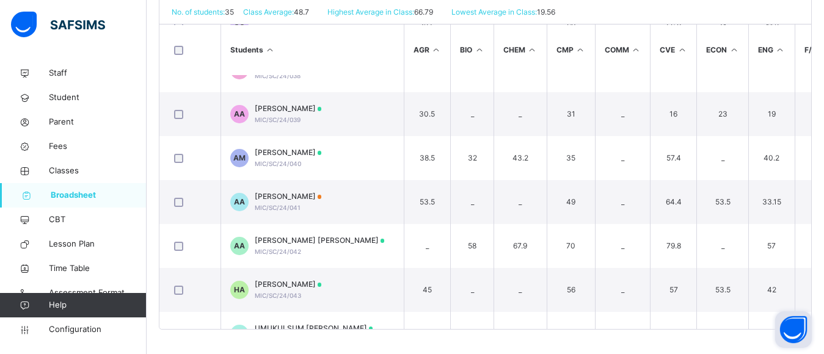
scroll to position [62, 0]
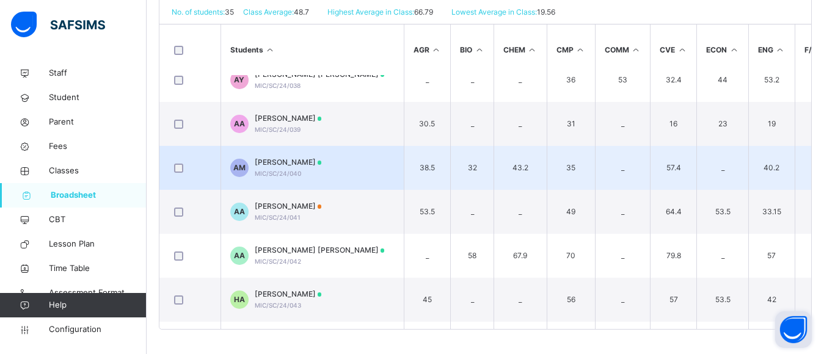
click at [294, 160] on span "[PERSON_NAME]" at bounding box center [288, 162] width 67 height 11
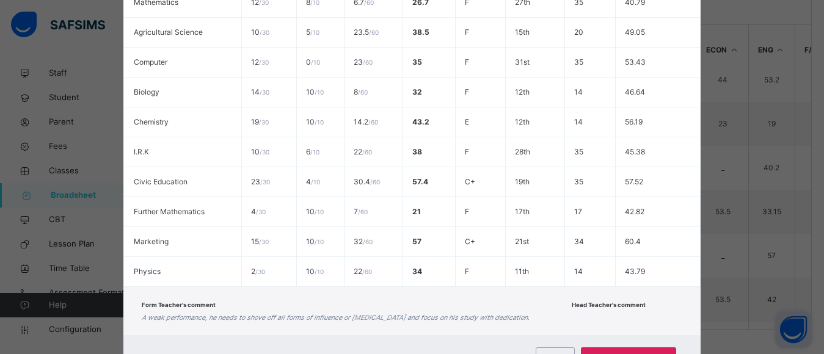
scroll to position [413, 0]
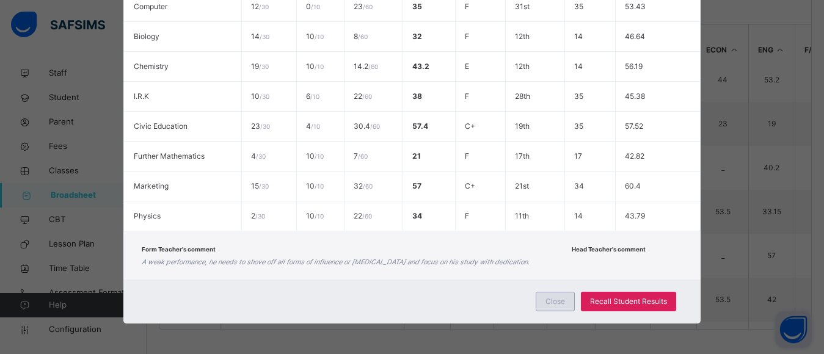
click at [557, 301] on span "Close" at bounding box center [555, 301] width 20 height 11
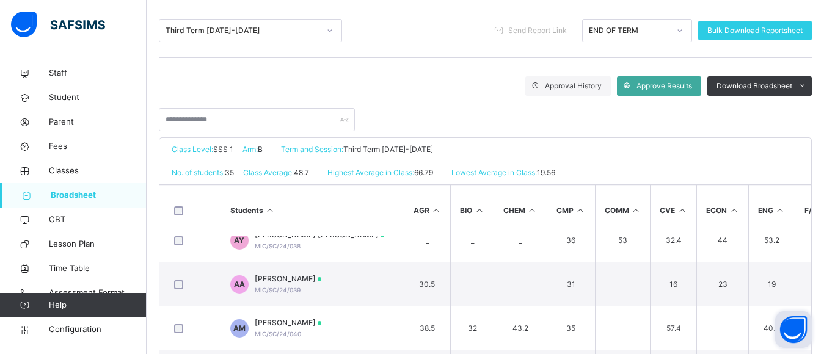
scroll to position [111, 0]
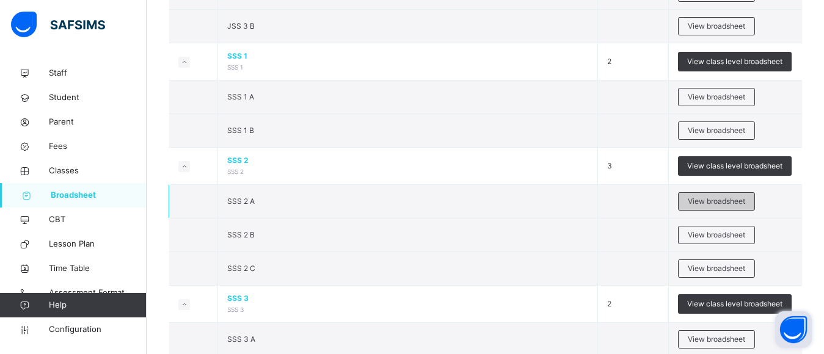
scroll to position [1384, 0]
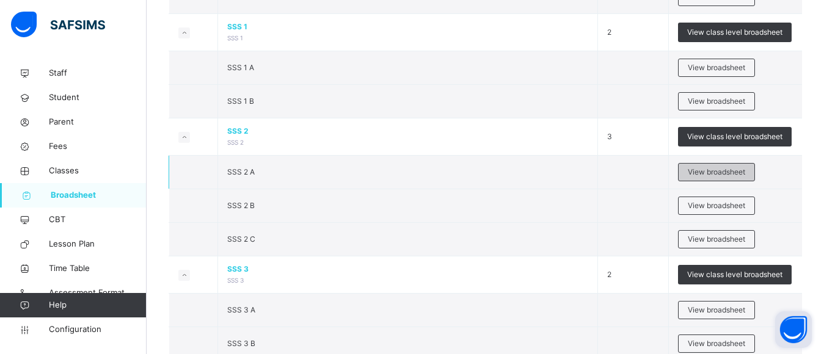
click at [722, 169] on span "View broadsheet" at bounding box center [716, 172] width 57 height 11
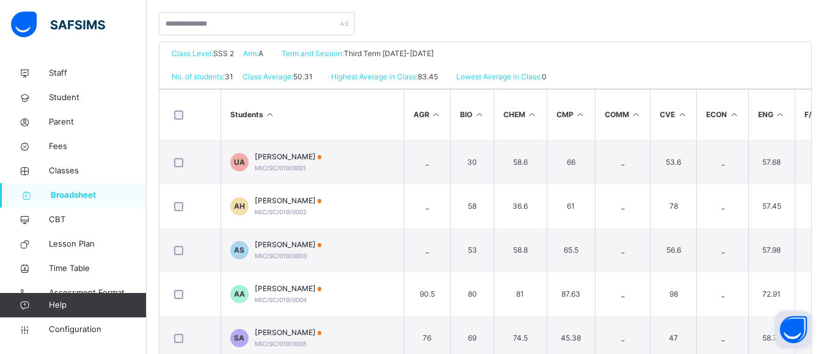
scroll to position [144, 0]
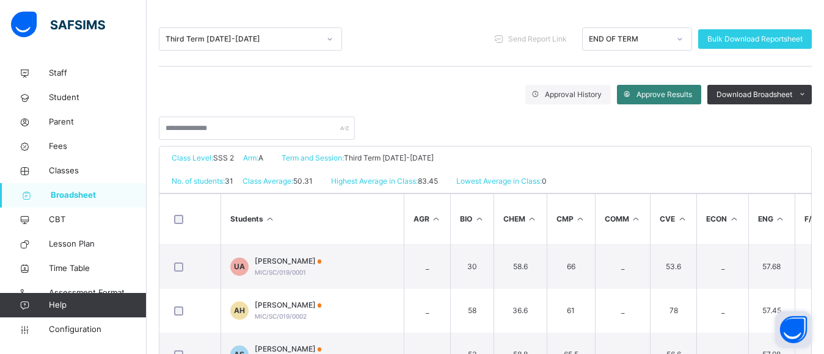
click at [667, 92] on span "Approve Results" at bounding box center [664, 94] width 56 height 11
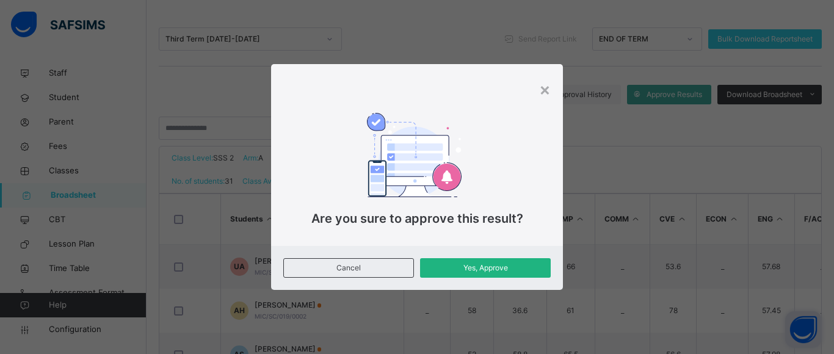
click at [478, 268] on span "Yes, Approve" at bounding box center [485, 268] width 112 height 11
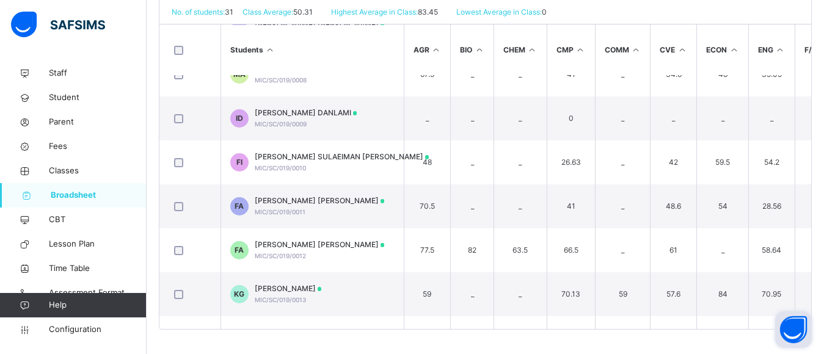
scroll to position [314, 0]
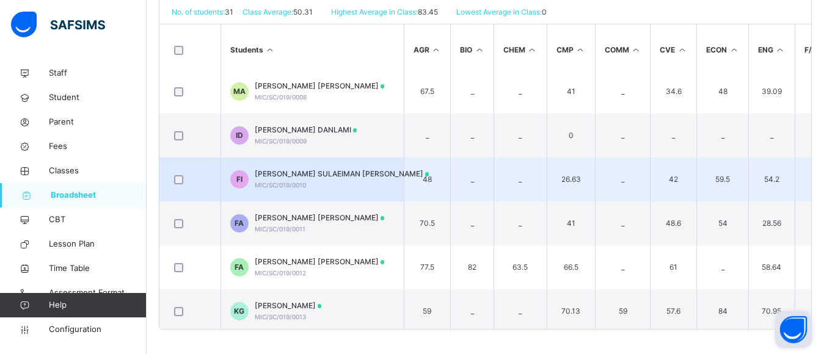
click at [347, 170] on span "[PERSON_NAME] SULAEIMAN [PERSON_NAME]" at bounding box center [342, 174] width 175 height 11
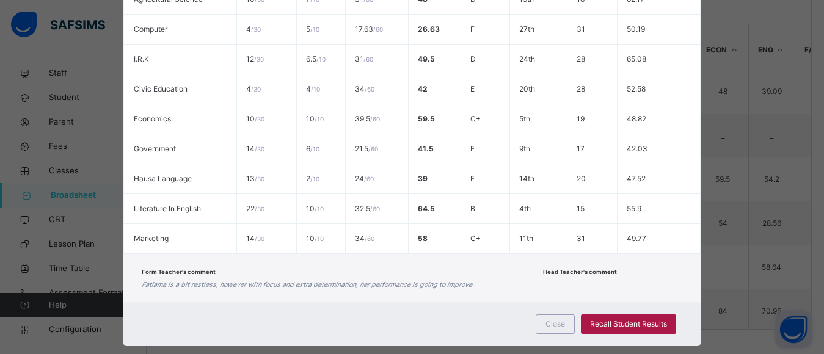
scroll to position [410, 0]
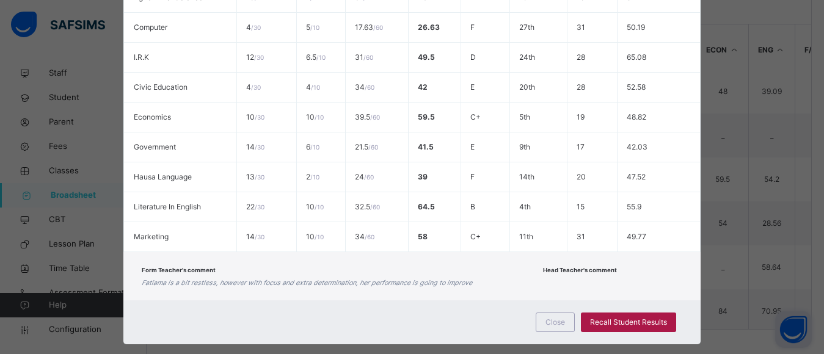
click at [631, 317] on span "Recall Student Results" at bounding box center [628, 322] width 77 height 11
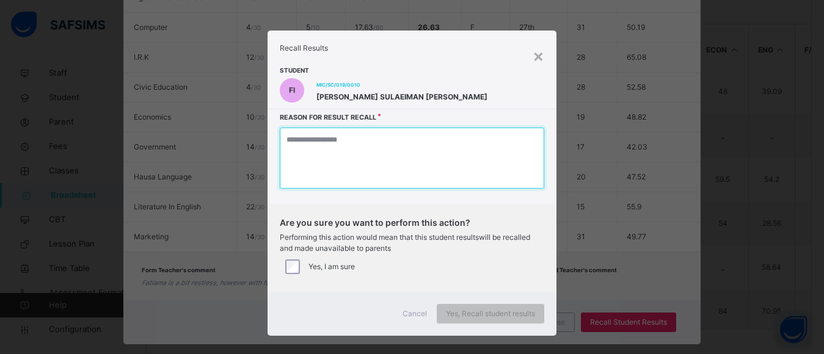
click at [371, 161] on textarea at bounding box center [412, 158] width 264 height 61
type textarea "*"
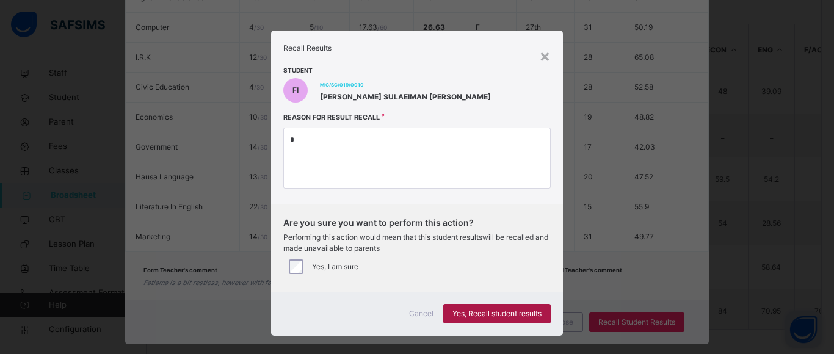
click at [482, 312] on span "Yes, Recall student results" at bounding box center [497, 313] width 89 height 11
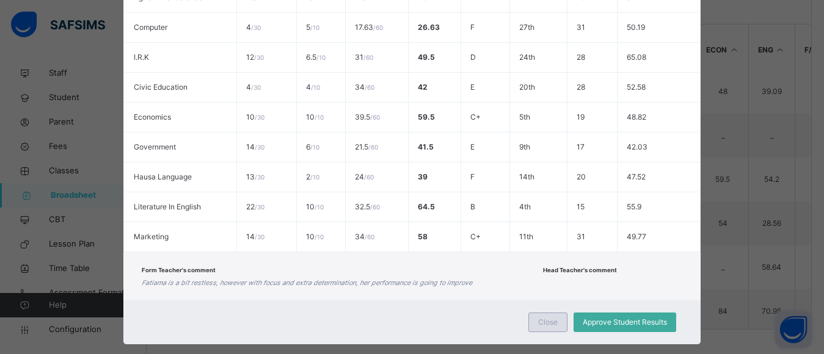
click at [561, 313] on div "Close" at bounding box center [547, 323] width 39 height 20
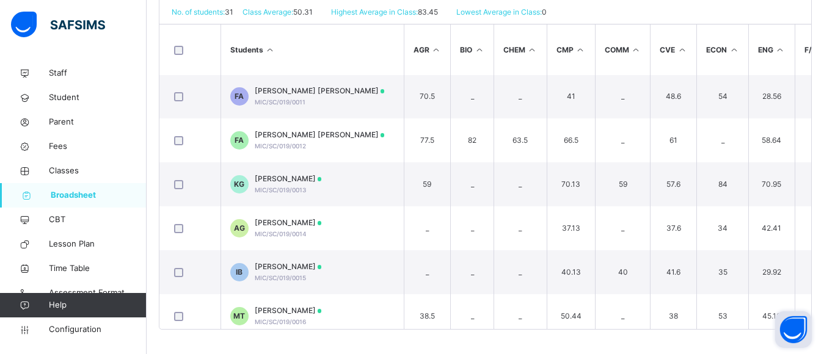
scroll to position [443, 0]
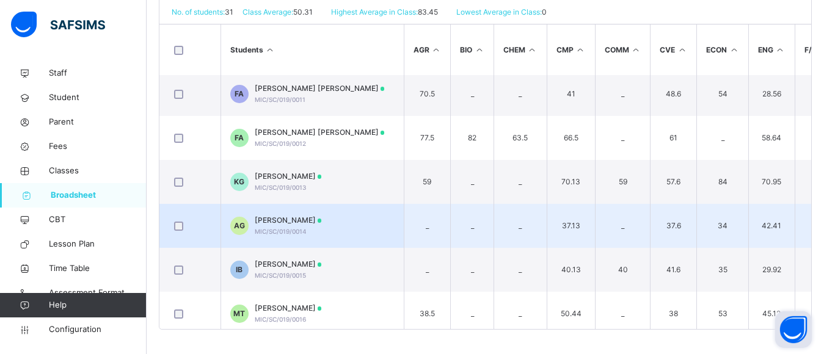
click at [316, 227] on div "ALIYU RABIU GARO MIC/SC/019/0014" at bounding box center [288, 226] width 67 height 22
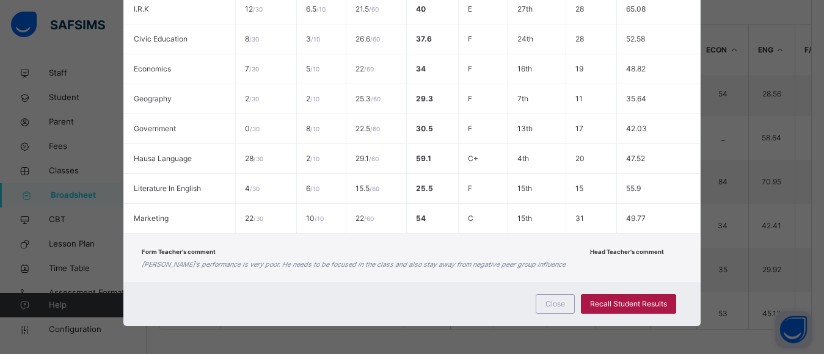
click at [618, 307] on span "Recall Student Results" at bounding box center [628, 304] width 77 height 11
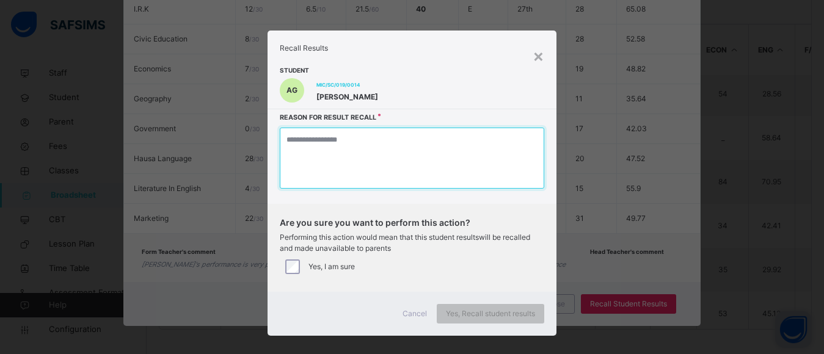
click at [449, 164] on textarea at bounding box center [412, 158] width 264 height 61
type textarea "*"
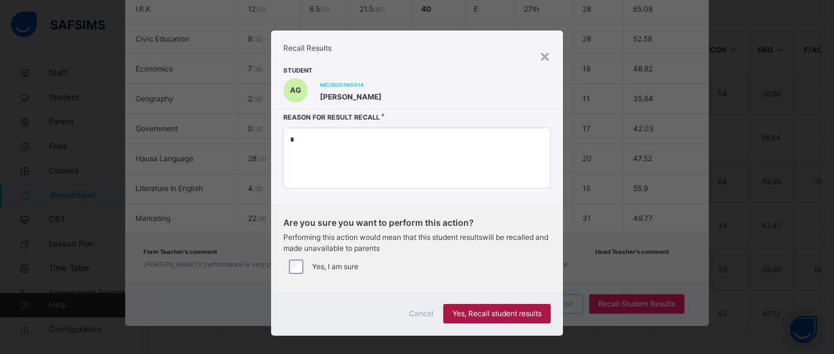
click at [482, 316] on span "Yes, Recall student results" at bounding box center [497, 313] width 89 height 11
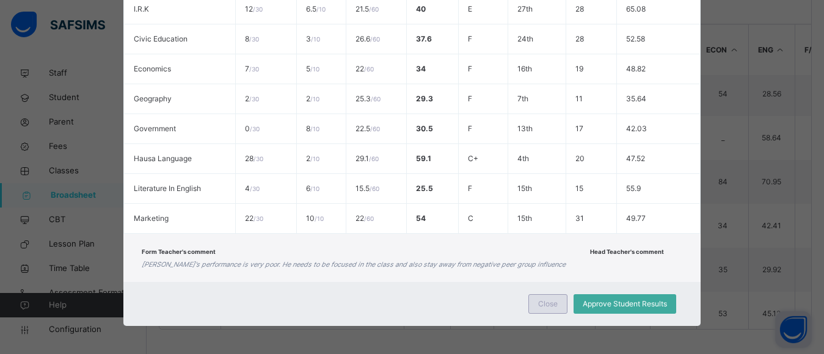
click at [556, 304] on span "Close" at bounding box center [548, 304] width 20 height 11
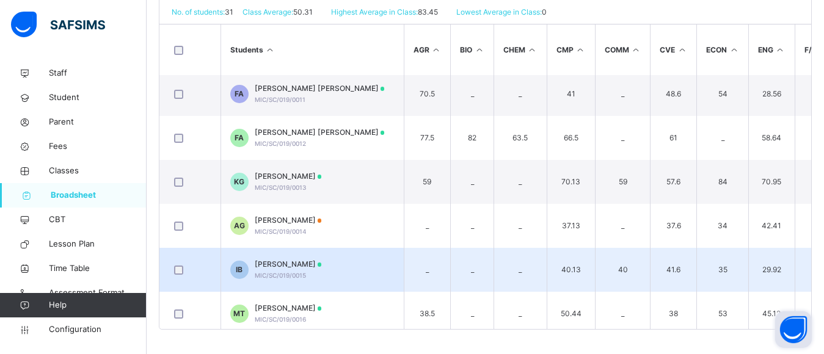
click at [322, 268] on span "[PERSON_NAME]" at bounding box center [288, 264] width 67 height 11
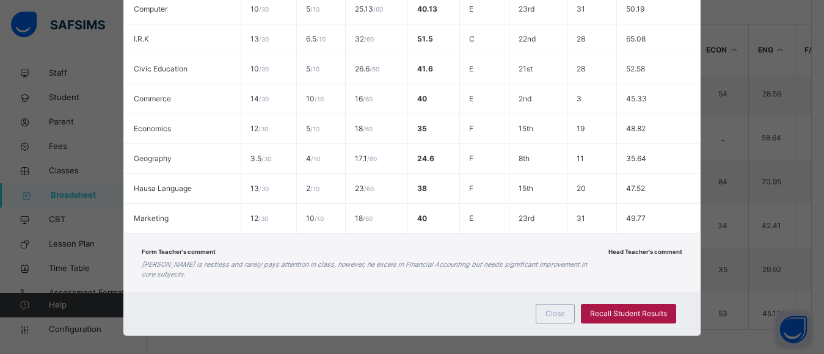
click at [646, 308] on span "Recall Student Results" at bounding box center [628, 313] width 77 height 11
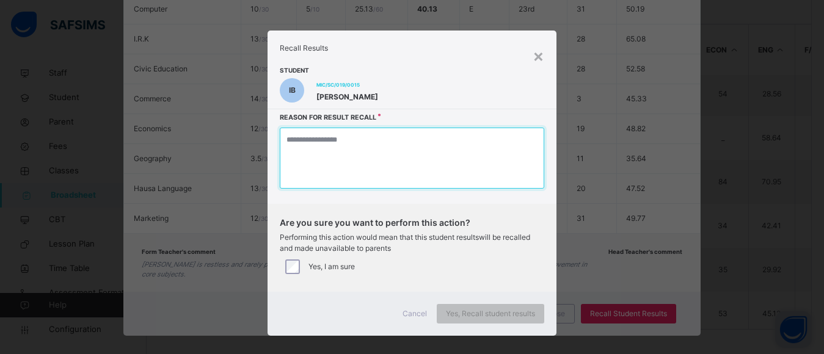
click at [457, 165] on textarea at bounding box center [412, 158] width 264 height 61
type textarea "*"
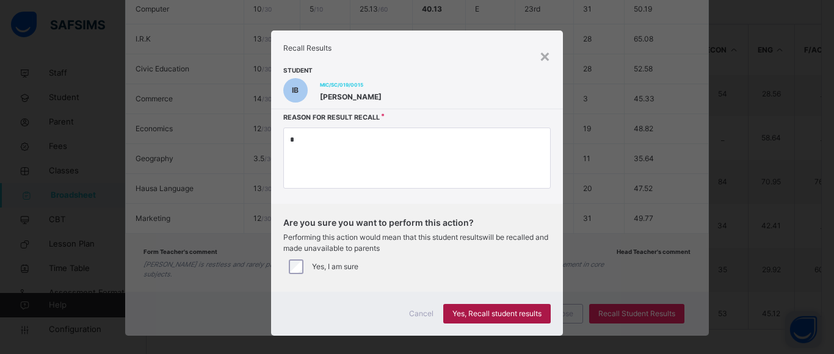
click at [486, 310] on span "Yes, Recall student results" at bounding box center [497, 313] width 89 height 11
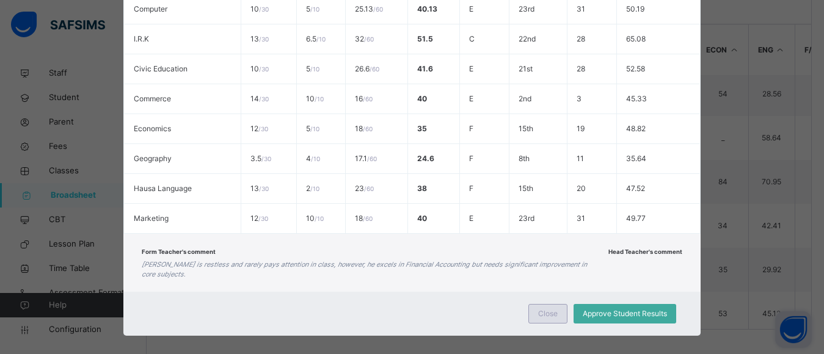
click at [560, 304] on div "Close" at bounding box center [547, 314] width 39 height 20
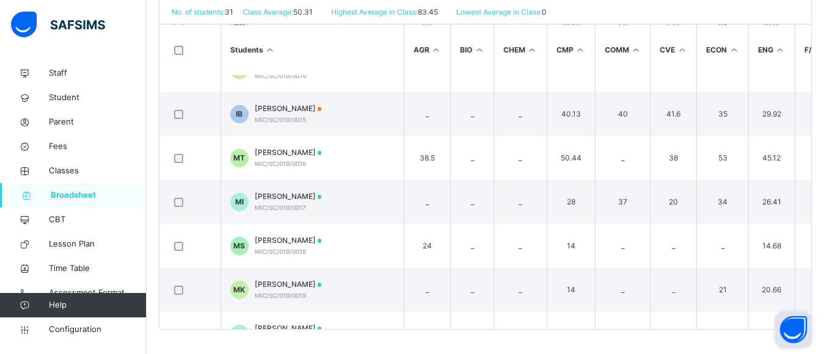
scroll to position [602, 0]
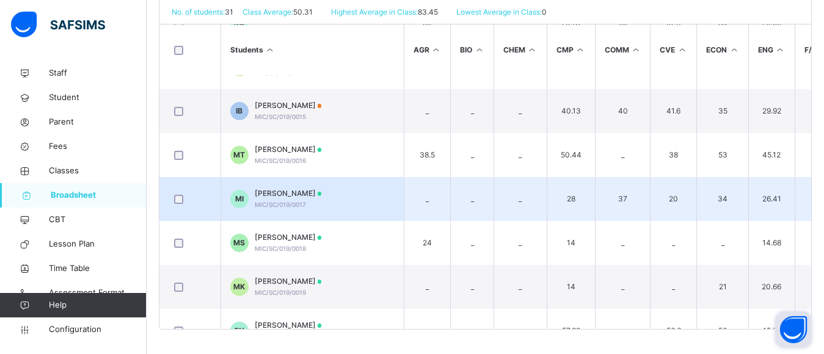
click at [322, 197] on span "[PERSON_NAME]" at bounding box center [288, 193] width 67 height 11
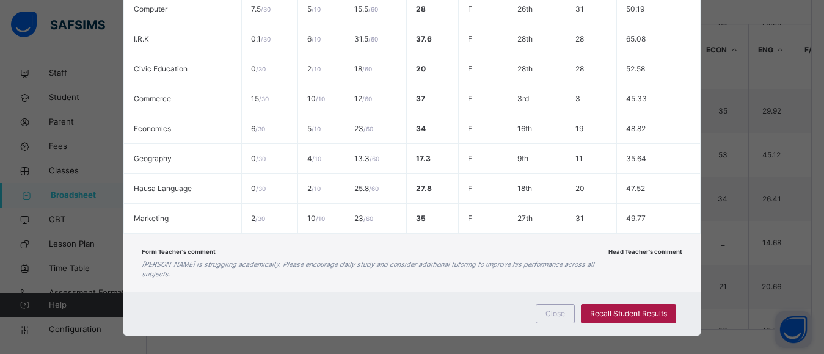
click at [620, 308] on span "Recall Student Results" at bounding box center [628, 313] width 77 height 11
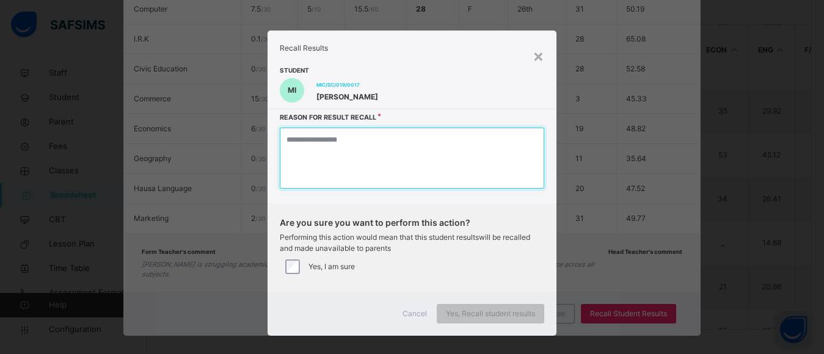
click at [443, 158] on textarea at bounding box center [412, 158] width 264 height 61
type textarea "*"
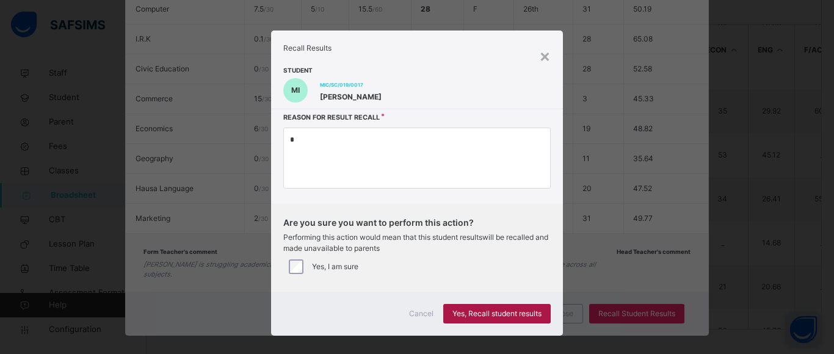
click at [495, 310] on span "Yes, Recall student results" at bounding box center [497, 313] width 89 height 11
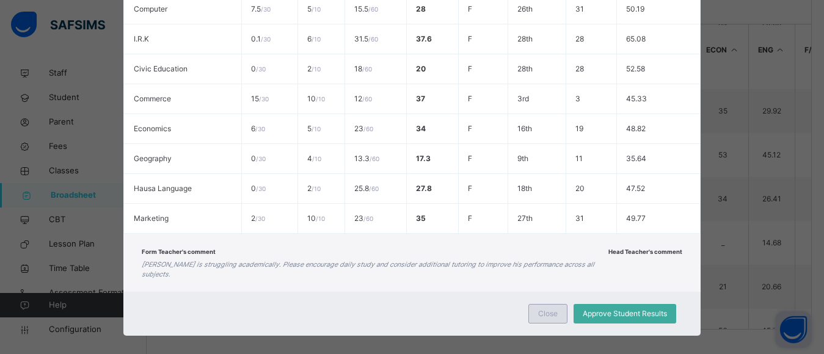
click at [548, 308] on span "Close" at bounding box center [548, 313] width 20 height 11
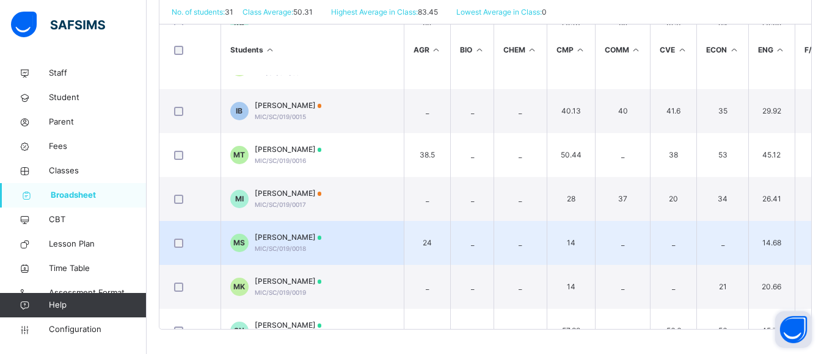
click at [322, 239] on span "[PERSON_NAME]" at bounding box center [288, 237] width 67 height 11
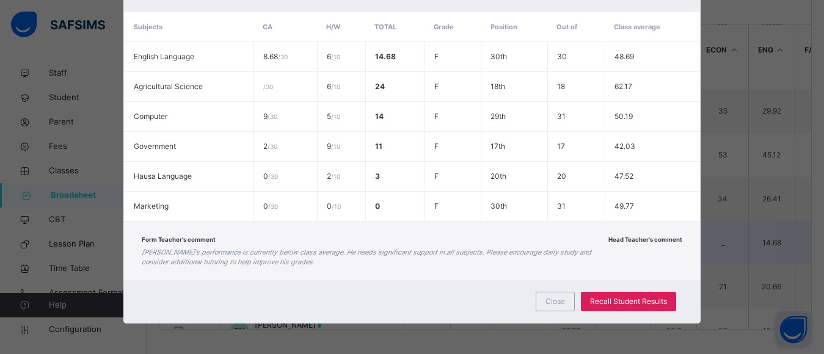
scroll to position [273, 0]
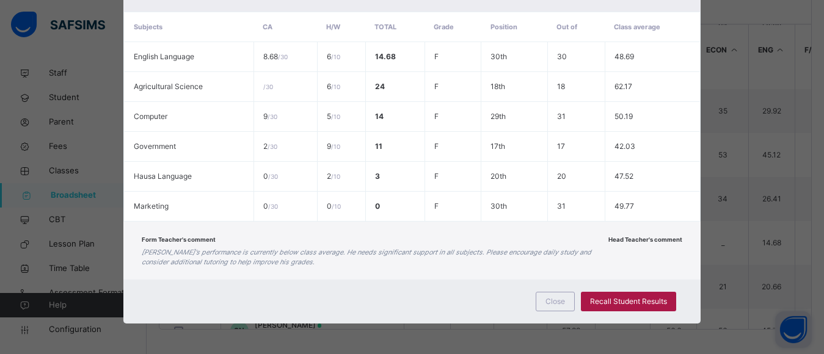
click at [621, 302] on span "Recall Student Results" at bounding box center [628, 301] width 77 height 11
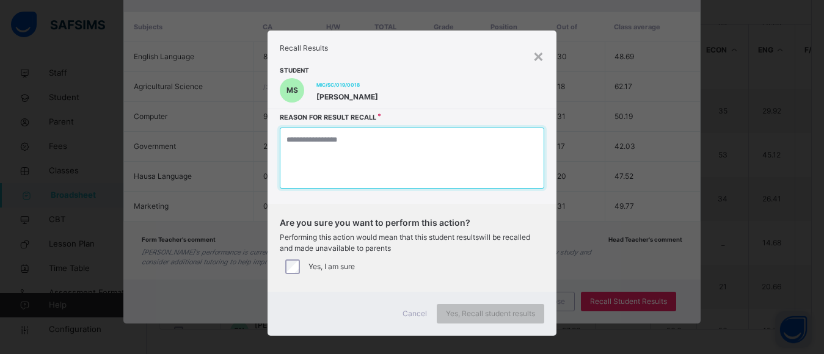
drag, startPoint x: 442, startPoint y: 180, endPoint x: 282, endPoint y: 298, distance: 199.6
click at [442, 180] on textarea at bounding box center [412, 158] width 264 height 61
type textarea "*"
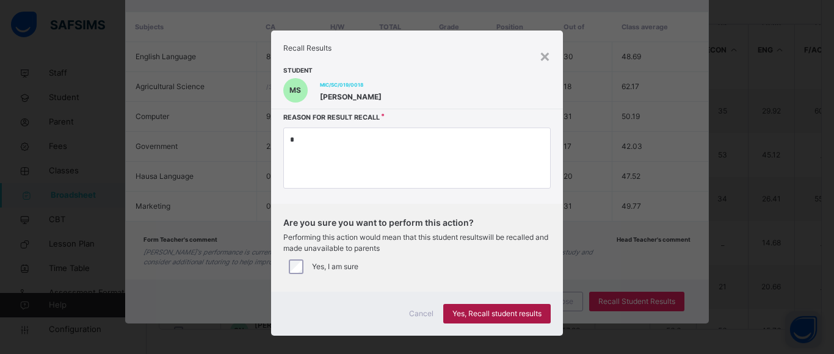
click at [494, 312] on span "Yes, Recall student results" at bounding box center [497, 313] width 89 height 11
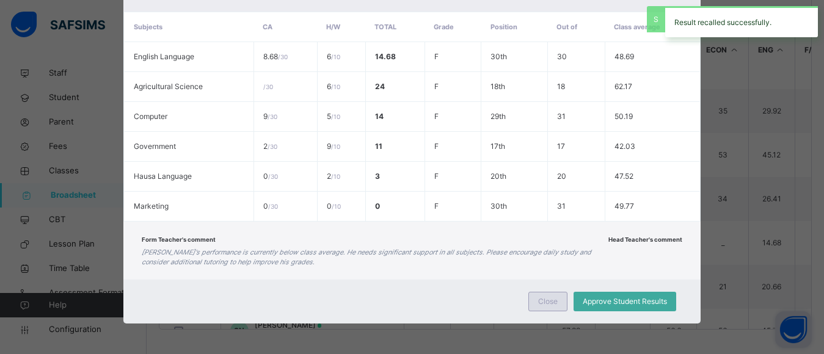
click at [547, 300] on span "Close" at bounding box center [548, 301] width 20 height 11
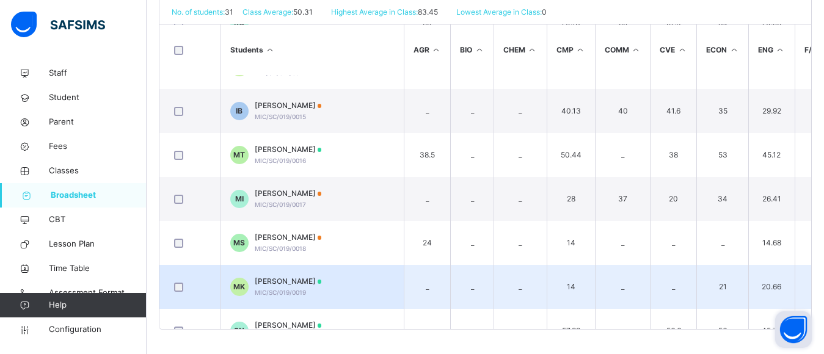
click at [322, 278] on span "[PERSON_NAME]" at bounding box center [288, 281] width 67 height 11
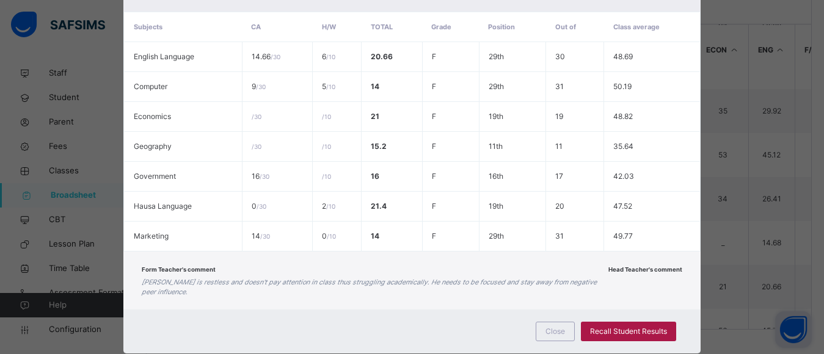
click at [627, 333] on span "Recall Student Results" at bounding box center [628, 331] width 77 height 11
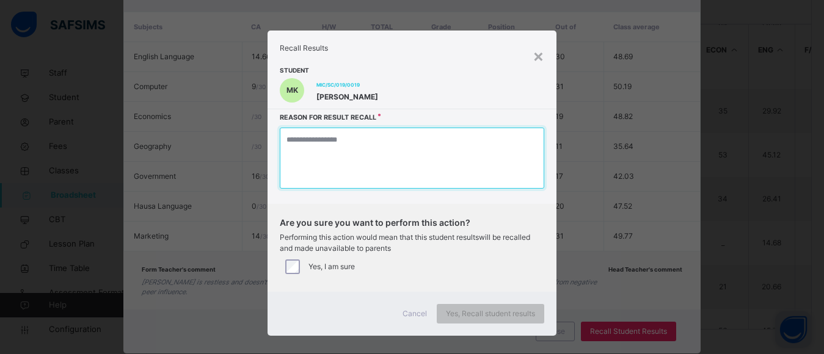
click at [390, 153] on textarea at bounding box center [412, 158] width 264 height 61
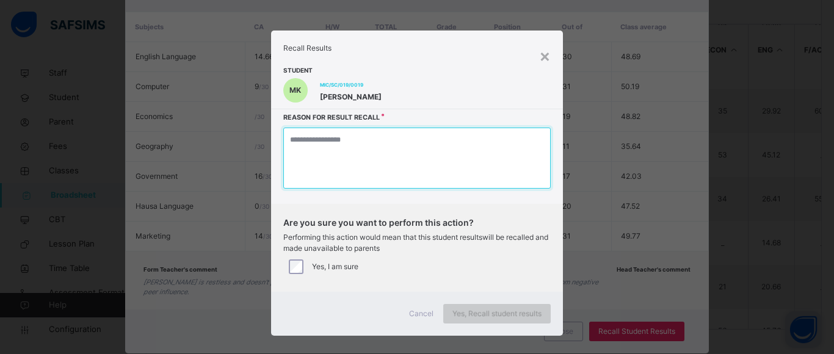
drag, startPoint x: 329, startPoint y: 167, endPoint x: 485, endPoint y: 316, distance: 215.6
click at [329, 167] on textarea at bounding box center [416, 158] width 267 height 61
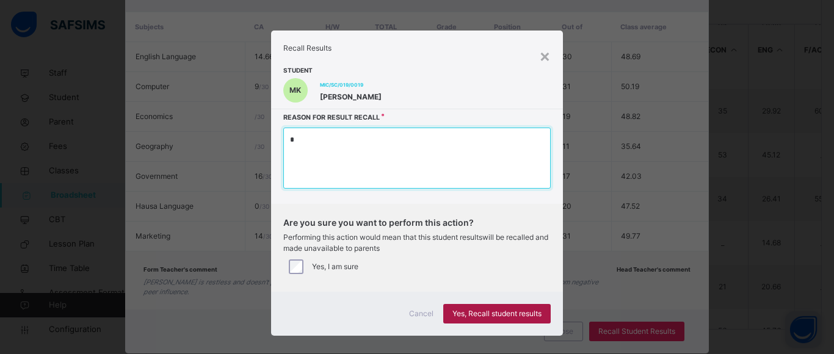
type textarea "*"
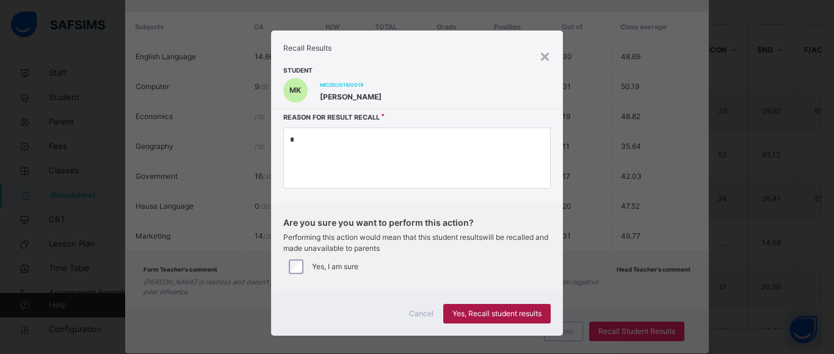
click at [486, 313] on span "Yes, Recall student results" at bounding box center [497, 313] width 89 height 11
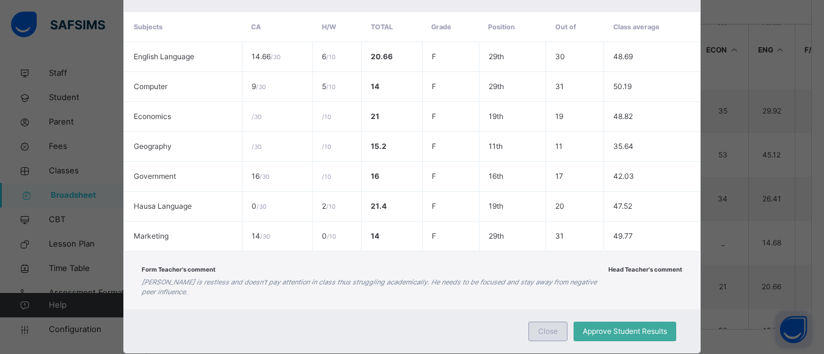
click at [548, 331] on span "Close" at bounding box center [548, 331] width 20 height 11
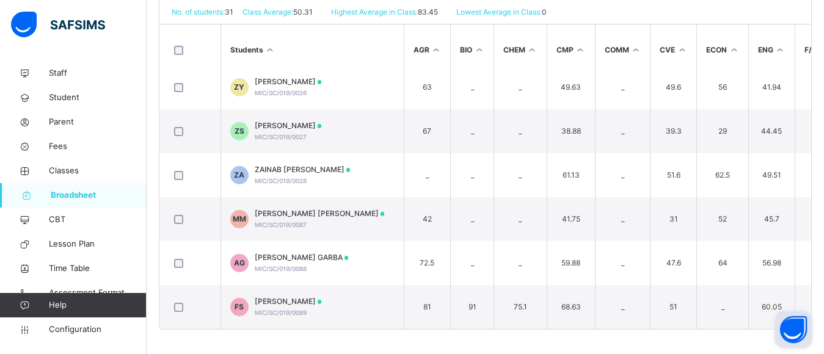
scroll to position [159, 0]
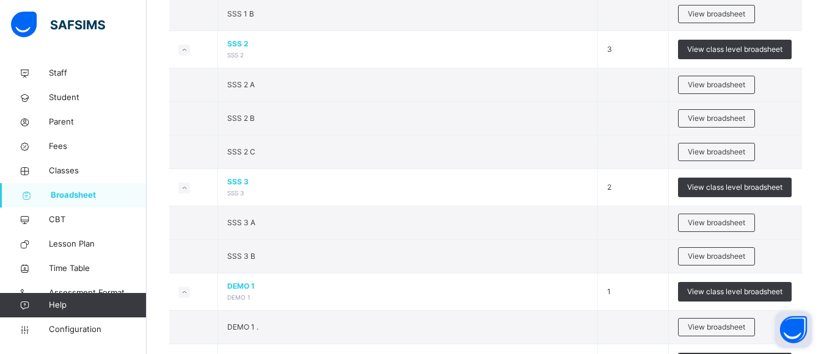
scroll to position [1477, 0]
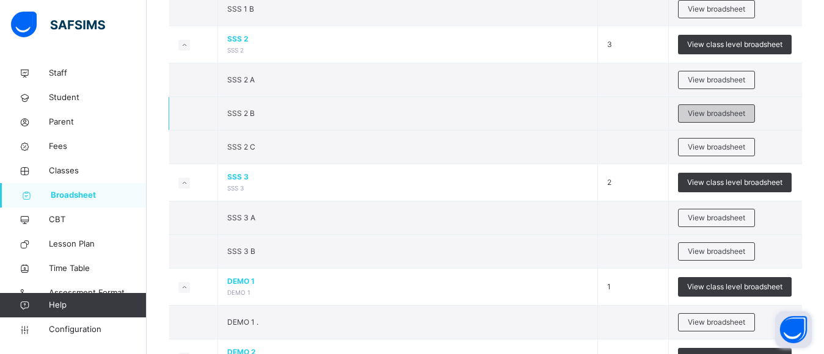
click at [722, 111] on span "View broadsheet" at bounding box center [716, 113] width 57 height 11
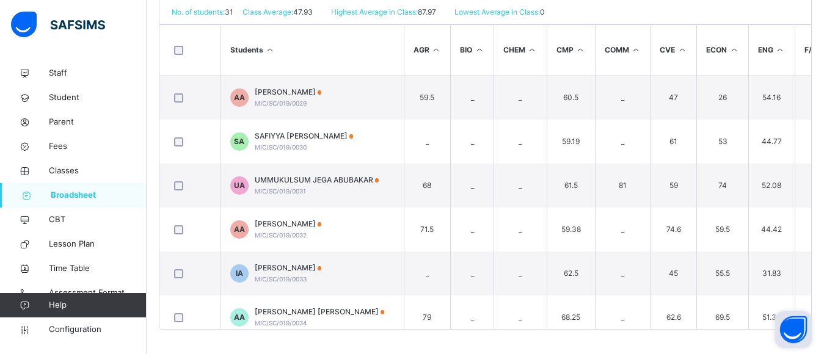
scroll to position [178, 0]
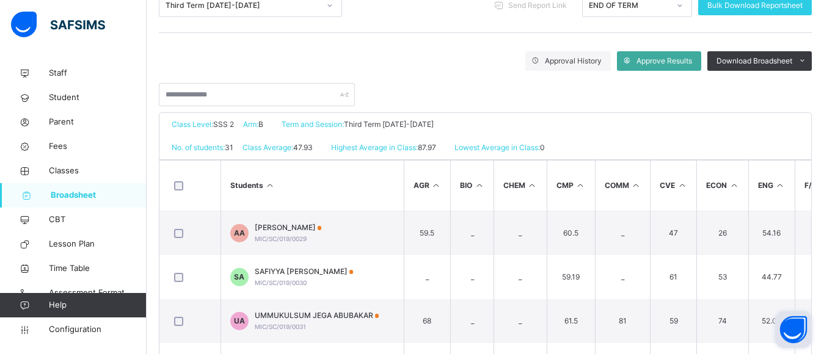
click at [668, 58] on span "Approve Results" at bounding box center [664, 61] width 56 height 11
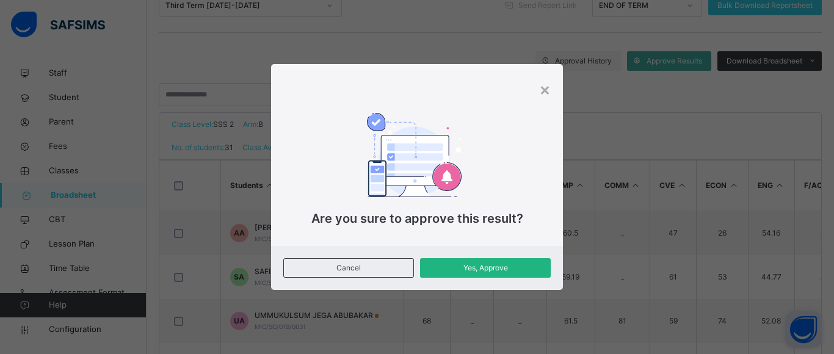
click at [490, 265] on span "Yes, Approve" at bounding box center [485, 268] width 112 height 11
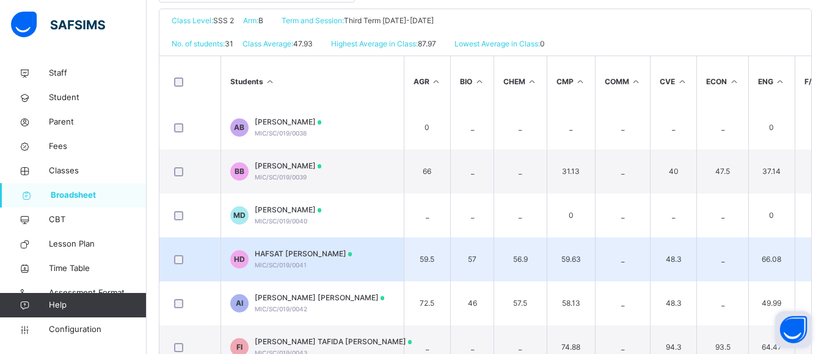
scroll to position [404, 0]
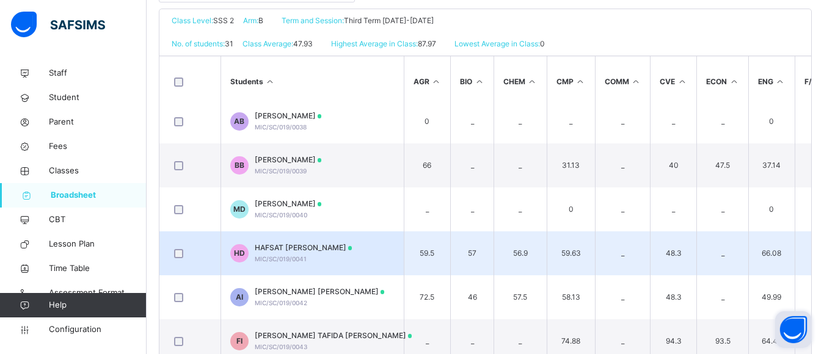
click at [294, 253] on div "HAFSAT USMAN DAUDA MIC/SC/019/0041" at bounding box center [304, 253] width 98 height 22
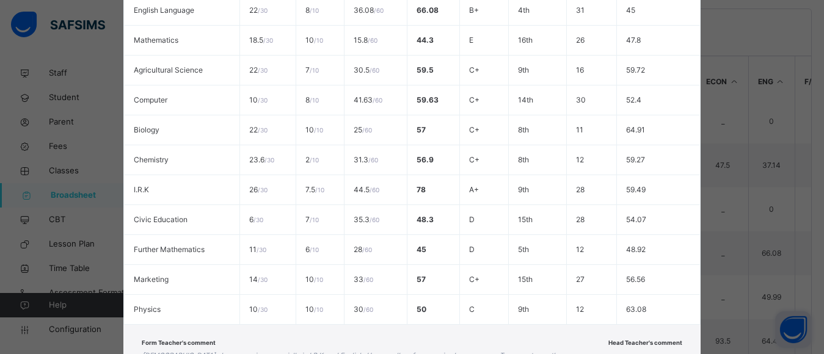
scroll to position [380, 0]
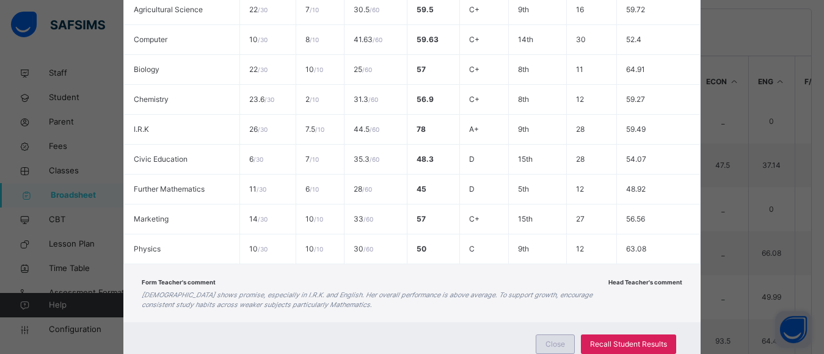
click at [557, 339] on span "Close" at bounding box center [555, 344] width 20 height 11
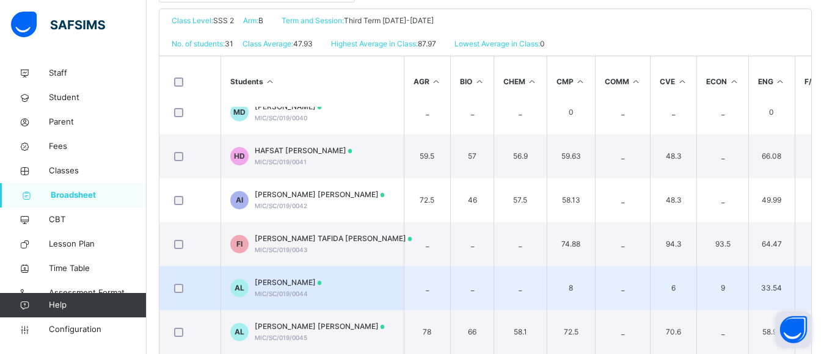
scroll to position [524, 0]
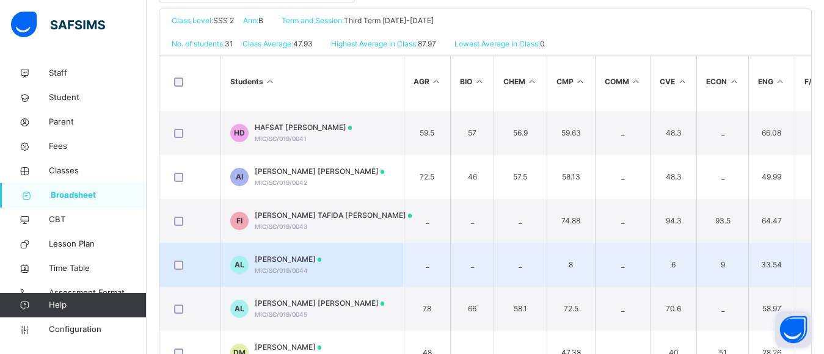
click at [297, 264] on span "[PERSON_NAME]" at bounding box center [288, 259] width 67 height 11
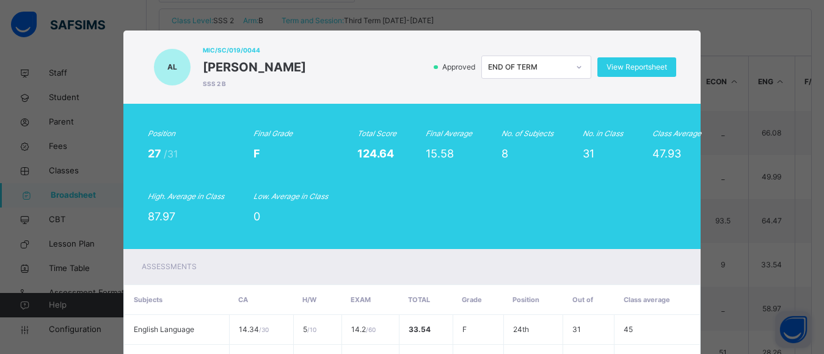
scroll to position [333, 0]
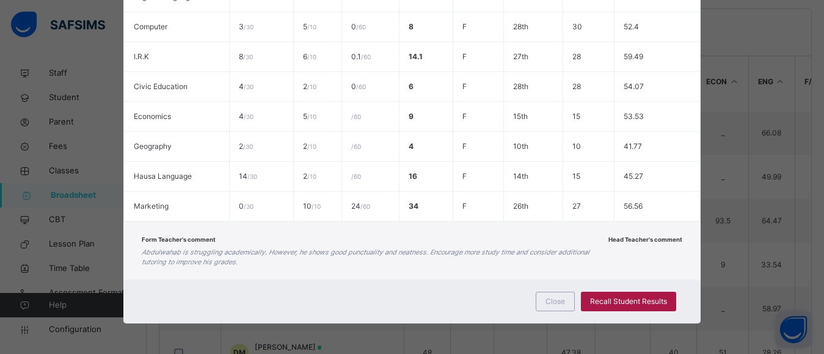
click at [614, 302] on span "Recall Student Results" at bounding box center [628, 301] width 77 height 11
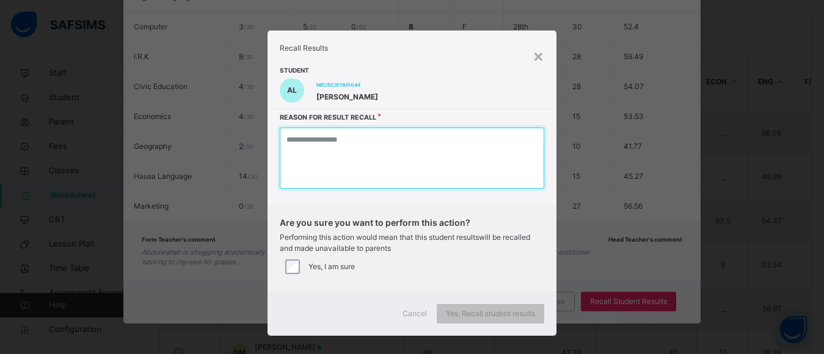
click at [432, 163] on textarea at bounding box center [412, 158] width 264 height 61
type textarea "*"
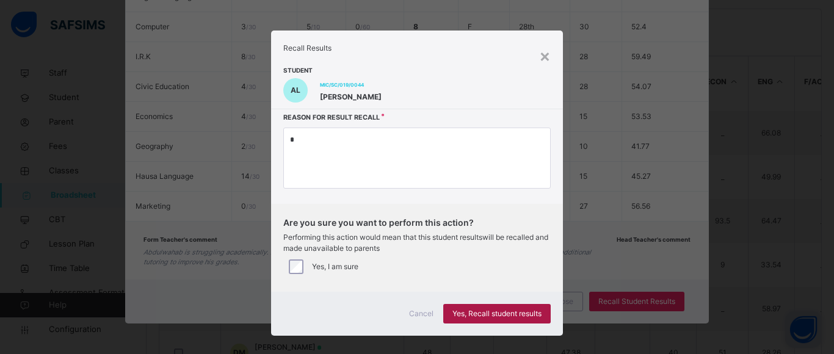
click at [476, 309] on span "Yes, Recall student results" at bounding box center [497, 313] width 89 height 11
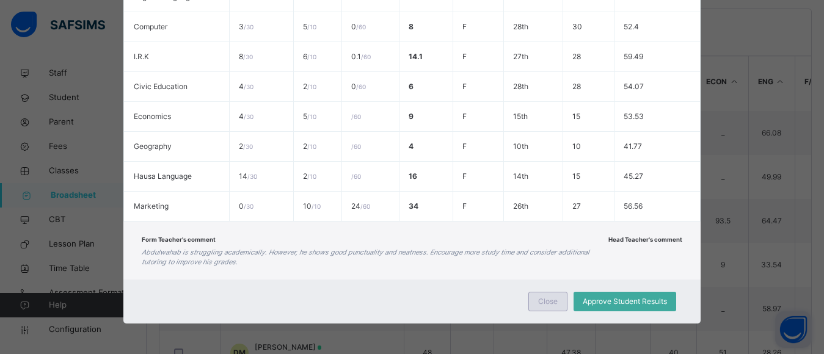
click at [548, 297] on span "Close" at bounding box center [548, 301] width 20 height 11
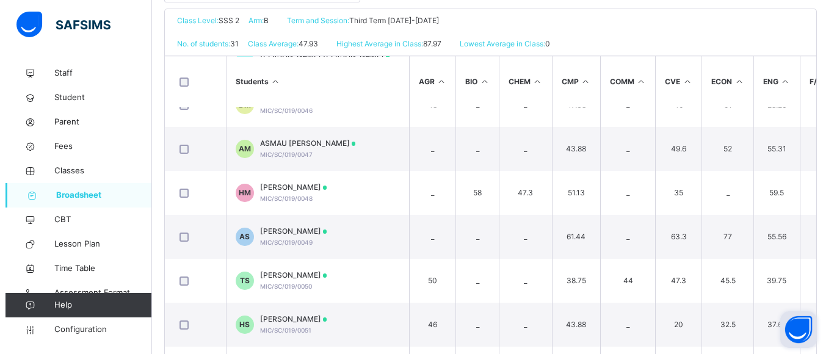
scroll to position [778, 0]
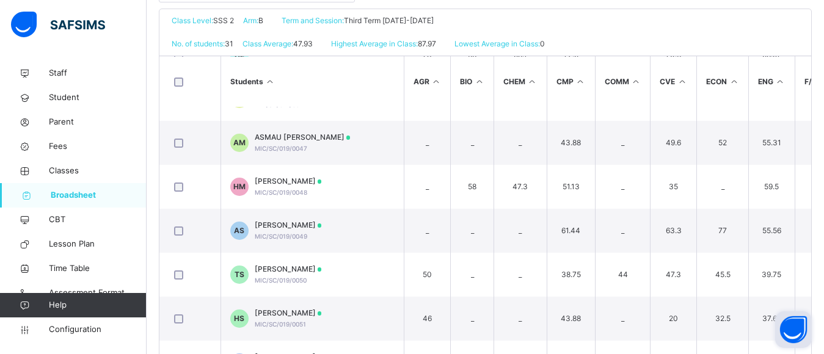
click at [822, 253] on div "Broadsheet / SSS 2 B Class Arm Broadsheet Cumulative Third Term 2024-2025 Send …" at bounding box center [485, 83] width 677 height 606
click at [214, 277] on td at bounding box center [189, 275] width 61 height 44
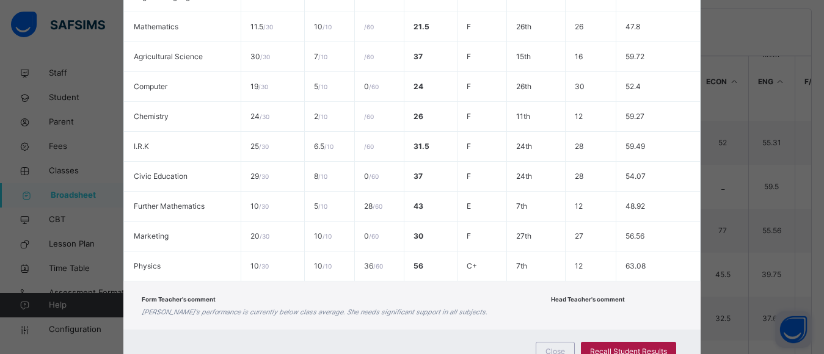
drag, startPoint x: 312, startPoint y: 85, endPoint x: 616, endPoint y: 346, distance: 400.2
click at [323, 66] on td "7 / 10" at bounding box center [330, 57] width 50 height 30
click at [305, 269] on td "10 / 10" at bounding box center [330, 267] width 50 height 30
click at [616, 346] on div "Recall Student Results" at bounding box center [628, 352] width 95 height 20
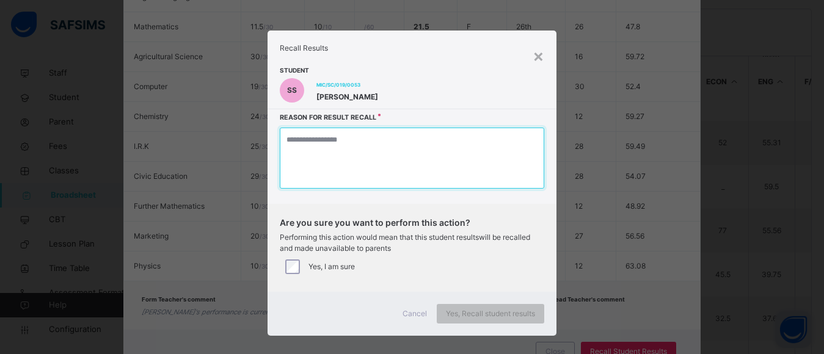
click at [393, 174] on textarea at bounding box center [412, 158] width 264 height 61
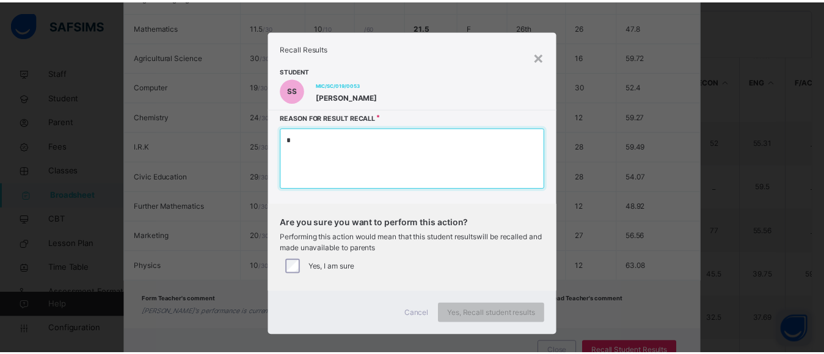
scroll to position [886, 0]
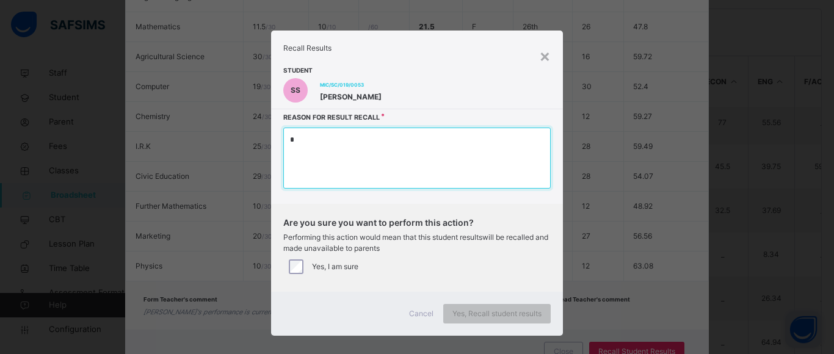
type textarea "*"
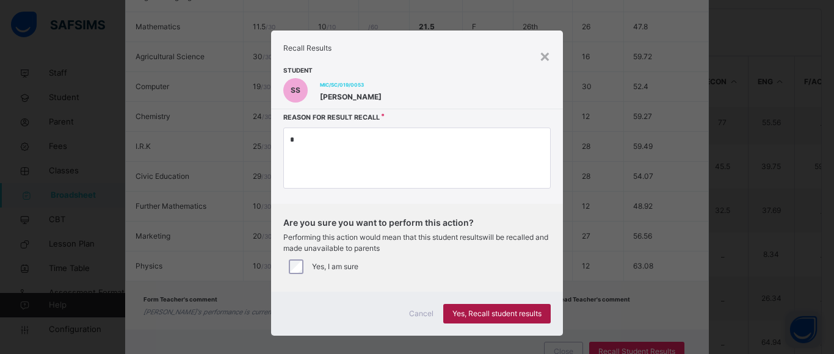
click at [475, 308] on span "Yes, Recall student results" at bounding box center [497, 313] width 89 height 11
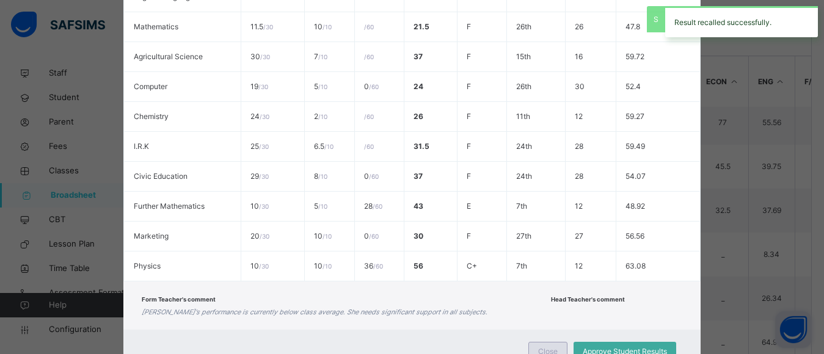
click at [551, 345] on div "Close" at bounding box center [547, 352] width 39 height 20
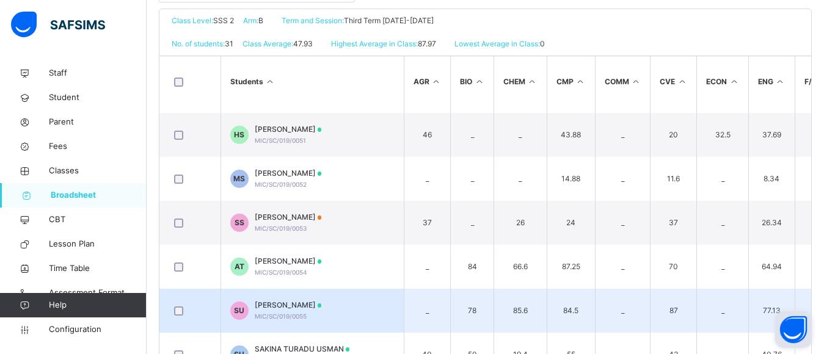
scroll to position [313, 0]
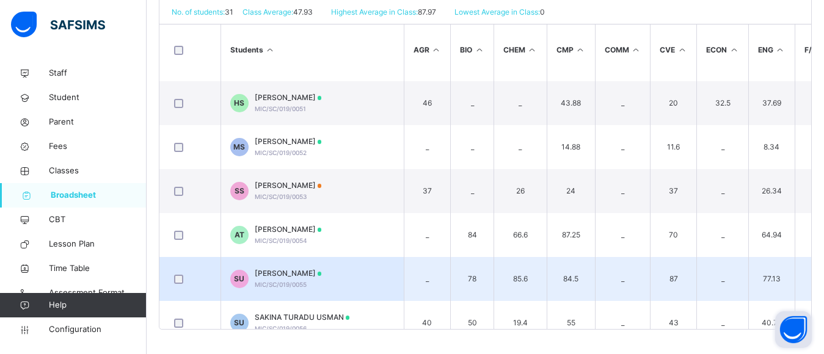
click at [332, 313] on span "SAKINA TURADU USMAN" at bounding box center [302, 317] width 95 height 11
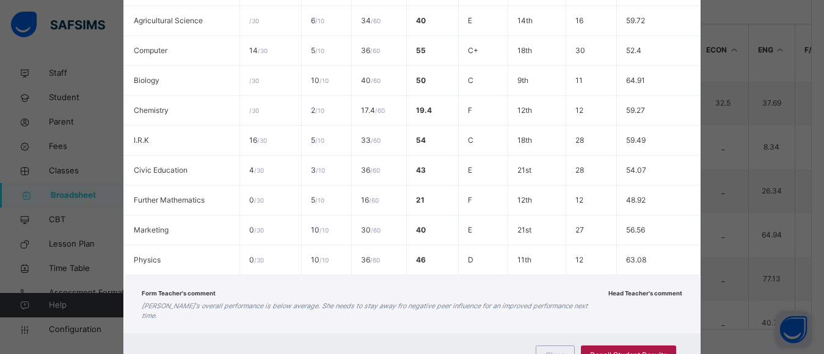
scroll to position [383, 0]
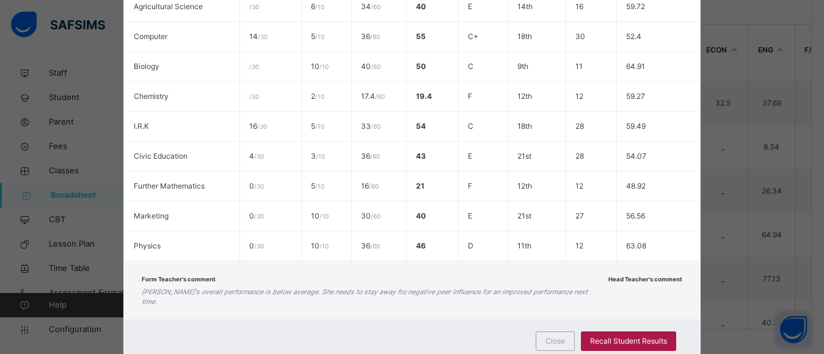
click at [631, 336] on span "Recall Student Results" at bounding box center [628, 341] width 77 height 11
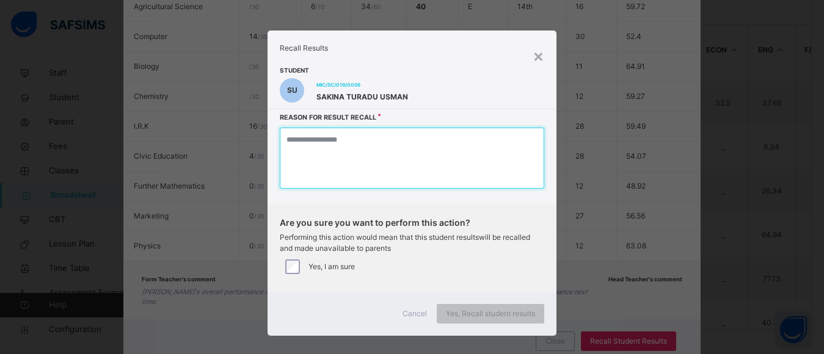
click at [442, 161] on textarea at bounding box center [412, 158] width 264 height 61
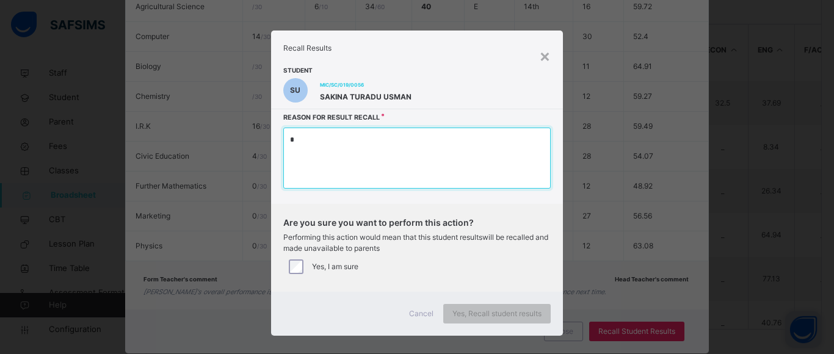
type textarea "*"
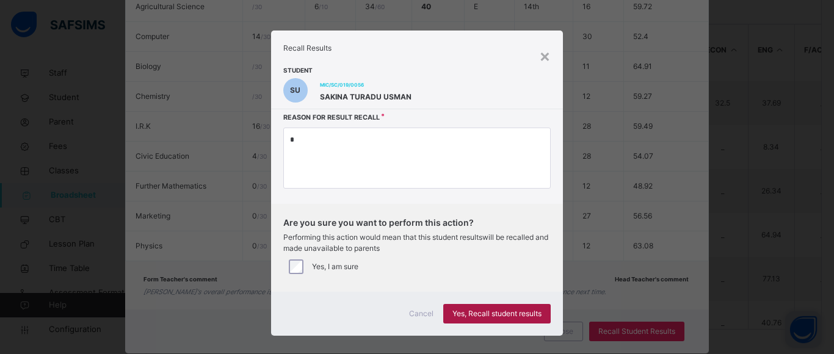
click at [490, 314] on span "Yes, Recall student results" at bounding box center [497, 313] width 89 height 11
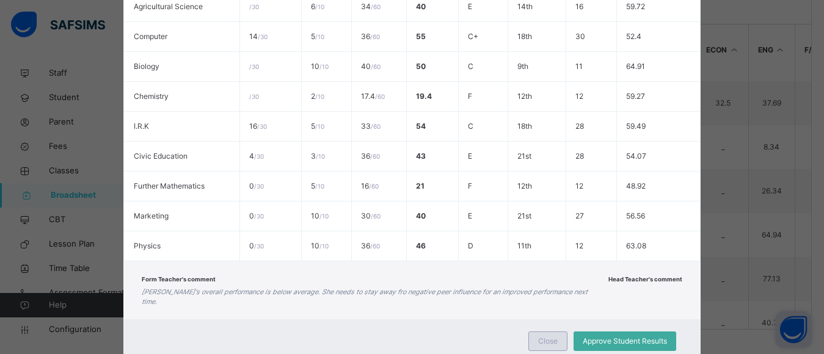
click at [550, 336] on span "Close" at bounding box center [548, 341] width 20 height 11
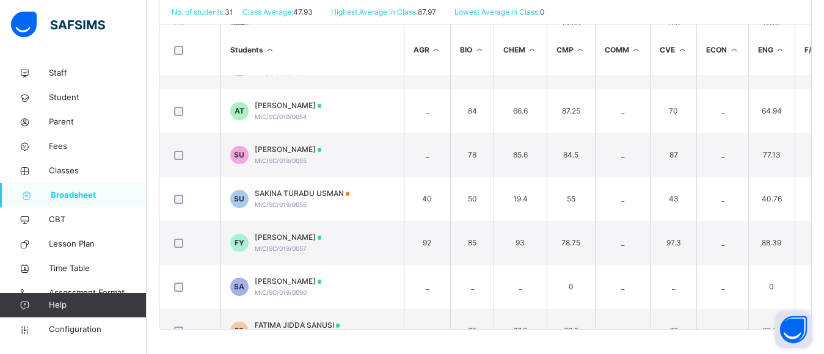
scroll to position [1115, 0]
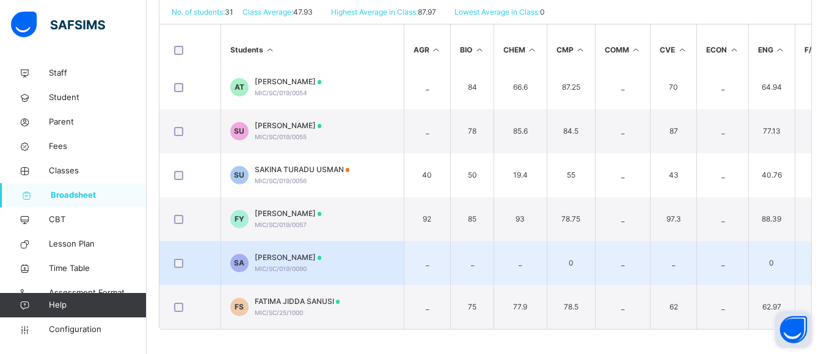
click at [299, 253] on span "[PERSON_NAME]" at bounding box center [288, 257] width 67 height 11
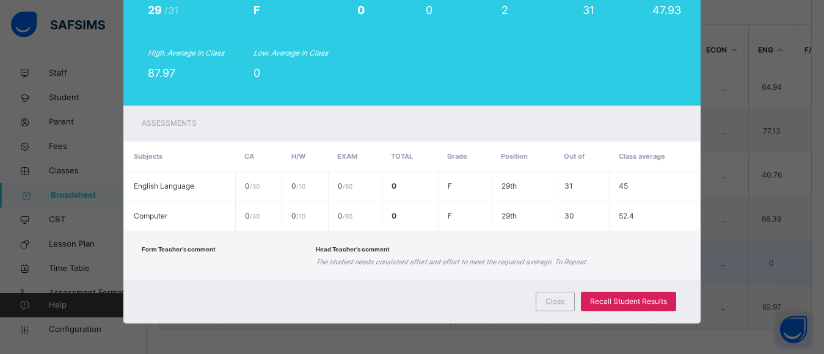
scroll to position [144, 0]
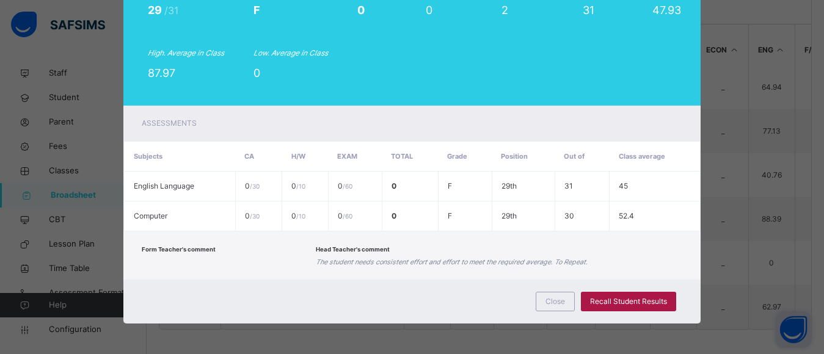
click at [609, 296] on span "Recall Student Results" at bounding box center [628, 301] width 77 height 11
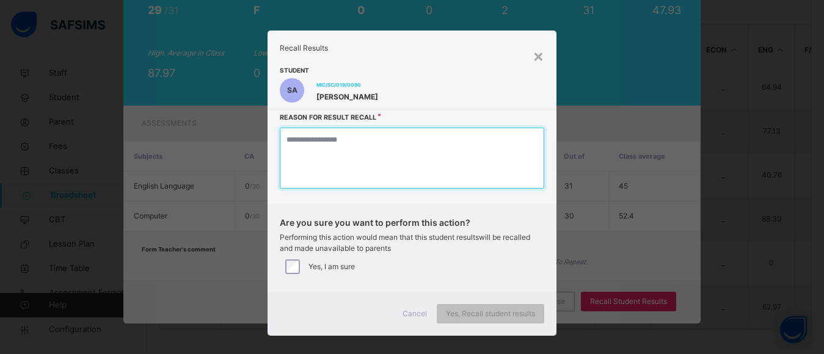
click at [438, 151] on textarea at bounding box center [412, 158] width 264 height 61
type textarea "*"
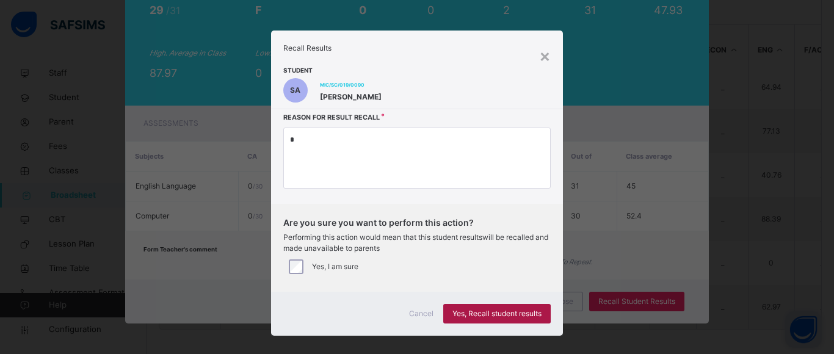
click at [487, 313] on span "Yes, Recall student results" at bounding box center [497, 313] width 89 height 11
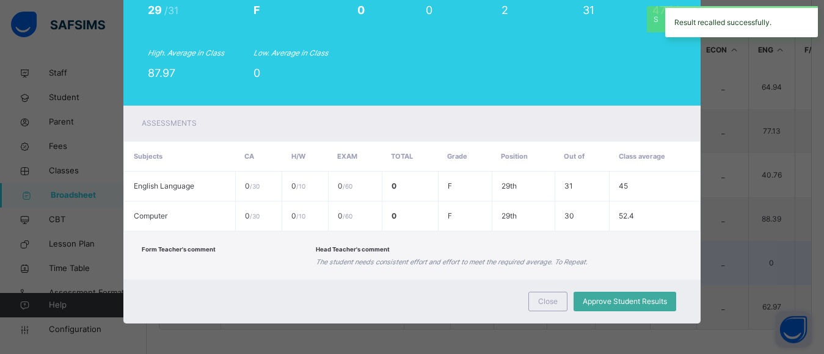
click at [548, 298] on span "Close" at bounding box center [548, 301] width 20 height 11
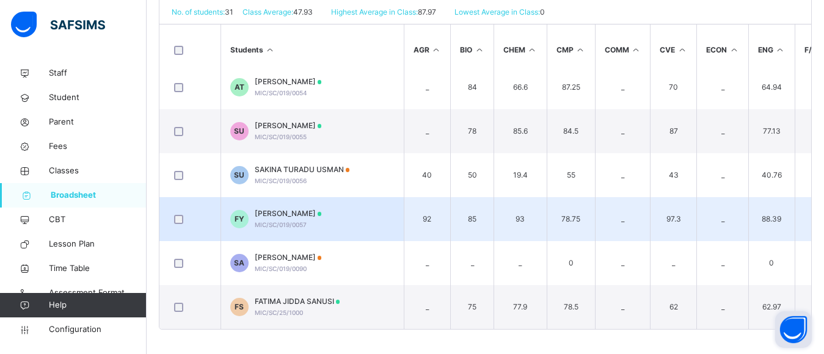
click at [288, 209] on span "[PERSON_NAME]" at bounding box center [288, 213] width 67 height 11
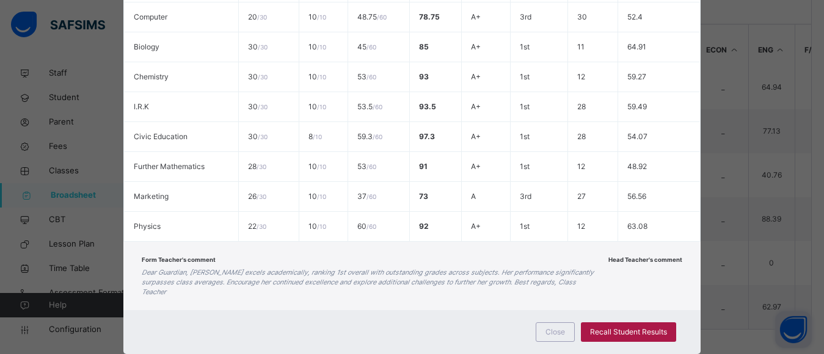
scroll to position [417, 0]
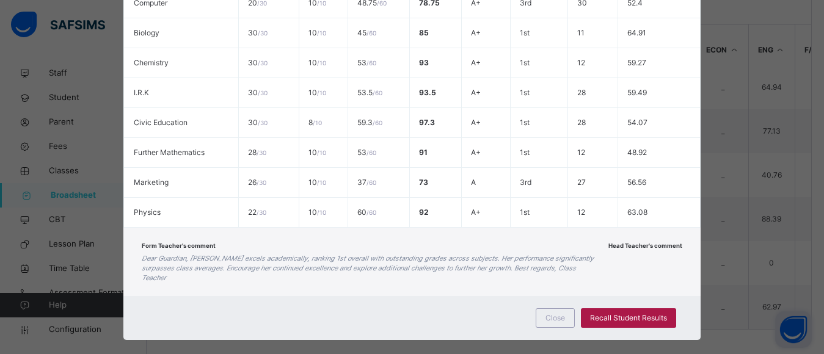
click at [640, 313] on span "Recall Student Results" at bounding box center [628, 318] width 77 height 11
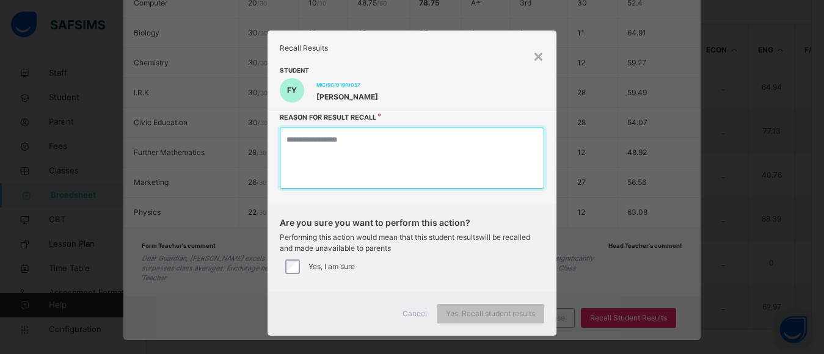
drag, startPoint x: 378, startPoint y: 168, endPoint x: 285, endPoint y: 269, distance: 137.9
click at [378, 168] on textarea at bounding box center [412, 158] width 264 height 61
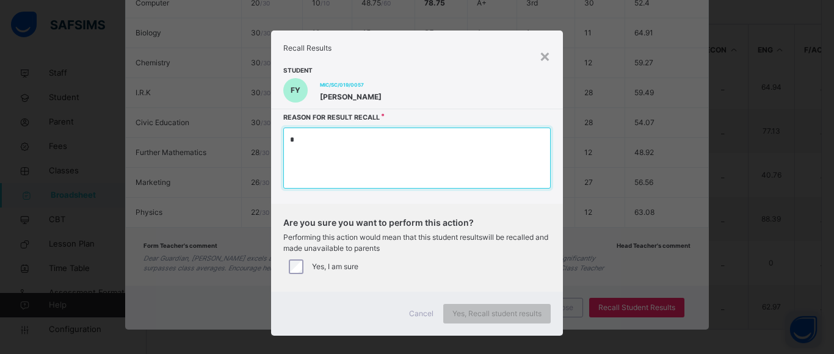
type textarea "*"
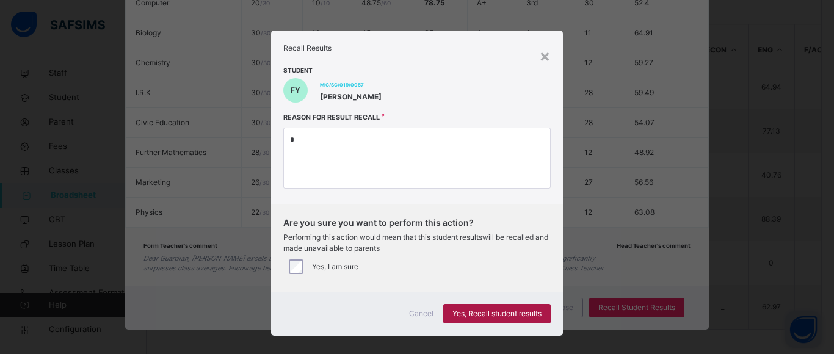
click at [500, 309] on span "Yes, Recall student results" at bounding box center [497, 313] width 89 height 11
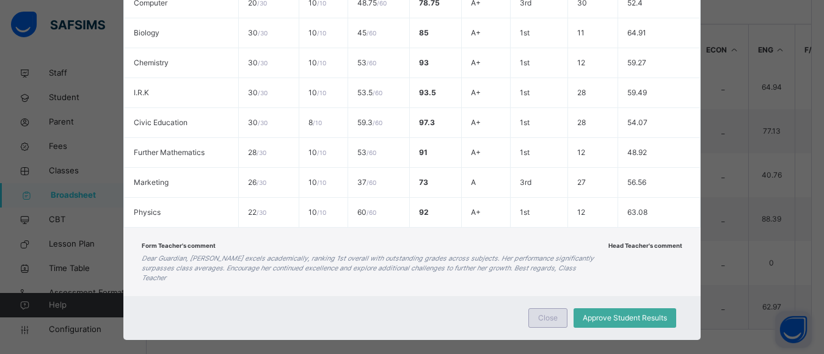
click at [544, 313] on span "Close" at bounding box center [548, 318] width 20 height 11
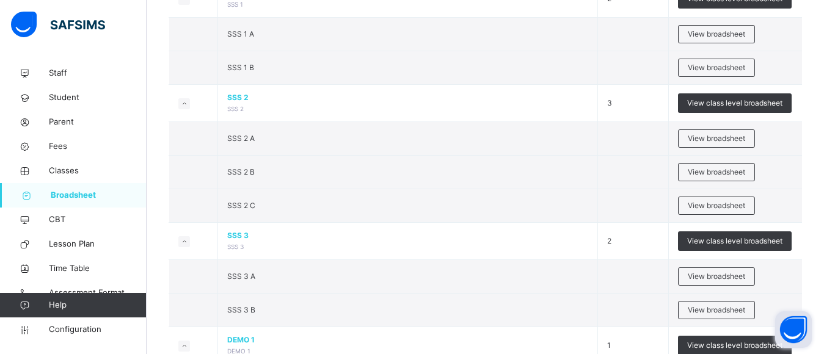
scroll to position [1462, 0]
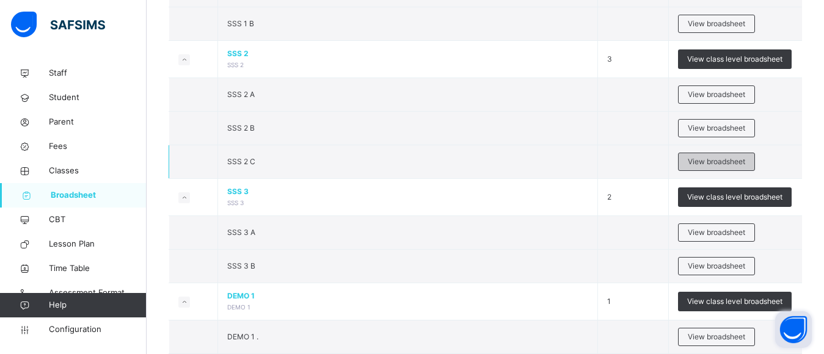
click at [704, 156] on div "View broadsheet" at bounding box center [716, 162] width 77 height 18
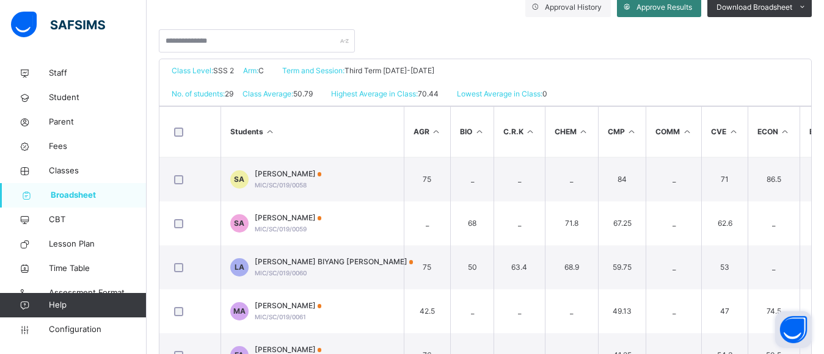
scroll to position [155, 0]
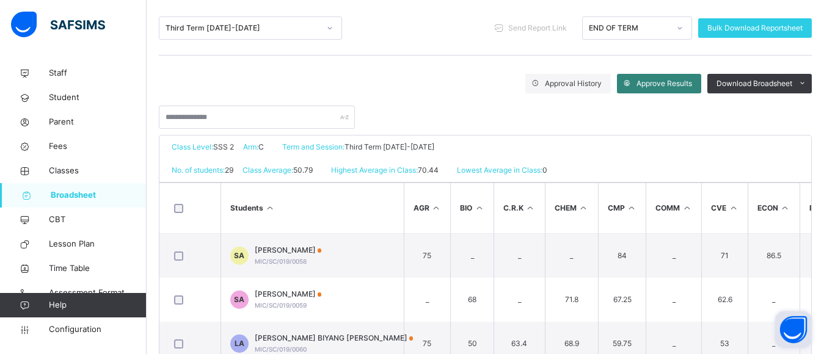
click at [669, 78] on span "Approve Results" at bounding box center [664, 83] width 56 height 11
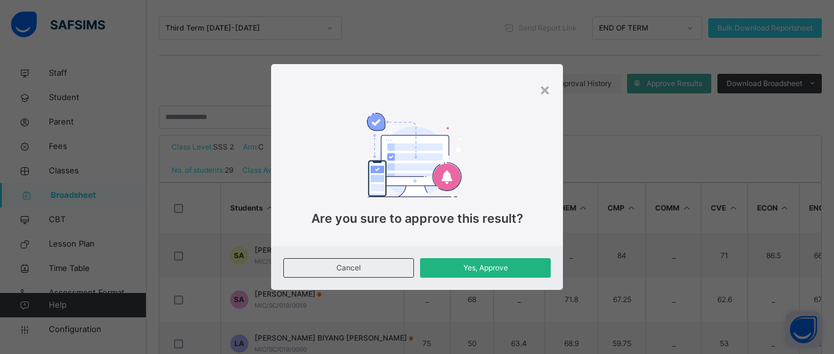
click at [497, 268] on span "Yes, Approve" at bounding box center [485, 268] width 112 height 11
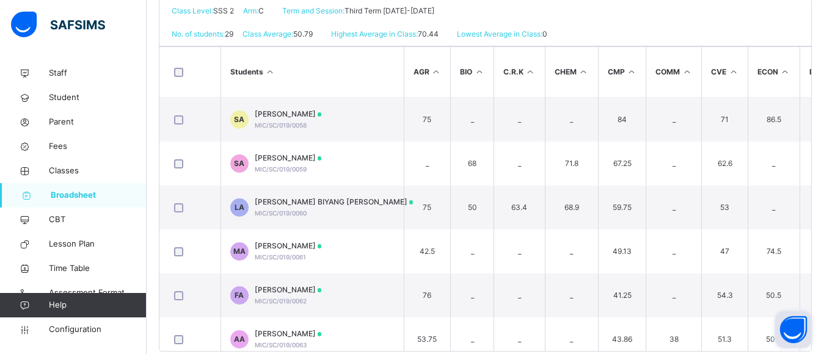
scroll to position [313, 0]
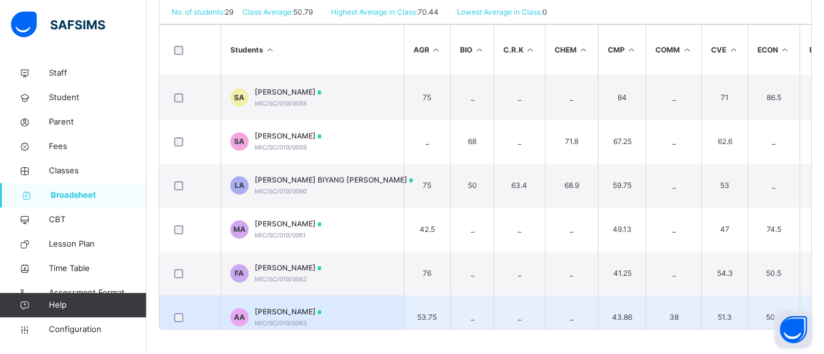
click at [374, 310] on td "AA AISHA IBRAHIM AUWAL MIC/SC/019/0063" at bounding box center [311, 318] width 183 height 44
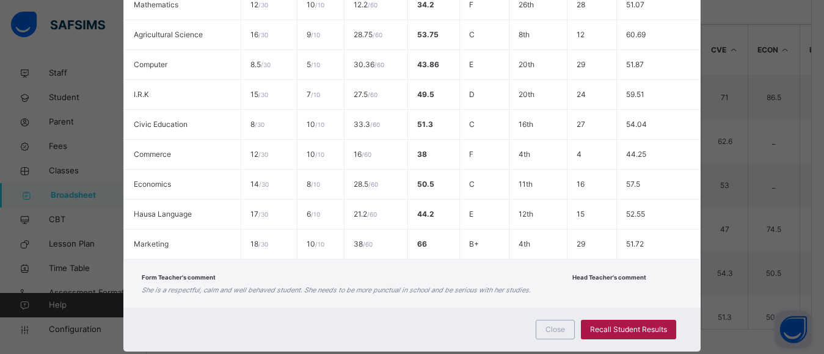
scroll to position [390, 0]
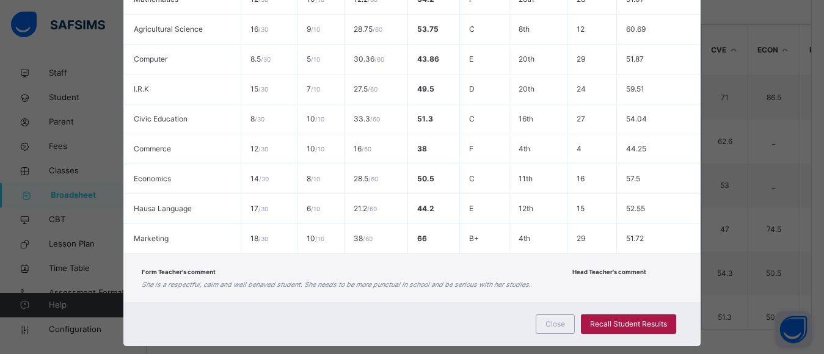
click at [628, 322] on span "Recall Student Results" at bounding box center [628, 324] width 77 height 11
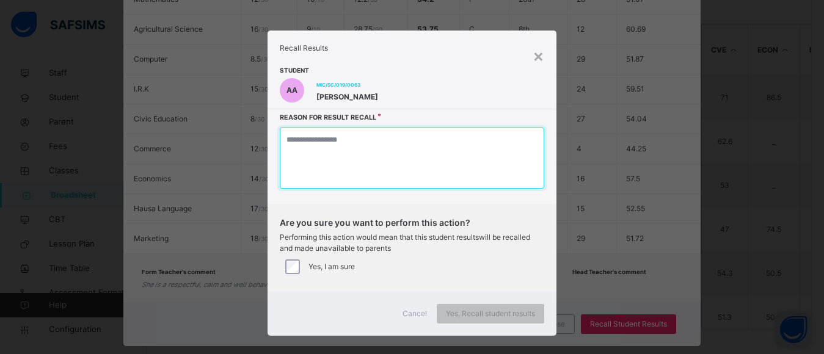
click at [429, 166] on textarea at bounding box center [412, 158] width 264 height 61
type textarea "*"
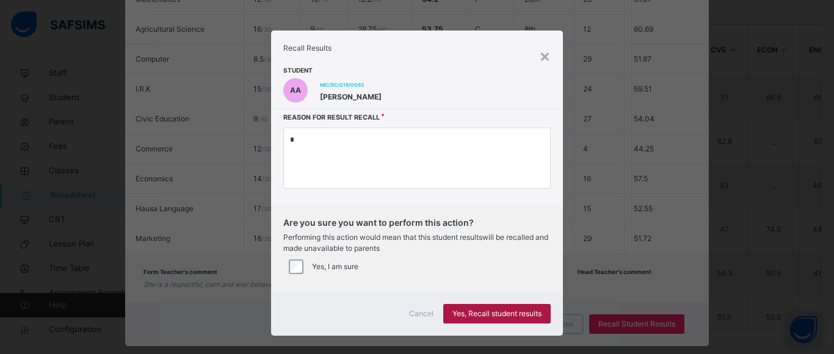
click at [502, 312] on span "Yes, Recall student results" at bounding box center [497, 313] width 89 height 11
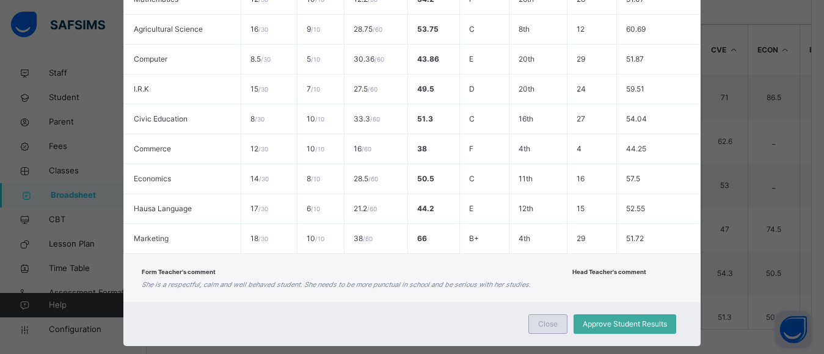
click at [550, 324] on span "Close" at bounding box center [548, 324] width 20 height 11
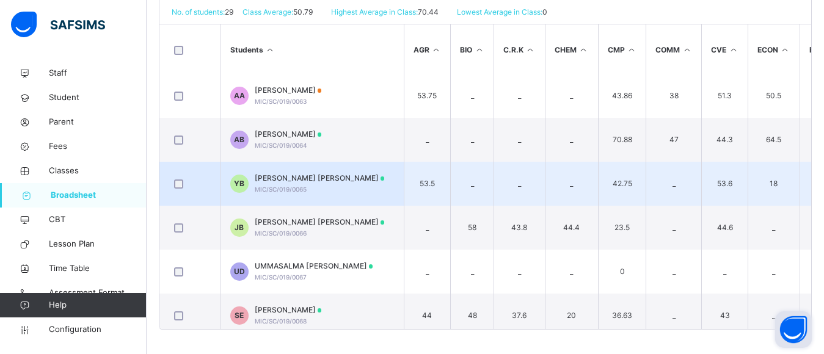
scroll to position [235, 0]
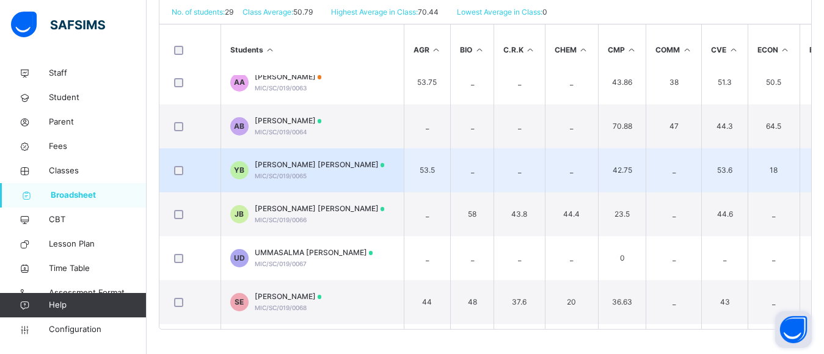
click at [304, 168] on span "YUSRA DATTI BASHIR" at bounding box center [320, 164] width 130 height 11
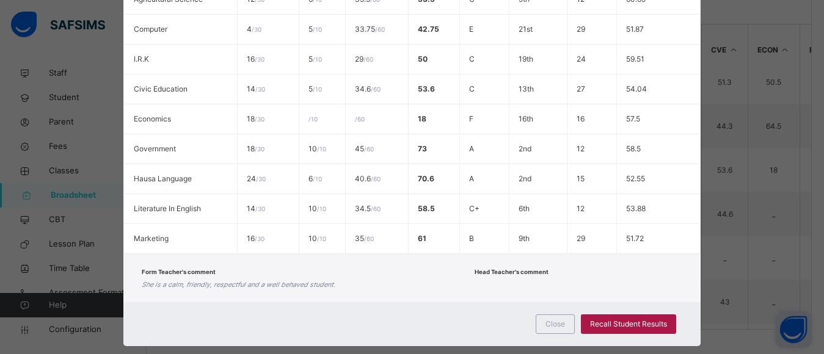
click at [631, 325] on span "Recall Student Results" at bounding box center [628, 324] width 77 height 11
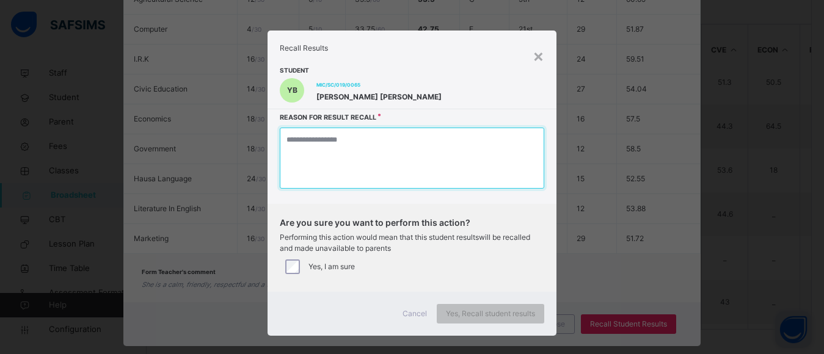
drag, startPoint x: 631, startPoint y: 325, endPoint x: 403, endPoint y: 154, distance: 285.3
click at [403, 154] on textarea at bounding box center [412, 158] width 264 height 61
type textarea "*"
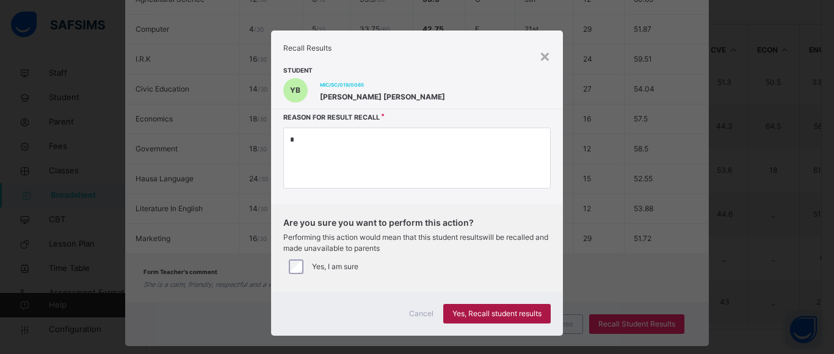
click at [497, 308] on div "Yes, Recall student results" at bounding box center [496, 314] width 107 height 20
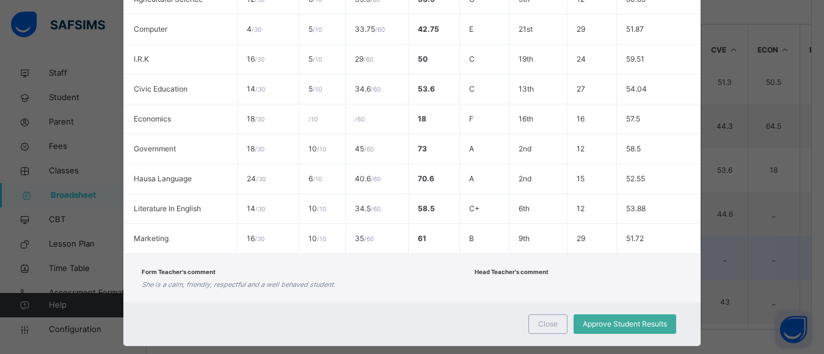
click at [541, 326] on span "Close" at bounding box center [548, 324] width 20 height 11
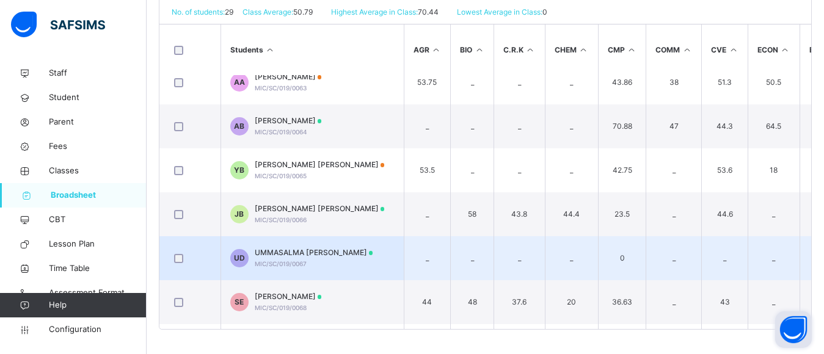
click at [338, 252] on span "UMMASALMA USMAN DAUDA" at bounding box center [314, 252] width 118 height 11
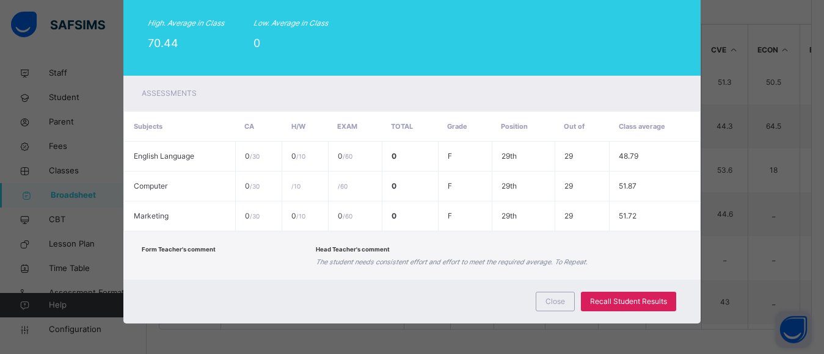
scroll to position [173, 0]
click at [558, 302] on span "Close" at bounding box center [555, 301] width 20 height 11
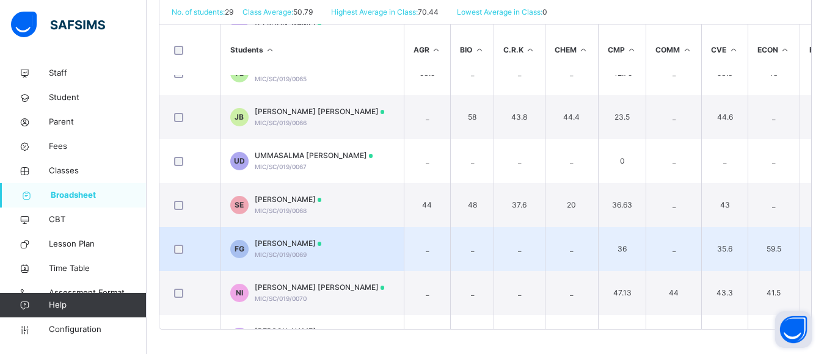
scroll to position [362, 0]
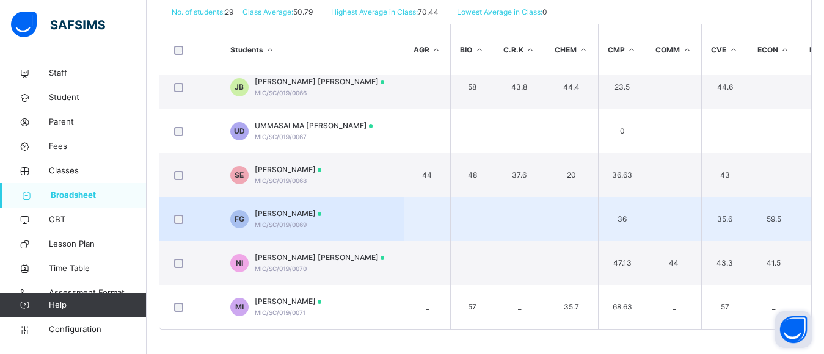
click at [301, 213] on span "FAROUQ RABIU GARO" at bounding box center [288, 213] width 67 height 11
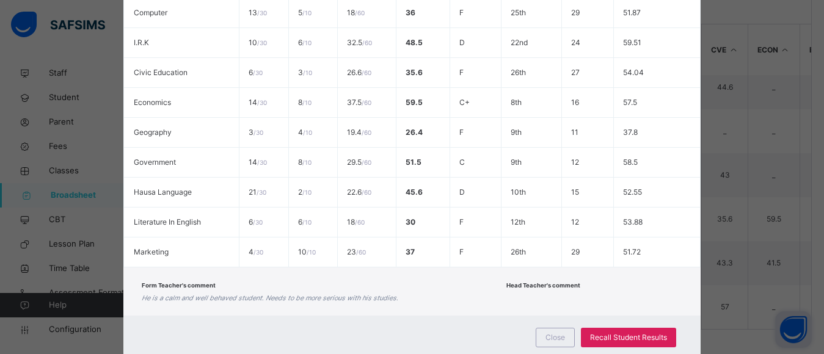
scroll to position [390, 0]
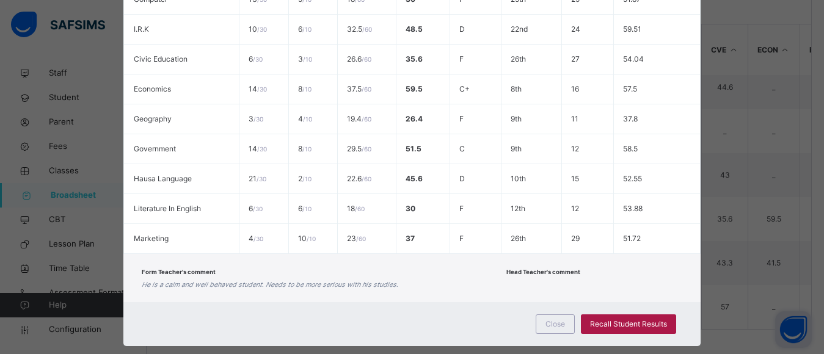
click at [630, 322] on span "Recall Student Results" at bounding box center [628, 324] width 77 height 11
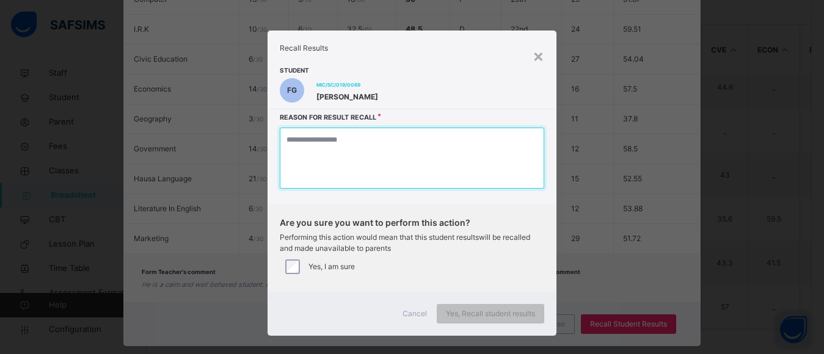
click at [404, 165] on textarea at bounding box center [412, 158] width 264 height 61
type textarea "*"
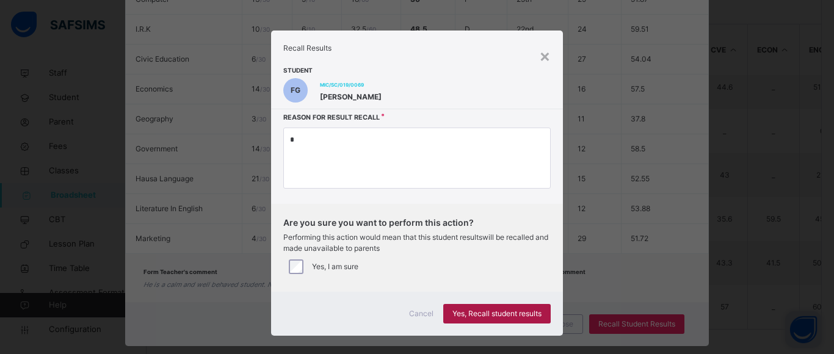
click at [513, 313] on span "Yes, Recall student results" at bounding box center [497, 313] width 89 height 11
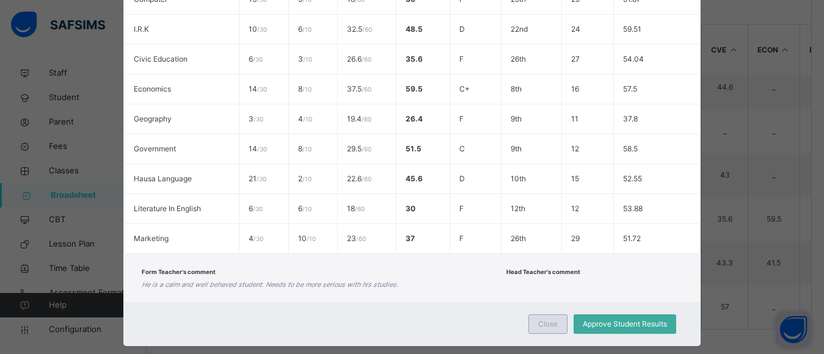
click at [550, 325] on span "Close" at bounding box center [548, 324] width 20 height 11
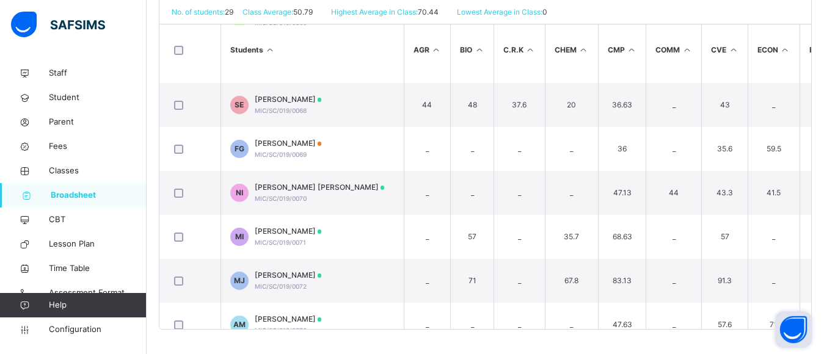
scroll to position [451, 0]
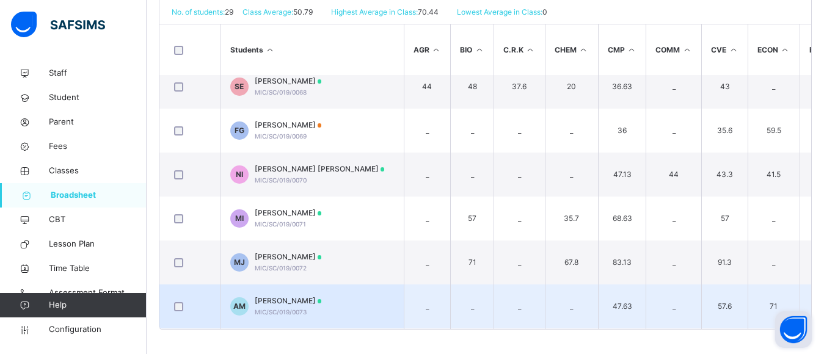
drag, startPoint x: 823, startPoint y: 181, endPoint x: 301, endPoint y: 307, distance: 536.6
click at [815, 189] on div "Broadsheet / SSS 2 C Class Arm Broadsheet Cumulative Third Term 2024-2025 Send …" at bounding box center [485, 51] width 677 height 606
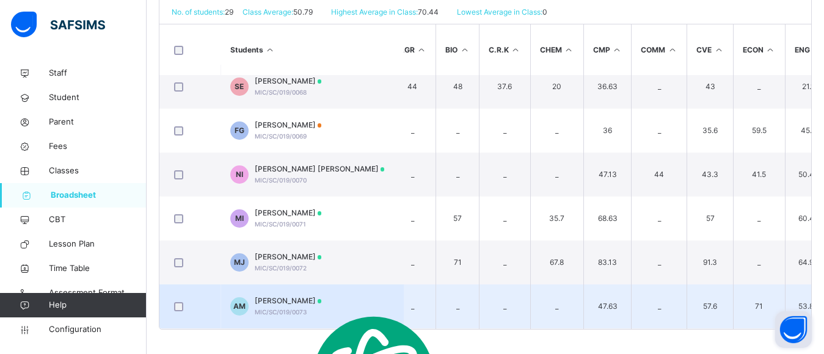
click at [259, 299] on span "AISHA UMAR MADAKI" at bounding box center [288, 301] width 67 height 11
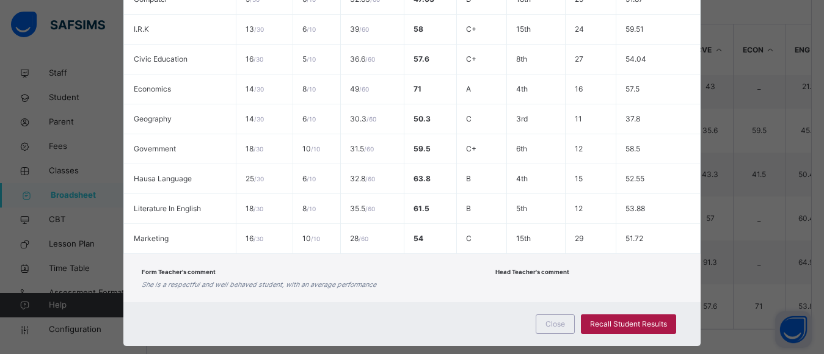
click at [633, 319] on span "Recall Student Results" at bounding box center [628, 324] width 77 height 11
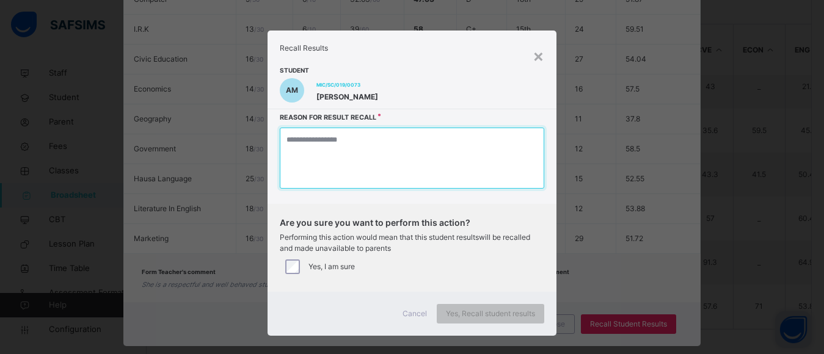
click at [368, 165] on textarea at bounding box center [412, 158] width 264 height 61
type textarea "*"
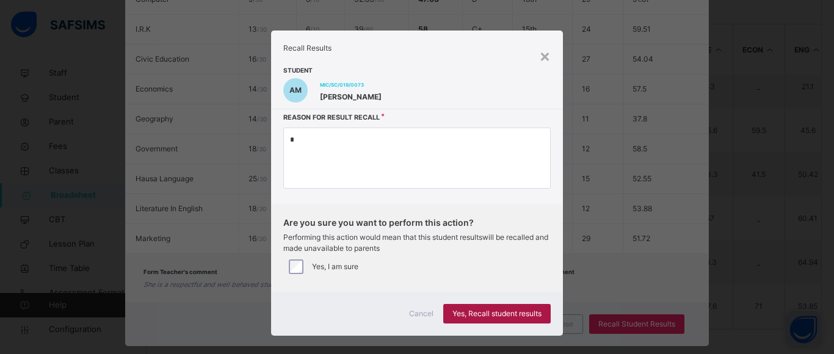
click at [481, 316] on span "Yes, Recall student results" at bounding box center [497, 313] width 89 height 11
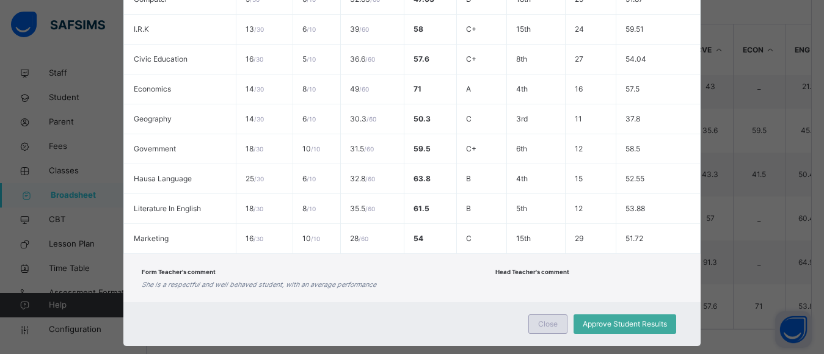
click at [544, 324] on span "Close" at bounding box center [548, 324] width 20 height 11
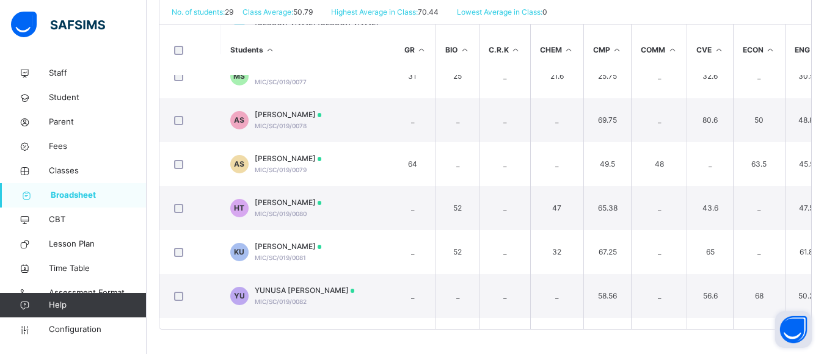
scroll to position [862, 15]
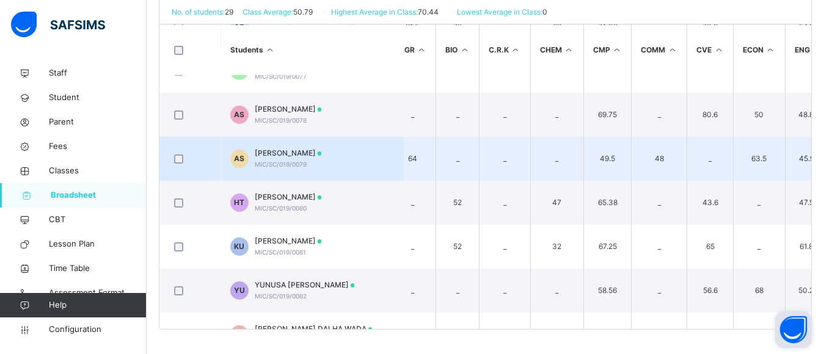
click at [322, 151] on span "ASMAU RAWAYAU SULAIMAN" at bounding box center [288, 153] width 67 height 11
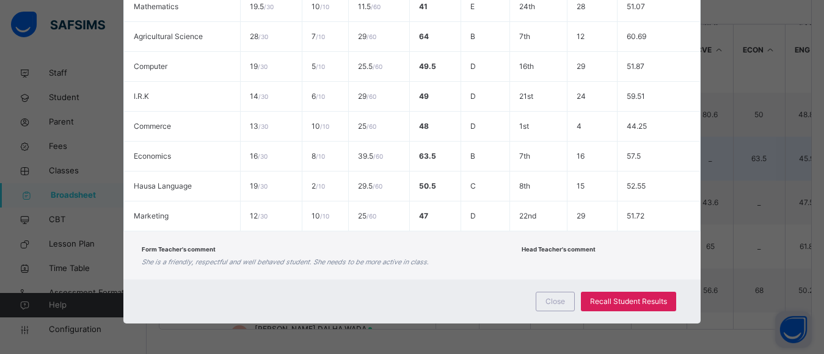
scroll to position [383, 0]
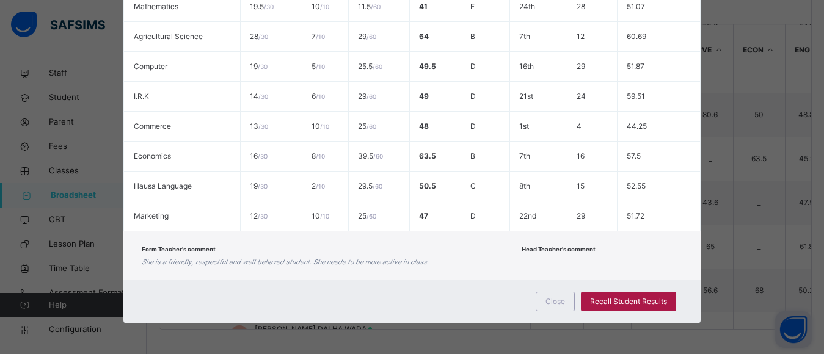
click at [632, 299] on span "Recall Student Results" at bounding box center [628, 301] width 77 height 11
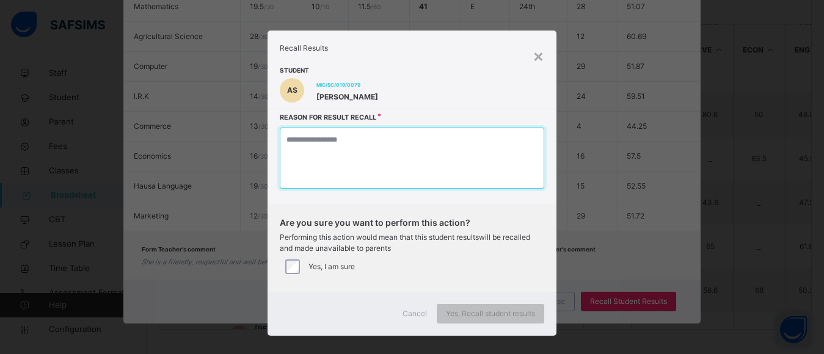
click at [375, 172] on textarea at bounding box center [412, 158] width 264 height 61
type textarea "*"
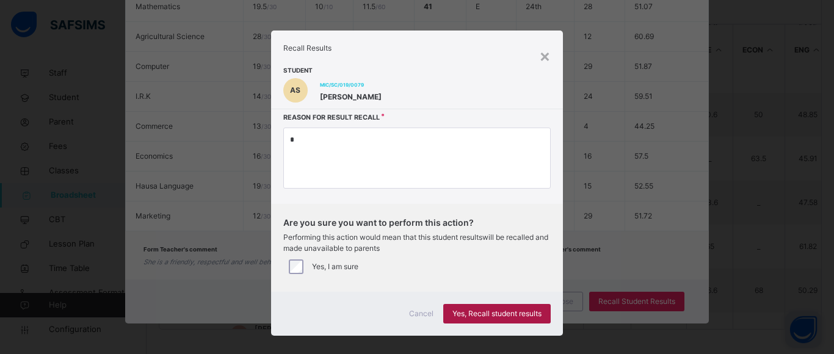
click at [474, 310] on span "Yes, Recall student results" at bounding box center [497, 313] width 89 height 11
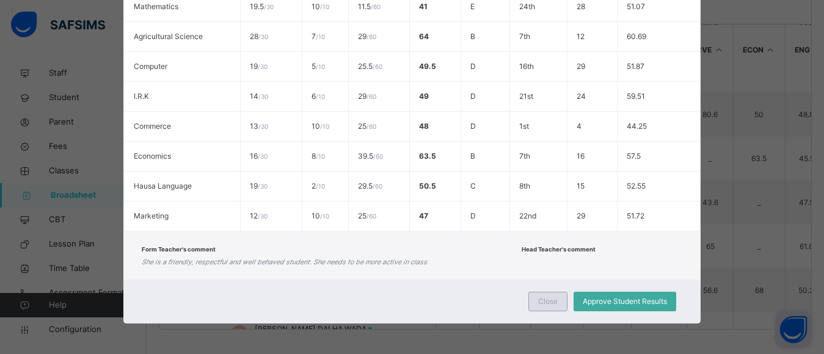
click at [562, 300] on div "Close" at bounding box center [547, 302] width 39 height 20
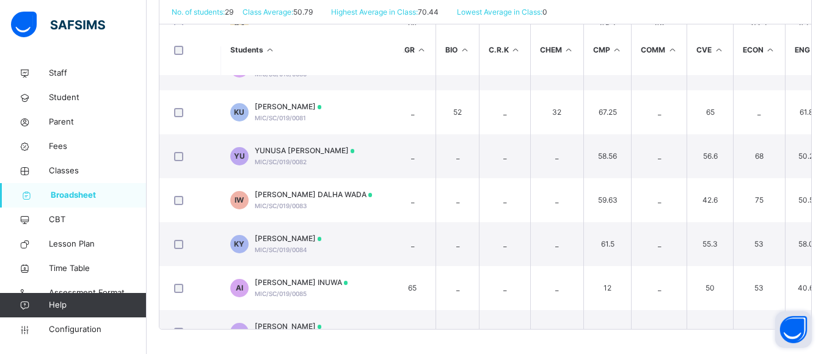
scroll to position [1027, 15]
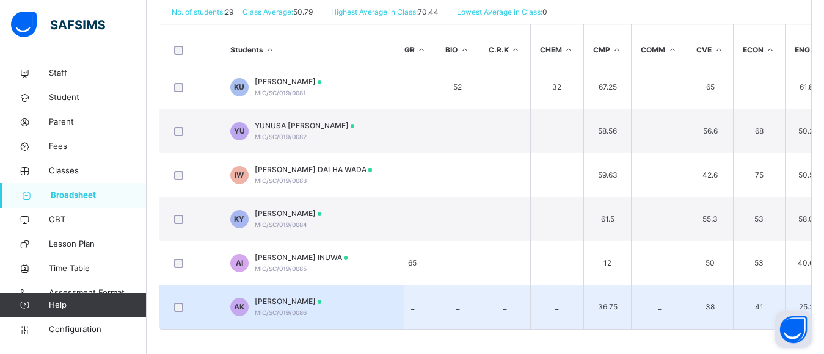
click at [293, 301] on span "AL-AMIN AUWAL KABIR" at bounding box center [288, 301] width 67 height 11
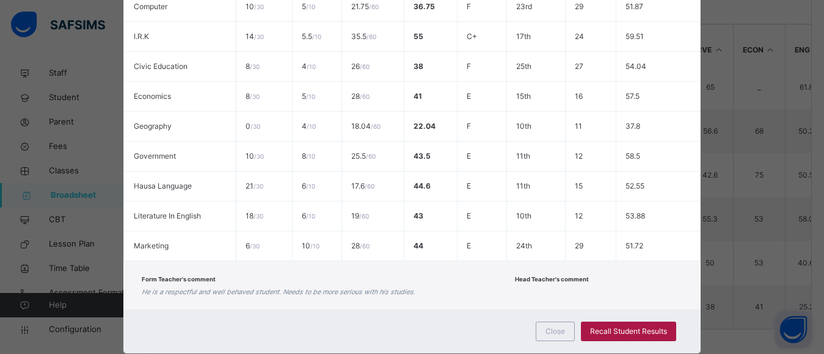
click at [646, 333] on span "Recall Student Results" at bounding box center [628, 331] width 77 height 11
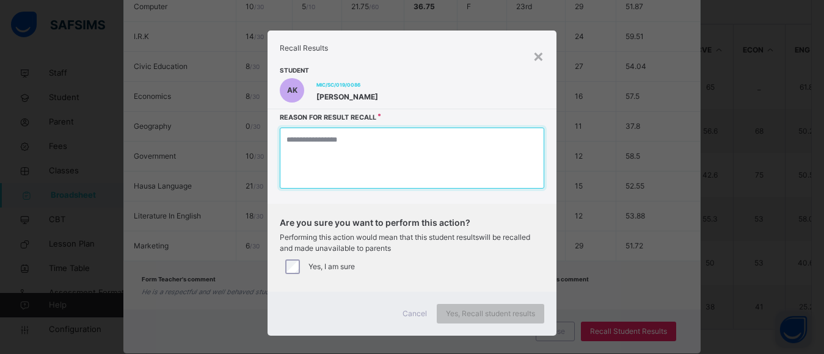
click at [326, 150] on textarea at bounding box center [412, 158] width 264 height 61
type textarea "*"
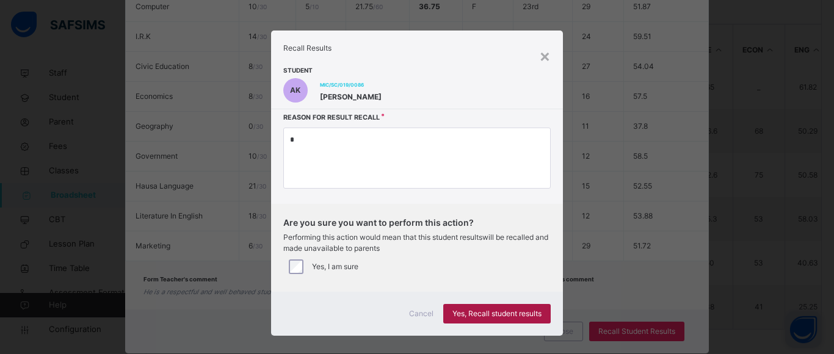
click at [476, 311] on span "Yes, Recall student results" at bounding box center [497, 313] width 89 height 11
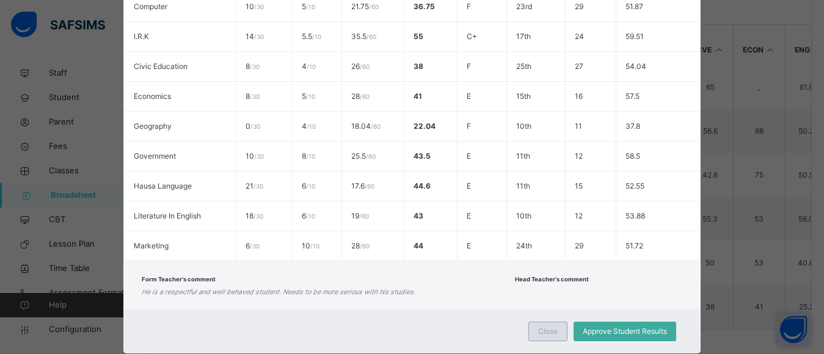
click at [541, 330] on span "Close" at bounding box center [548, 331] width 20 height 11
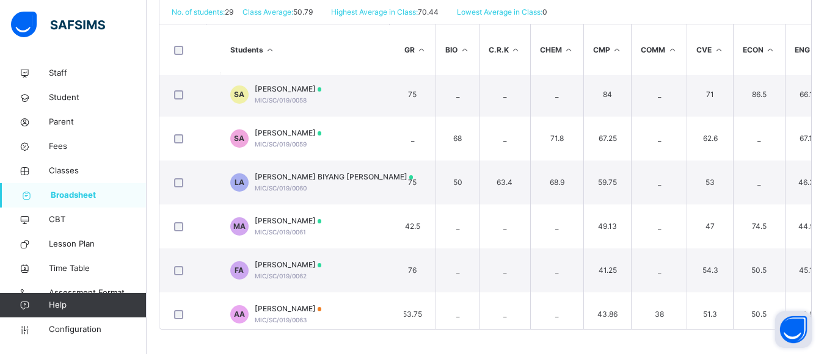
scroll to position [0, 15]
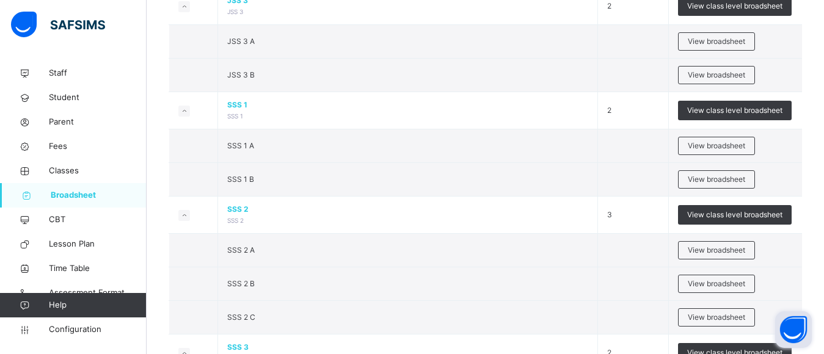
scroll to position [1340, 0]
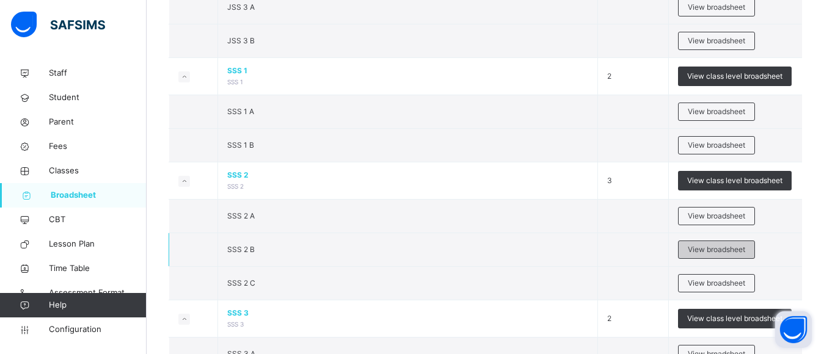
click at [704, 247] on span "View broadsheet" at bounding box center [716, 249] width 57 height 11
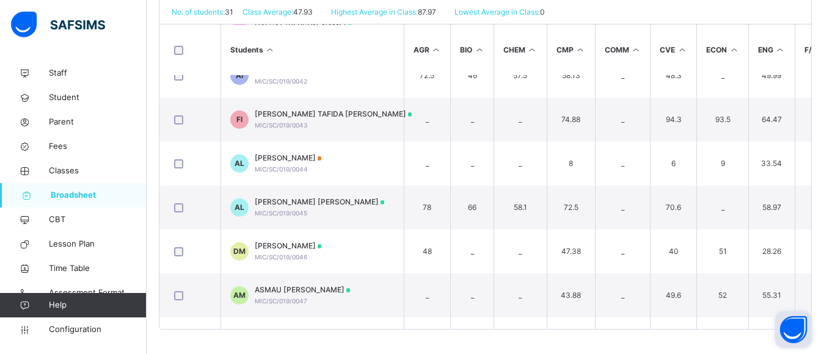
scroll to position [596, 0]
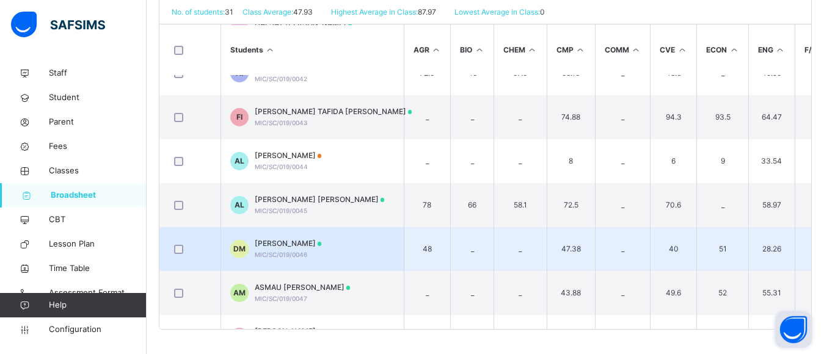
click at [296, 242] on span "[PERSON_NAME]" at bounding box center [288, 243] width 67 height 11
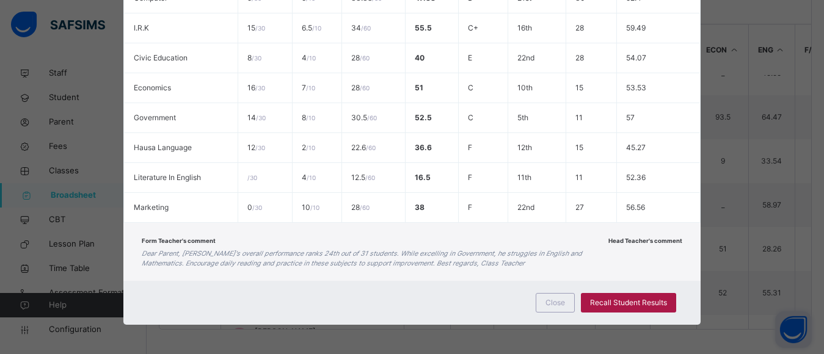
scroll to position [423, 0]
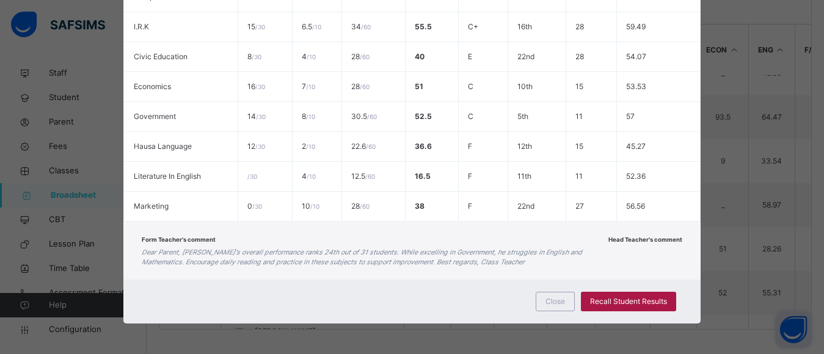
click at [620, 297] on span "Recall Student Results" at bounding box center [628, 301] width 77 height 11
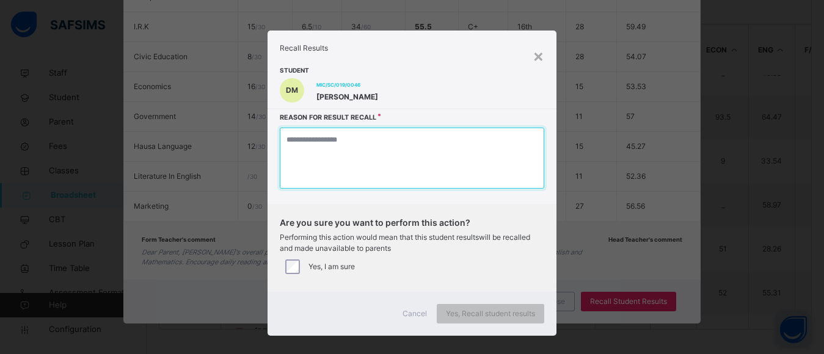
click at [399, 162] on textarea at bounding box center [412, 158] width 264 height 61
type textarea "*"
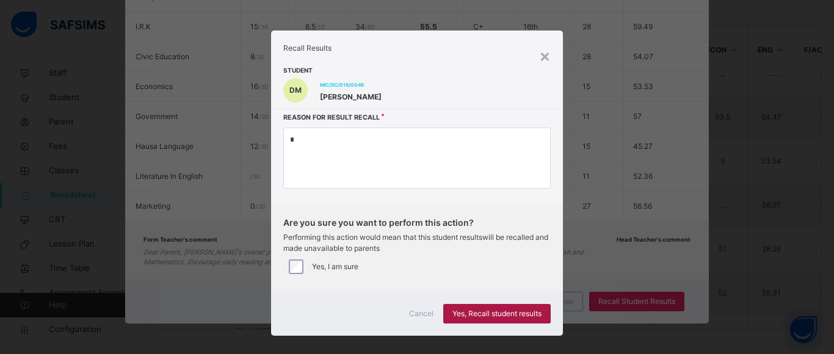
click at [489, 309] on span "Yes, Recall student results" at bounding box center [497, 313] width 89 height 11
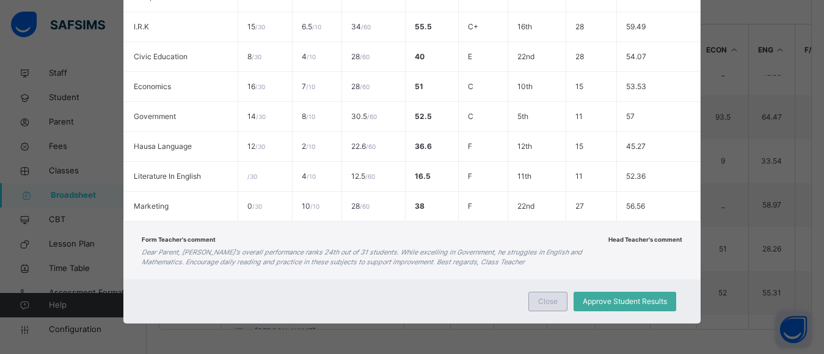
click at [547, 299] on span "Close" at bounding box center [548, 301] width 20 height 11
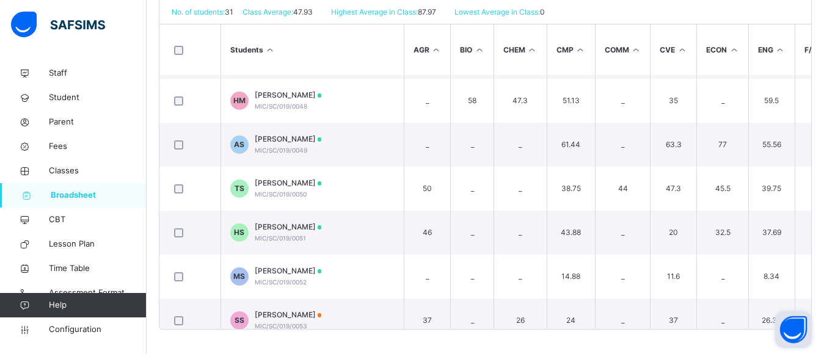
scroll to position [829, 0]
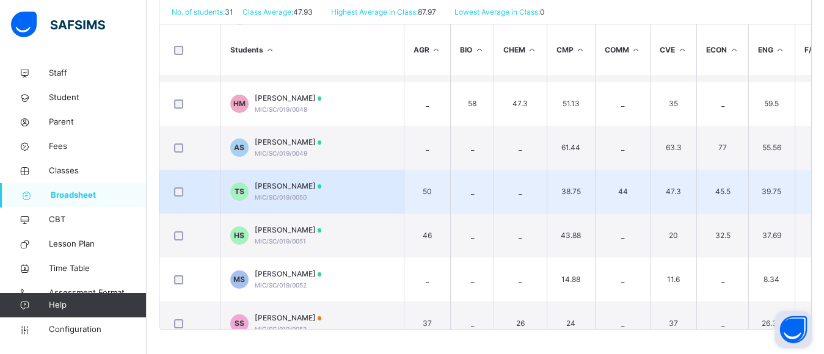
click at [283, 186] on span "[PERSON_NAME]" at bounding box center [288, 186] width 67 height 11
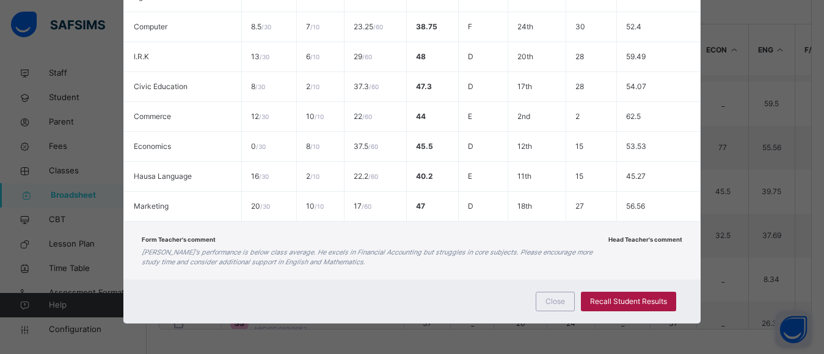
click at [636, 302] on span "Recall Student Results" at bounding box center [628, 301] width 77 height 11
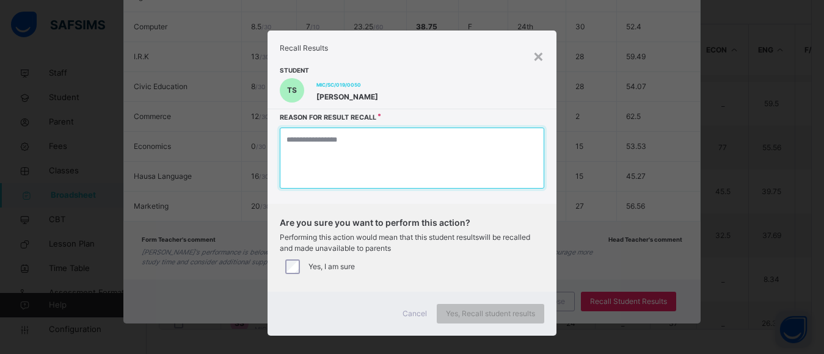
click at [366, 161] on textarea at bounding box center [412, 158] width 264 height 61
type textarea "*"
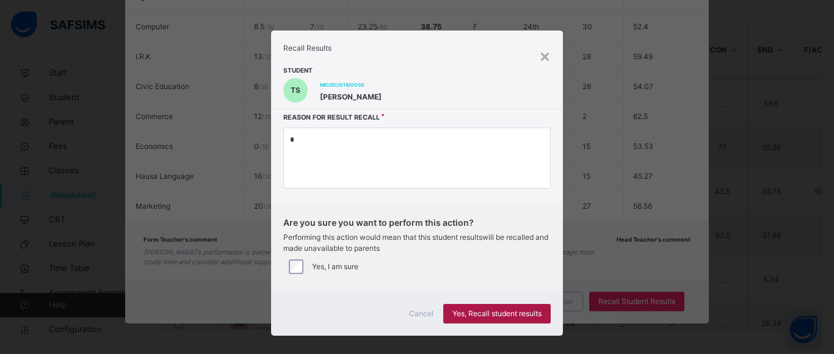
click at [486, 309] on span "Yes, Recall student results" at bounding box center [497, 313] width 89 height 11
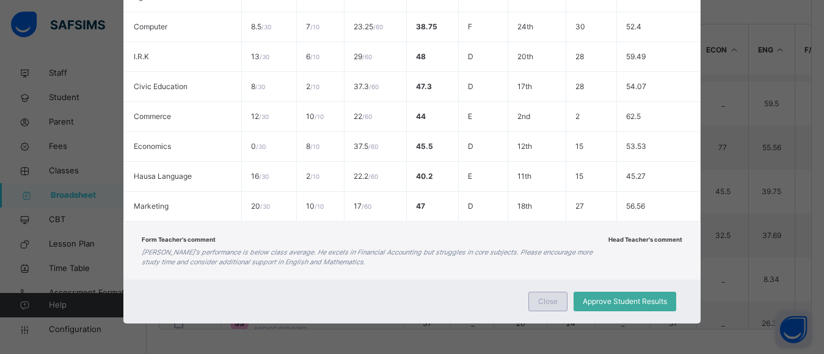
click at [559, 300] on div "Close" at bounding box center [547, 302] width 39 height 20
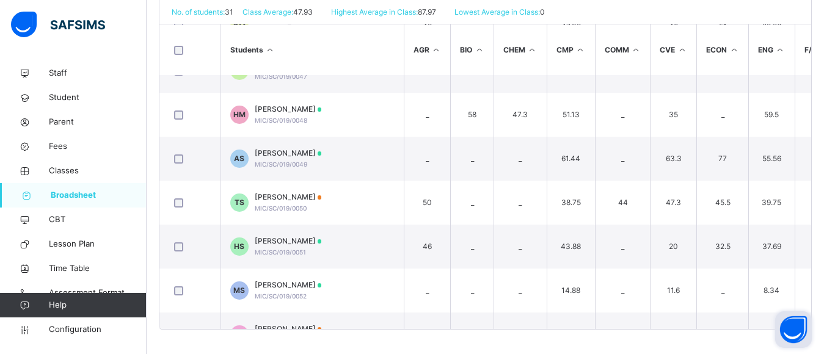
scroll to position [815, 0]
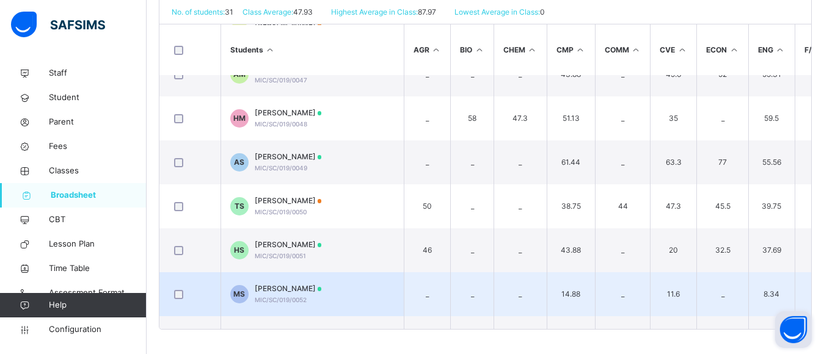
click at [310, 289] on span "[PERSON_NAME]" at bounding box center [288, 288] width 67 height 11
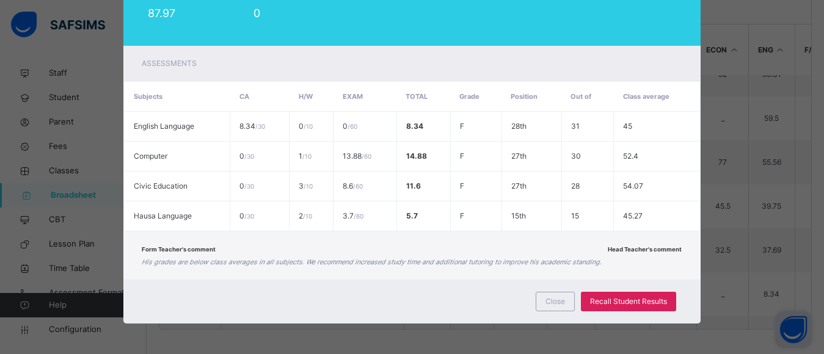
scroll to position [203, 0]
click at [615, 300] on span "Recall Student Results" at bounding box center [628, 301] width 77 height 11
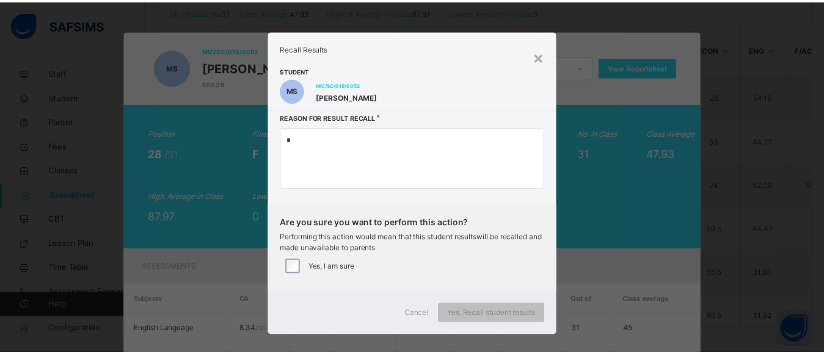
scroll to position [313, 0]
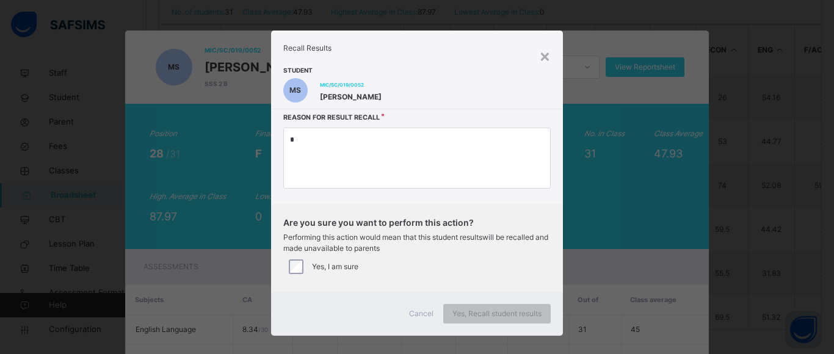
type textarea "*"
click at [484, 309] on span "Yes, Recall student results" at bounding box center [497, 313] width 89 height 11
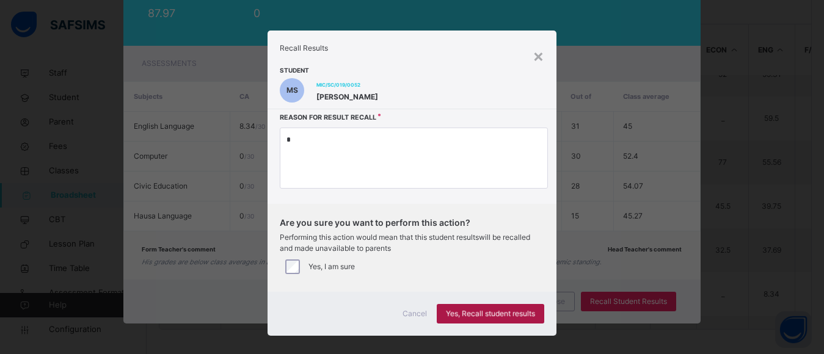
scroll to position [60, 0]
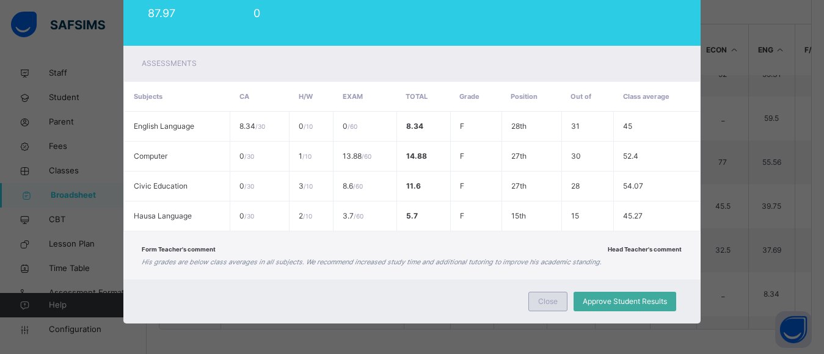
click at [557, 300] on span "Close" at bounding box center [548, 301] width 20 height 11
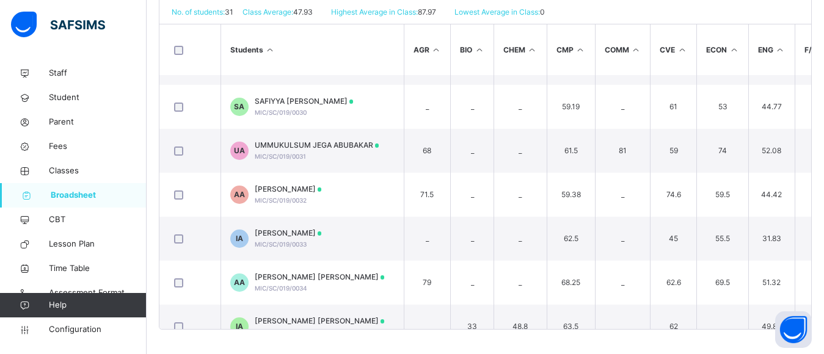
scroll to position [0, 0]
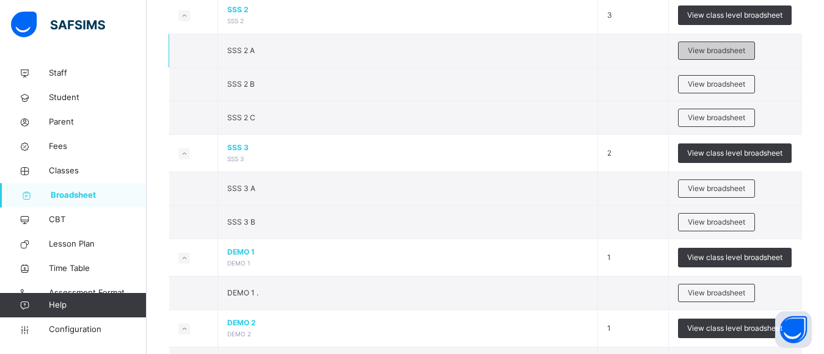
scroll to position [1491, 0]
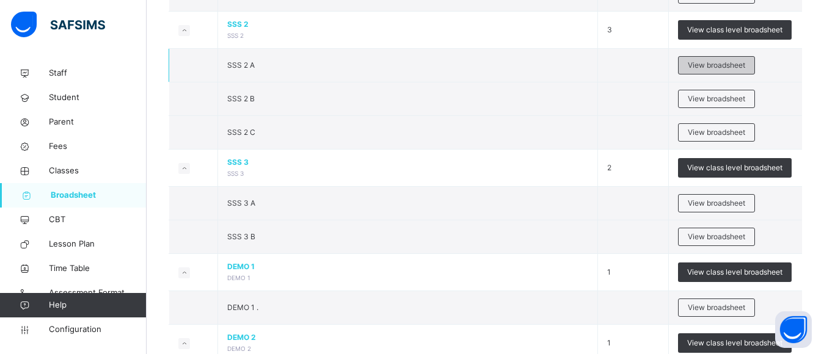
click at [721, 62] on span "View broadsheet" at bounding box center [716, 65] width 57 height 11
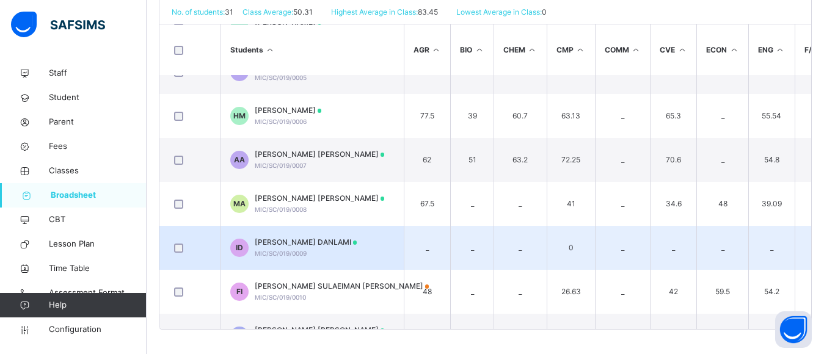
scroll to position [205, 0]
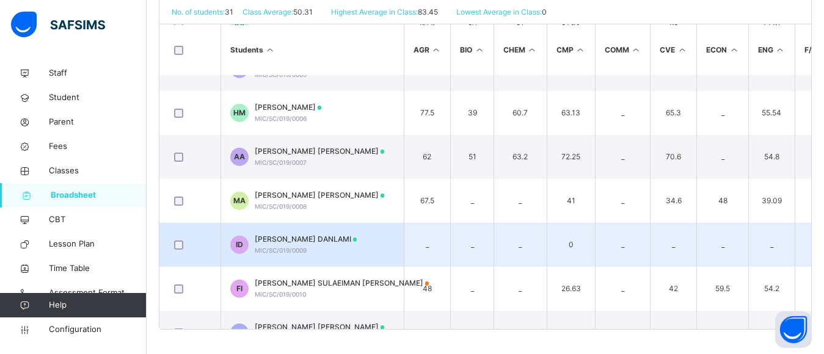
click at [287, 239] on span "[PERSON_NAME] DANLAMI" at bounding box center [306, 239] width 103 height 11
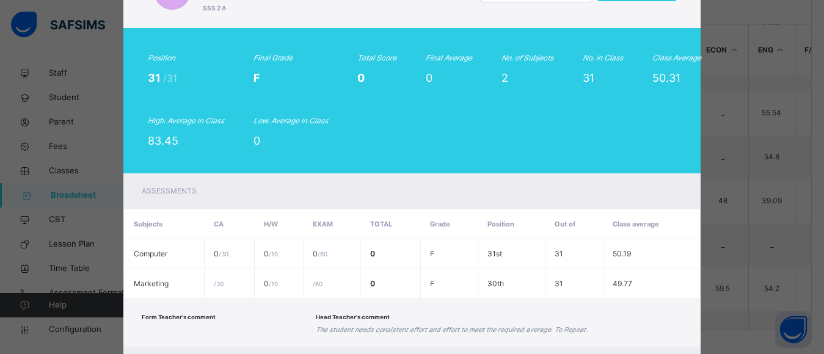
scroll to position [105, 0]
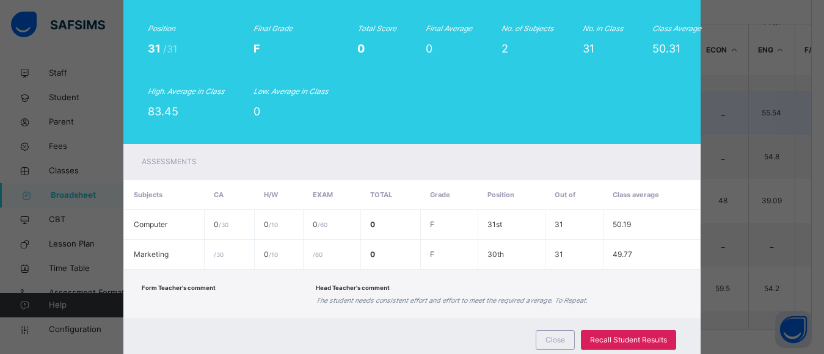
click at [561, 335] on span "Close" at bounding box center [555, 340] width 20 height 11
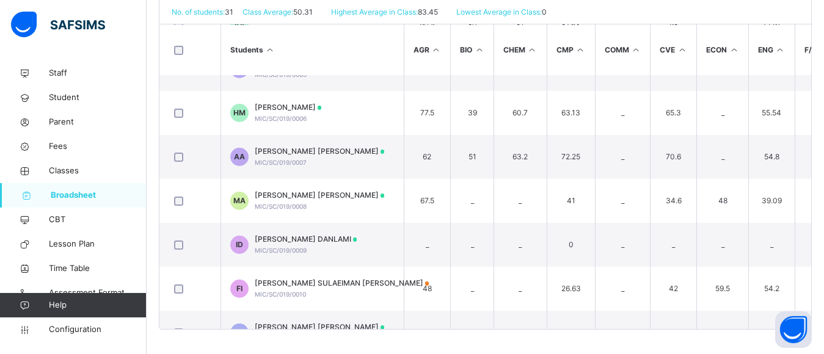
scroll to position [0, 0]
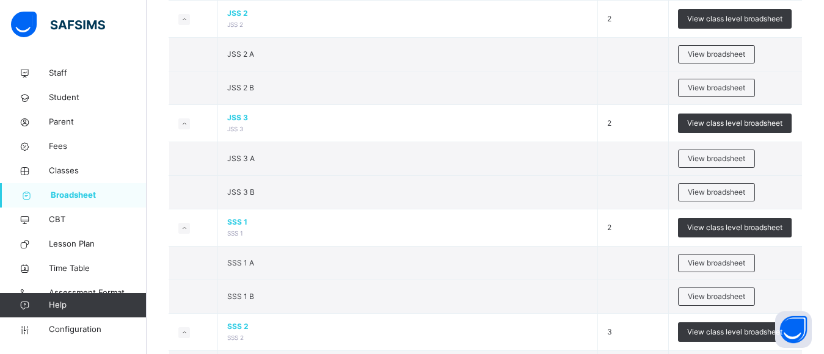
scroll to position [1209, 0]
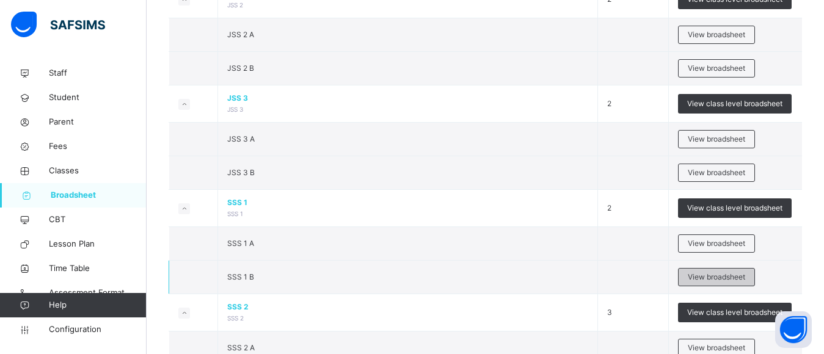
click at [726, 275] on span "View broadsheet" at bounding box center [716, 277] width 57 height 11
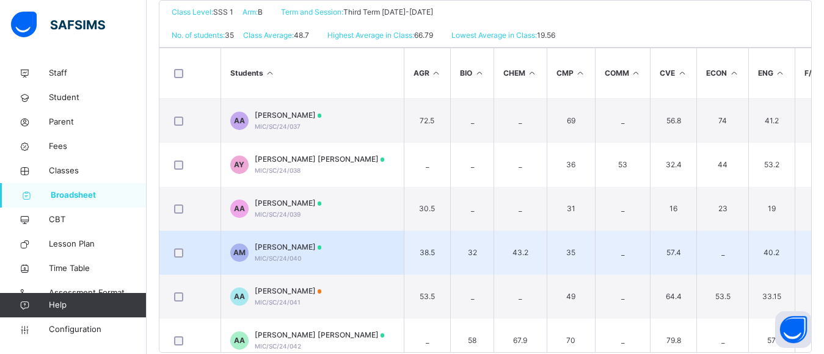
scroll to position [302, 0]
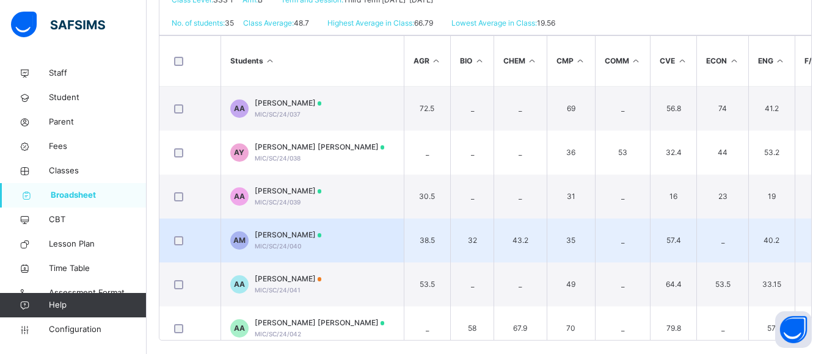
click at [288, 235] on span "[PERSON_NAME]" at bounding box center [288, 235] width 67 height 11
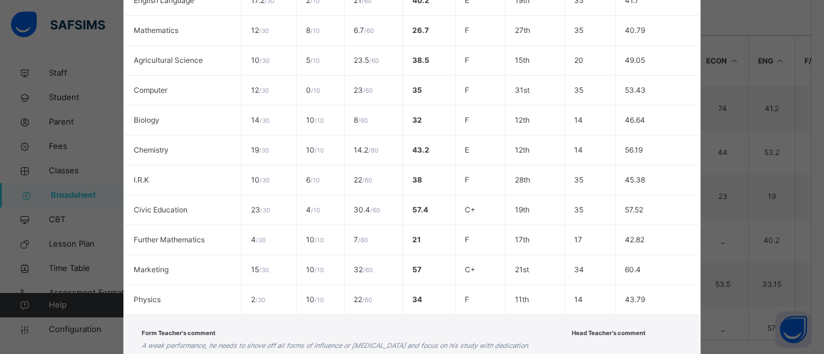
scroll to position [413, 0]
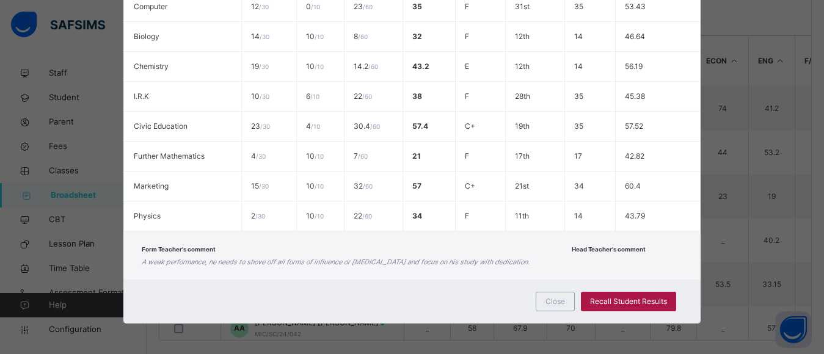
click at [625, 298] on span "Recall Student Results" at bounding box center [628, 301] width 77 height 11
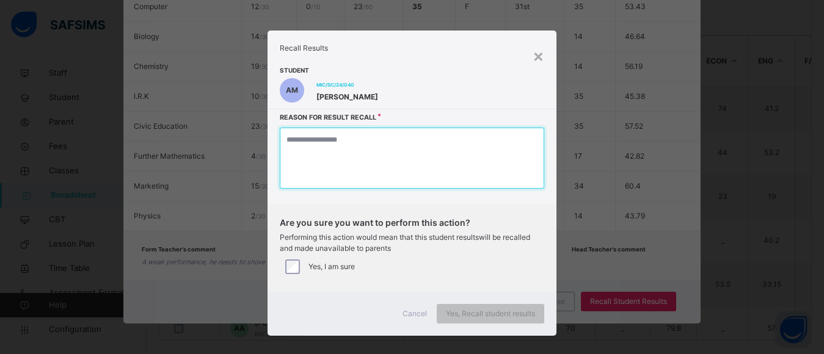
click at [328, 153] on textarea at bounding box center [412, 158] width 264 height 61
type textarea "*"
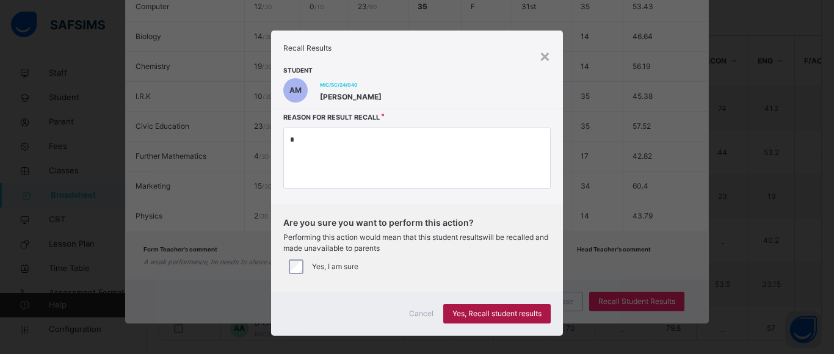
click at [479, 312] on span "Yes, Recall student results" at bounding box center [497, 313] width 89 height 11
